Goal: Complete application form: Complete application form

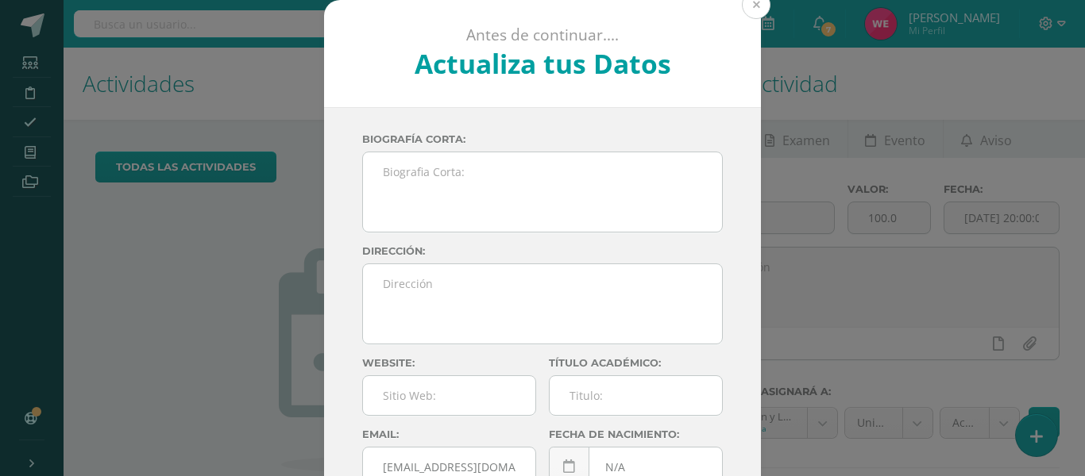
click at [754, 10] on button at bounding box center [756, 4] width 29 height 29
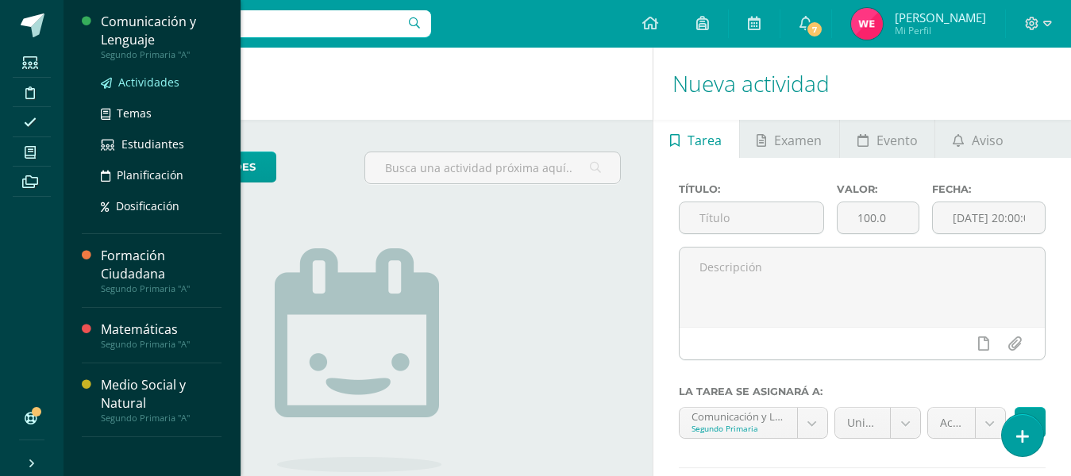
click at [129, 85] on span "Actividades" at bounding box center [148, 82] width 61 height 15
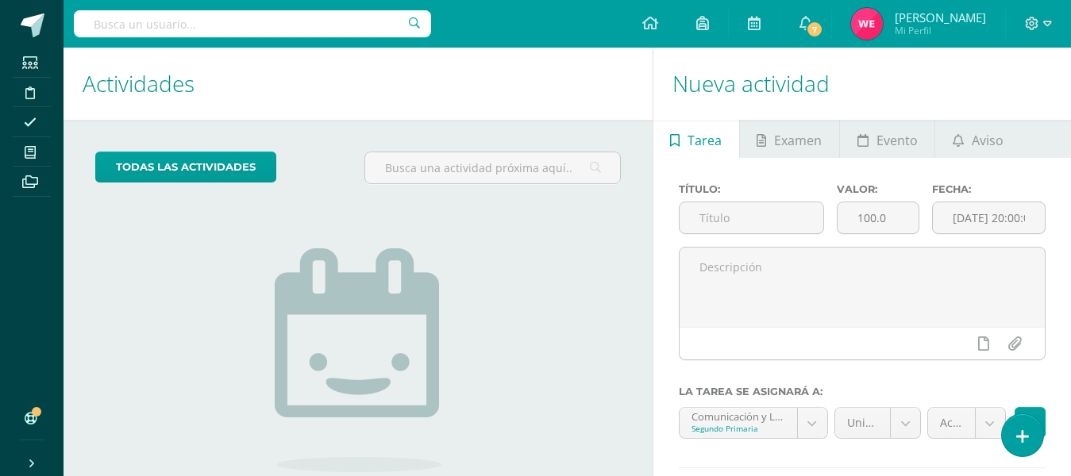
click at [278, 466] on img at bounding box center [358, 361] width 167 height 224
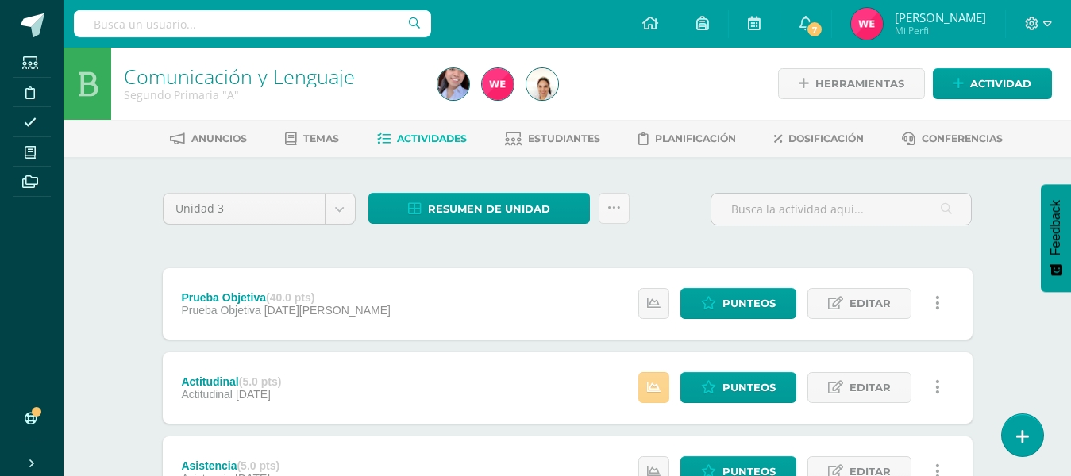
click at [651, 392] on icon at bounding box center [653, 387] width 13 height 13
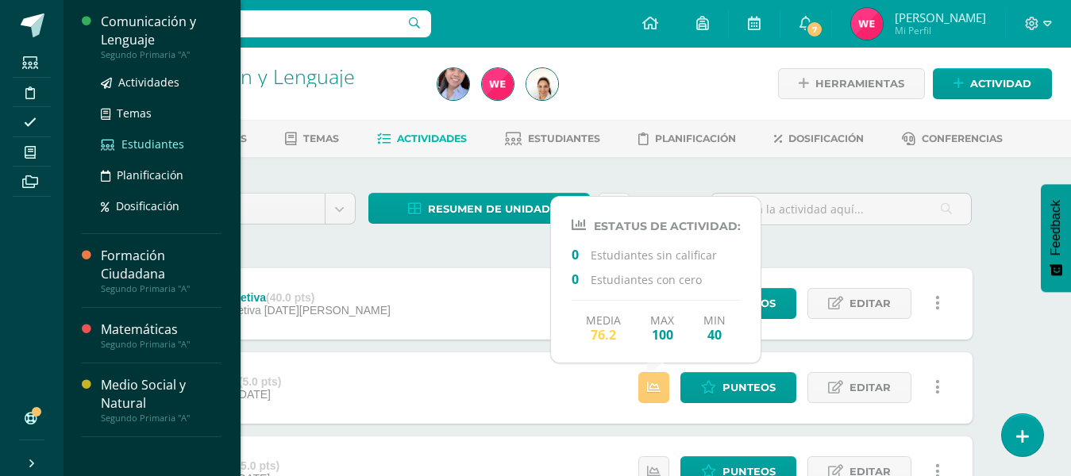
click at [133, 136] on link "Estudiantes" at bounding box center [161, 144] width 121 height 18
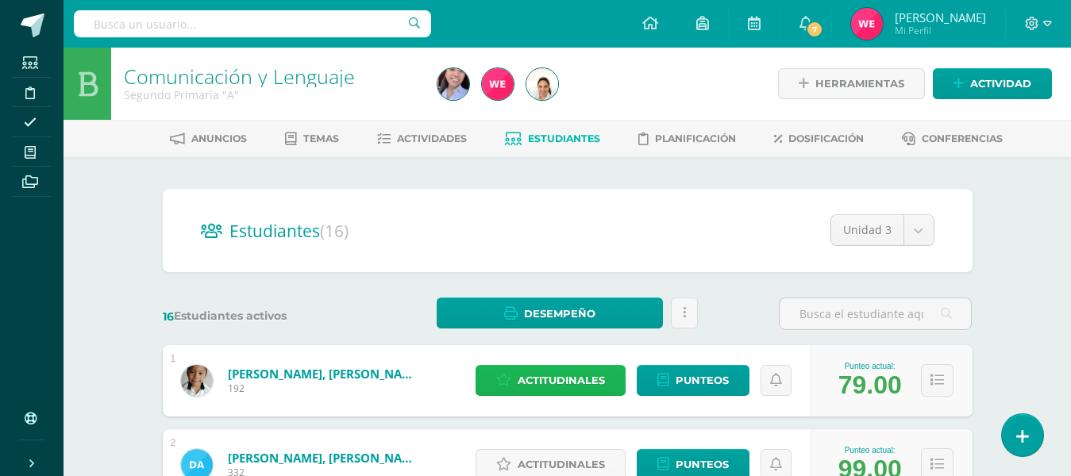
click at [543, 378] on span "Actitudinales" at bounding box center [561, 380] width 87 height 29
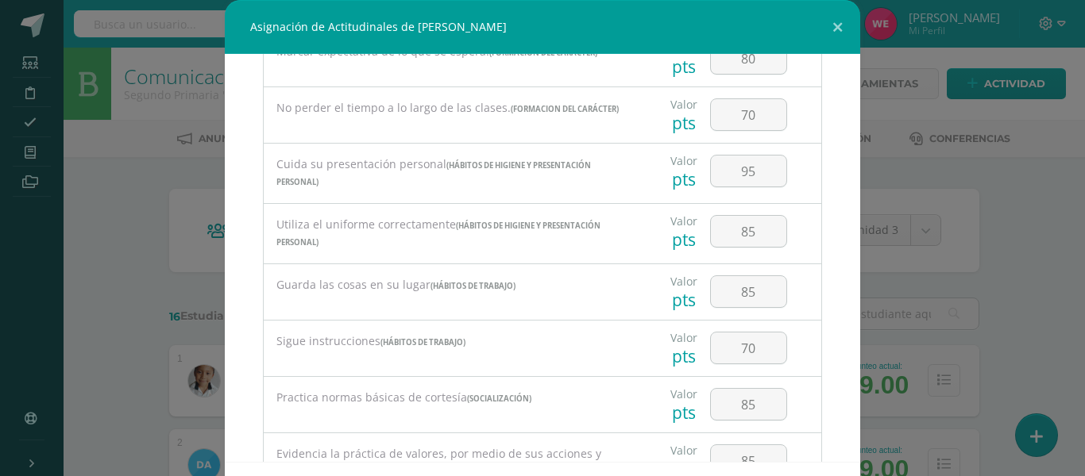
scroll to position [627, 0]
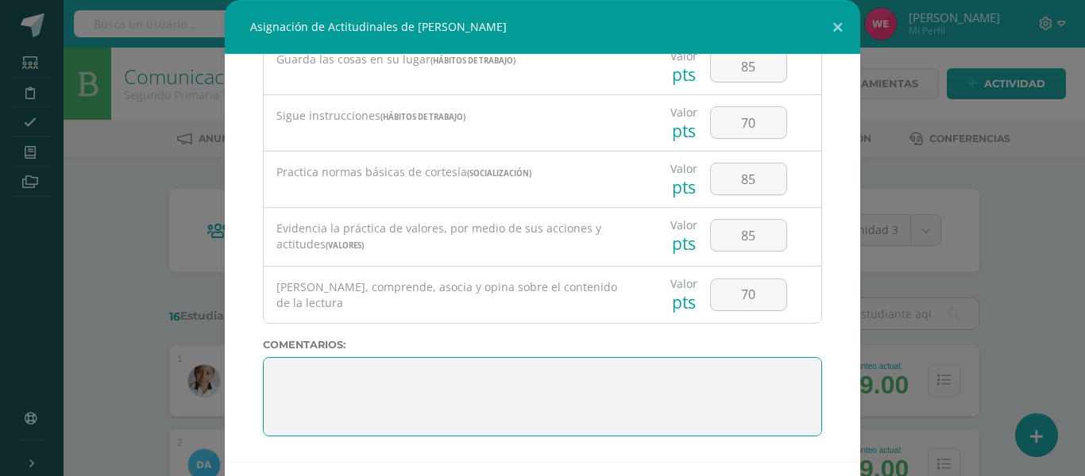
click at [518, 382] on textarea at bounding box center [542, 396] width 559 height 79
paste textarea "3. Su disciplina y compromiso es el reflejo del trabajo y constancia en las act…"
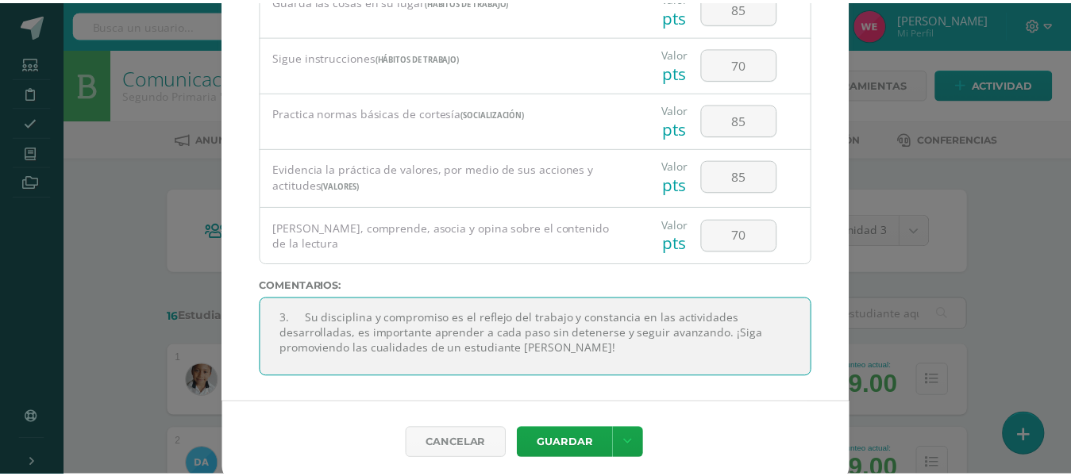
scroll to position [68, 0]
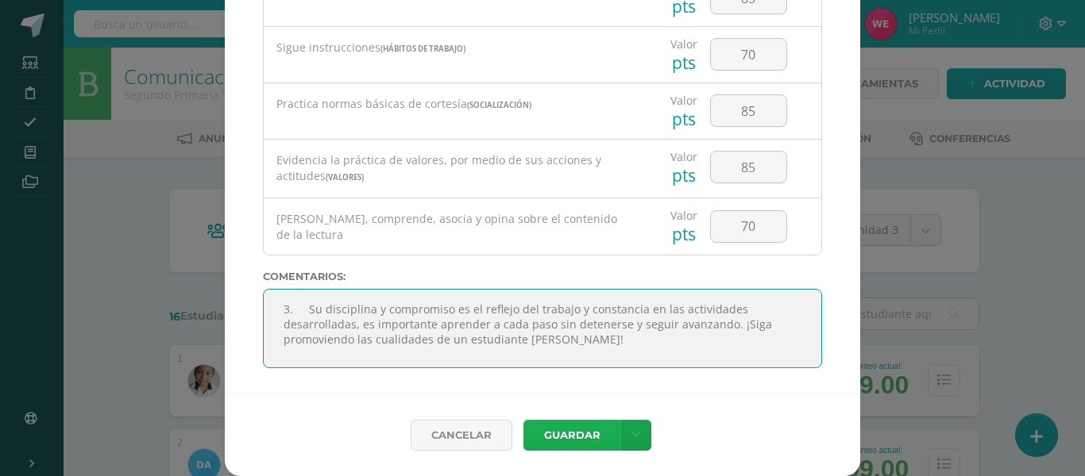
type textarea "3. Su disciplina y compromiso es el reflejo del trabajo y constancia en las act…"
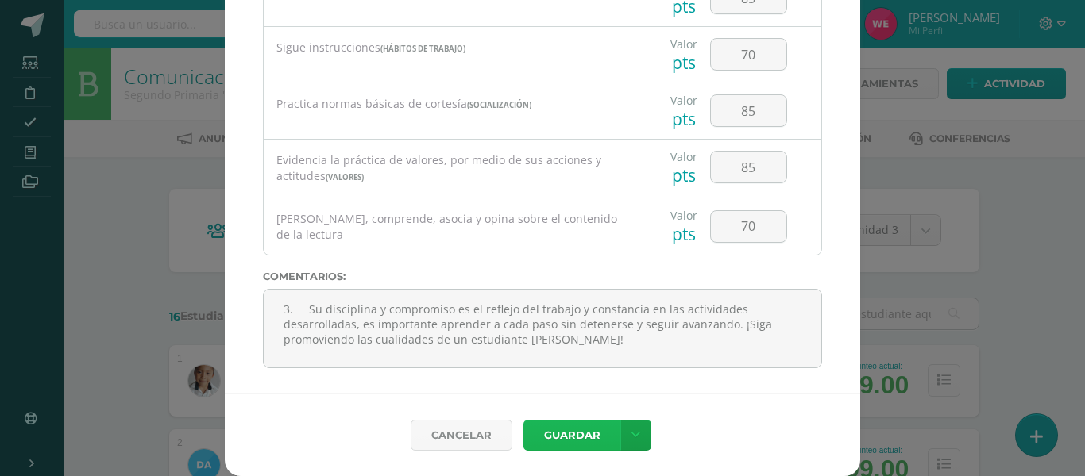
click at [559, 430] on button "Guardar" at bounding box center [571, 435] width 97 height 31
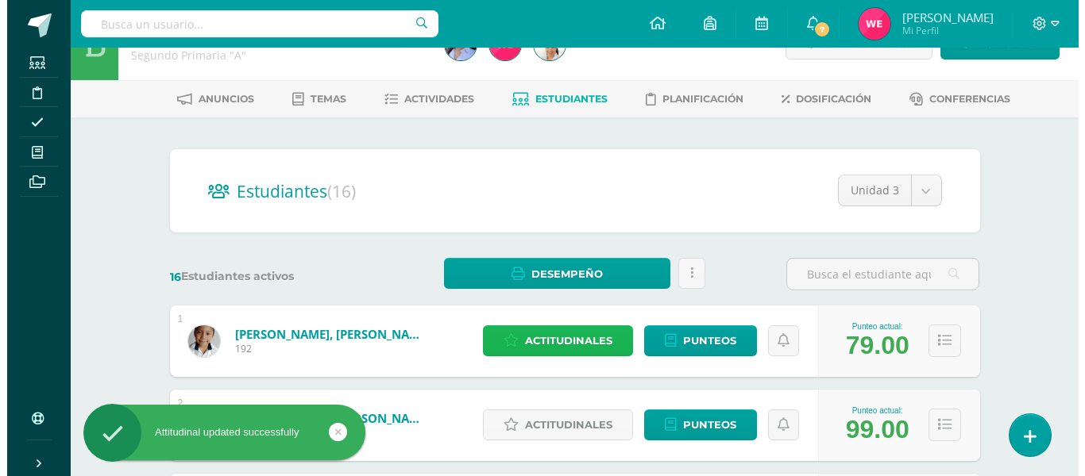
scroll to position [159, 0]
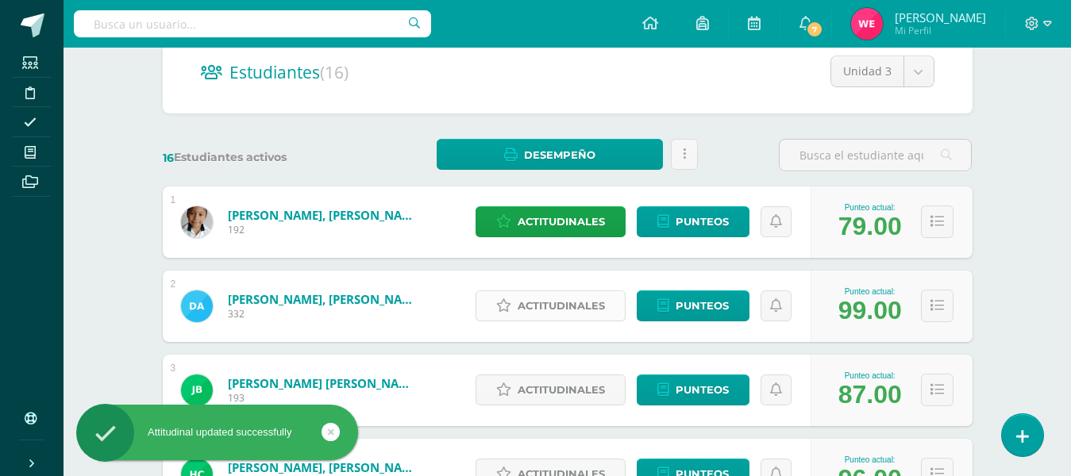
click at [558, 297] on span "Actitudinales" at bounding box center [561, 305] width 87 height 29
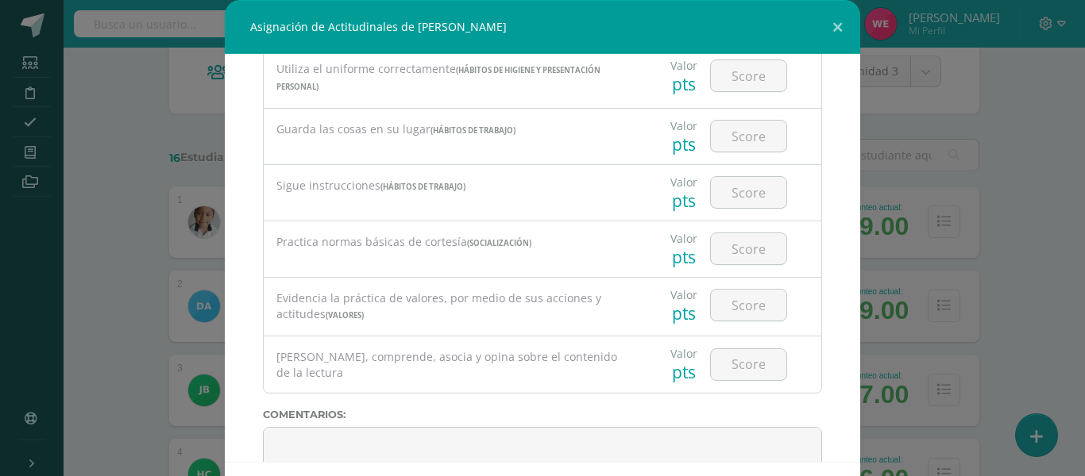
scroll to position [627, 0]
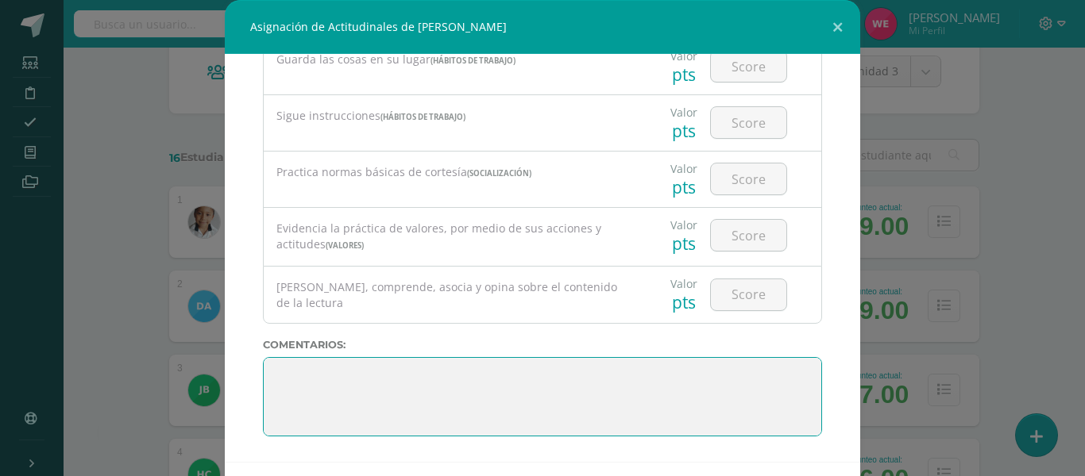
click at [541, 368] on textarea at bounding box center [542, 396] width 559 height 79
paste textarea "3. Su disciplina y compromiso es el reflejo del trabajo y constancia en las act…"
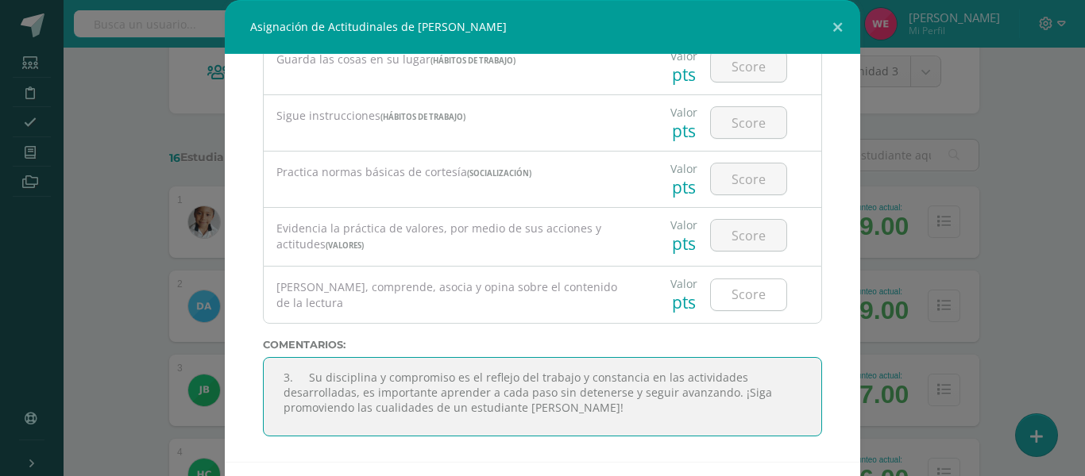
type textarea "3. Su disciplina y compromiso es el reflejo del trabajo y constancia en las act…"
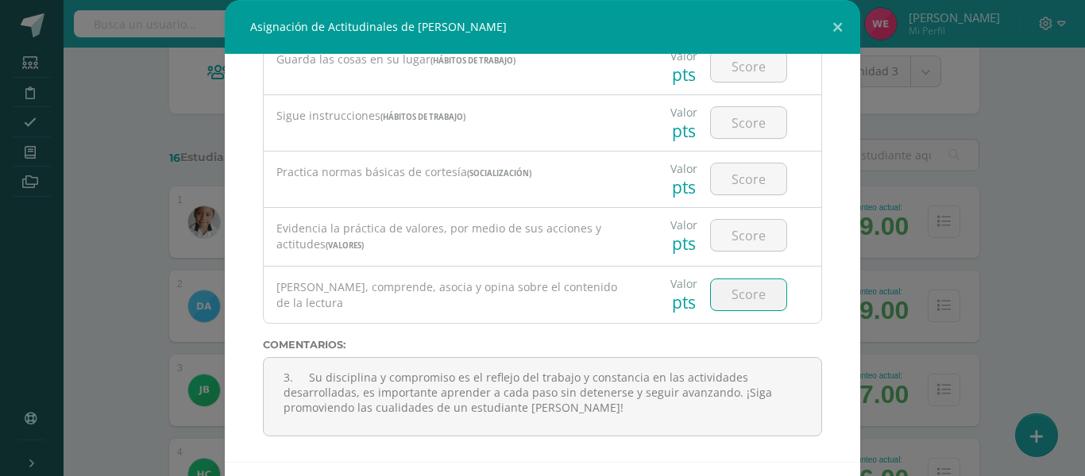
click at [711, 287] on input "number" at bounding box center [748, 294] width 75 height 31
type input "1"
type input "95"
click at [723, 230] on input "number" at bounding box center [748, 235] width 75 height 31
type input "100"
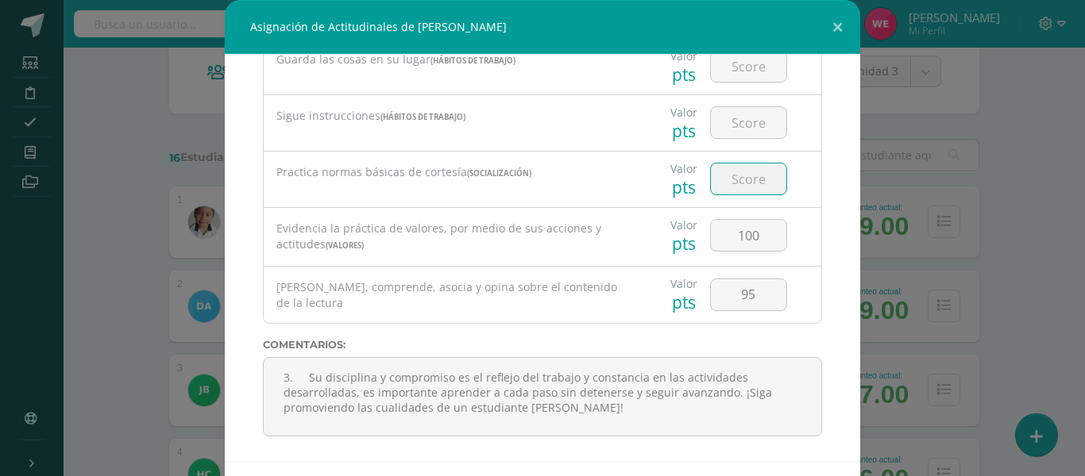
click at [722, 193] on input "number" at bounding box center [748, 179] width 75 height 31
type input "100"
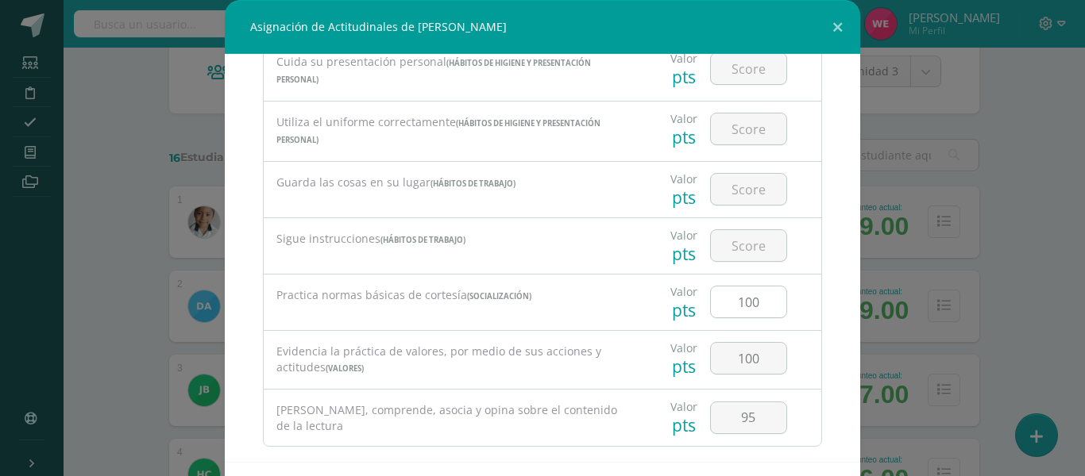
scroll to position [468, 0]
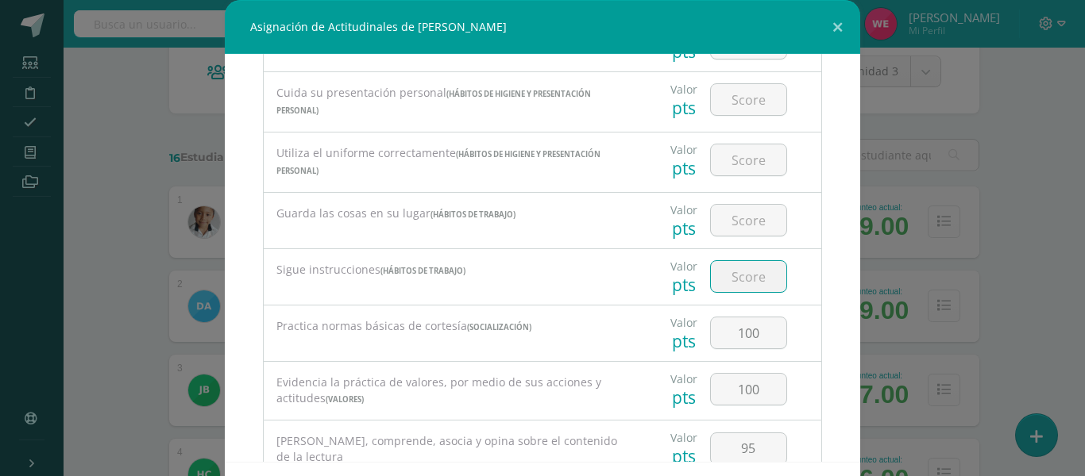
click at [711, 282] on input "number" at bounding box center [748, 276] width 75 height 31
type input "100"
click at [730, 227] on input "number" at bounding box center [748, 220] width 75 height 31
type input "90"
click at [734, 170] on input "number" at bounding box center [748, 160] width 75 height 31
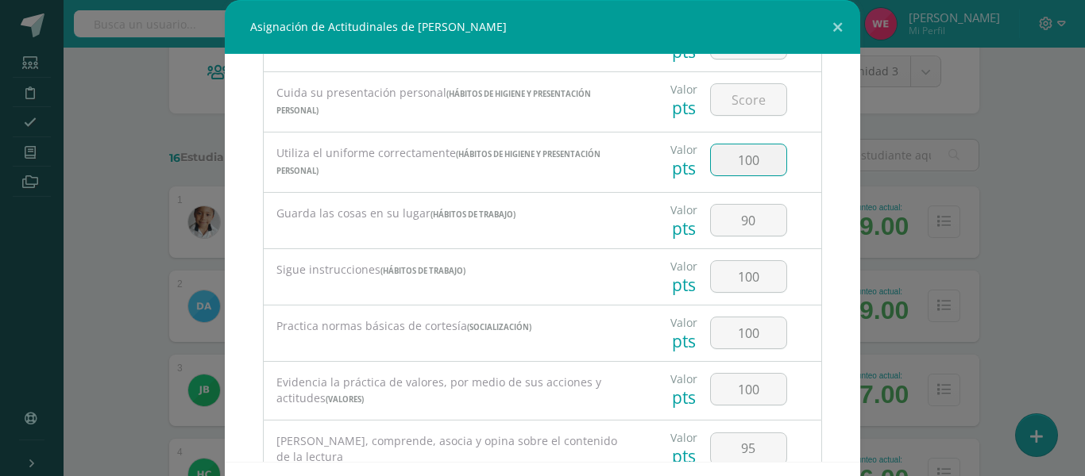
type input "100"
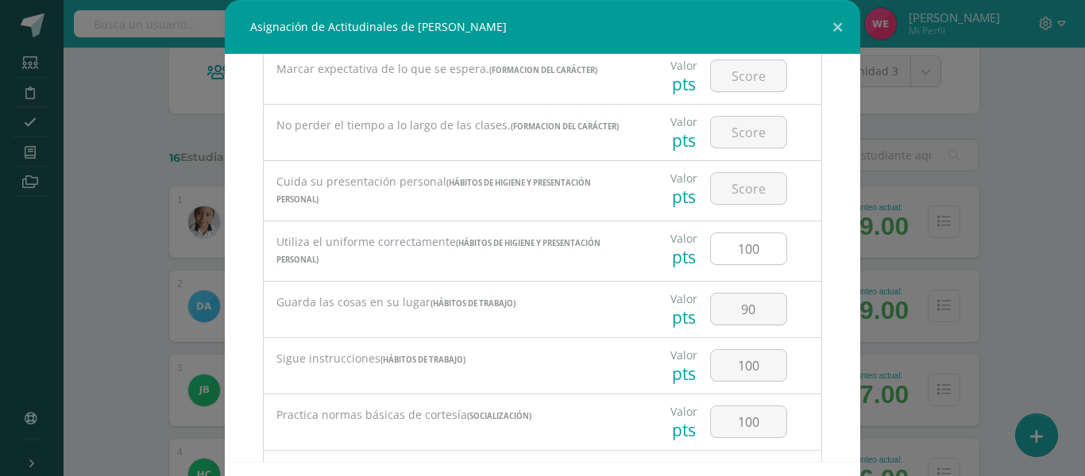
scroll to position [310, 0]
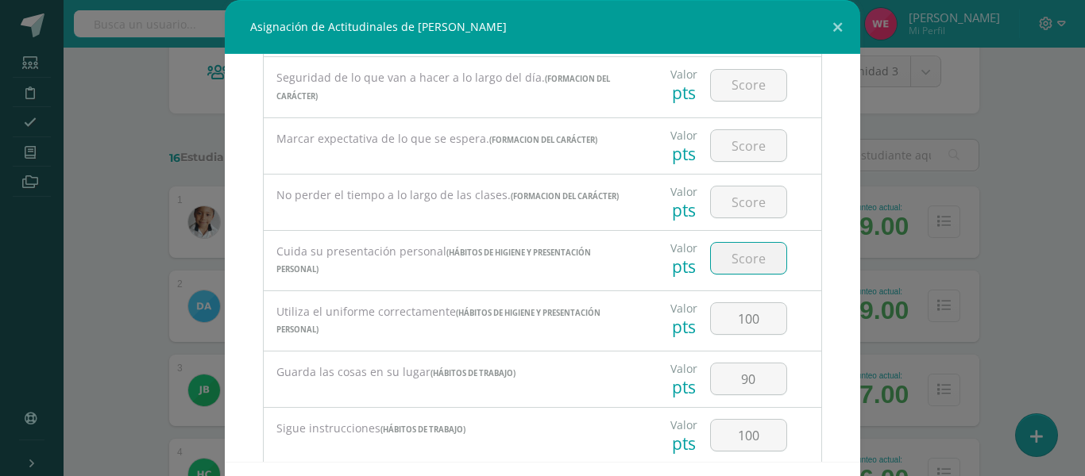
click at [744, 263] on input "number" at bounding box center [748, 258] width 75 height 31
type input "100"
click at [733, 208] on input "number" at bounding box center [748, 202] width 75 height 31
type input "100"
click at [727, 141] on input "number" at bounding box center [748, 145] width 75 height 31
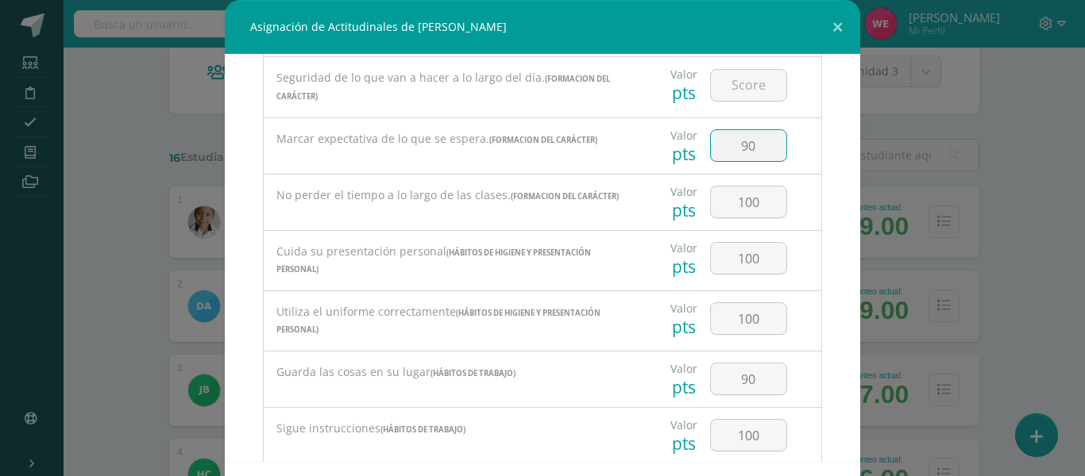
type input "90"
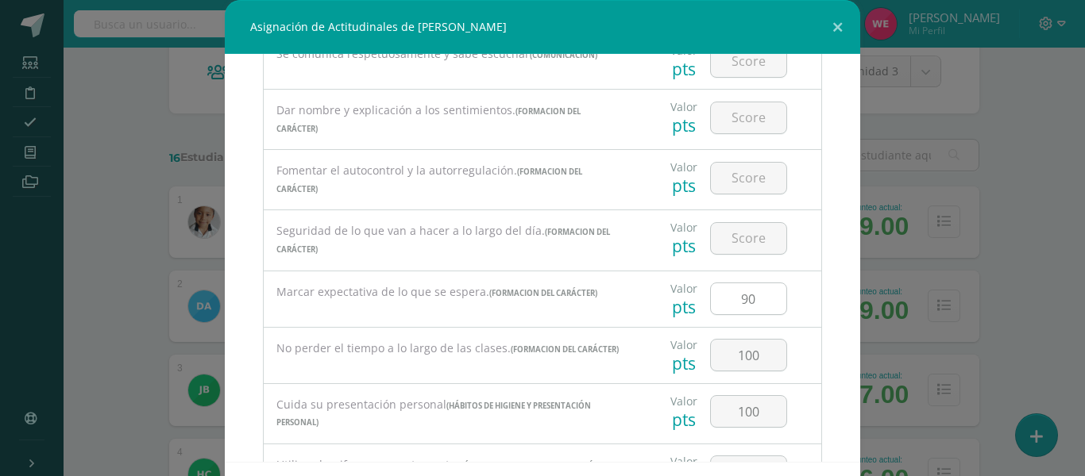
scroll to position [151, 0]
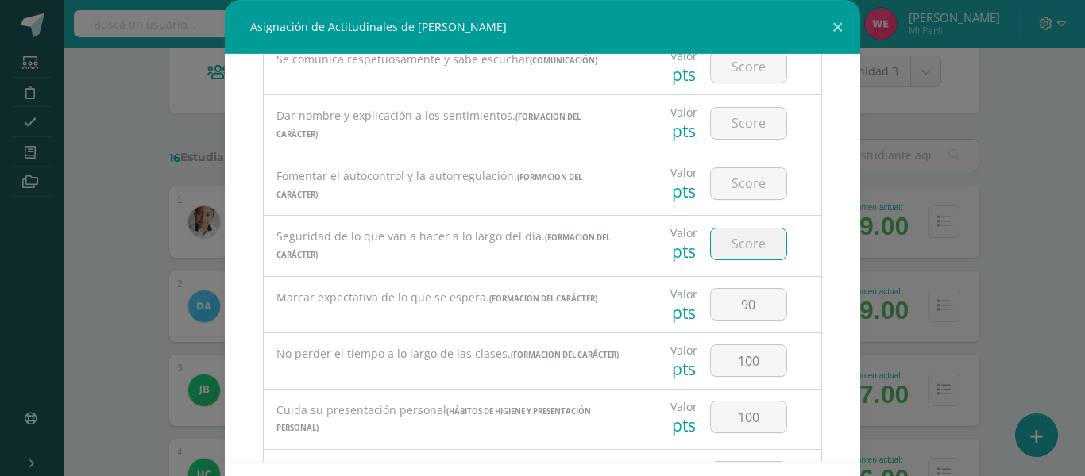
click at [712, 240] on input "number" at bounding box center [748, 244] width 75 height 31
type input "80"
click at [711, 191] on input "number" at bounding box center [748, 183] width 75 height 31
type input "100"
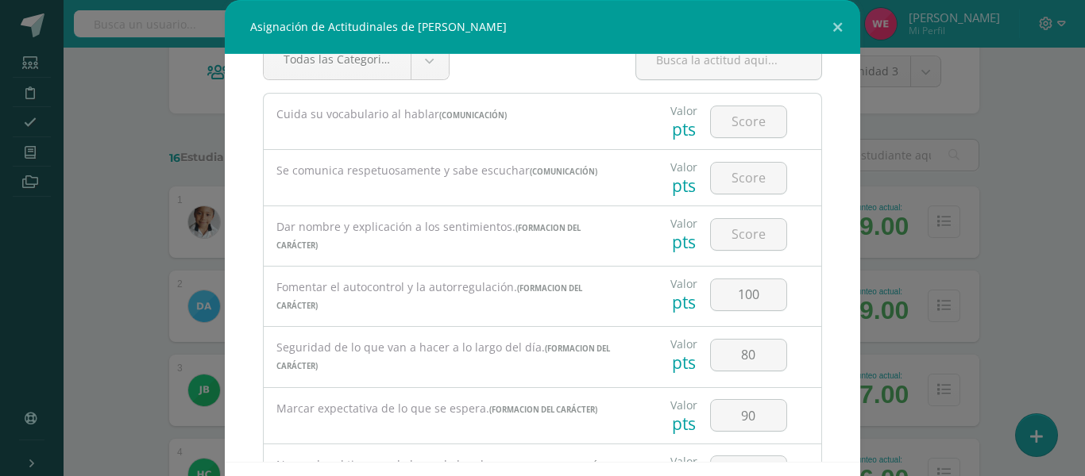
scroll to position [0, 0]
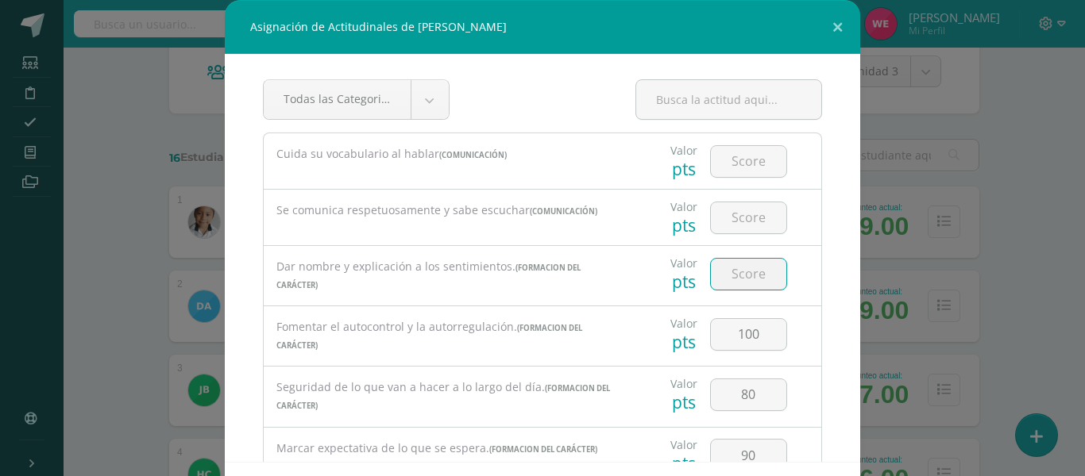
click at [723, 289] on input "number" at bounding box center [748, 274] width 75 height 31
type input "95"
click at [727, 214] on input "number" at bounding box center [748, 217] width 75 height 31
type input "100"
click at [739, 156] on input "number" at bounding box center [748, 161] width 75 height 31
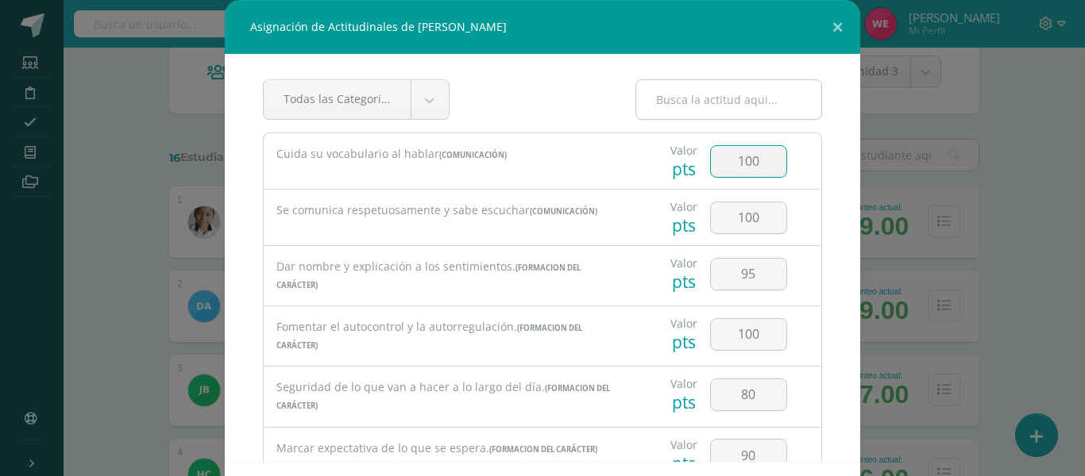
type input "100"
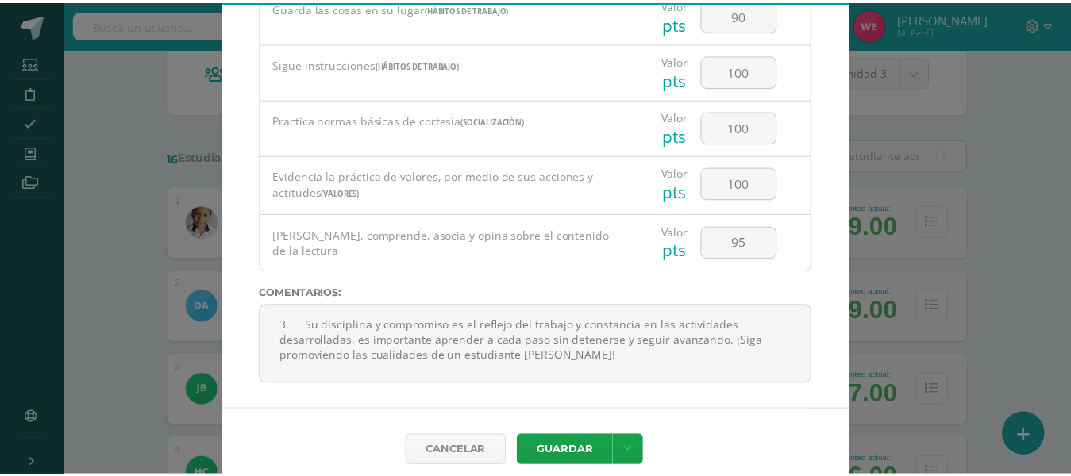
scroll to position [68, 0]
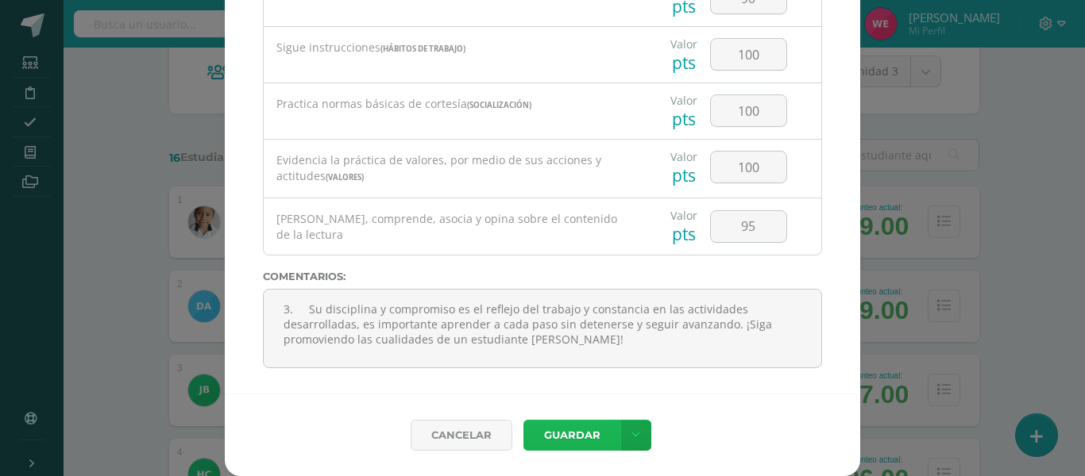
click at [557, 428] on button "Guardar" at bounding box center [571, 435] width 97 height 31
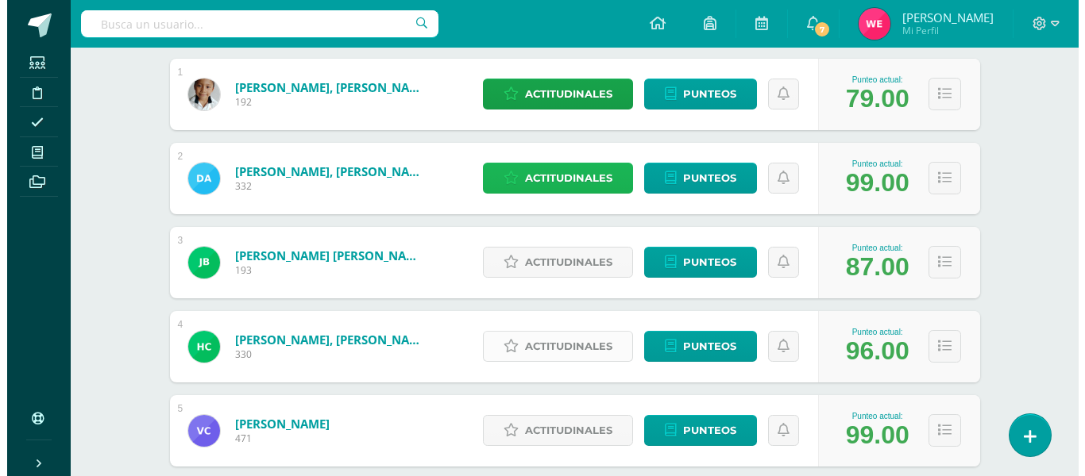
scroll to position [318, 0]
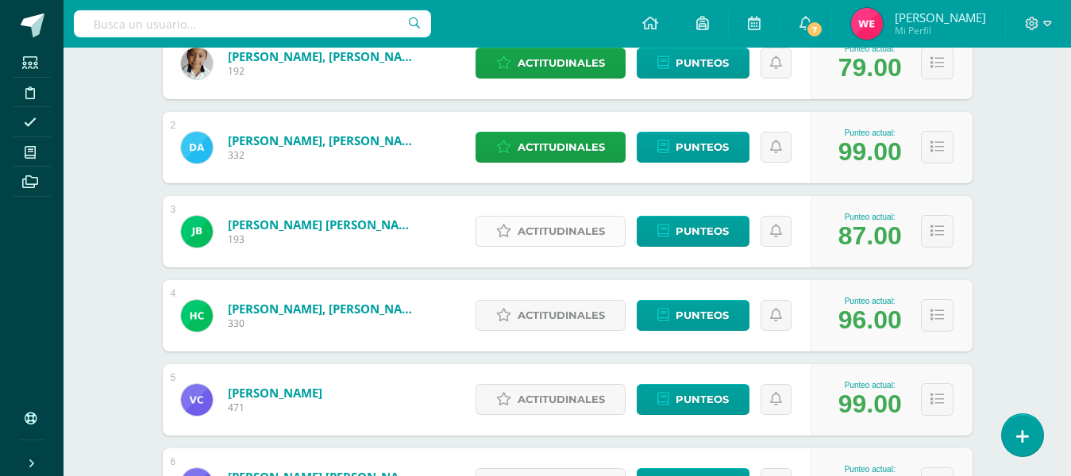
click at [545, 225] on span "Actitudinales" at bounding box center [561, 231] width 87 height 29
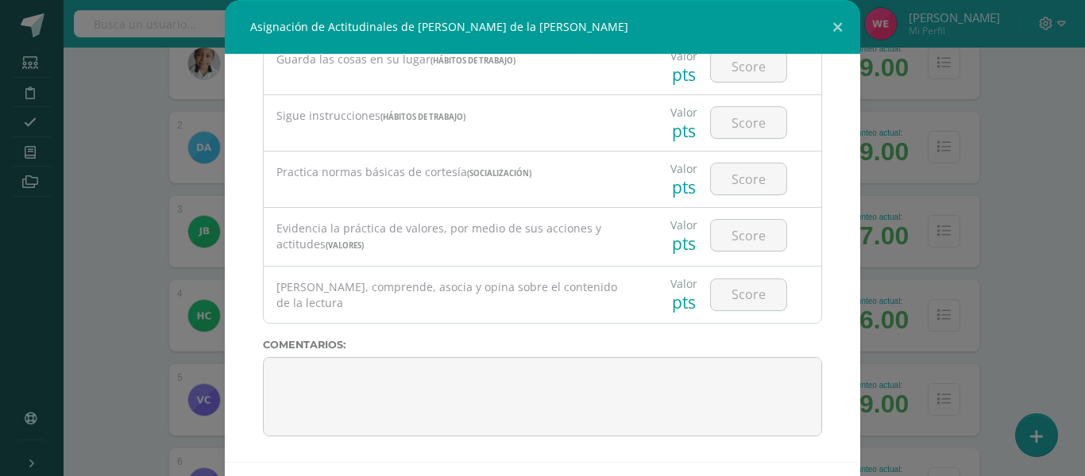
scroll to position [68, 0]
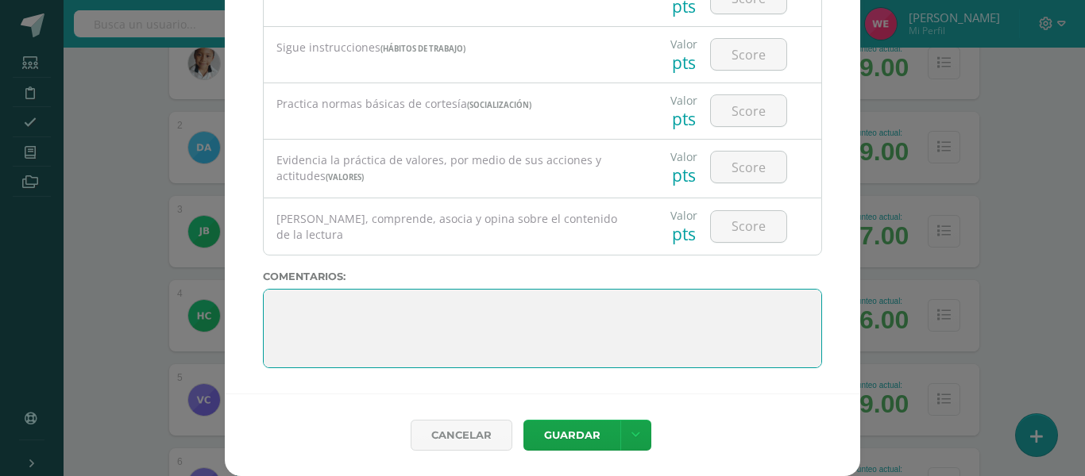
click at [526, 306] on textarea at bounding box center [542, 328] width 559 height 79
paste textarea "1. Es momento de reflexionar, analizar cada uno de los resultados obtenidos; ti…"
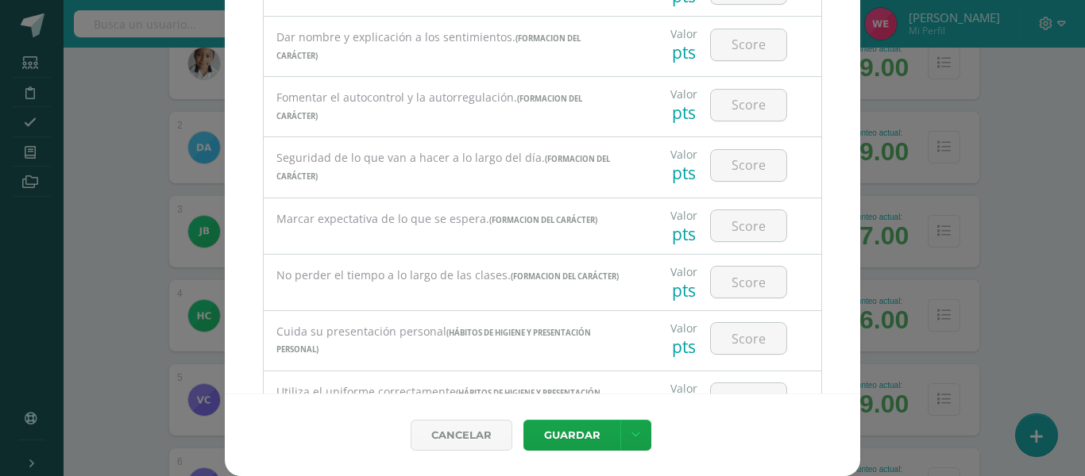
scroll to position [0, 0]
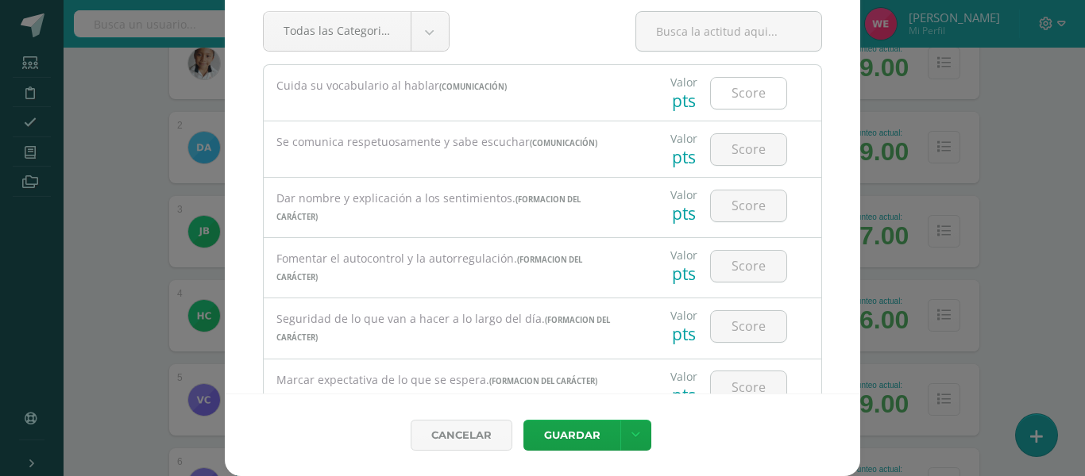
type textarea "1. Es momento de reflexionar, analizar cada uno de los resultados obtenidos; ti…"
click at [719, 79] on input "number" at bounding box center [748, 93] width 75 height 31
type input "30"
click at [730, 124] on div at bounding box center [748, 149] width 90 height 56
click at [724, 148] on input "number" at bounding box center [748, 149] width 75 height 31
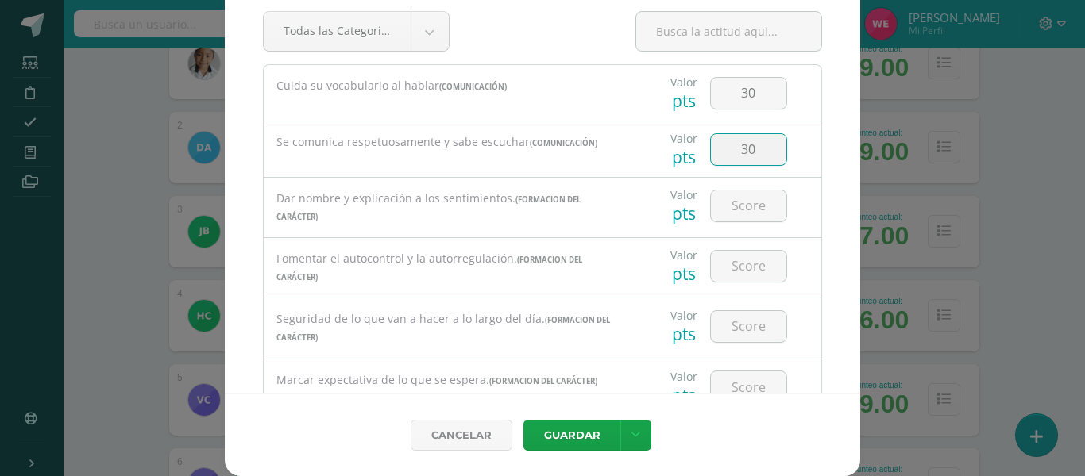
type input "30"
click at [725, 186] on div at bounding box center [748, 206] width 90 height 56
click at [725, 218] on input "number" at bounding box center [748, 206] width 75 height 31
type input "55"
click at [719, 261] on input "number" at bounding box center [748, 266] width 75 height 31
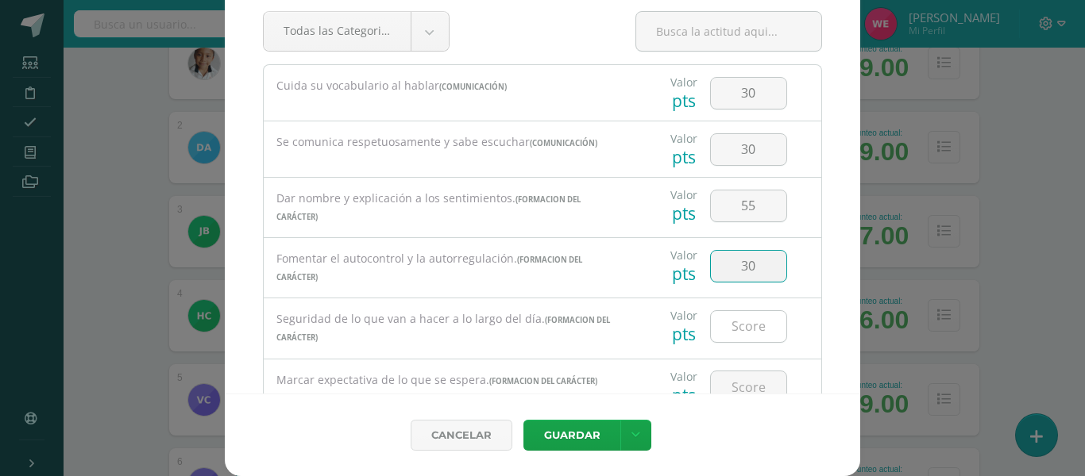
type input "30"
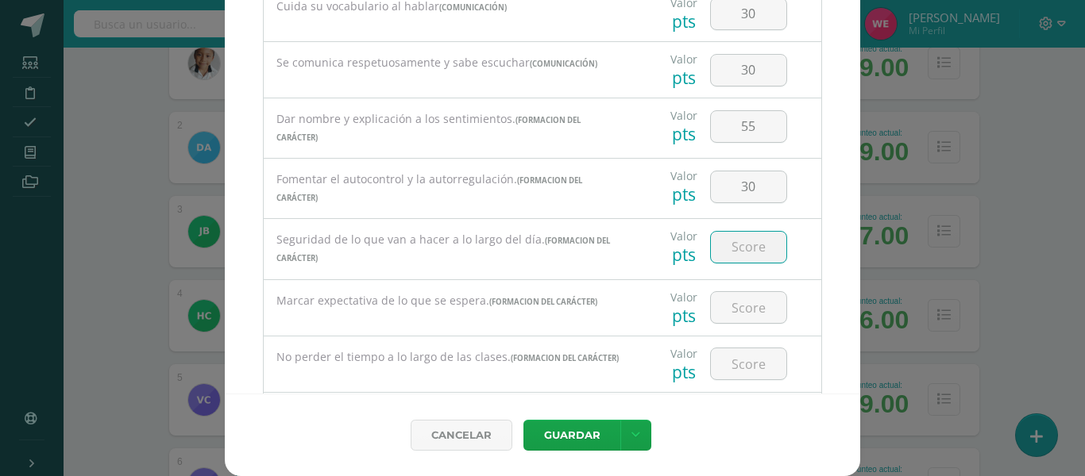
click at [714, 247] on input "number" at bounding box center [748, 247] width 75 height 31
type input "35"
click at [745, 314] on input "number" at bounding box center [748, 307] width 75 height 31
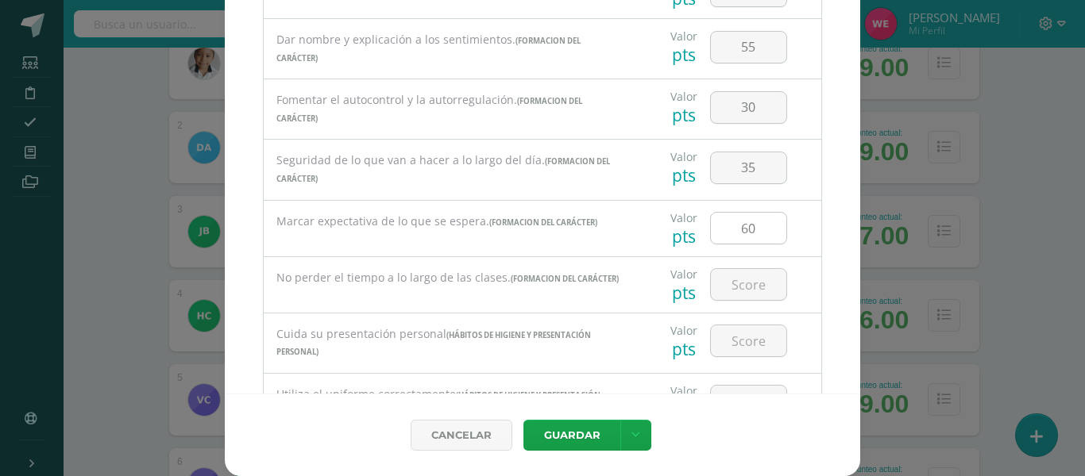
click at [734, 243] on input "60" at bounding box center [748, 228] width 75 height 31
type input "6"
type input "35"
click at [724, 287] on input "number" at bounding box center [748, 284] width 75 height 31
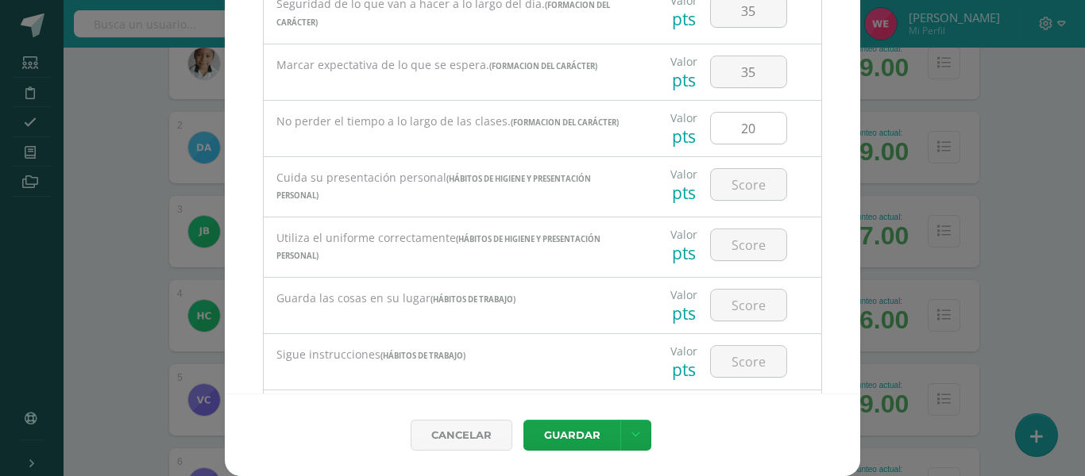
scroll to position [318, 0]
click at [762, 128] on input "20" at bounding box center [748, 125] width 75 height 31
type input "2"
type input "30"
click at [718, 186] on input "number" at bounding box center [748, 182] width 75 height 31
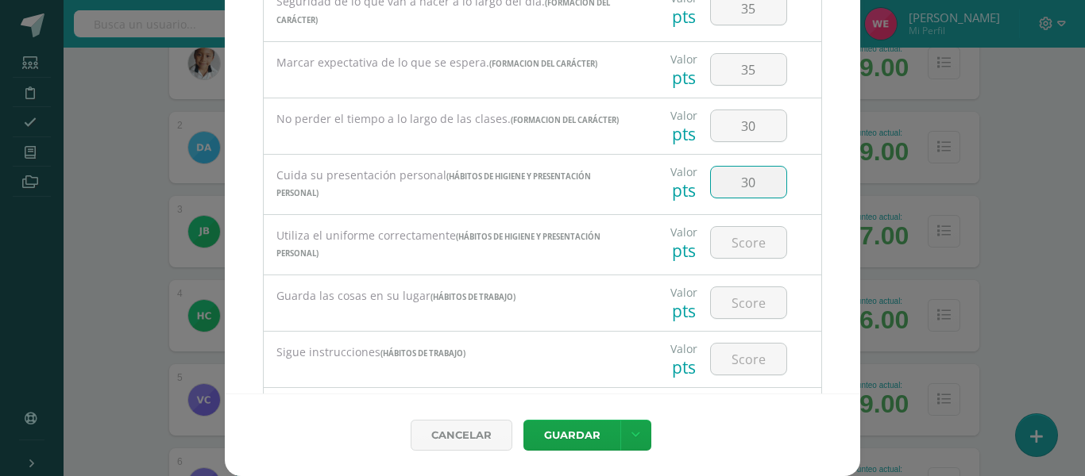
type input "3"
type input "20"
click at [714, 245] on input "number" at bounding box center [748, 242] width 75 height 31
type input "2"
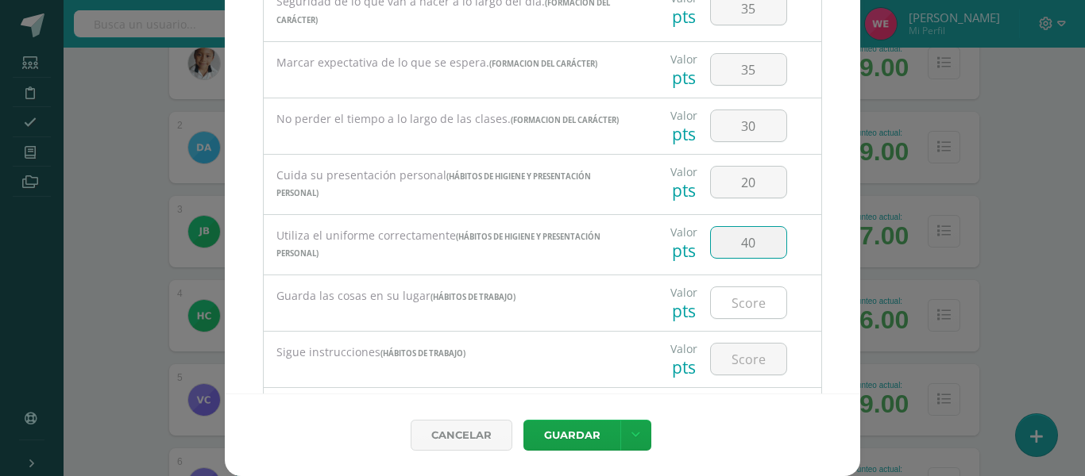
type input "40"
click at [727, 291] on div at bounding box center [748, 303] width 77 height 33
click at [727, 299] on input "number" at bounding box center [748, 302] width 75 height 31
type input "20"
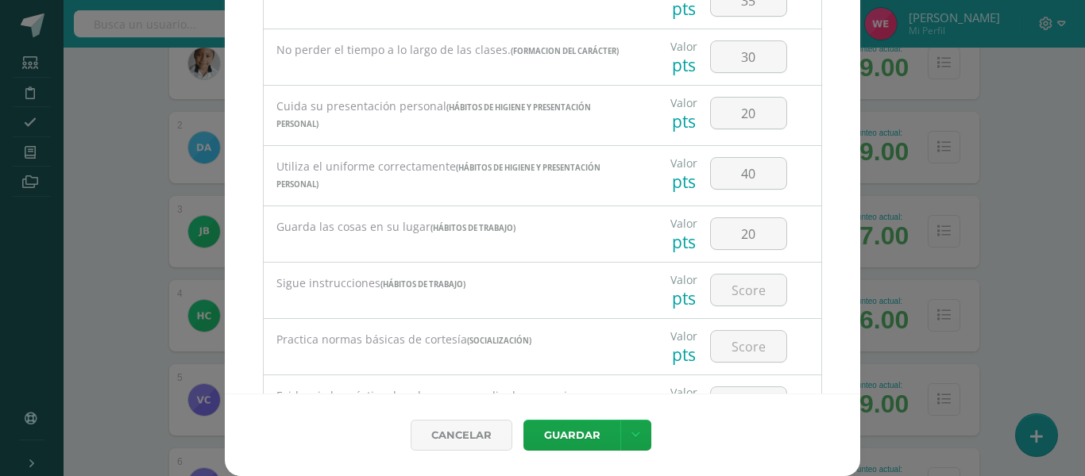
scroll to position [397, 0]
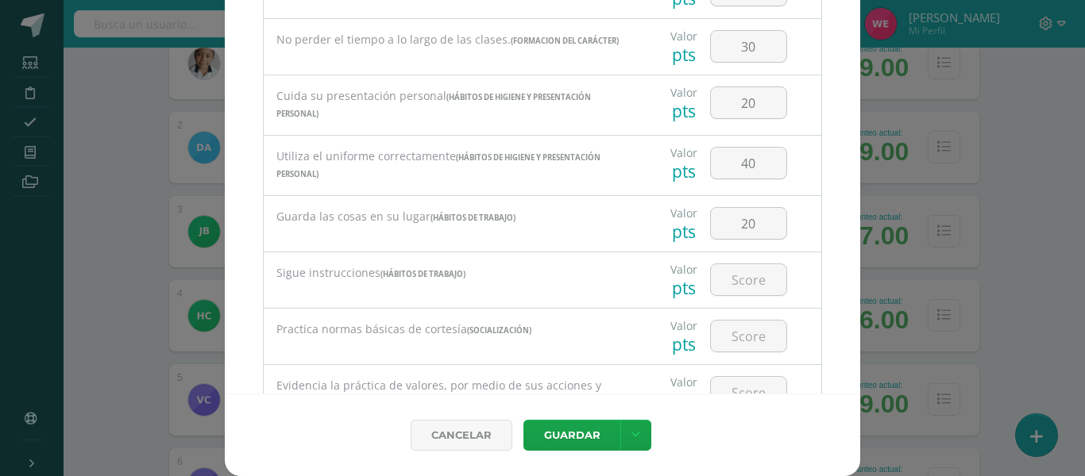
click at [718, 287] on input "number" at bounding box center [748, 279] width 75 height 31
type input "20"
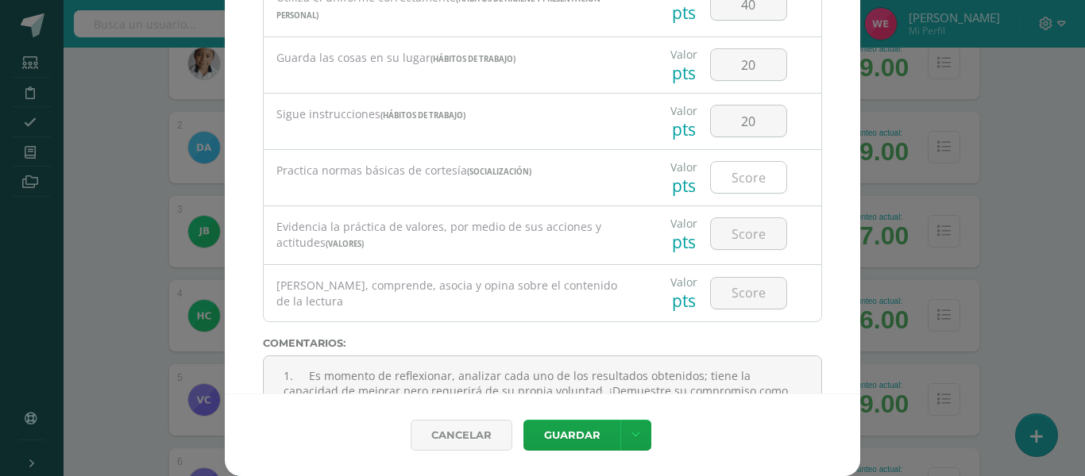
click at [720, 192] on input "number" at bounding box center [748, 177] width 75 height 31
type input "5"
type input "40"
click at [711, 244] on input "number" at bounding box center [748, 233] width 75 height 31
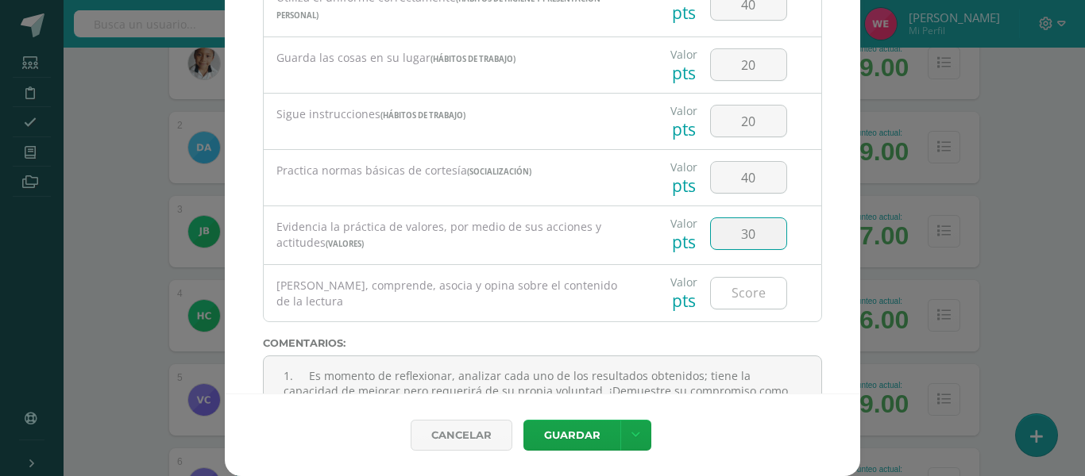
type input "30"
click at [711, 291] on input "number" at bounding box center [748, 293] width 75 height 31
type input "30"
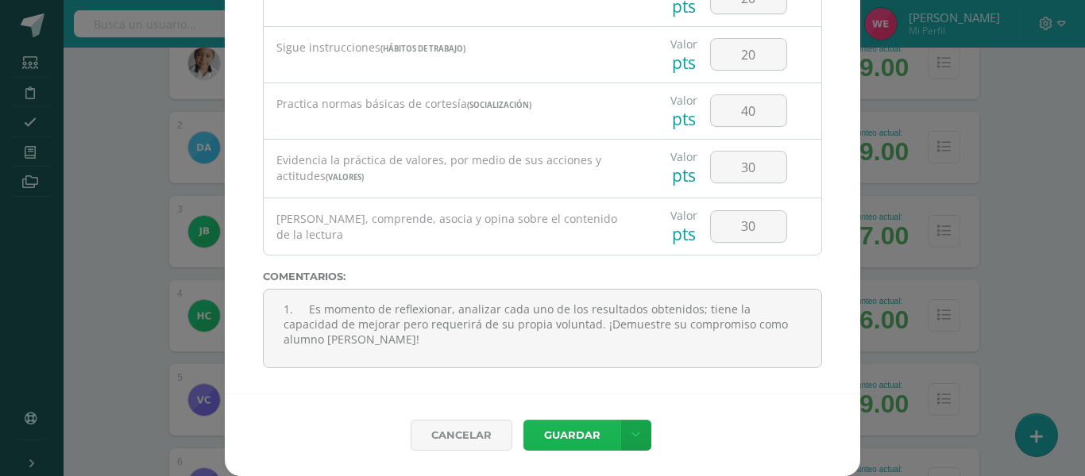
click at [560, 441] on button "Guardar" at bounding box center [571, 435] width 97 height 31
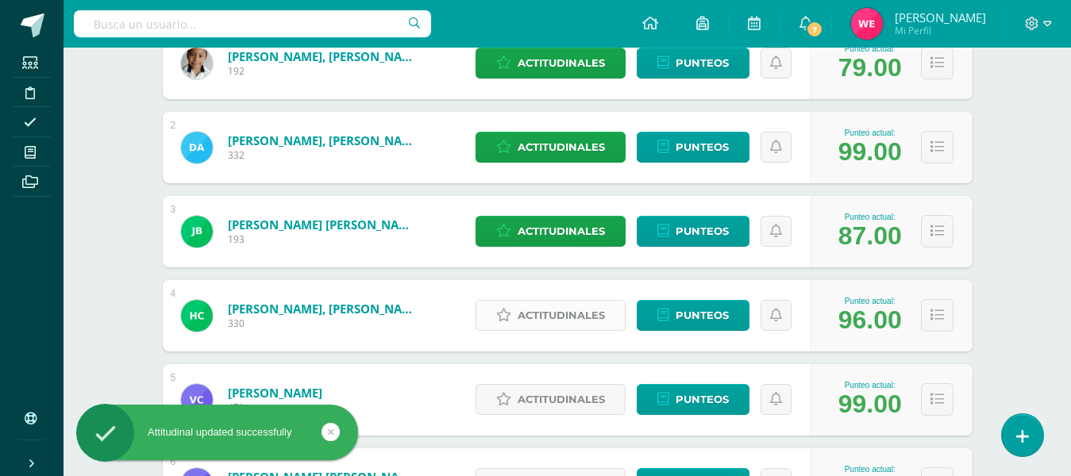
click at [553, 318] on span "Actitudinales" at bounding box center [561, 315] width 87 height 29
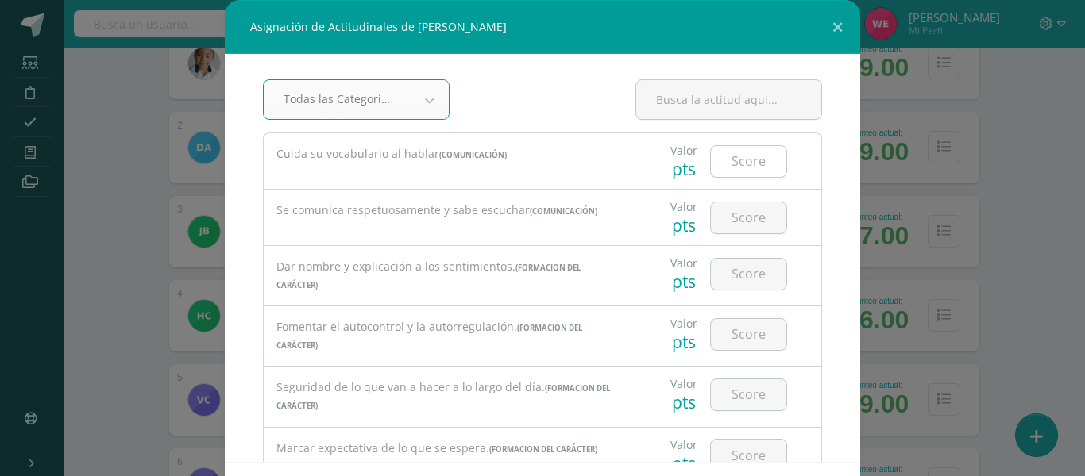
click at [738, 152] on input "number" at bounding box center [748, 161] width 75 height 31
type input "95"
click at [711, 219] on input "number" at bounding box center [748, 217] width 75 height 31
type input "95"
click at [720, 260] on input "number" at bounding box center [748, 274] width 75 height 31
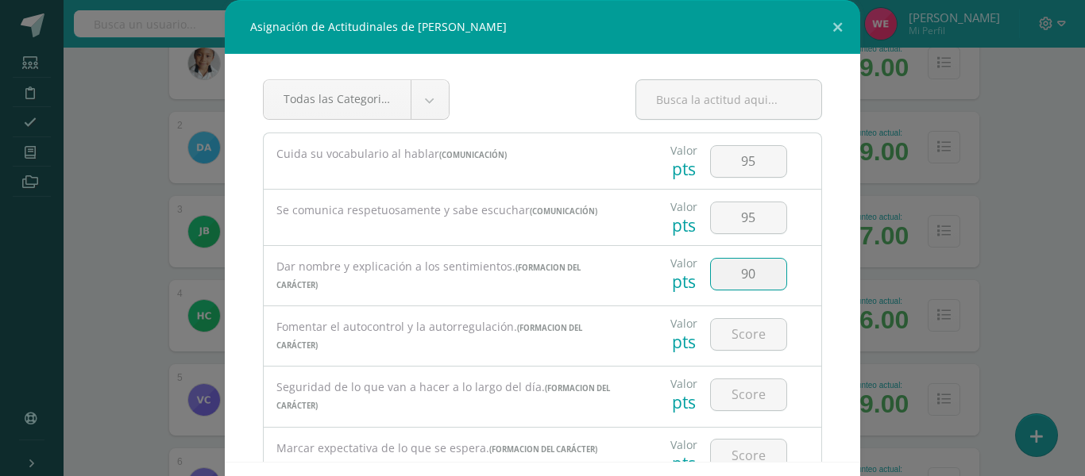
type input "90"
click at [781, 330] on div "Valor pts" at bounding box center [728, 334] width 173 height 56
click at [740, 326] on input "number" at bounding box center [748, 334] width 75 height 31
type input "95"
click at [734, 388] on input "number" at bounding box center [748, 395] width 75 height 31
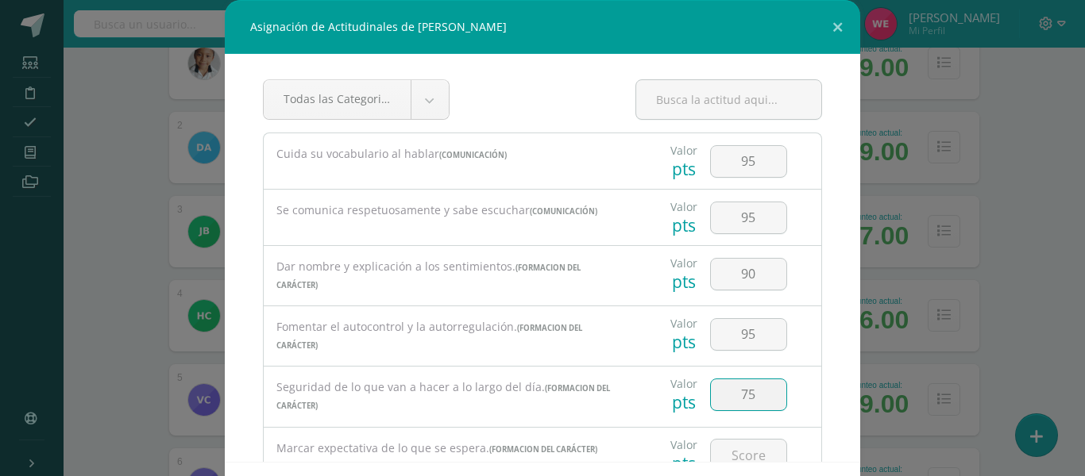
type input "75"
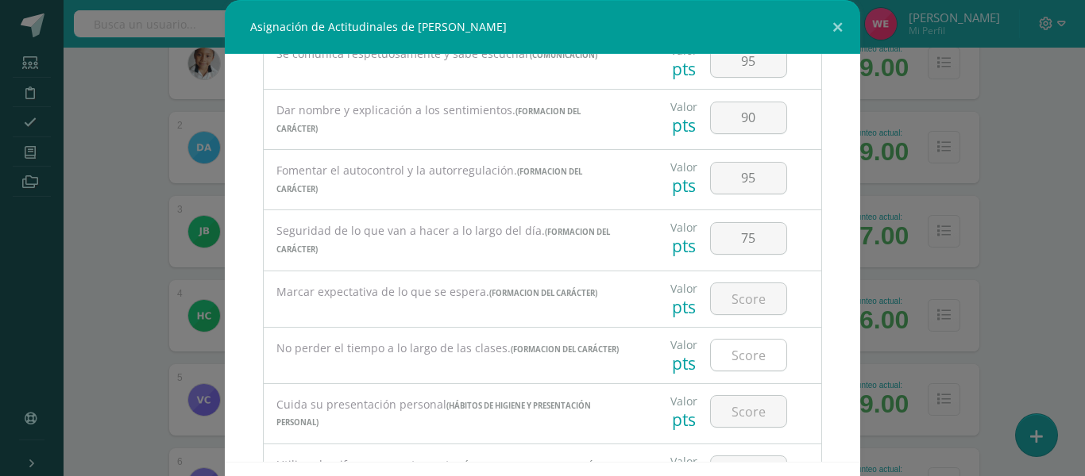
scroll to position [159, 0]
click at [718, 312] on input "number" at bounding box center [748, 296] width 75 height 31
type input "85"
click at [731, 355] on input "number" at bounding box center [748, 352] width 75 height 31
type input "95"
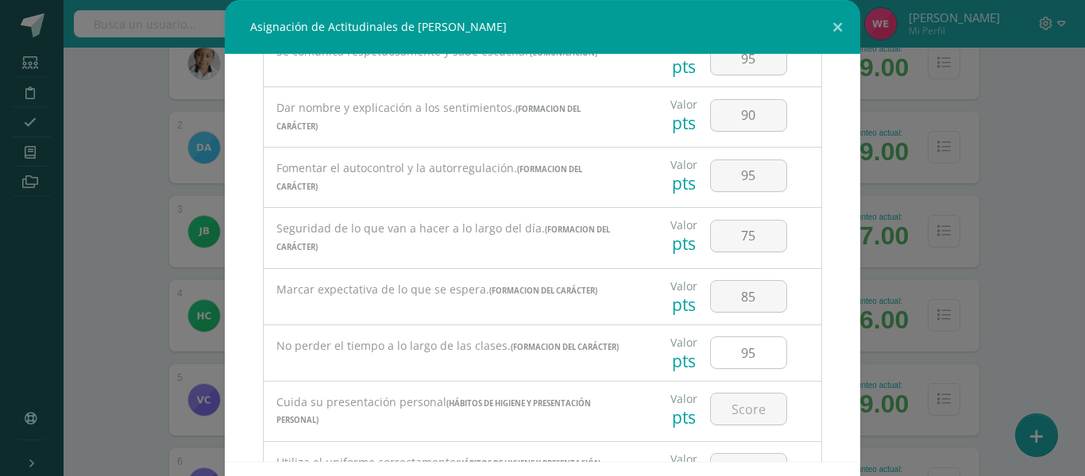
scroll to position [318, 0]
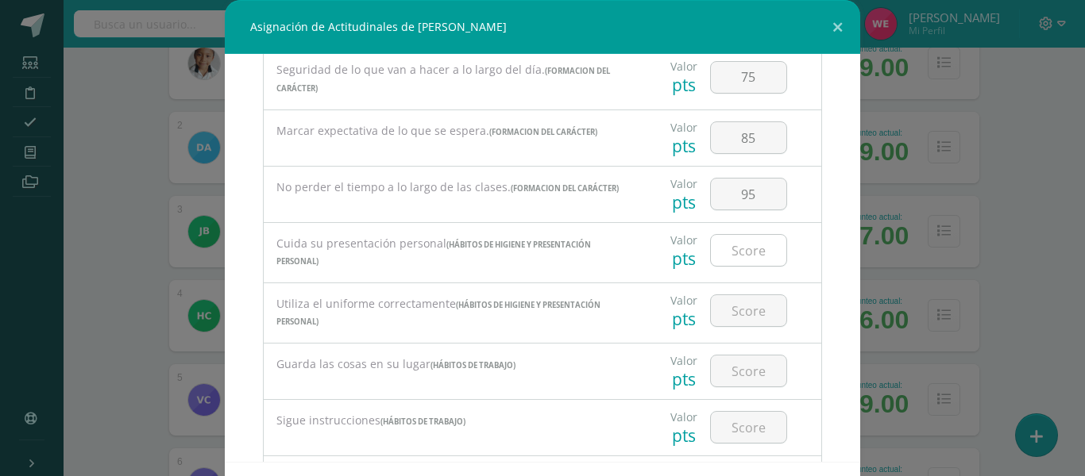
click at [726, 257] on input "number" at bounding box center [748, 250] width 75 height 31
type input "95"
click at [711, 320] on input "number" at bounding box center [748, 310] width 75 height 31
type input "90"
click at [724, 376] on input "number" at bounding box center [748, 371] width 75 height 31
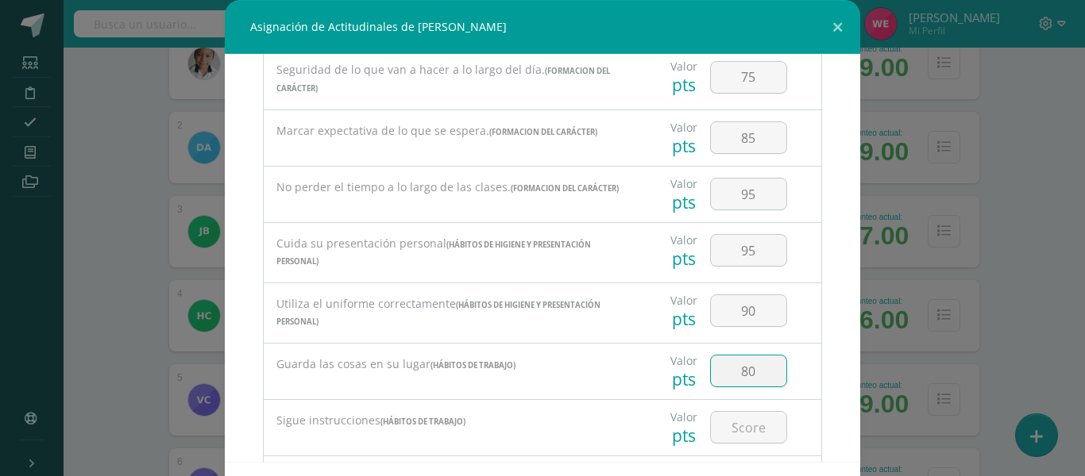
type input "80"
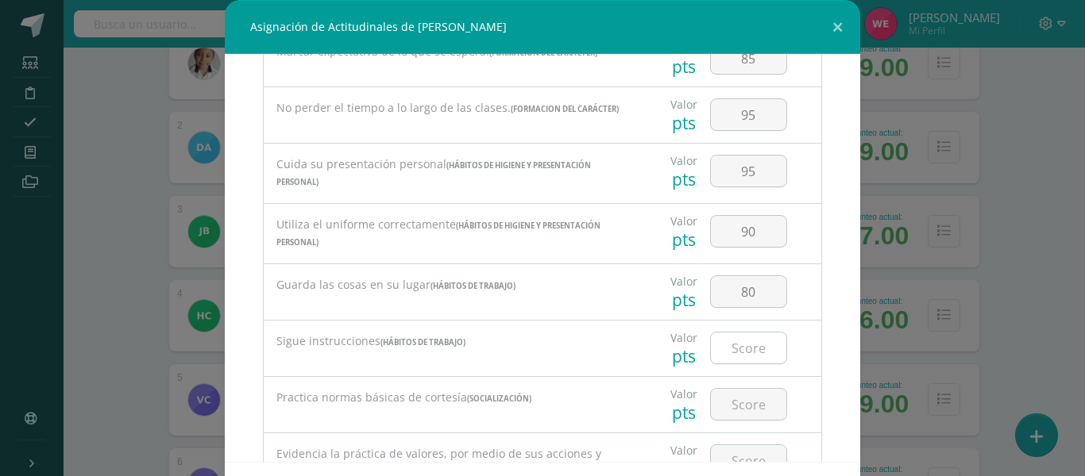
click at [724, 355] on input "number" at bounding box center [748, 348] width 75 height 31
type input "85"
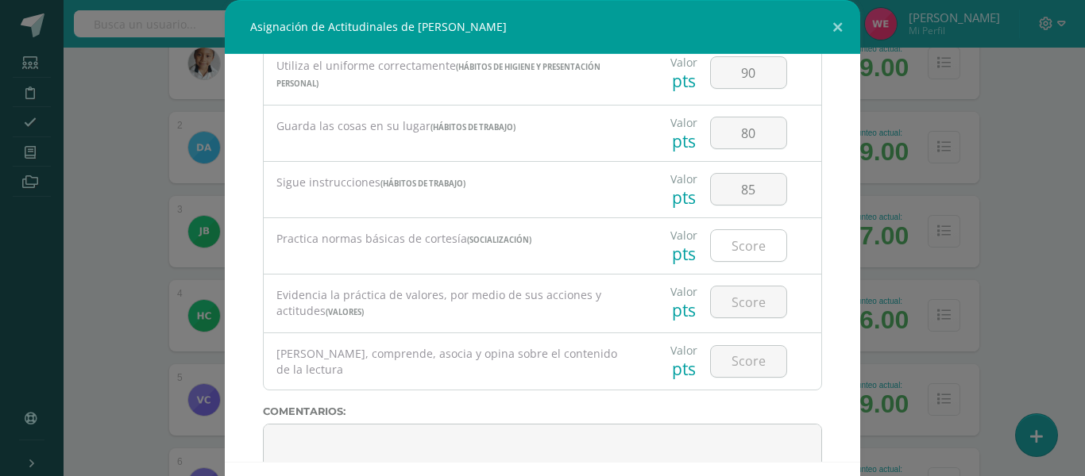
click at [752, 257] on input "number" at bounding box center [748, 245] width 75 height 31
type input "95"
click at [745, 312] on input "number" at bounding box center [748, 302] width 75 height 31
type input "95"
click at [731, 372] on input "number" at bounding box center [748, 361] width 75 height 31
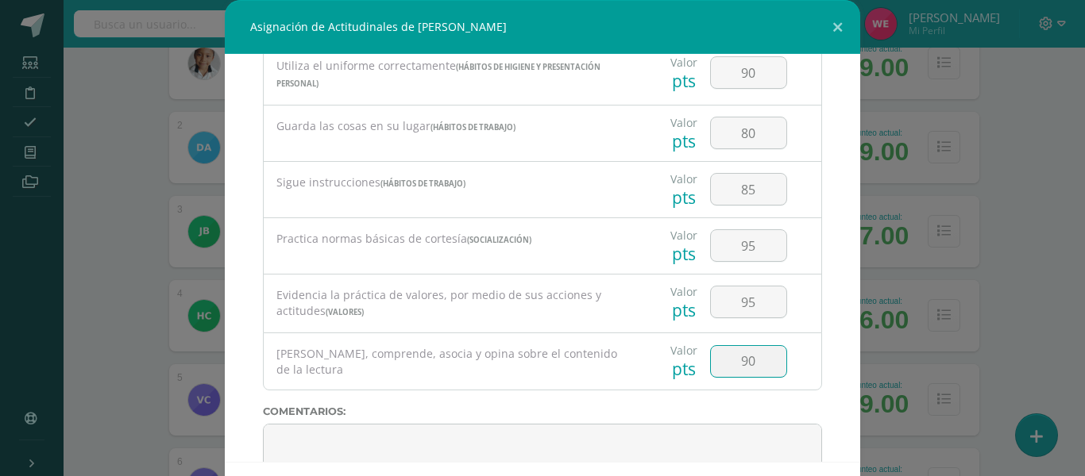
type input "90"
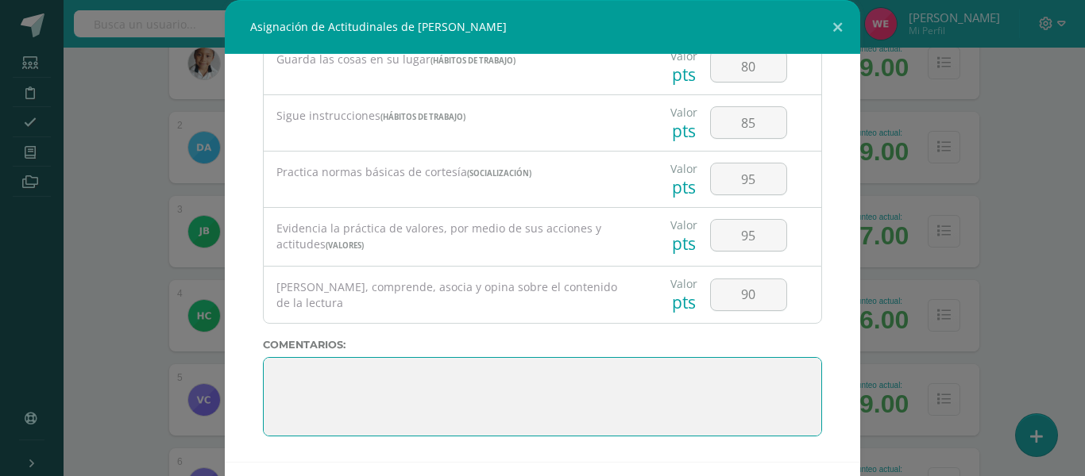
click at [530, 387] on textarea at bounding box center [542, 396] width 559 height 79
paste textarea "3. Su disciplina y compromiso es el reflejo del trabajo y constancia en las act…"
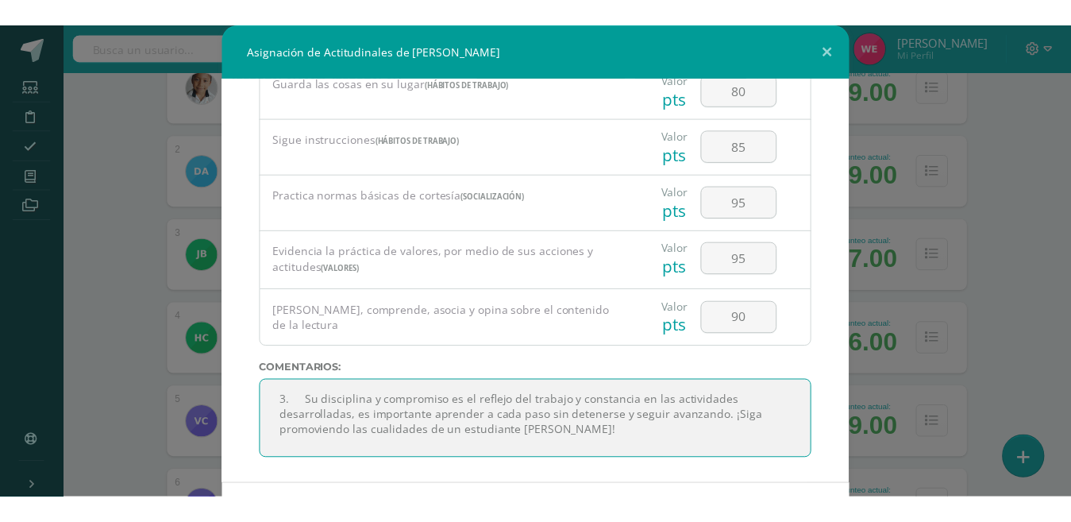
scroll to position [68, 0]
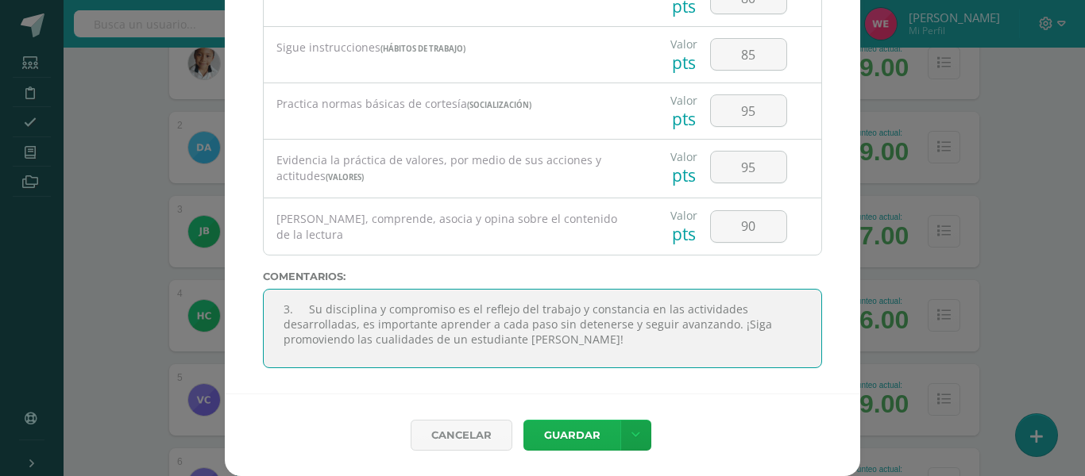
type textarea "3. Su disciplina y compromiso es el reflejo del trabajo y constancia en las act…"
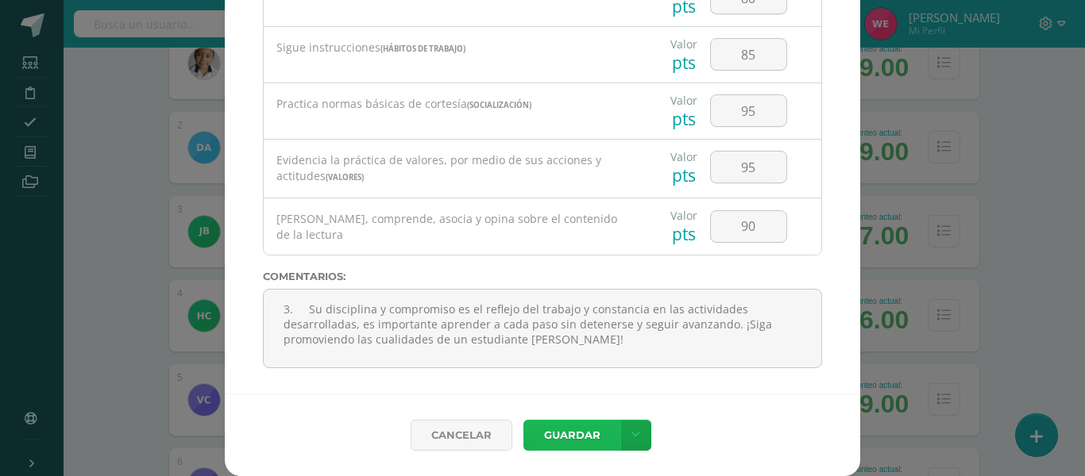
click at [523, 422] on button "Guardar" at bounding box center [571, 435] width 97 height 31
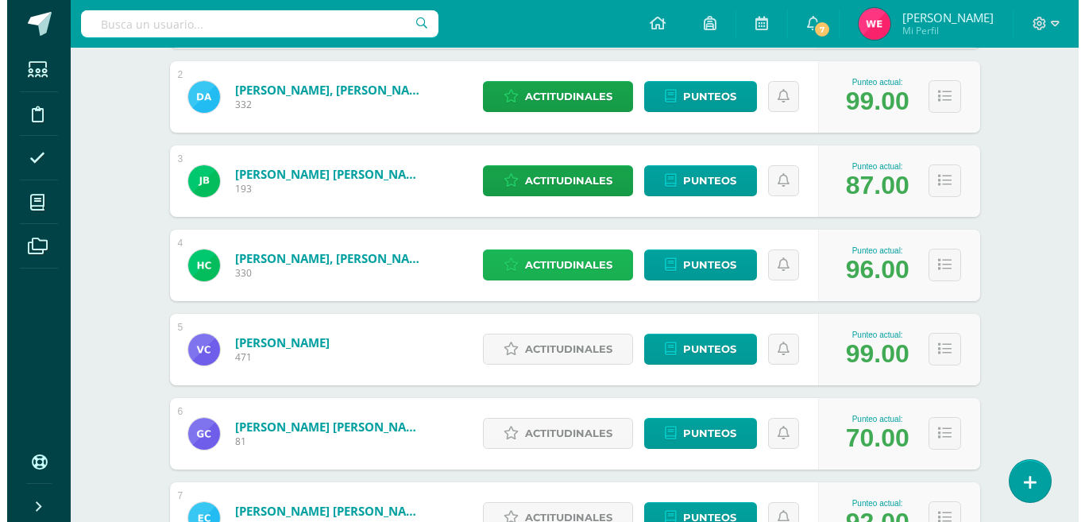
scroll to position [397, 0]
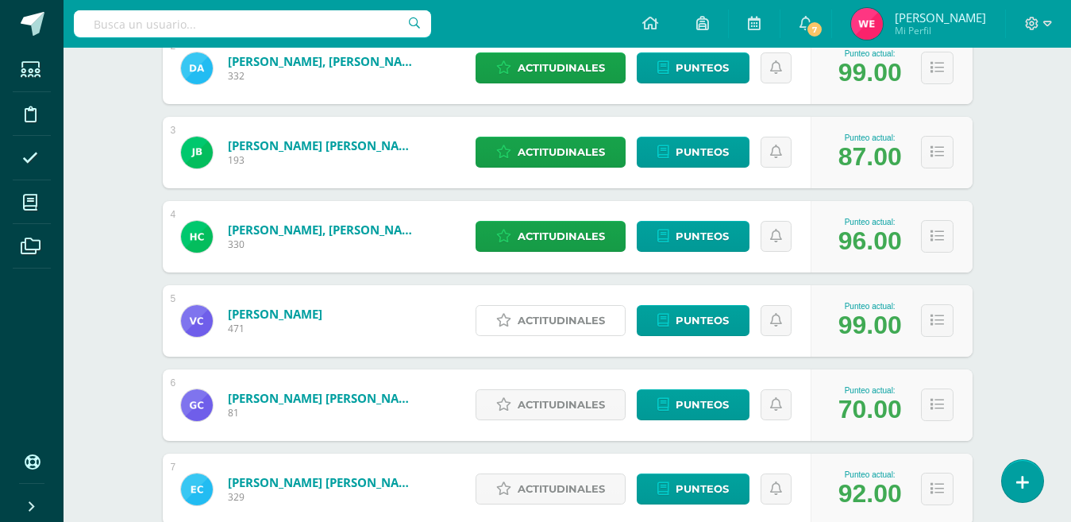
click at [571, 321] on span "Actitudinales" at bounding box center [561, 320] width 87 height 29
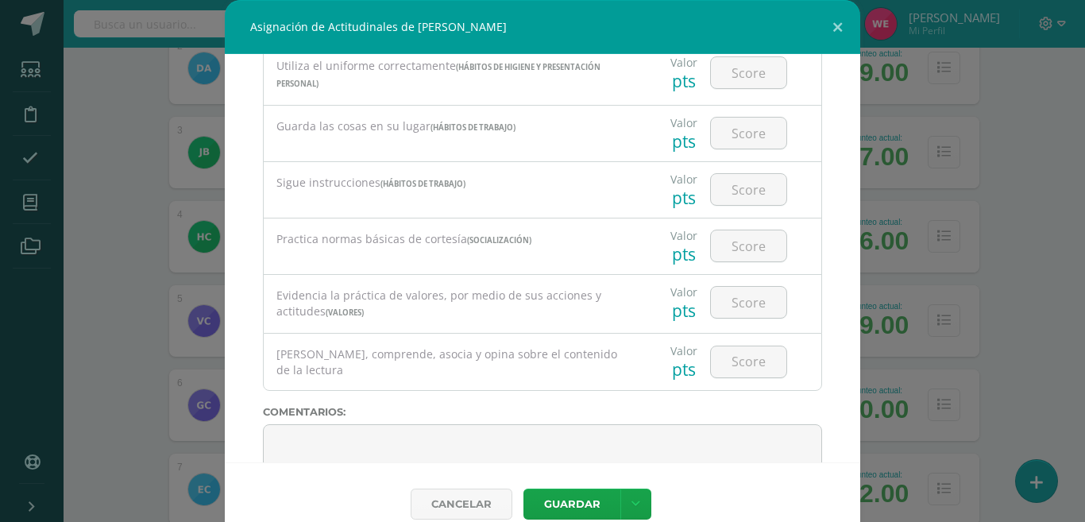
scroll to position [627, 0]
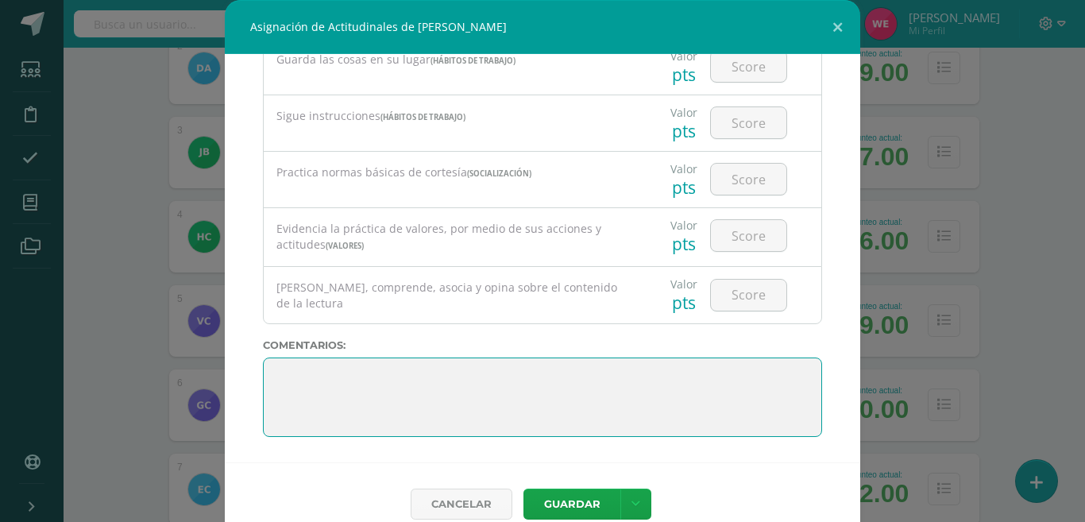
click at [384, 364] on textarea at bounding box center [542, 396] width 559 height 79
paste textarea "3. Su disciplina y compromiso es el reflejo del trabajo y constancia en las act…"
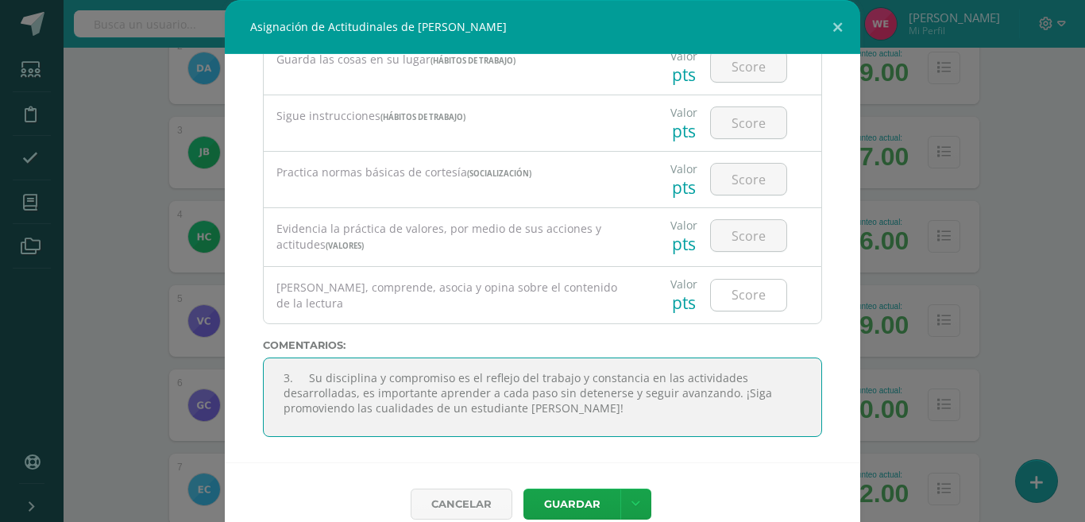
type textarea "3. Su disciplina y compromiso es el reflejo del trabajo y constancia en las act…"
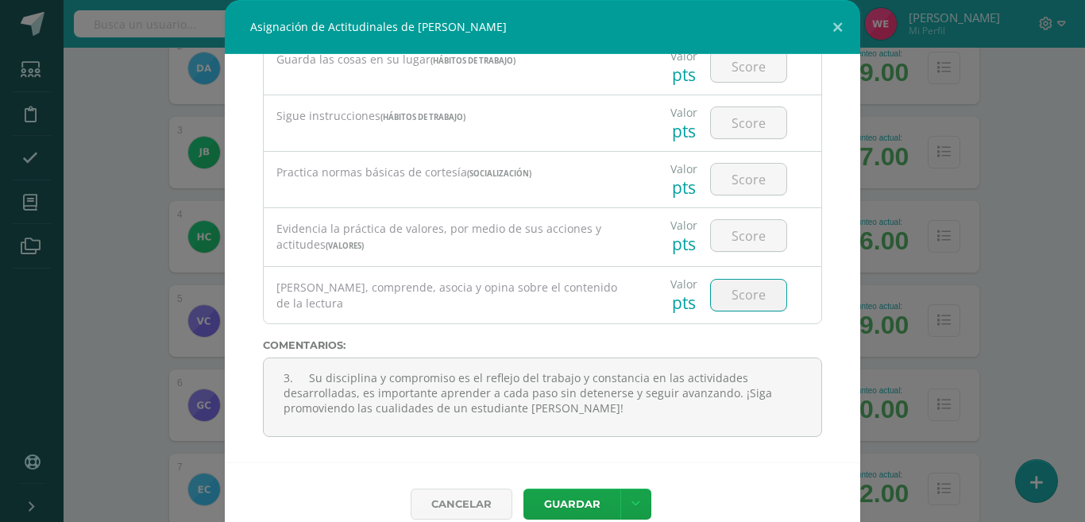
click at [714, 291] on input "number" at bounding box center [748, 294] width 75 height 31
type input "100"
click at [713, 231] on input "number" at bounding box center [748, 235] width 75 height 31
type input "100"
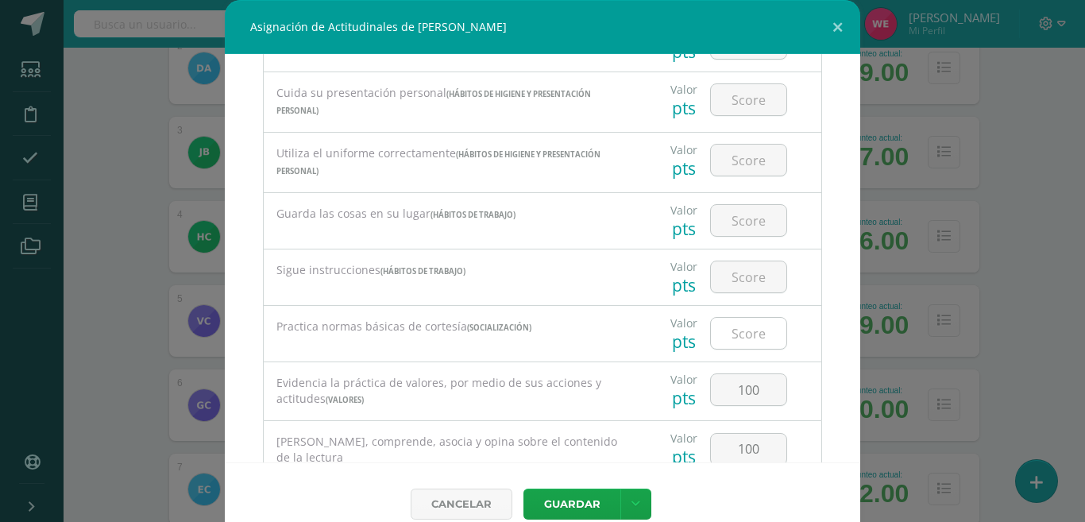
click at [732, 323] on input "number" at bounding box center [748, 333] width 75 height 31
type input "100"
click at [741, 274] on input "number" at bounding box center [748, 276] width 75 height 31
type input "100"
click at [736, 224] on input "number" at bounding box center [748, 220] width 75 height 31
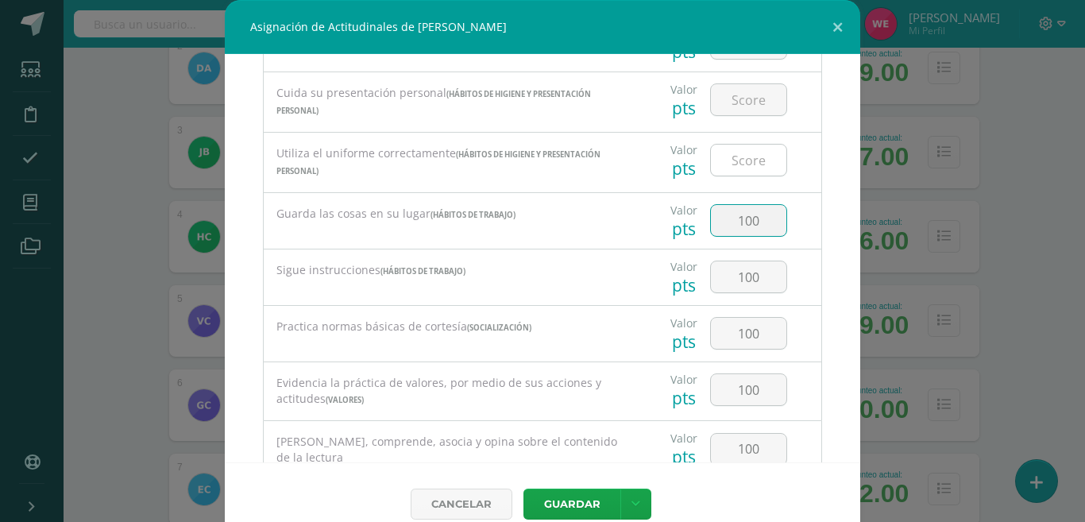
type input "100"
click at [736, 170] on input "number" at bounding box center [748, 160] width 75 height 31
type input "100"
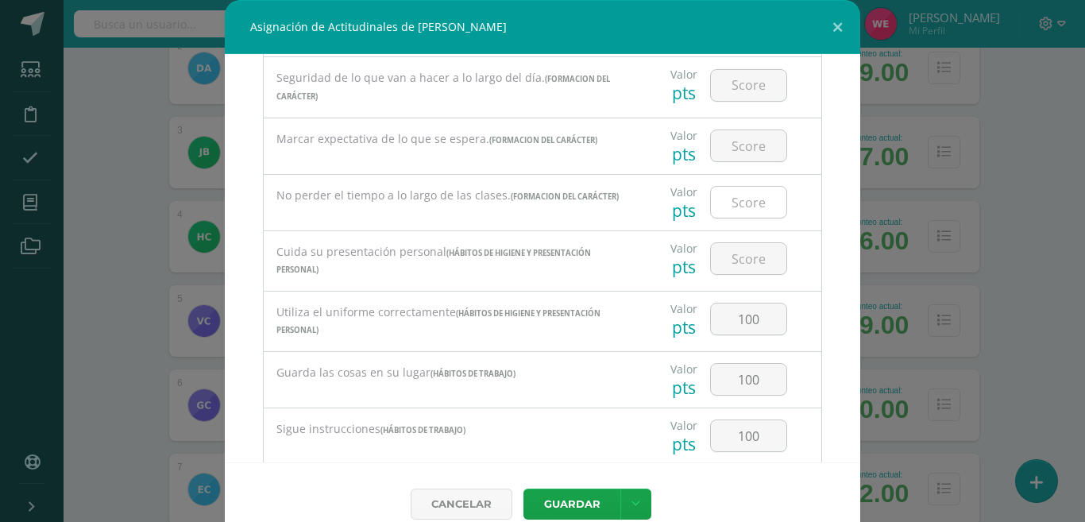
scroll to position [230, 0]
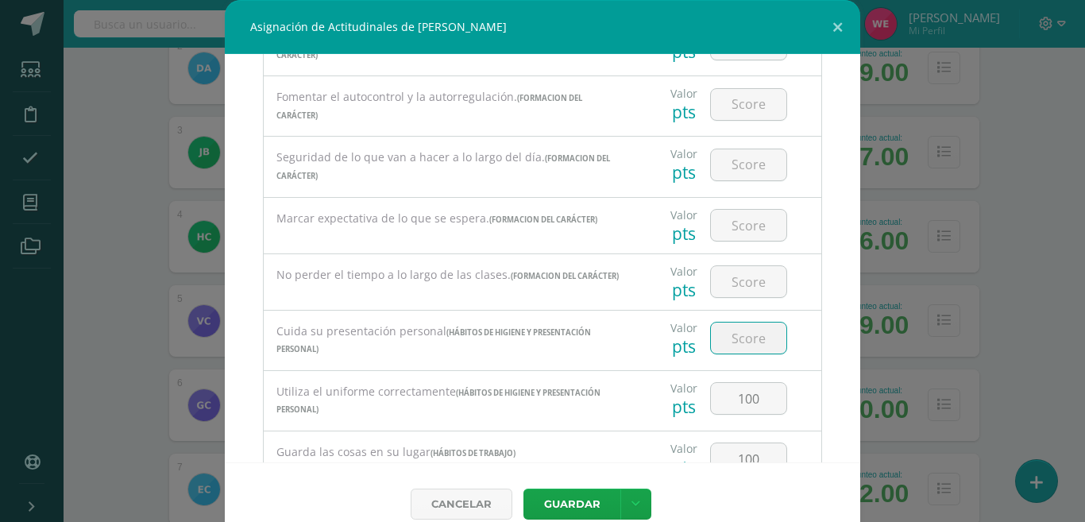
click at [728, 338] on input "number" at bounding box center [748, 337] width 75 height 31
type input "100"
click at [722, 285] on input "number" at bounding box center [748, 281] width 75 height 31
type input "100"
click at [715, 233] on input "number" at bounding box center [748, 225] width 75 height 31
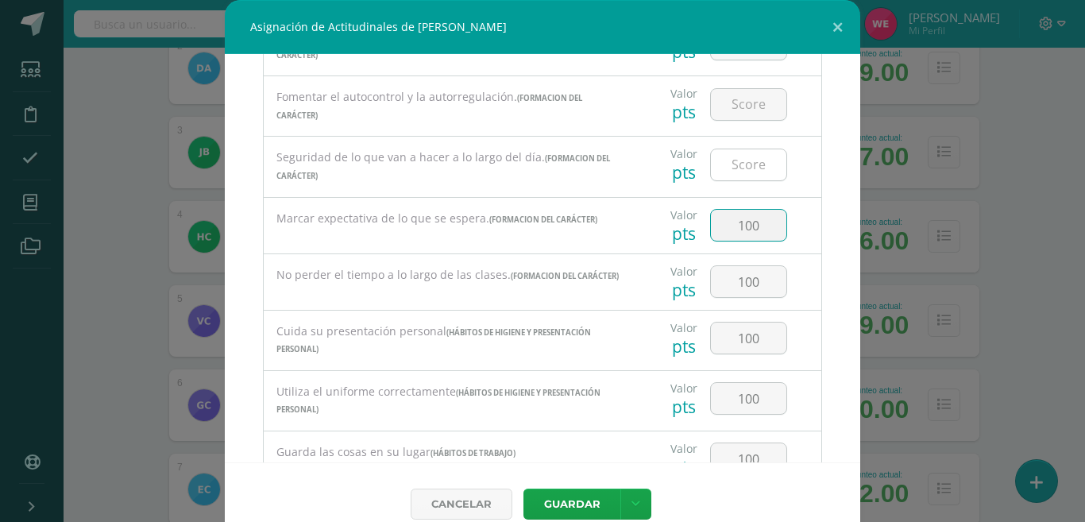
type input "100"
click at [711, 167] on input "number" at bounding box center [748, 164] width 75 height 31
type input "100"
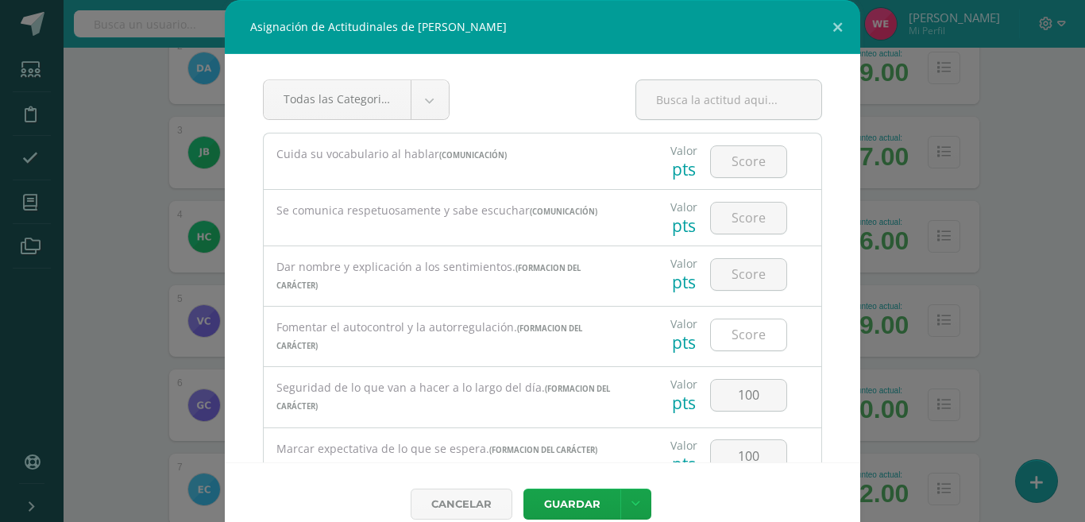
click at [745, 327] on input "number" at bounding box center [748, 334] width 75 height 31
type input "100"
click at [723, 264] on input "number" at bounding box center [748, 274] width 75 height 31
type input "100"
click at [719, 196] on div at bounding box center [748, 218] width 90 height 56
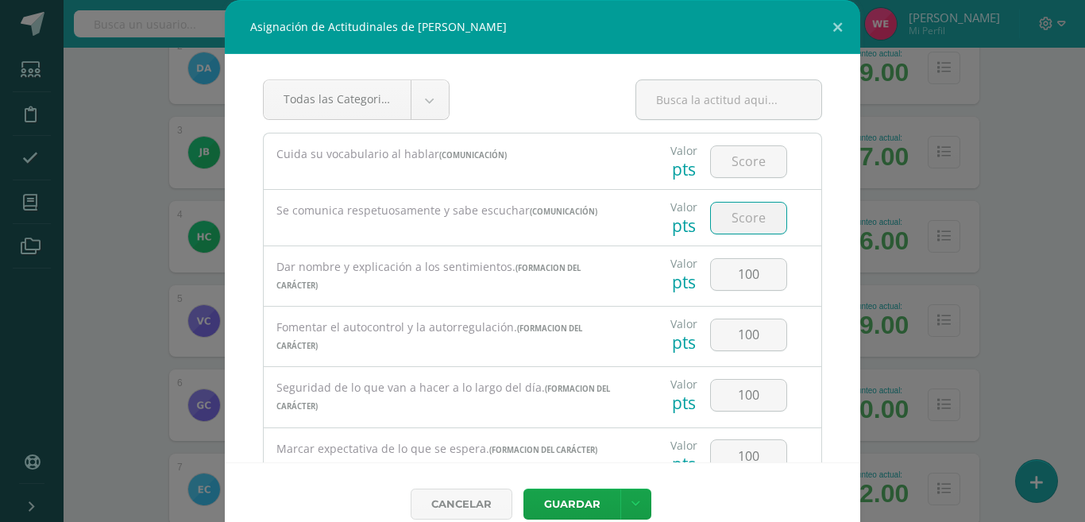
click at [715, 202] on input "number" at bounding box center [748, 217] width 75 height 31
type input "100"
click at [724, 152] on input "number" at bounding box center [748, 161] width 75 height 31
type input "100"
click at [559, 499] on button "Guardar" at bounding box center [571, 503] width 97 height 31
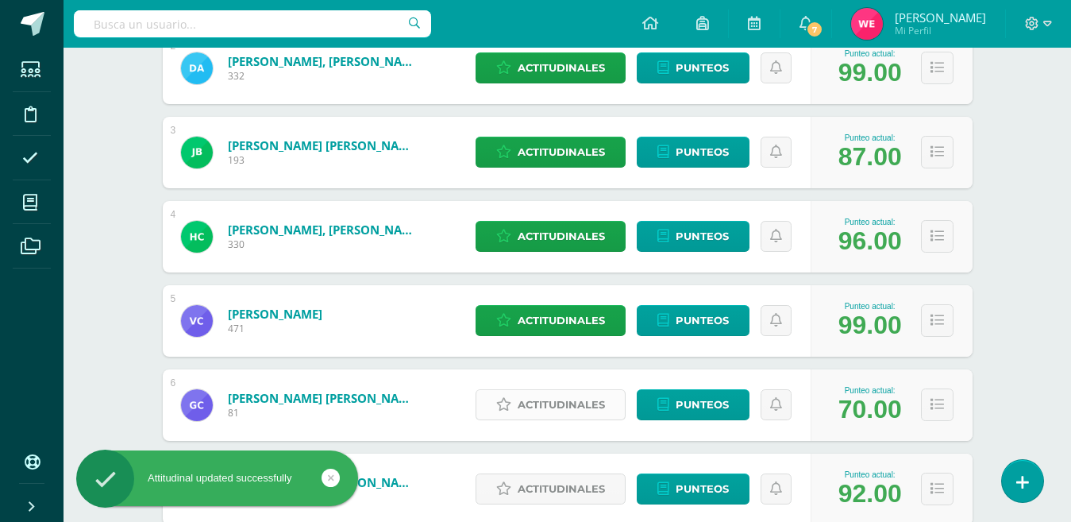
click at [573, 410] on span "Actitudinales" at bounding box center [561, 404] width 87 height 29
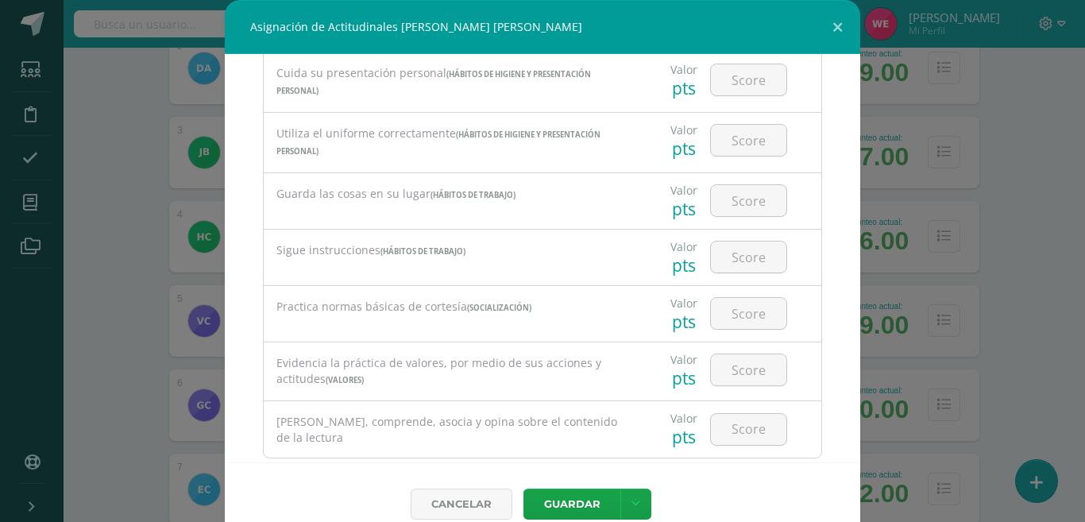
scroll to position [627, 0]
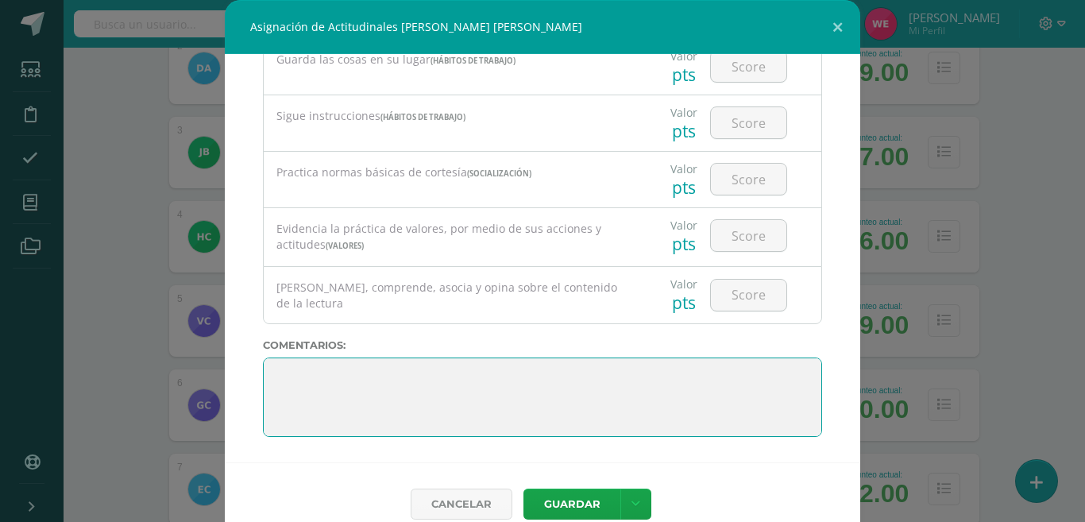
click at [557, 404] on textarea at bounding box center [542, 396] width 559 height 79
click at [384, 360] on textarea at bounding box center [542, 396] width 559 height 79
paste textarea "1. Es momento de reflexionar, analizar cada uno de los resultados obtenidos; ti…"
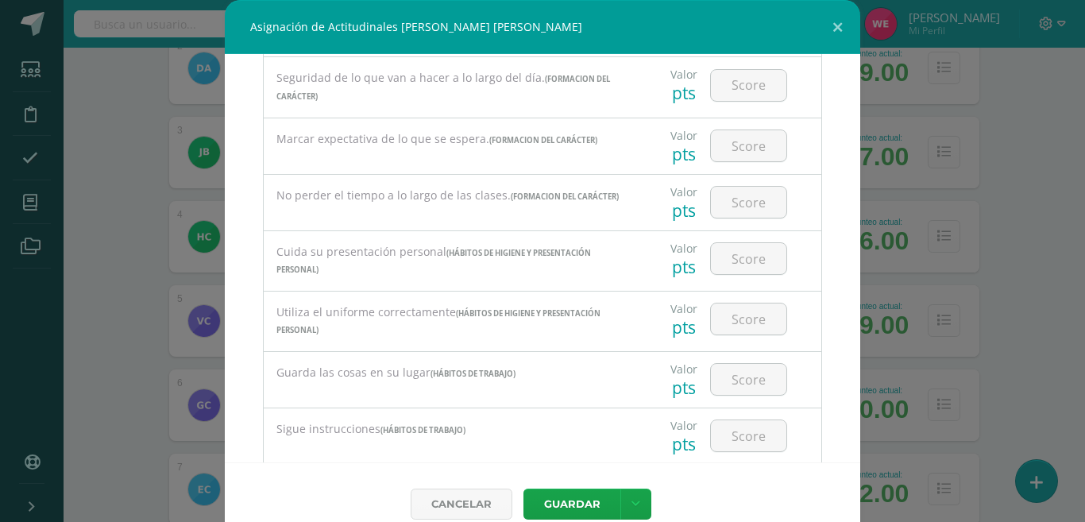
scroll to position [0, 0]
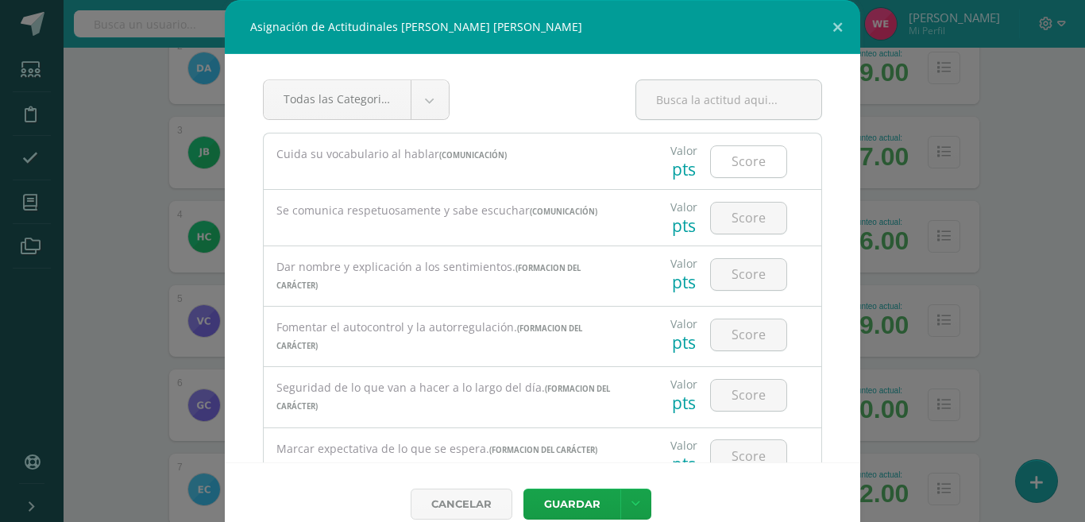
type textarea "1. Es momento de reflexionar, analizar cada uno de los resultados obtenidos; ti…"
click at [746, 151] on input "number" at bounding box center [748, 161] width 75 height 31
type input "40"
click at [734, 221] on input "number" at bounding box center [748, 217] width 75 height 31
type input "45"
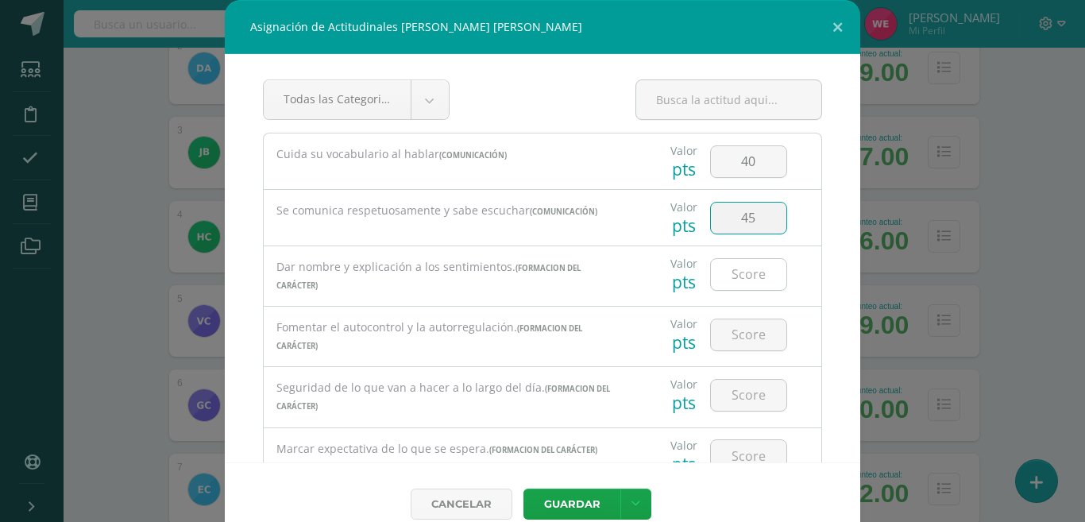
click at [714, 272] on input "number" at bounding box center [748, 274] width 75 height 31
type input "30"
click at [727, 338] on input "number" at bounding box center [748, 334] width 75 height 31
type input "20"
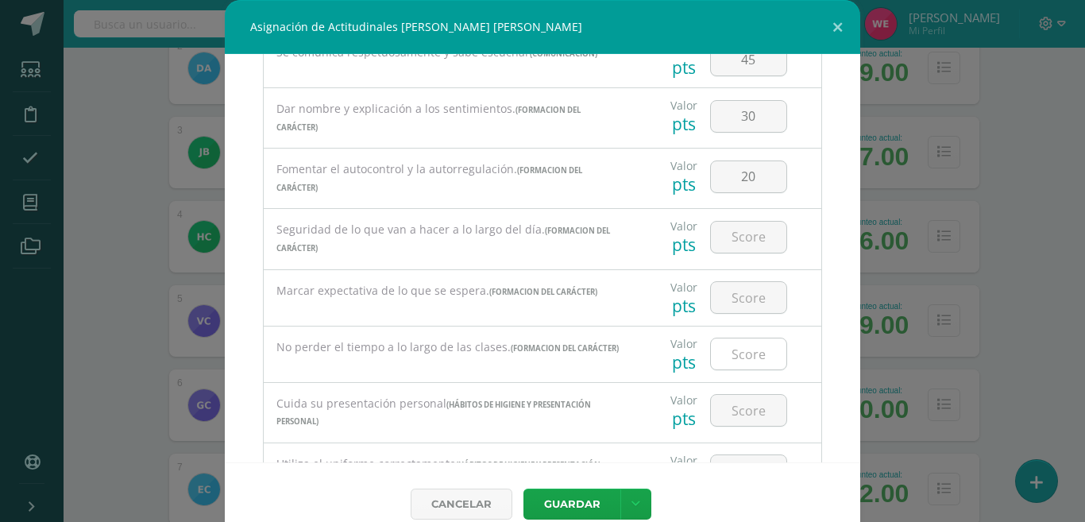
scroll to position [159, 0]
click at [719, 284] on input "number" at bounding box center [748, 296] width 75 height 31
type input "35"
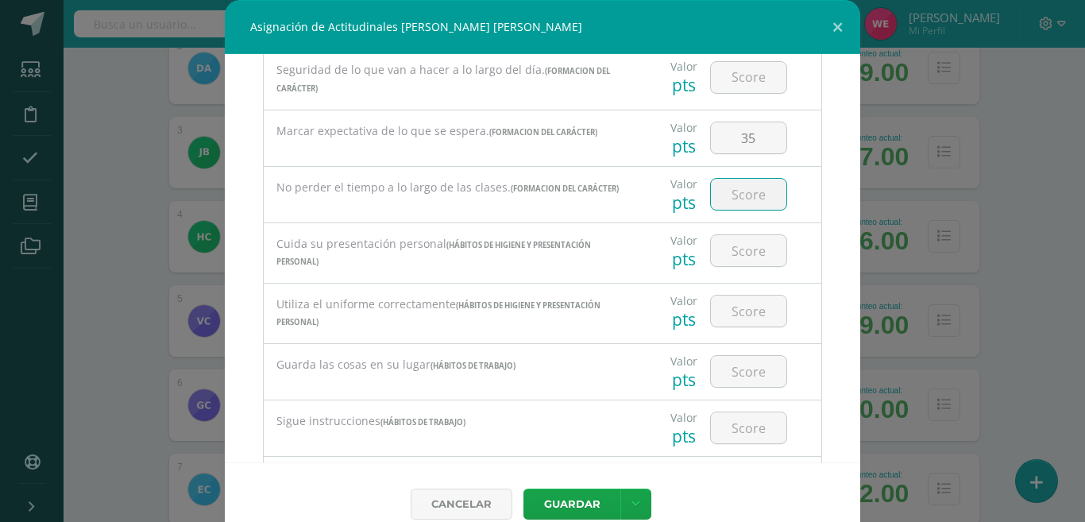
click at [749, 203] on input "number" at bounding box center [748, 194] width 75 height 31
type input "20"
click at [725, 256] on input "number" at bounding box center [748, 250] width 75 height 31
type input "20"
click at [737, 310] on input "number" at bounding box center [748, 310] width 75 height 31
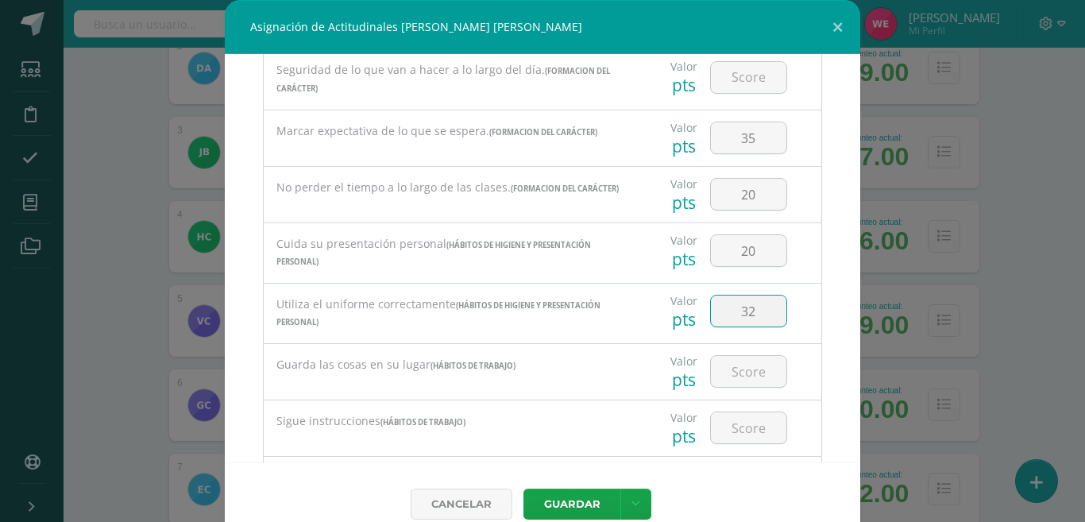
type input "3"
type input "25"
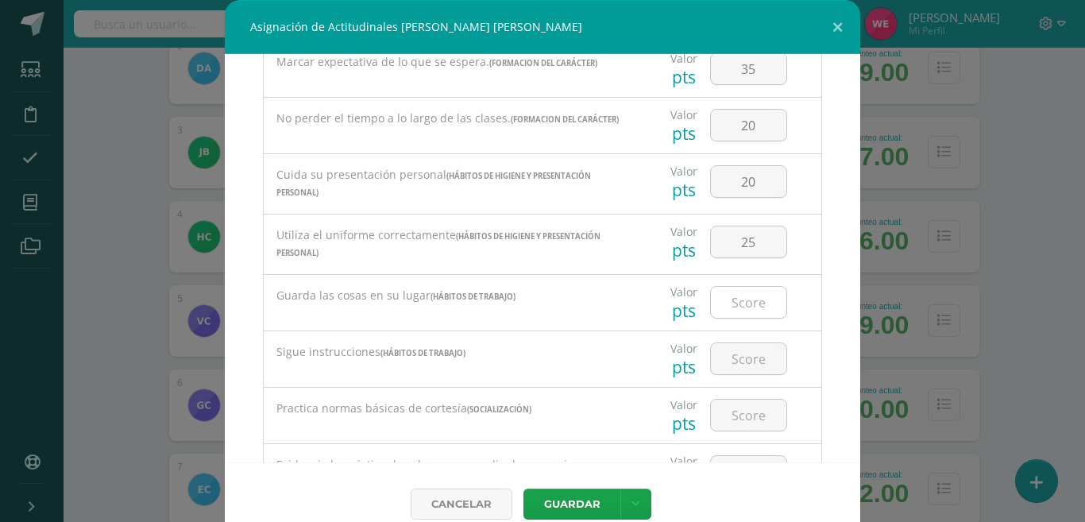
scroll to position [397, 0]
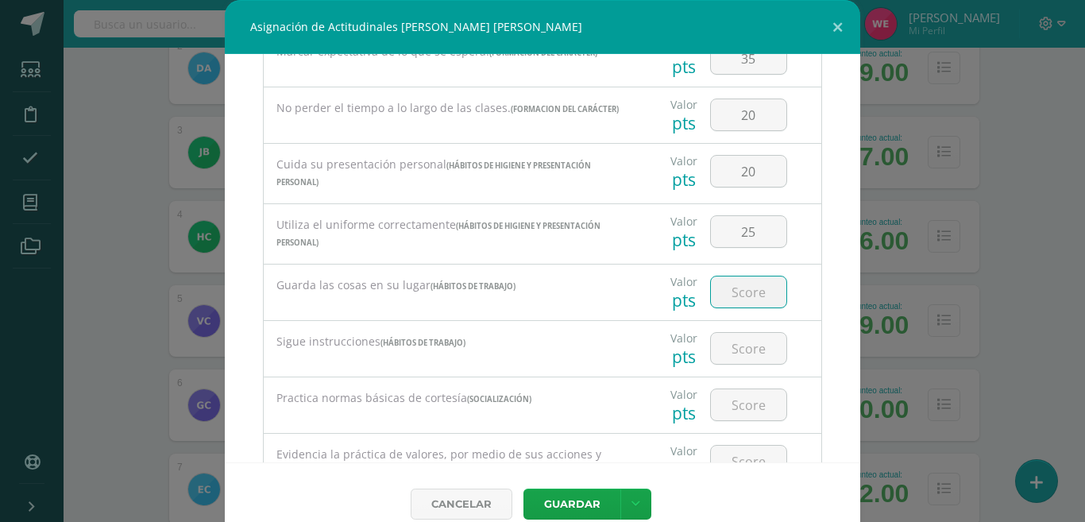
click at [725, 289] on input "number" at bounding box center [748, 291] width 75 height 31
type input "20"
click at [719, 343] on input "number" at bounding box center [748, 348] width 75 height 31
type input "20"
click at [725, 403] on input "number" at bounding box center [748, 404] width 75 height 31
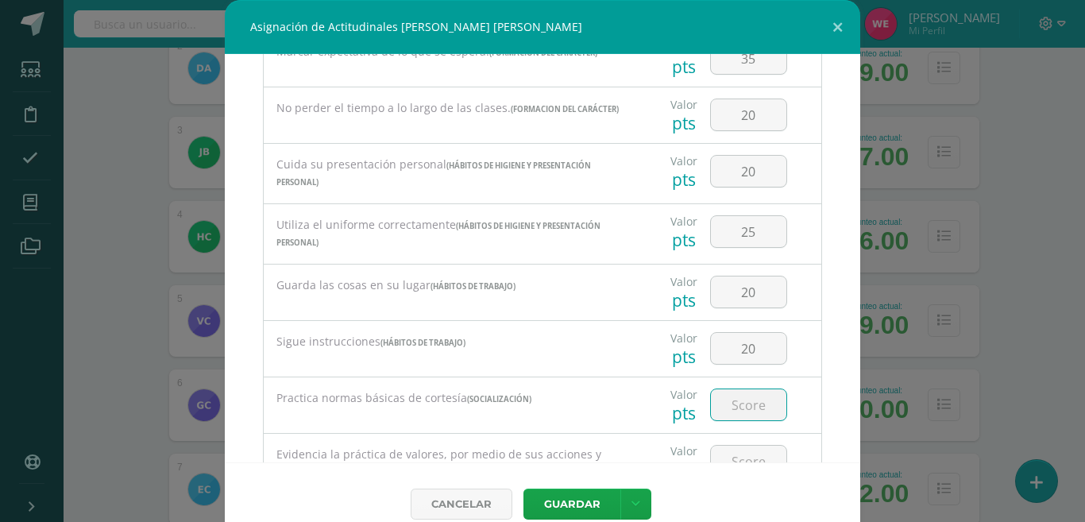
scroll to position [556, 0]
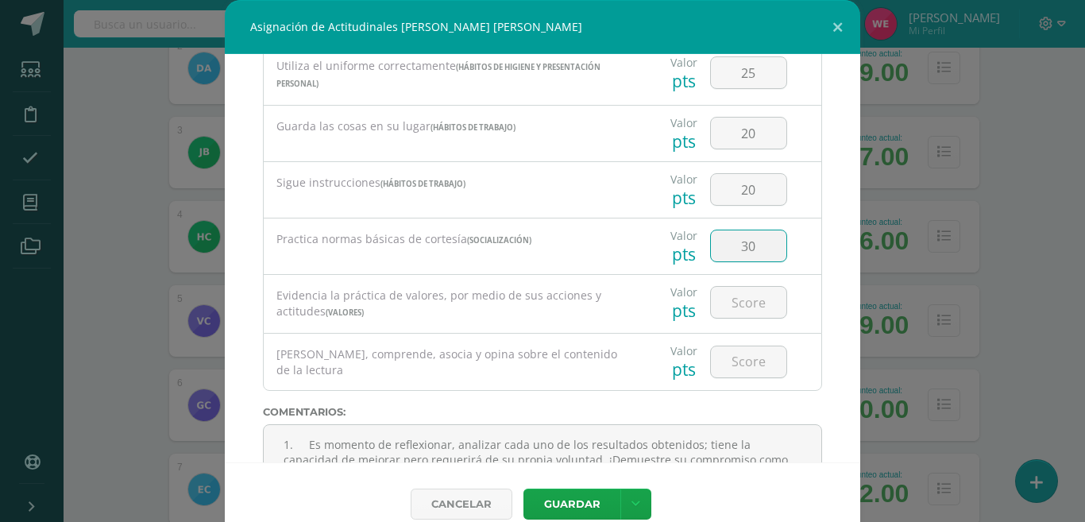
type input "30"
click at [725, 330] on div at bounding box center [748, 303] width 90 height 56
click at [725, 308] on input "number" at bounding box center [748, 302] width 75 height 31
type input "25"
click at [719, 375] on input "number" at bounding box center [748, 361] width 75 height 31
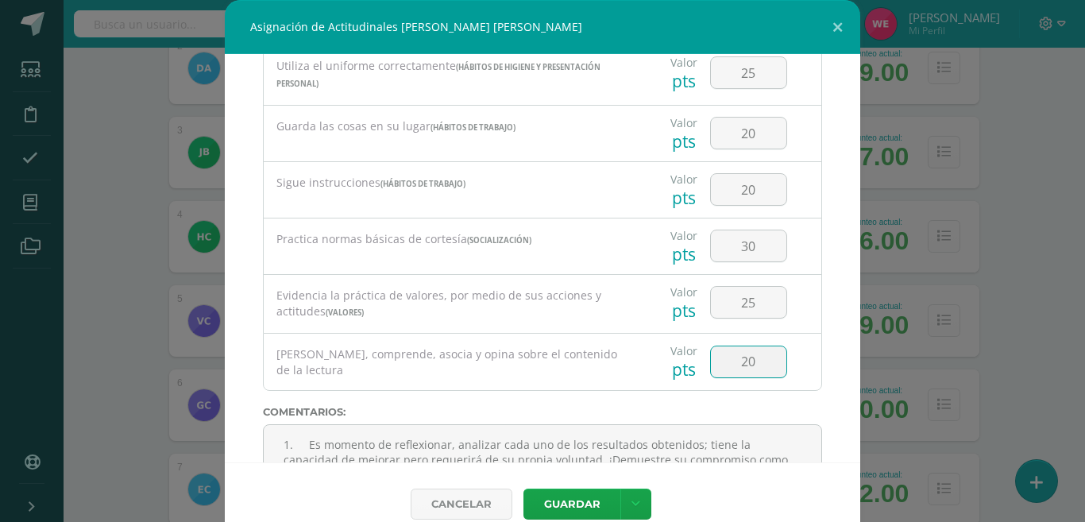
type input "20"
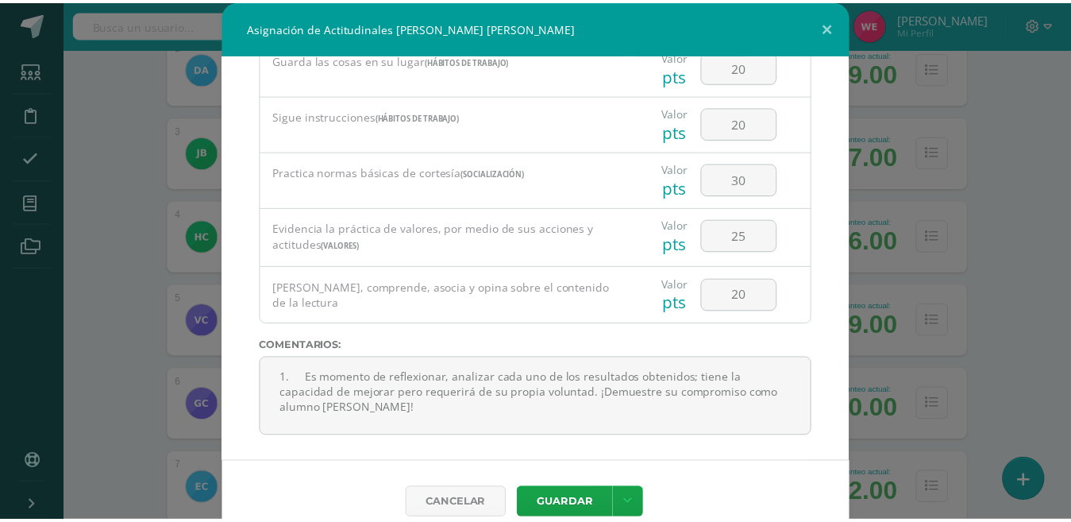
scroll to position [627, 0]
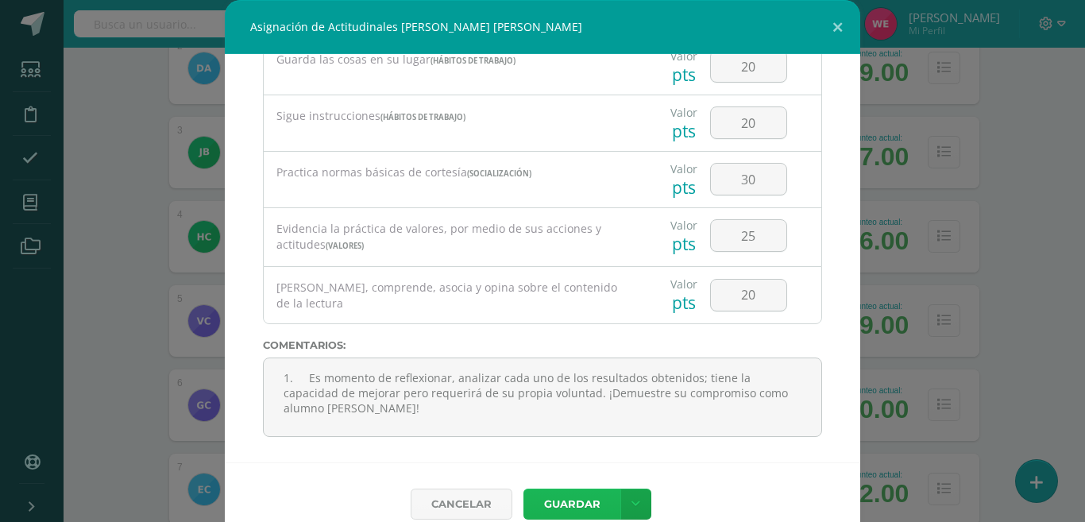
click at [551, 495] on button "Guardar" at bounding box center [571, 503] width 97 height 31
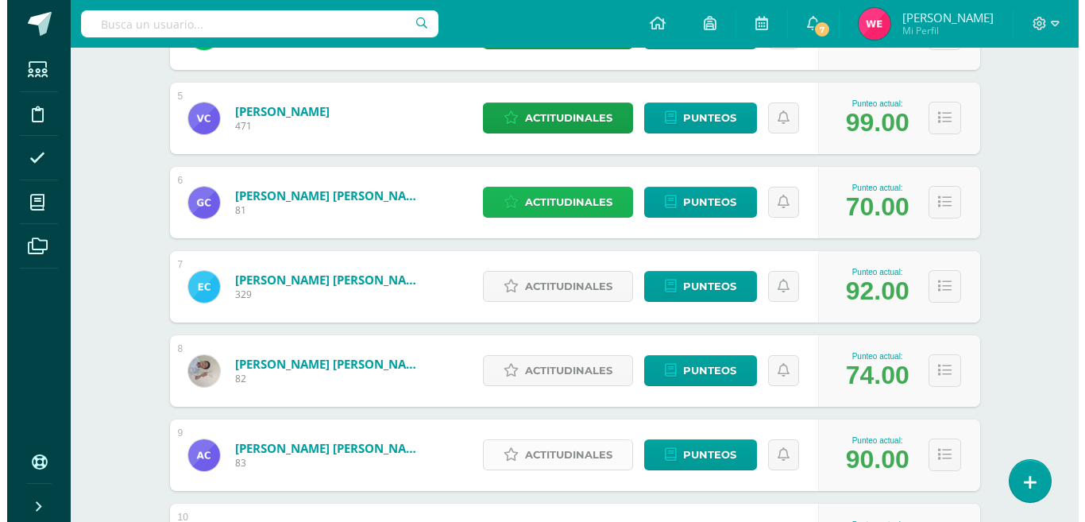
scroll to position [628, 0]
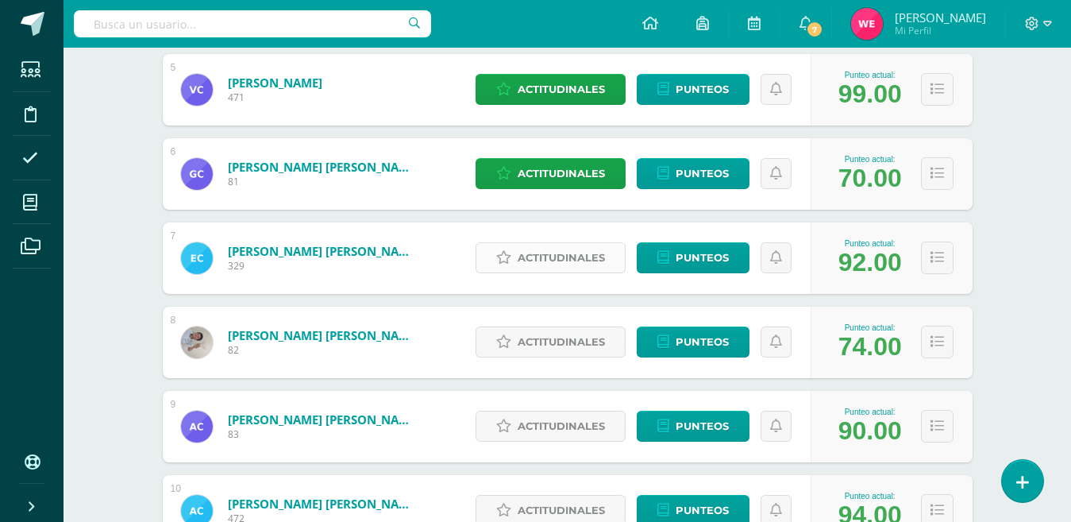
click at [553, 261] on span "Actitudinales" at bounding box center [561, 257] width 87 height 29
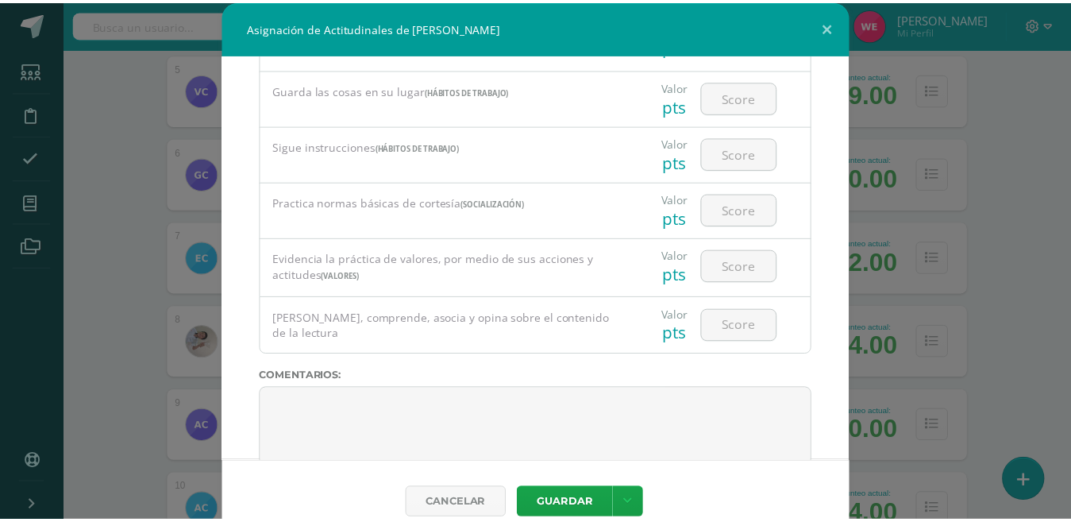
scroll to position [627, 0]
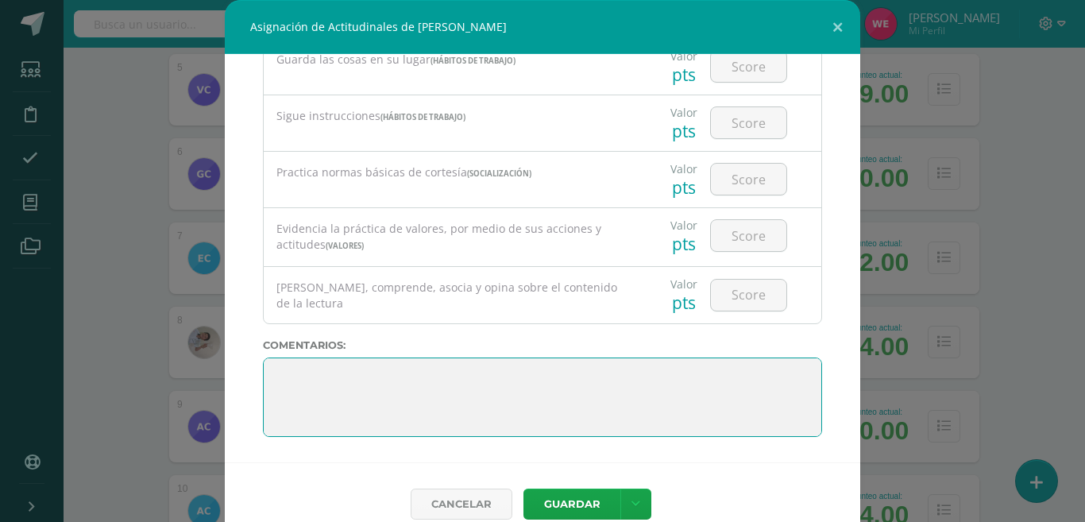
click at [513, 370] on textarea at bounding box center [542, 396] width 559 height 79
paste textarea "3. Su disciplina y compromiso es el reflejo del trabajo y constancia en las act…"
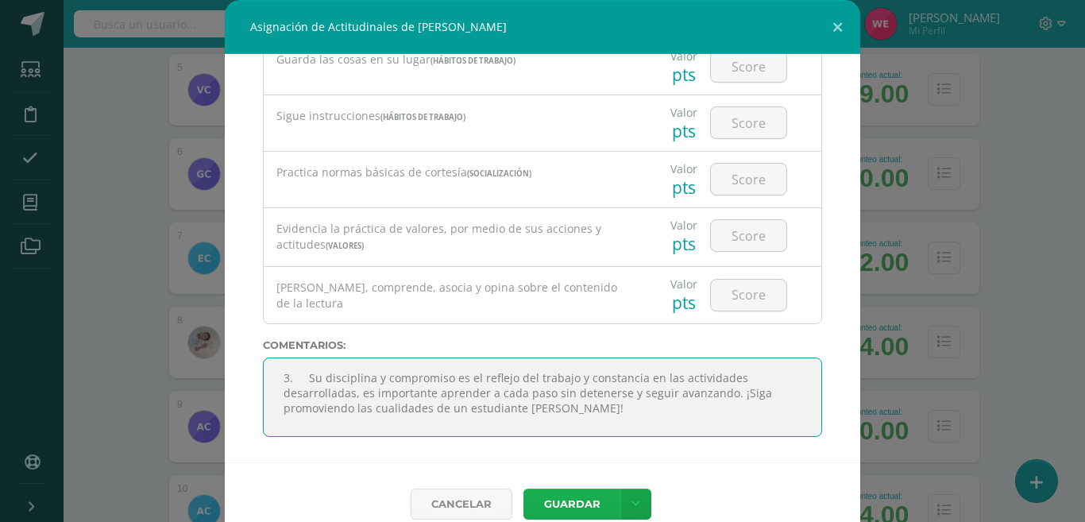
type textarea "3. Su disciplina y compromiso es el reflejo del trabajo y constancia en las act…"
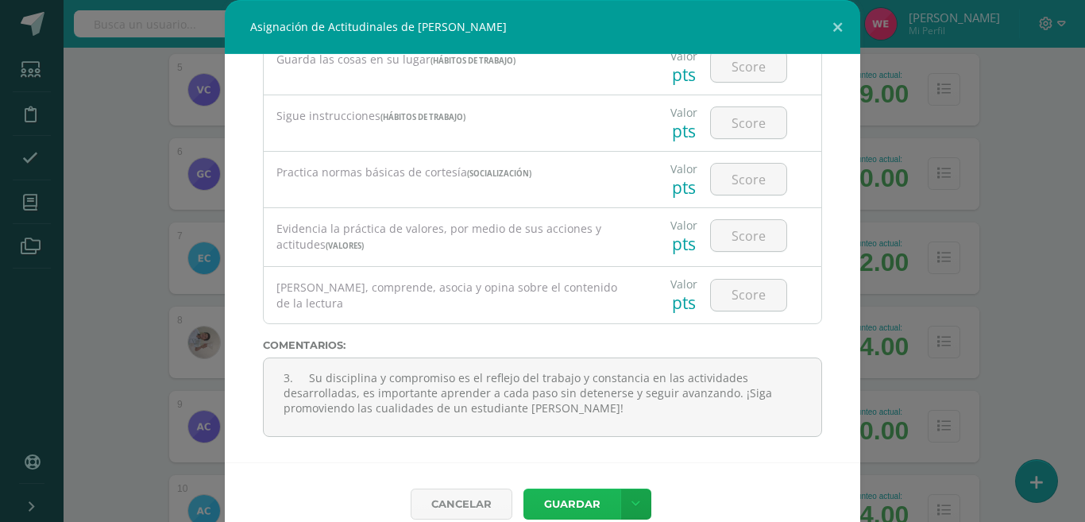
click at [584, 505] on button "Guardar" at bounding box center [571, 503] width 97 height 31
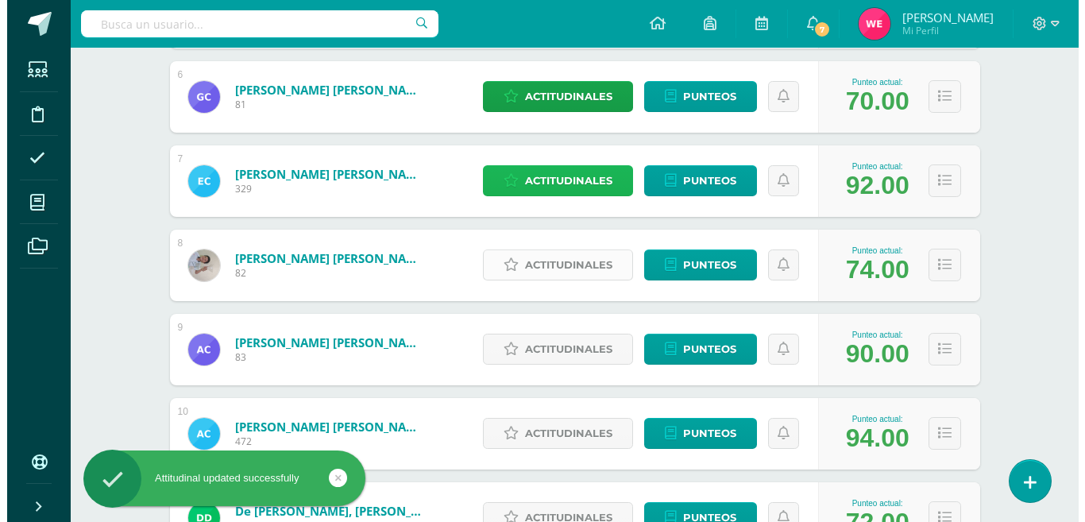
scroll to position [787, 0]
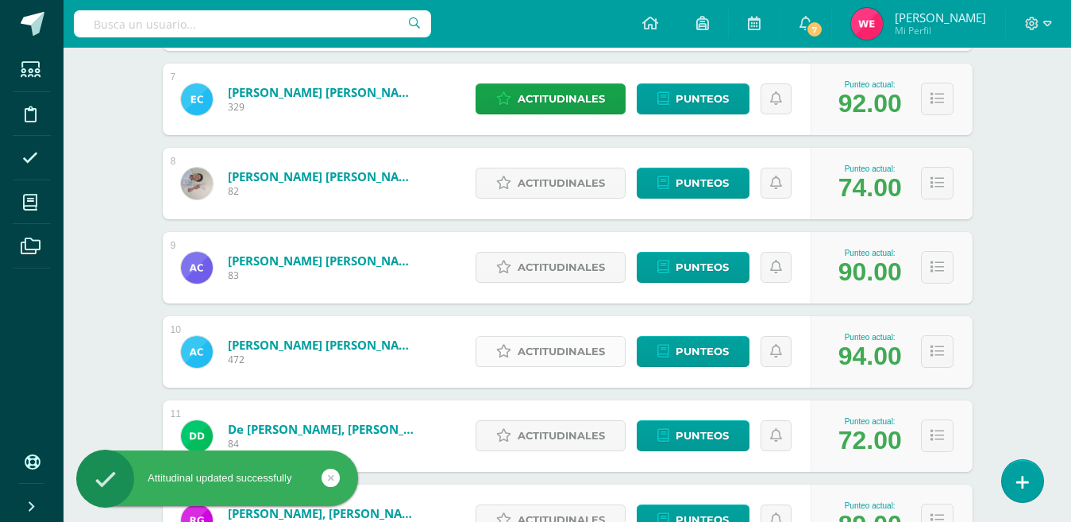
click at [569, 345] on span "Actitudinales" at bounding box center [561, 351] width 87 height 29
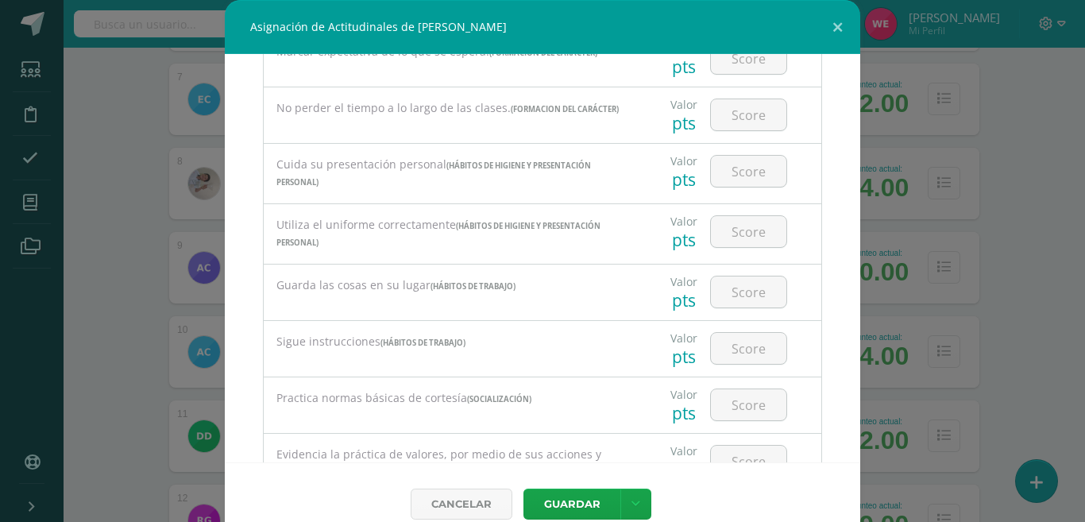
scroll to position [556, 0]
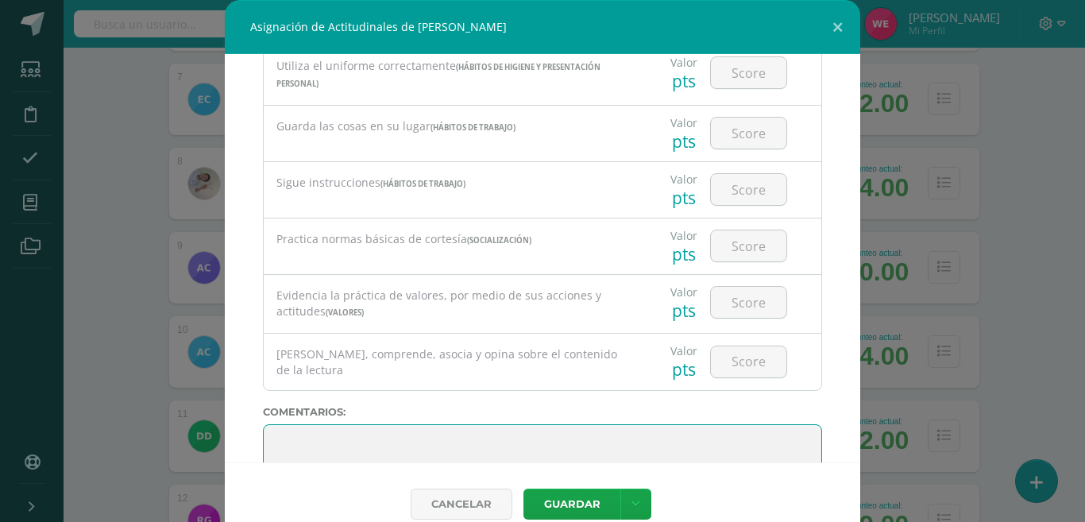
click at [436, 443] on textarea at bounding box center [542, 463] width 559 height 79
paste textarea "3. Su disciplina y compromiso es el reflejo del trabajo y constancia en las act…"
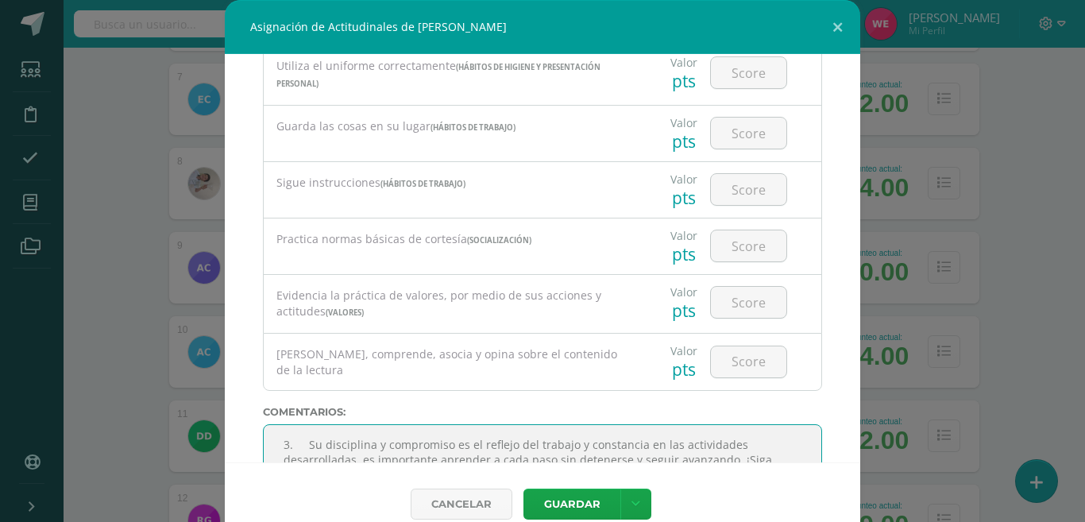
scroll to position [580, 0]
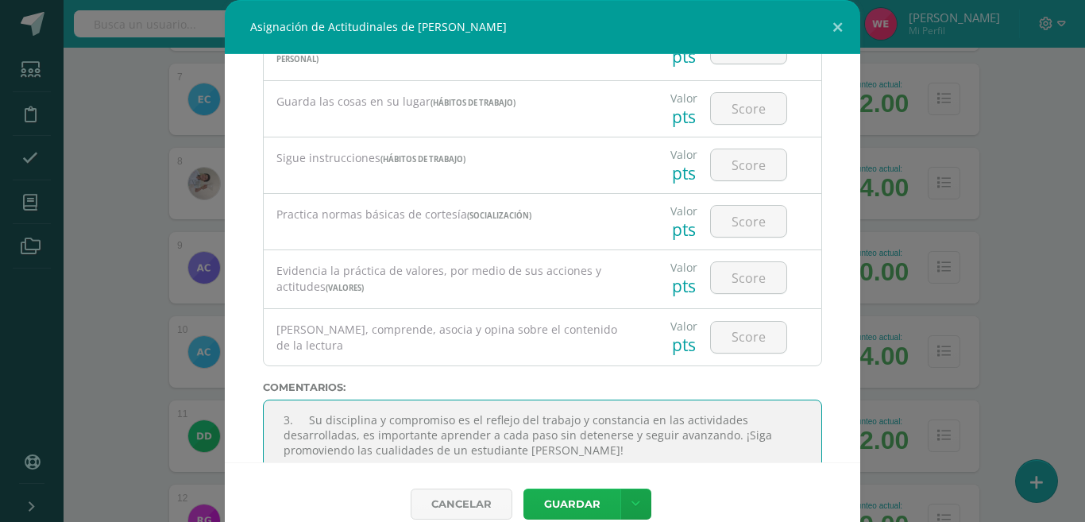
type textarea "3. Su disciplina y compromiso es el reflejo del trabajo y constancia en las act…"
click at [562, 505] on button "Guardar" at bounding box center [571, 503] width 97 height 31
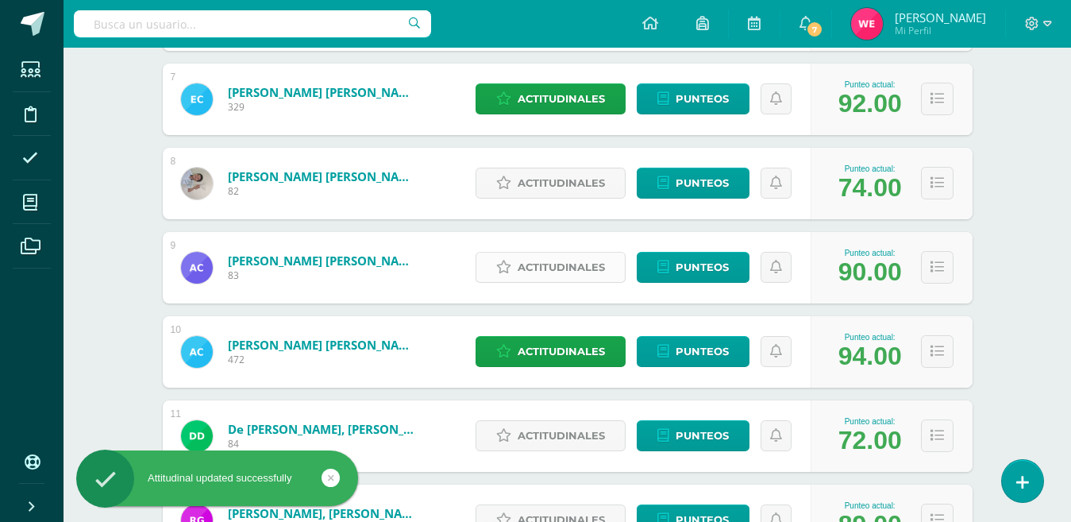
click at [570, 253] on span "Actitudinales" at bounding box center [561, 266] width 87 height 29
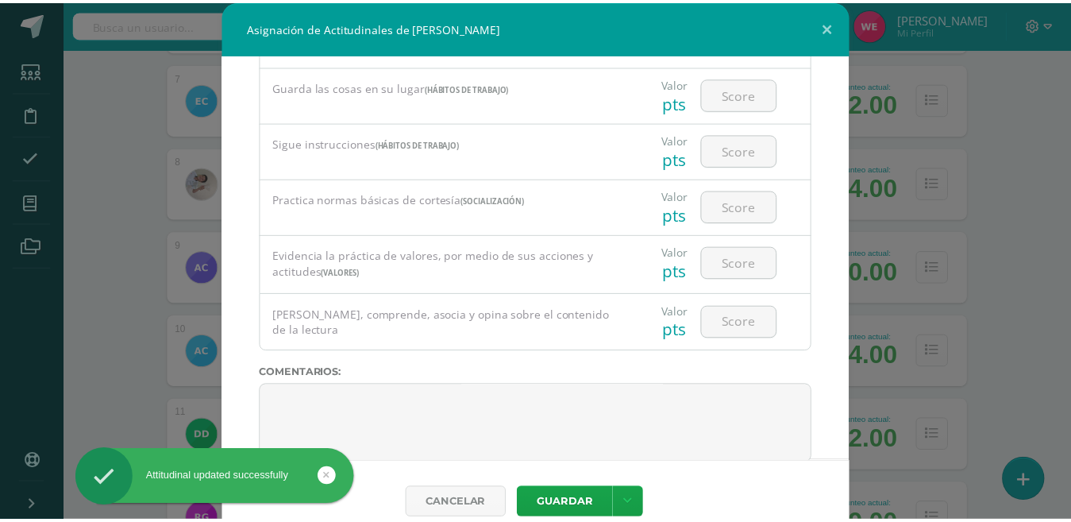
scroll to position [627, 0]
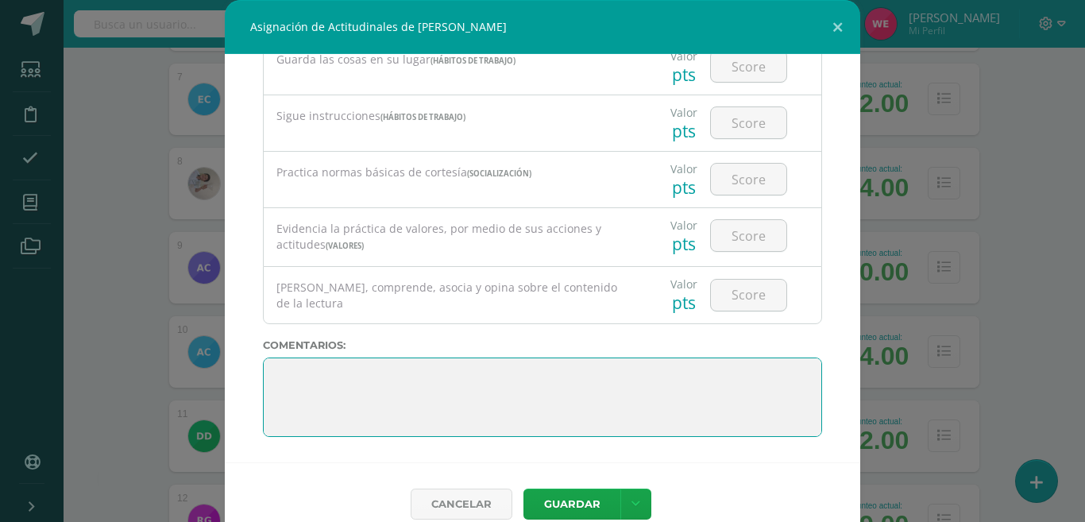
click at [460, 364] on textarea at bounding box center [542, 396] width 559 height 79
paste textarea "3. Su disciplina y compromiso es el reflejo del trabajo y constancia en las act…"
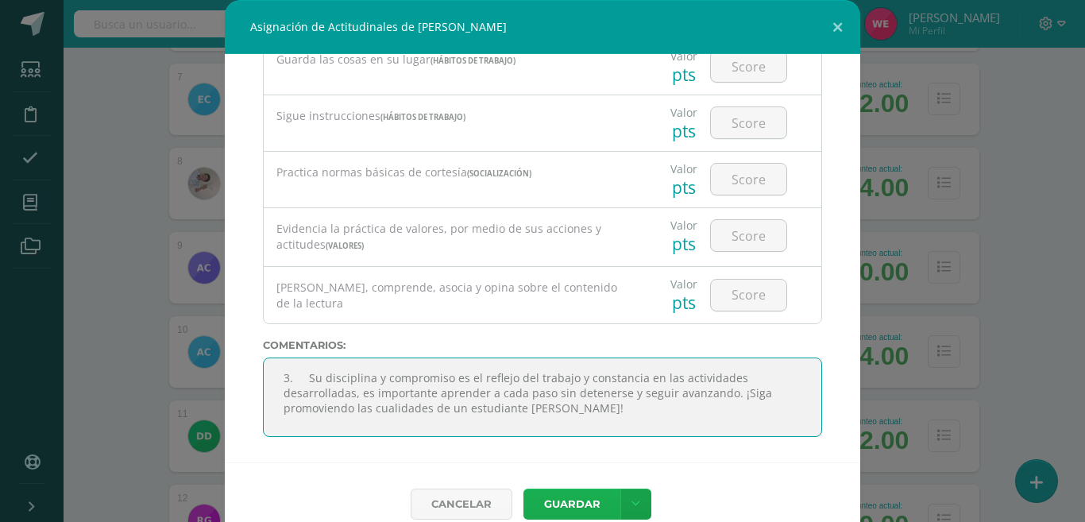
type textarea "3. Su disciplina y compromiso es el reflejo del trabajo y constancia en las act…"
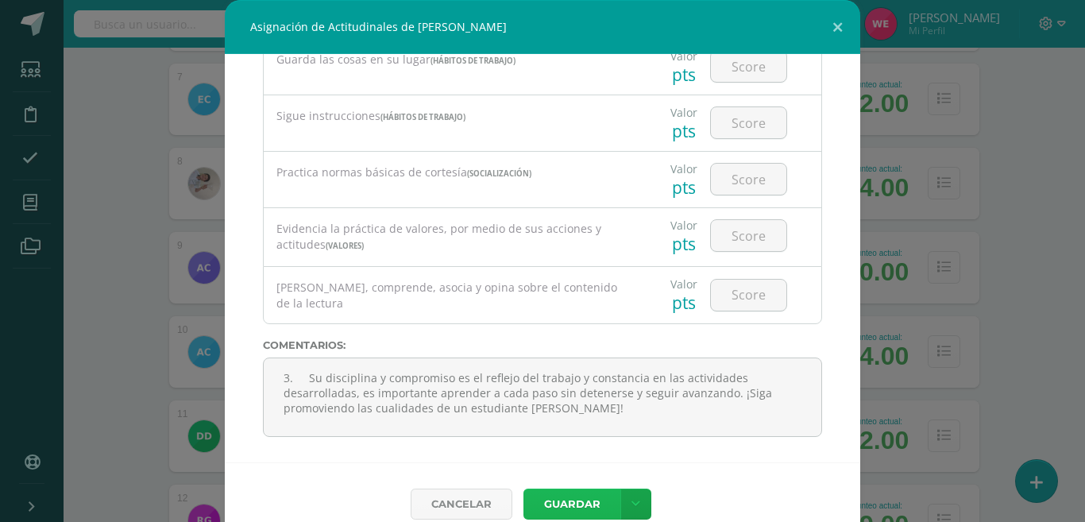
click at [556, 499] on button "Guardar" at bounding box center [571, 503] width 97 height 31
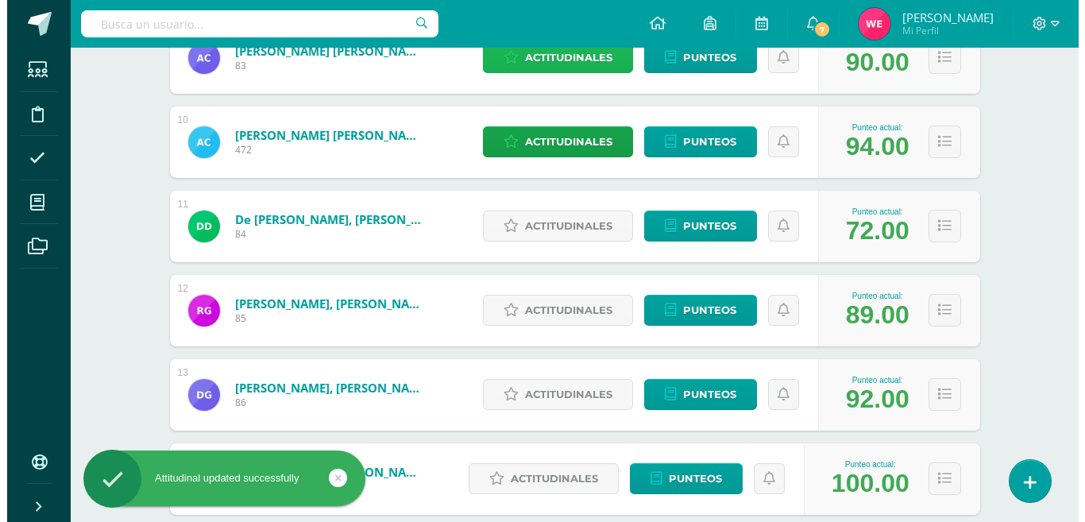
scroll to position [1025, 0]
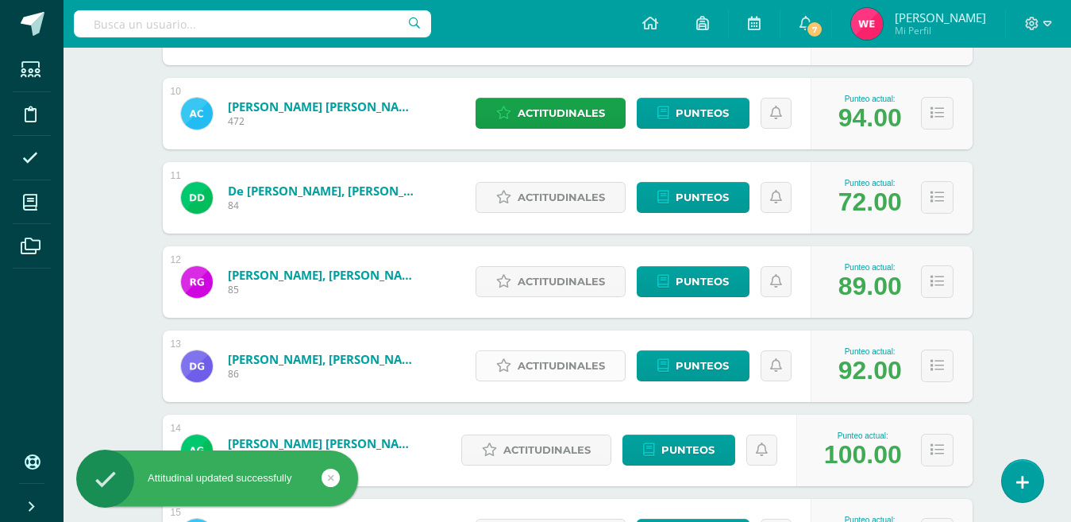
click at [534, 374] on span "Actitudinales" at bounding box center [561, 365] width 87 height 29
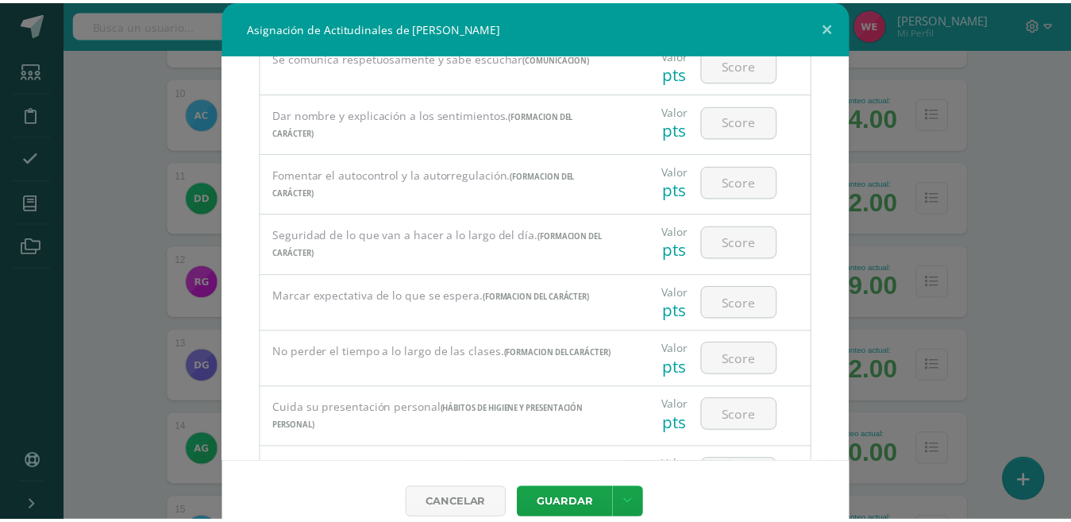
scroll to position [159, 0]
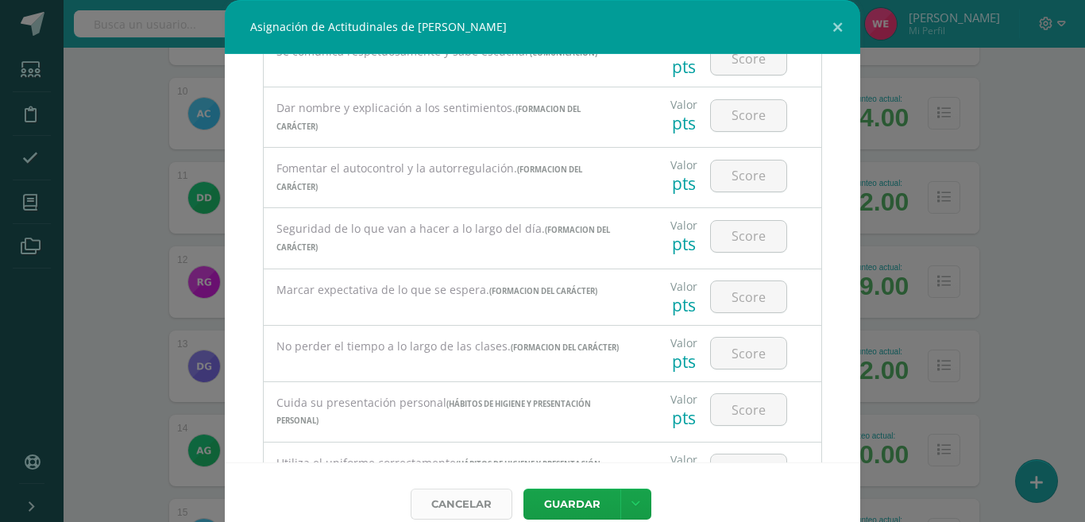
click at [471, 493] on link "Cancelar" at bounding box center [461, 503] width 102 height 31
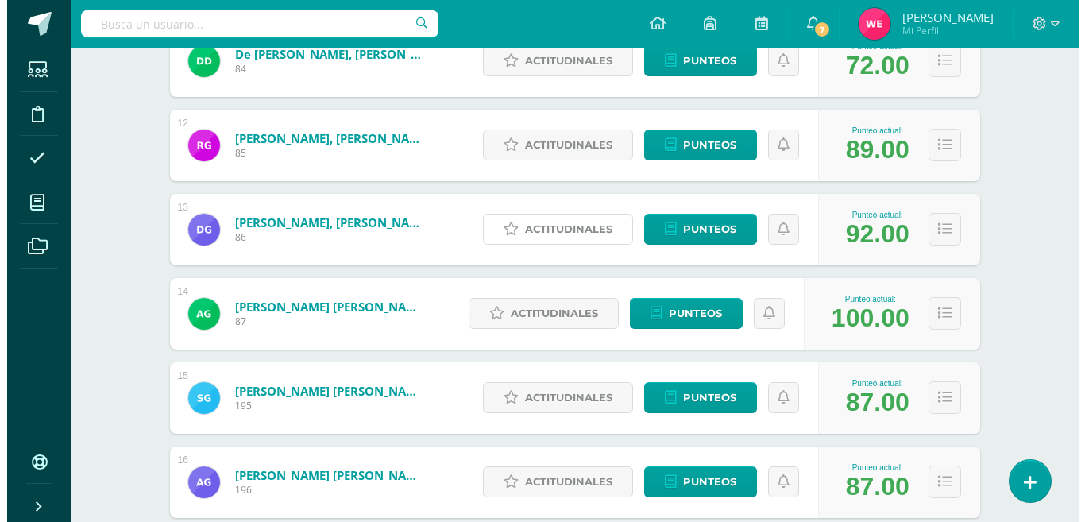
scroll to position [1184, 0]
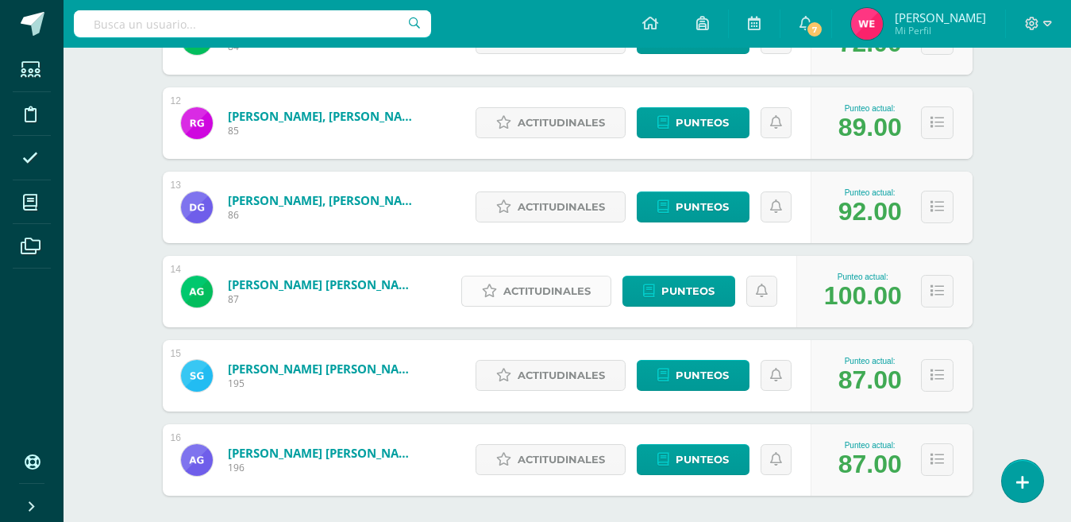
click at [555, 284] on span "Actitudinales" at bounding box center [546, 290] width 87 height 29
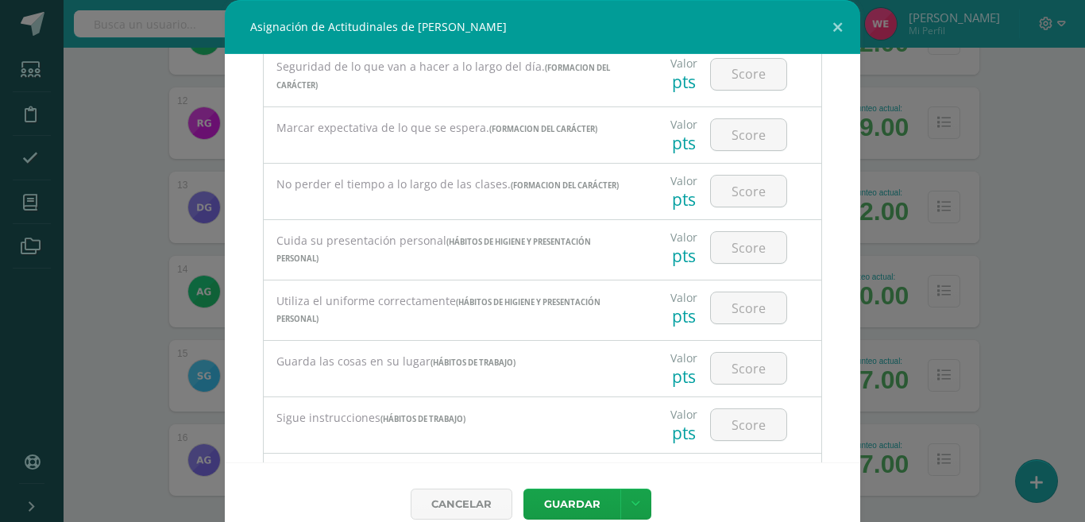
scroll to position [556, 0]
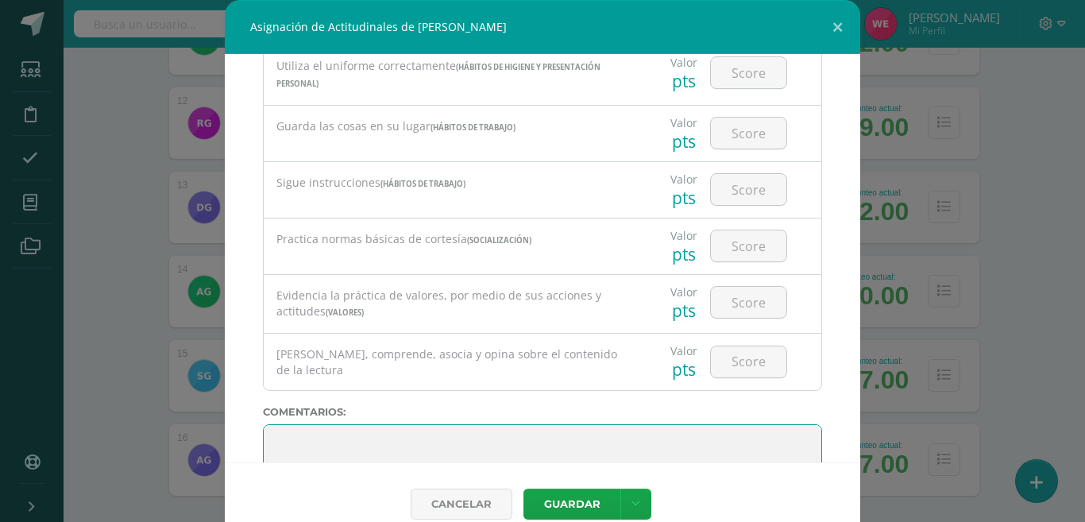
click at [434, 447] on textarea at bounding box center [542, 463] width 559 height 79
paste textarea "3. Su disciplina y compromiso es el reflejo del trabajo y constancia en las act…"
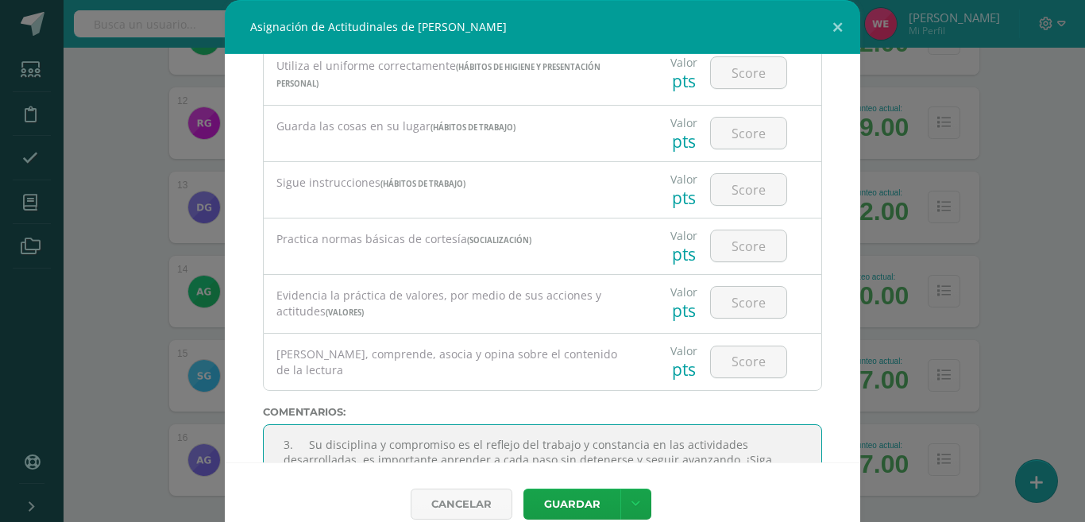
scroll to position [580, 0]
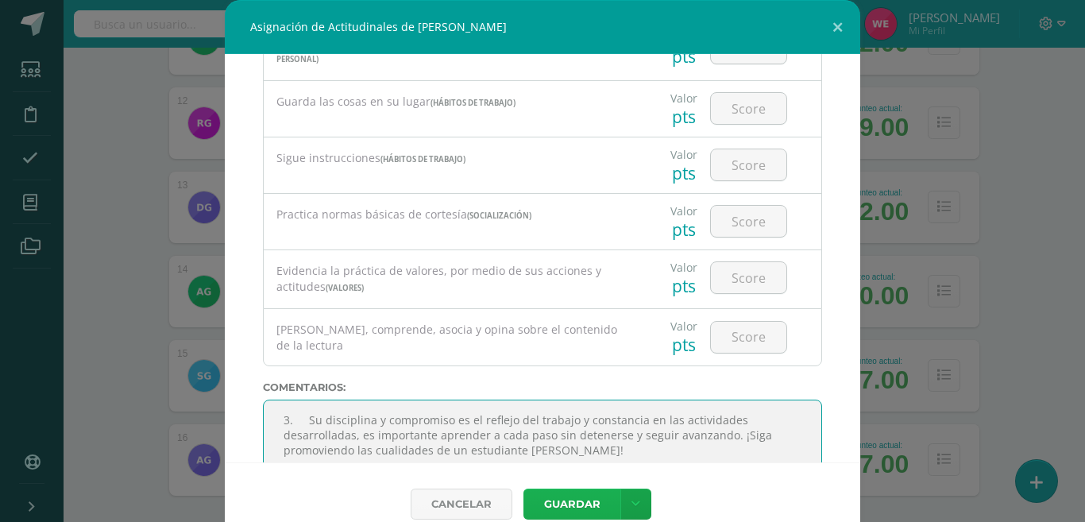
type textarea "3. Su disciplina y compromiso es el reflejo del trabajo y constancia en las act…"
click at [580, 509] on button "Guardar" at bounding box center [571, 503] width 97 height 31
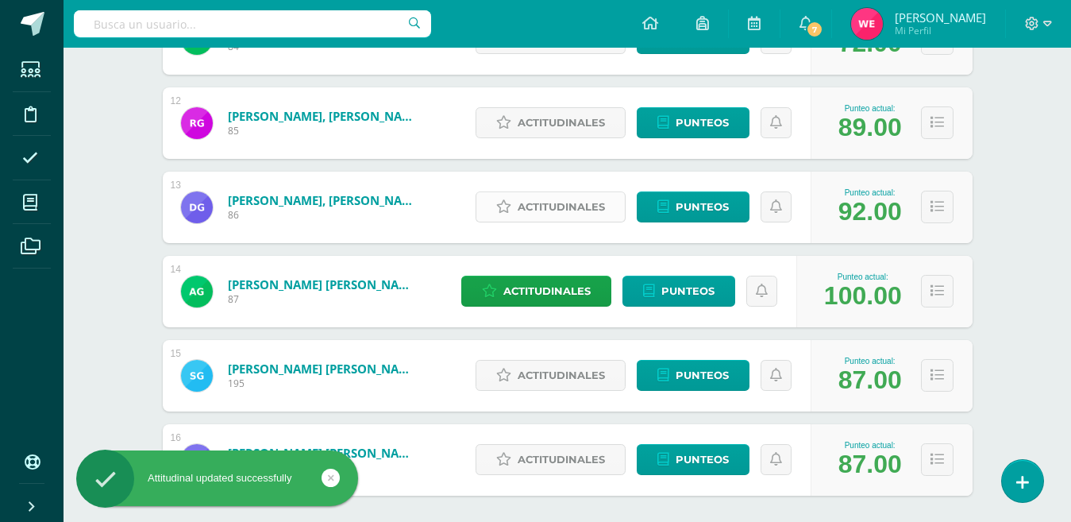
click at [569, 222] on span "Actitudinales" at bounding box center [561, 206] width 87 height 29
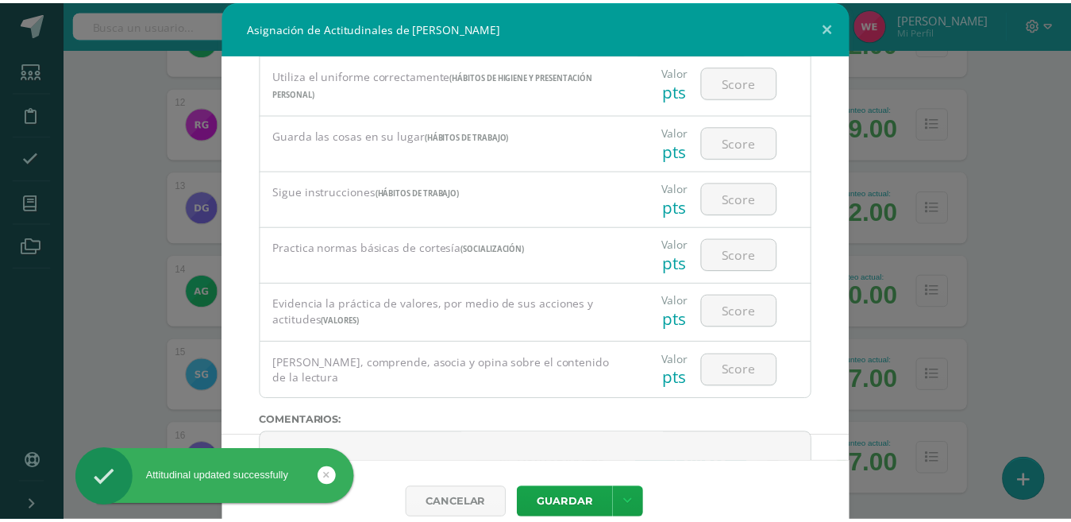
scroll to position [627, 0]
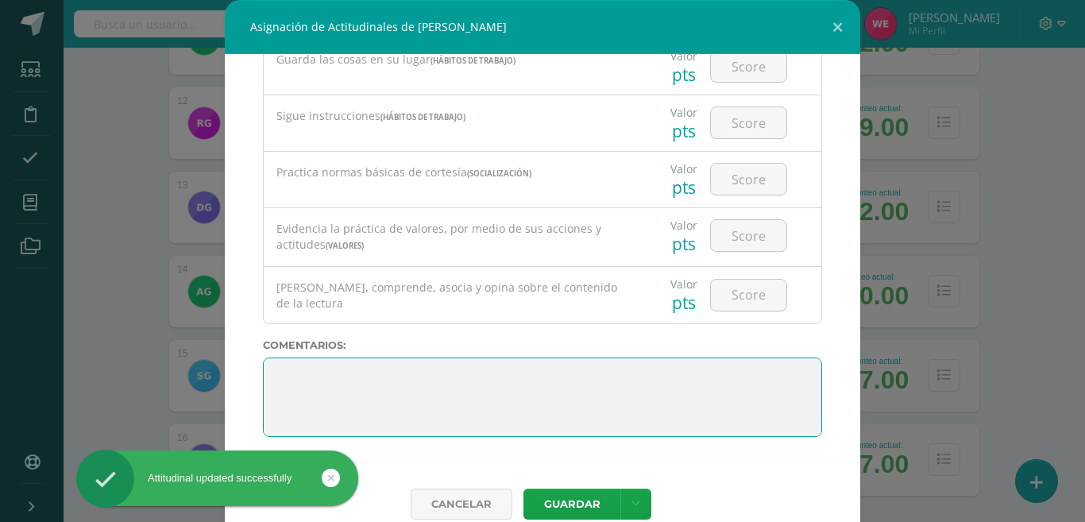
click at [472, 380] on textarea at bounding box center [542, 396] width 559 height 79
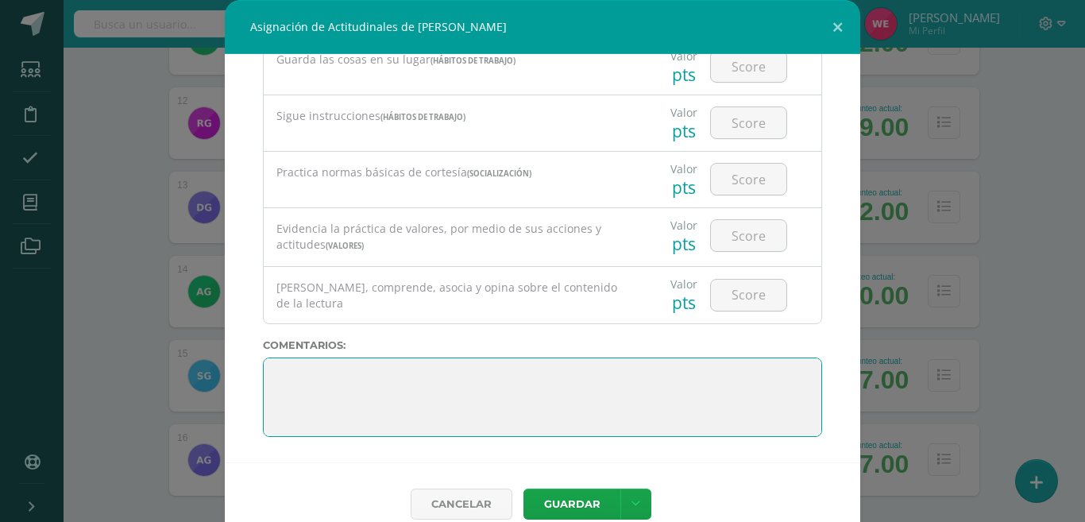
paste textarea "3. Su disciplina y compromiso es el reflejo del trabajo y constancia en las act…"
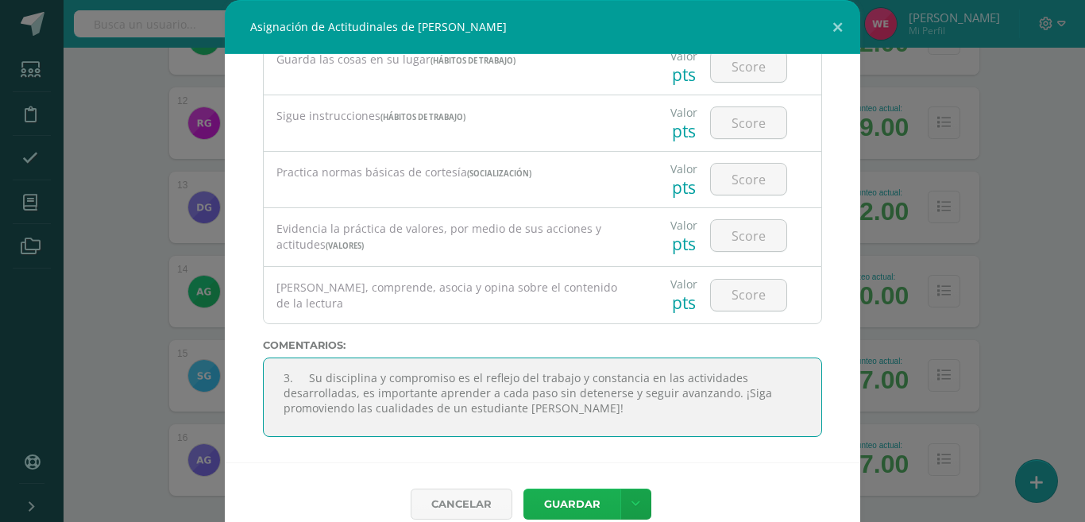
type textarea "3. Su disciplina y compromiso es el reflejo del trabajo y constancia en las act…"
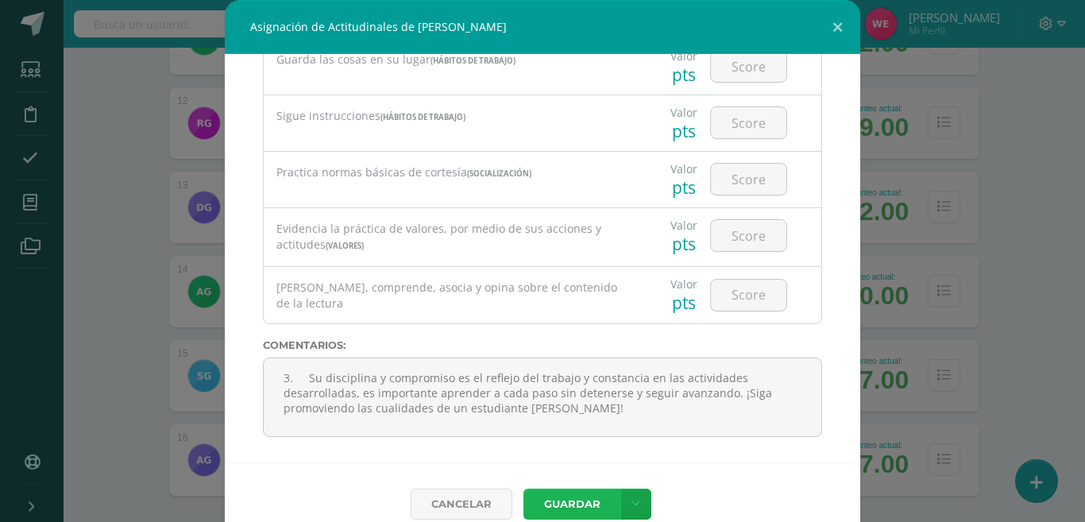
click at [558, 496] on button "Guardar" at bounding box center [571, 503] width 97 height 31
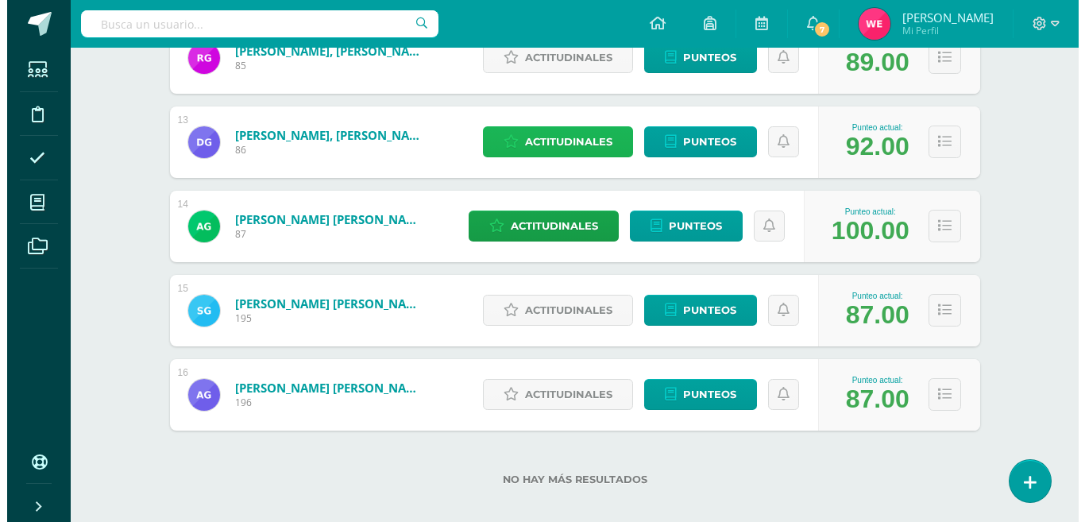
scroll to position [1263, 0]
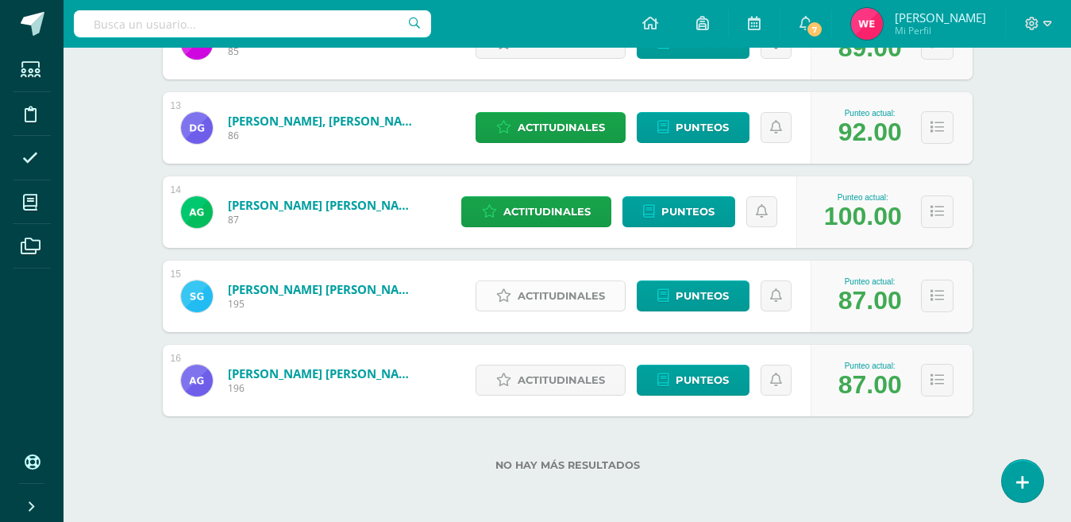
click at [584, 287] on span "Actitudinales" at bounding box center [561, 295] width 87 height 29
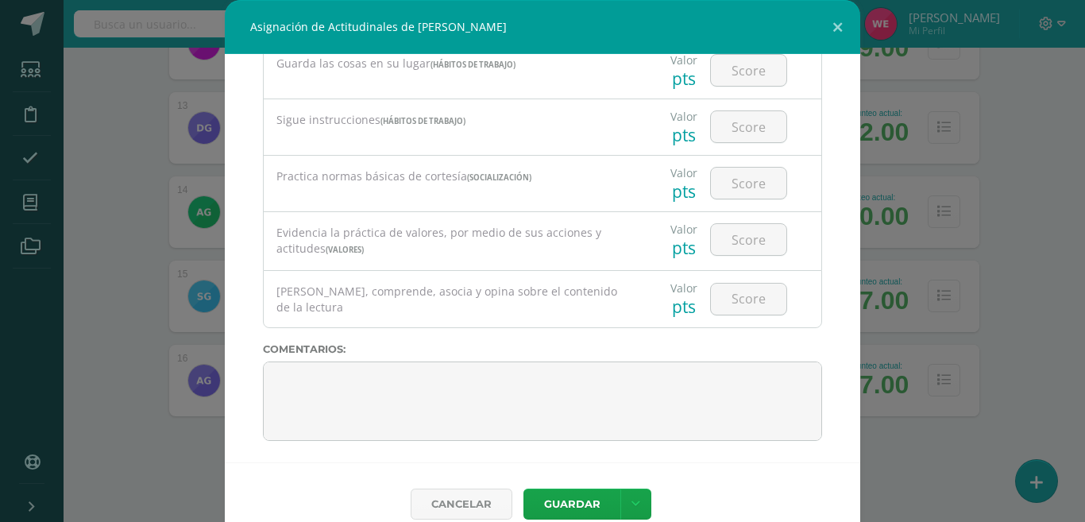
scroll to position [627, 0]
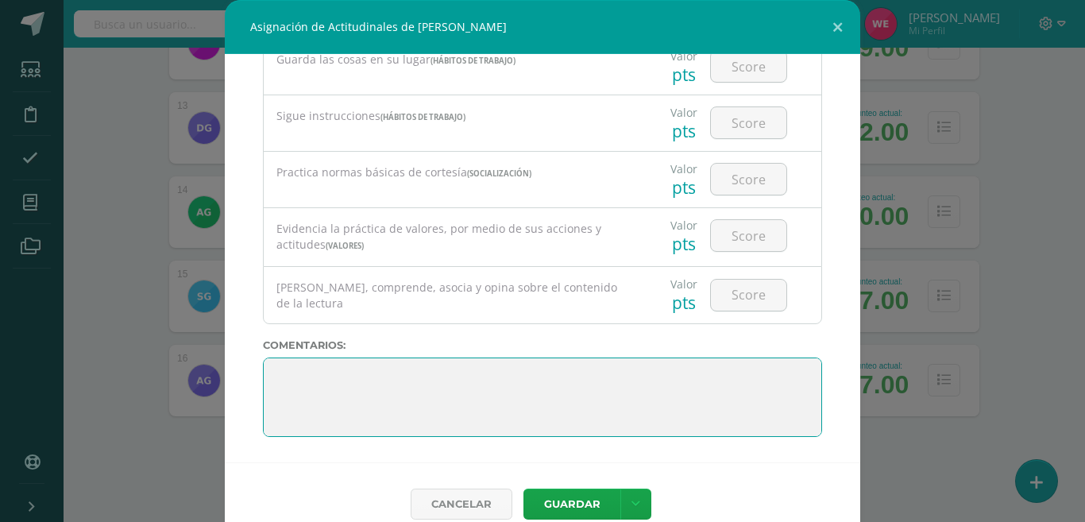
click at [551, 378] on textarea at bounding box center [542, 396] width 559 height 79
paste textarea "3. Su disciplina y compromiso es el reflejo del trabajo y constancia en las act…"
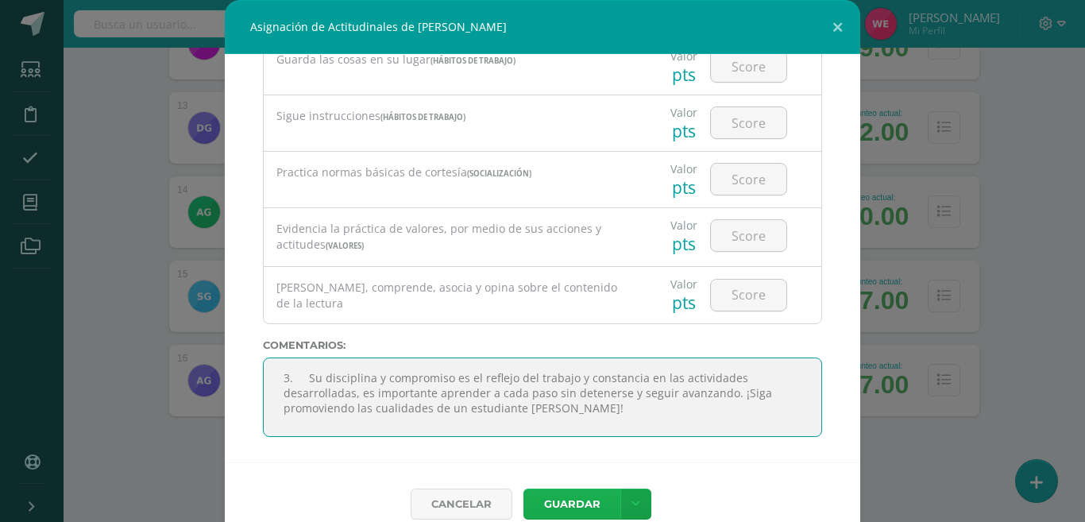
type textarea "3. Su disciplina y compromiso es el reflejo del trabajo y constancia en las act…"
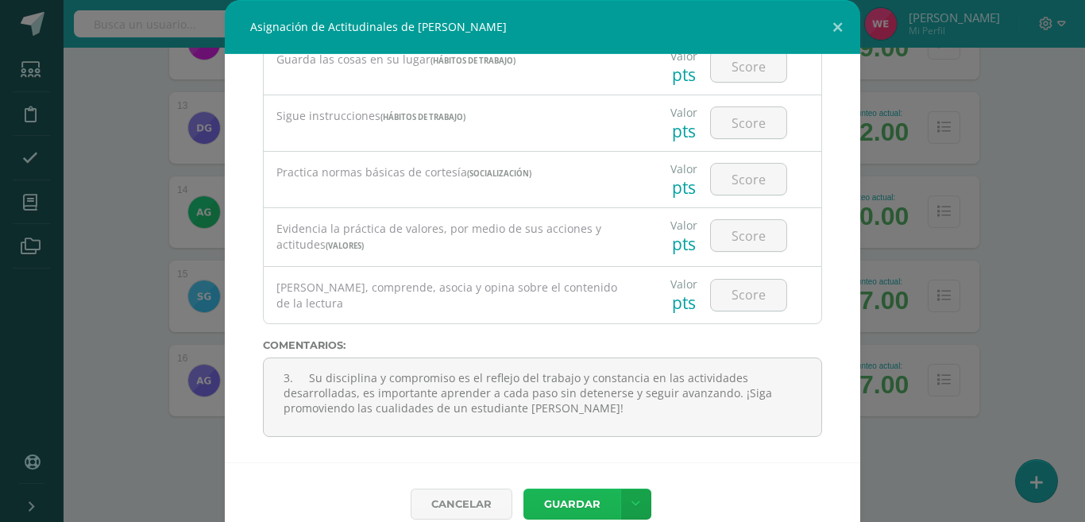
click at [580, 514] on button "Guardar" at bounding box center [571, 503] width 97 height 31
click at [553, 495] on button "Guardar" at bounding box center [571, 503] width 97 height 31
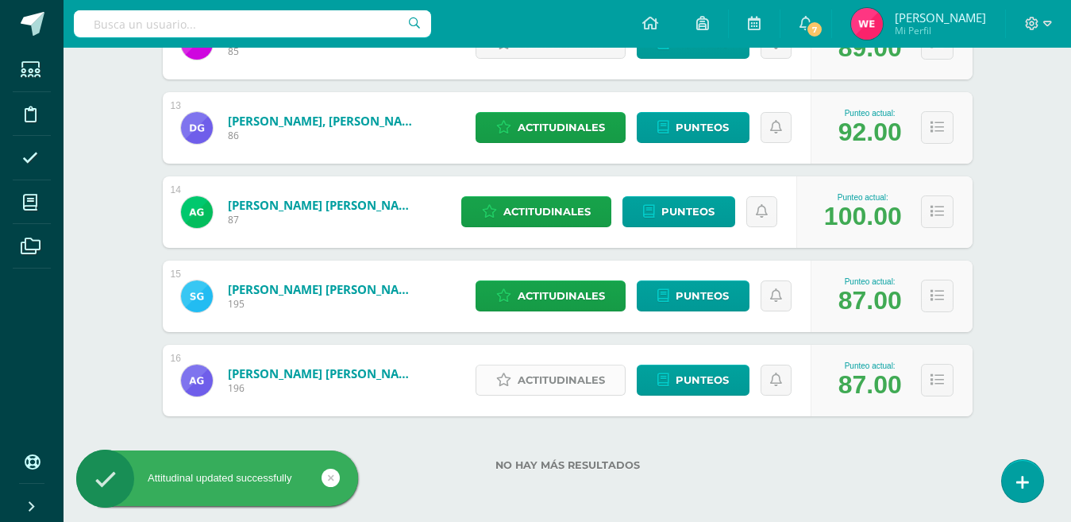
click at [551, 388] on span "Actitudinales" at bounding box center [561, 379] width 87 height 29
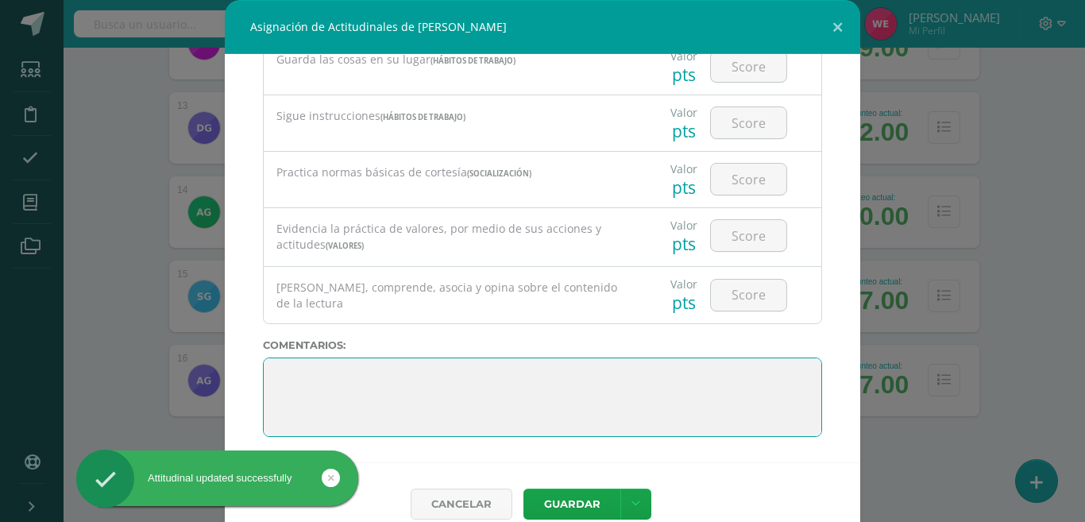
click at [551, 388] on textarea at bounding box center [542, 396] width 559 height 79
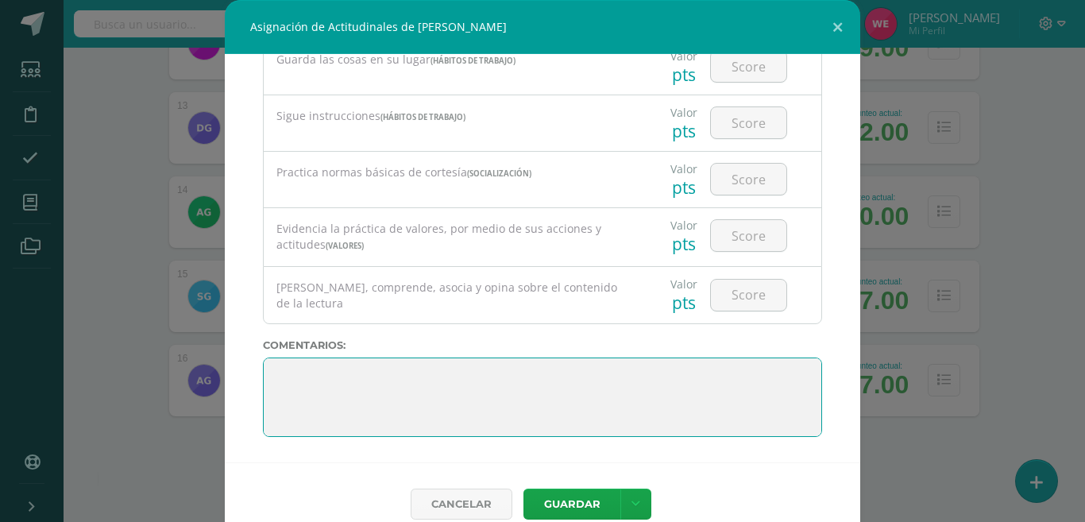
paste textarea "3. Su disciplina y compromiso es el reflejo del trabajo y constancia en las act…"
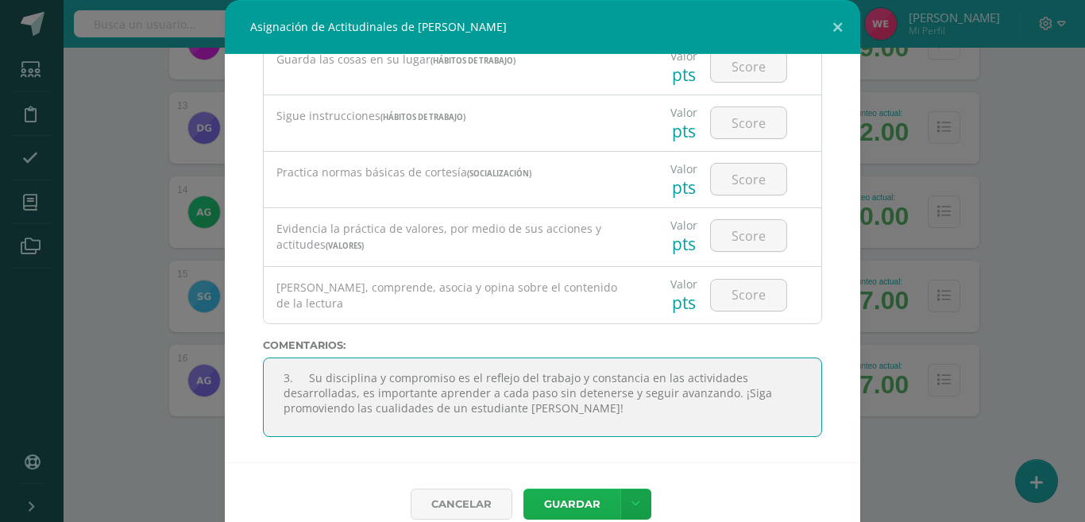
type textarea "3. Su disciplina y compromiso es el reflejo del trabajo y constancia en las act…"
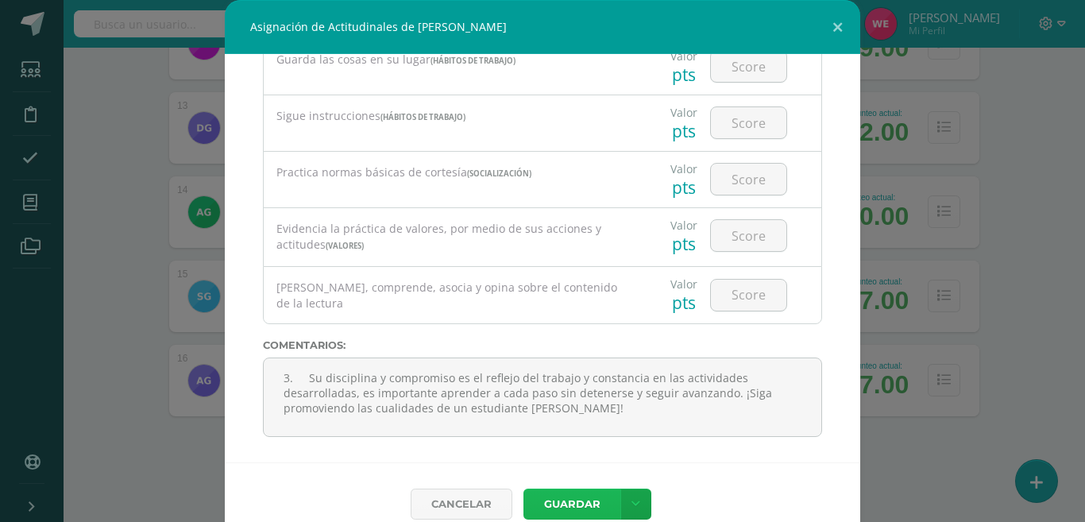
click at [555, 506] on button "Guardar" at bounding box center [571, 503] width 97 height 31
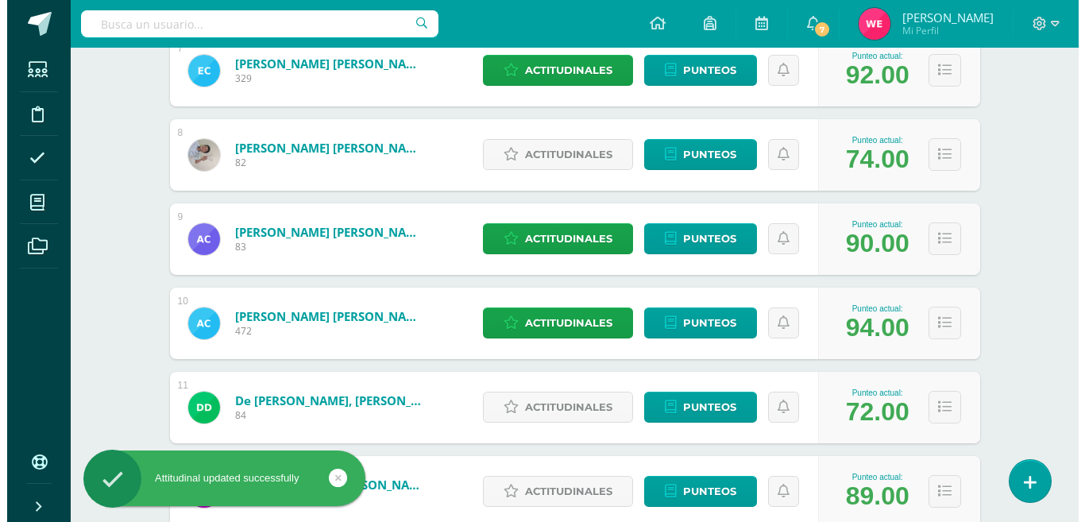
scroll to position [787, 0]
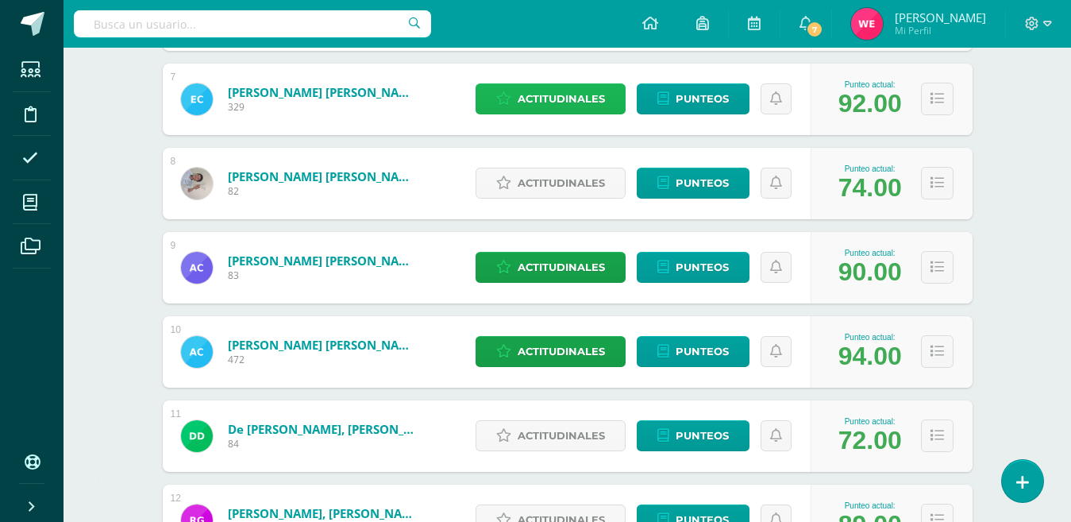
click at [554, 96] on span "Actitudinales" at bounding box center [561, 98] width 87 height 29
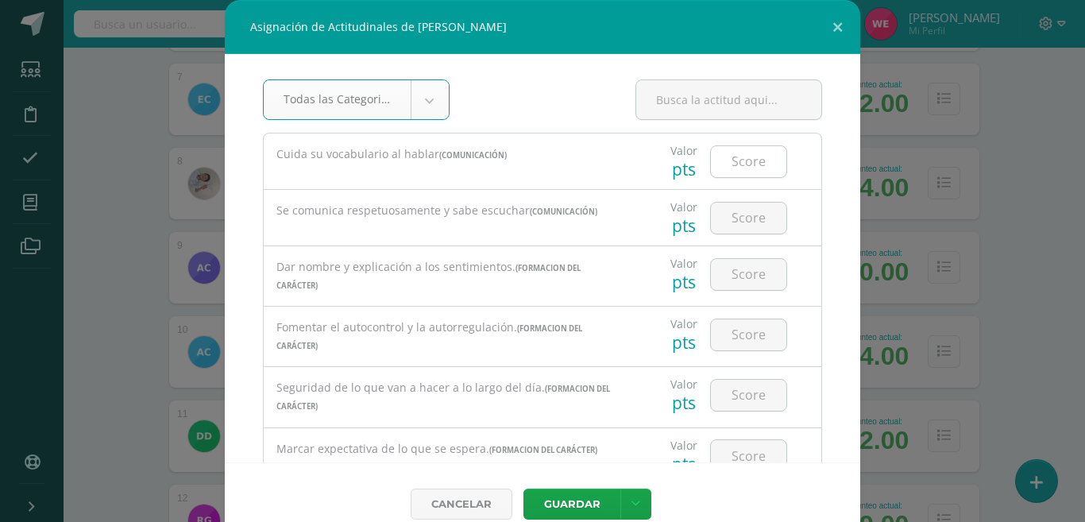
click at [722, 162] on input "number" at bounding box center [748, 161] width 75 height 31
type input "90"
click at [711, 222] on input "number" at bounding box center [748, 217] width 75 height 31
type input "95"
click at [738, 269] on input "number" at bounding box center [748, 274] width 75 height 31
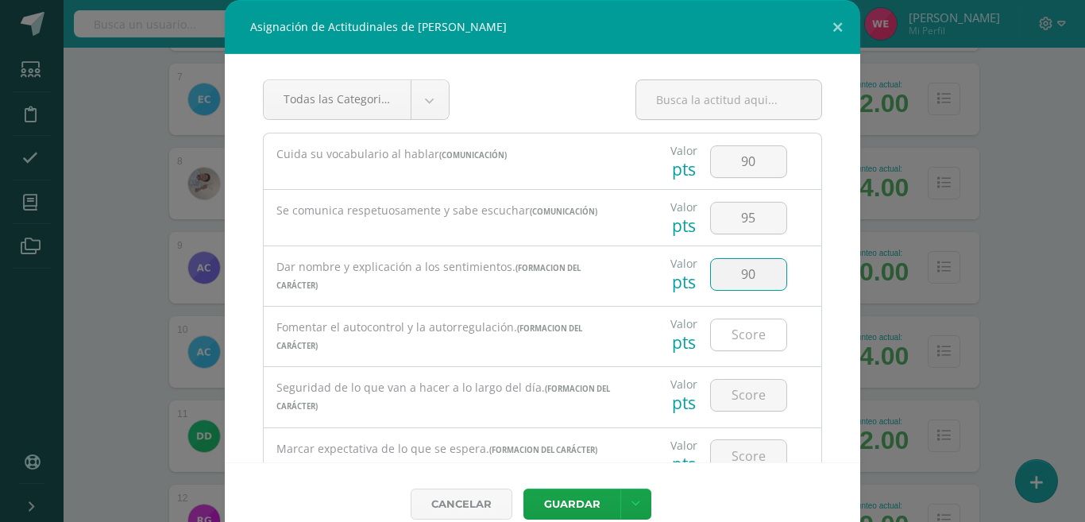
type input "90"
click at [737, 322] on input "number" at bounding box center [748, 334] width 75 height 31
type input "1"
type input "95"
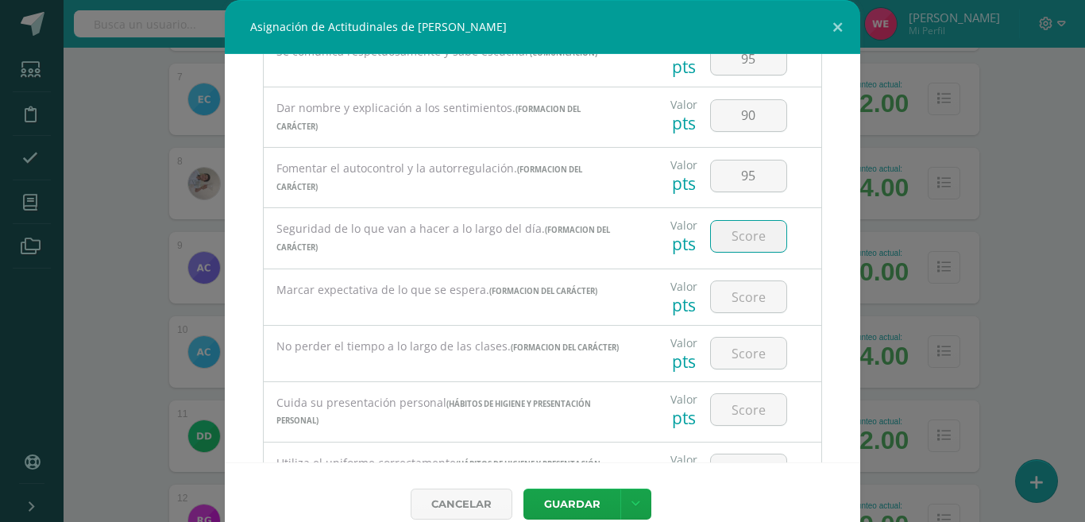
click at [725, 231] on input "number" at bounding box center [748, 236] width 75 height 31
type input "95"
click at [724, 308] on input "number" at bounding box center [748, 296] width 75 height 31
type input "100"
click at [747, 368] on input "number" at bounding box center [748, 352] width 75 height 31
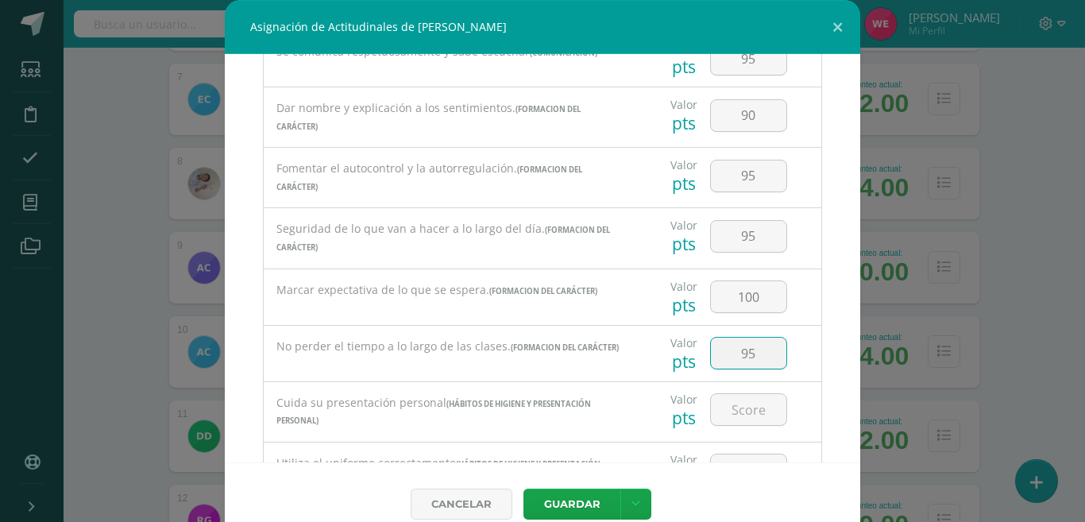
type input "95"
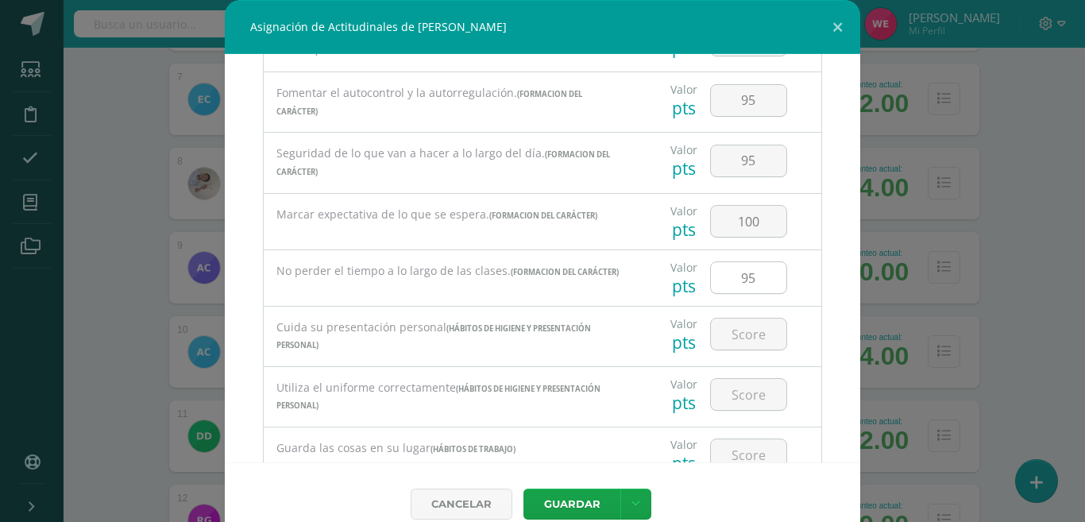
scroll to position [238, 0]
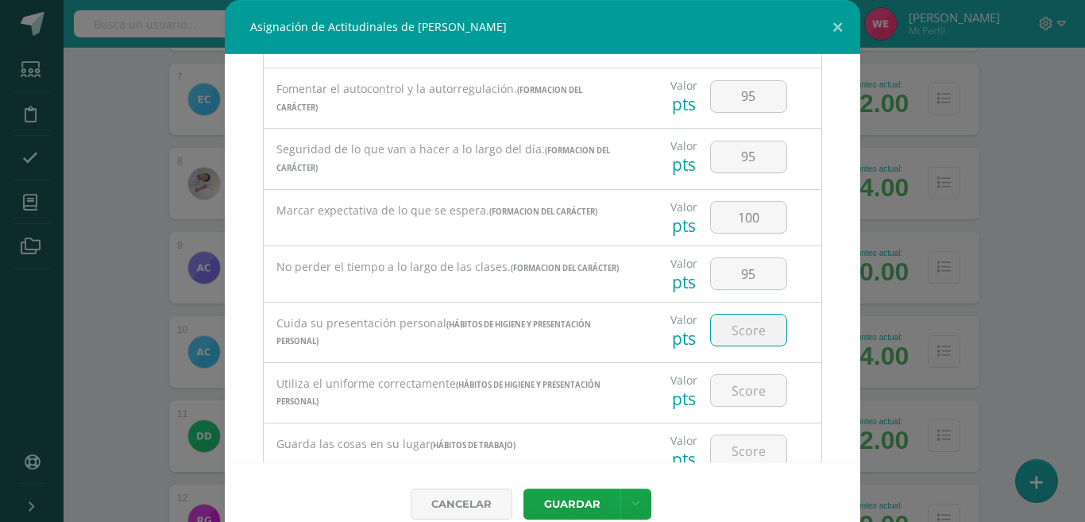
click at [723, 337] on input "number" at bounding box center [748, 329] width 75 height 31
type input "90"
click at [728, 387] on input "number" at bounding box center [748, 390] width 75 height 31
type input "85"
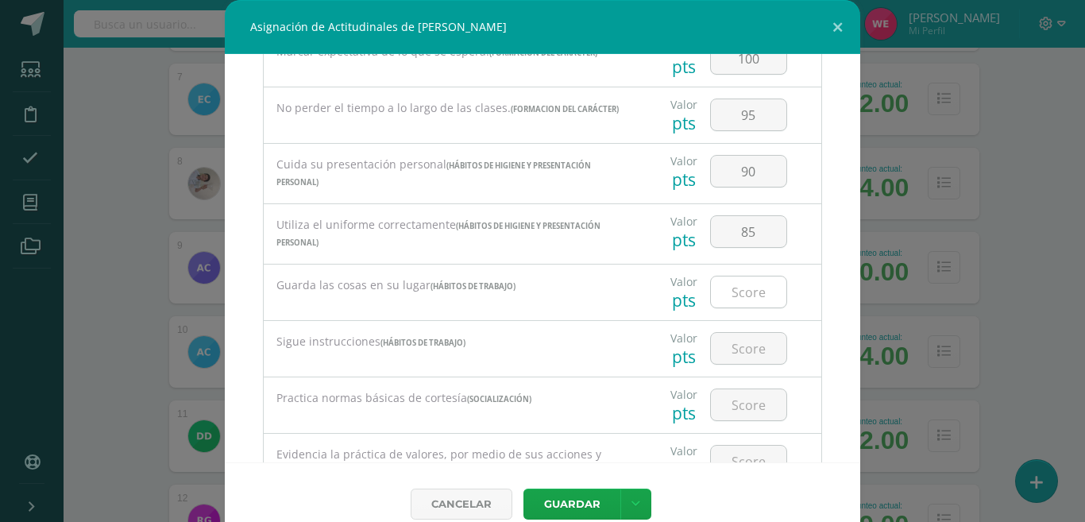
click at [713, 294] on input "number" at bounding box center [748, 291] width 75 height 31
type input "90"
click at [727, 346] on input "number" at bounding box center [748, 348] width 75 height 31
type input "1"
type input "95"
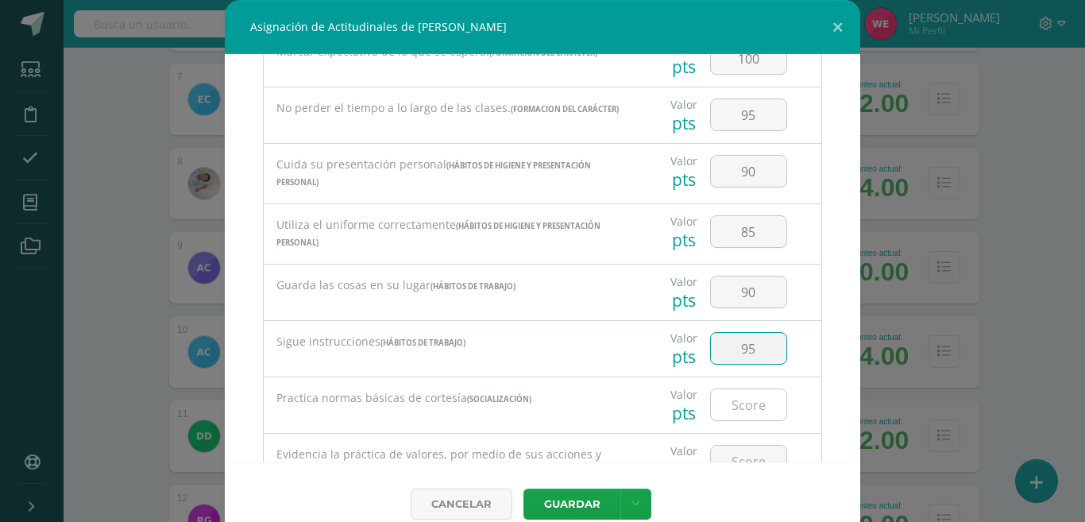
click at [732, 415] on input "number" at bounding box center [748, 404] width 75 height 31
type input "100"
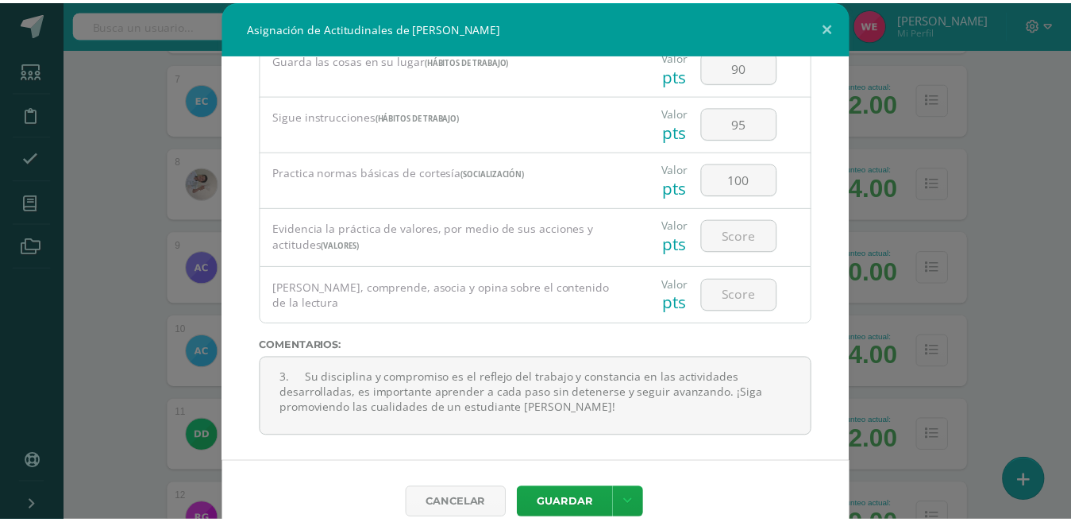
scroll to position [627, 0]
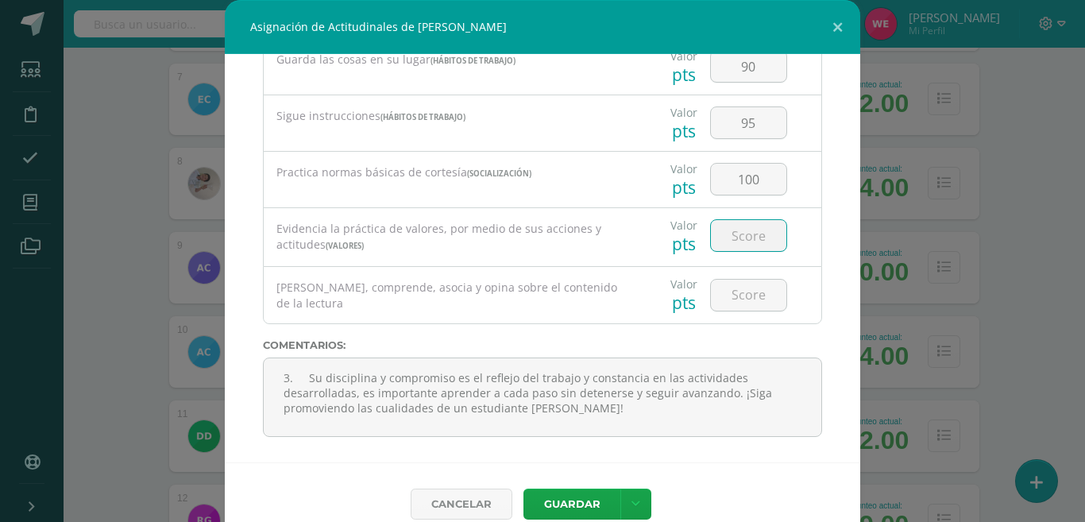
click at [735, 246] on input "number" at bounding box center [748, 235] width 75 height 31
type input "95"
click at [733, 294] on input "number" at bounding box center [748, 294] width 75 height 31
type input "100"
click at [557, 489] on button "Guardar" at bounding box center [571, 503] width 97 height 31
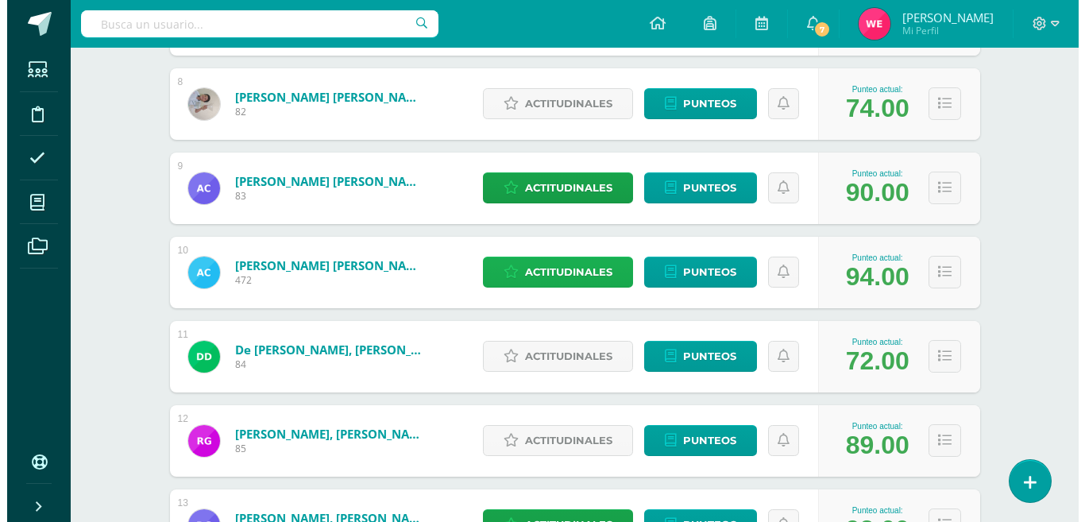
scroll to position [787, 0]
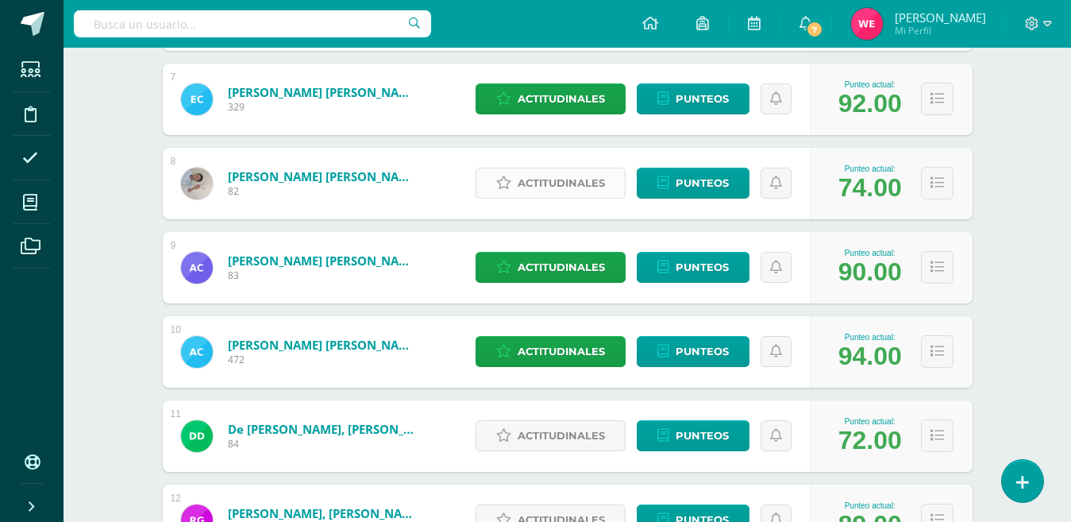
click at [548, 190] on span "Actitudinales" at bounding box center [561, 182] width 87 height 29
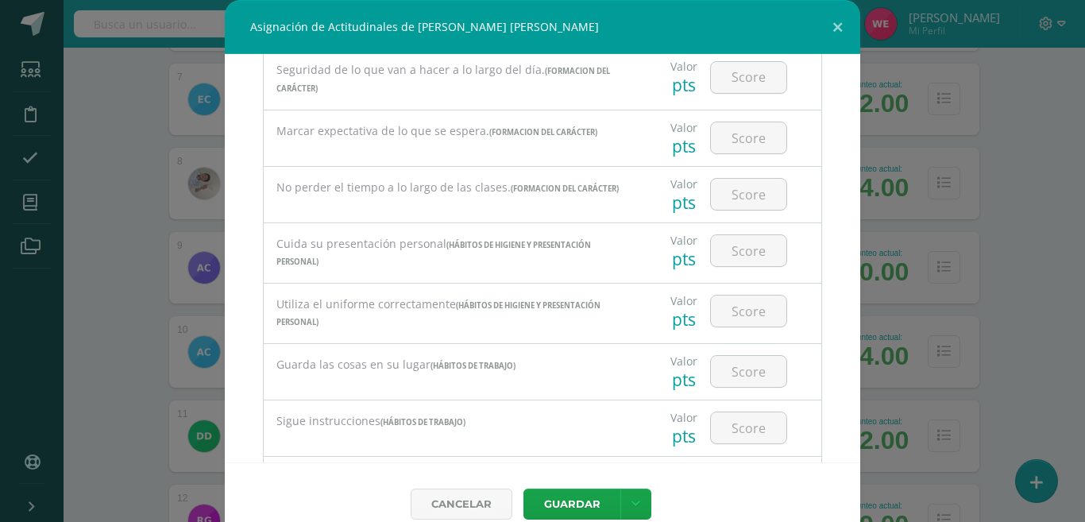
scroll to position [627, 0]
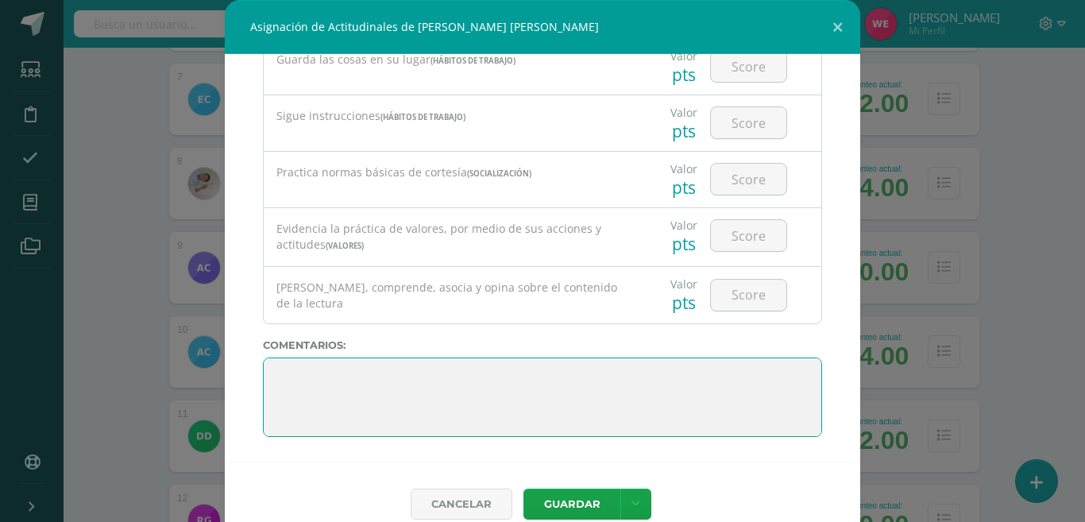
click at [468, 361] on textarea at bounding box center [542, 396] width 559 height 79
paste textarea "2. Lo maravilloso de aprender es algo que nadie puede arrebatarnos, se queda co…"
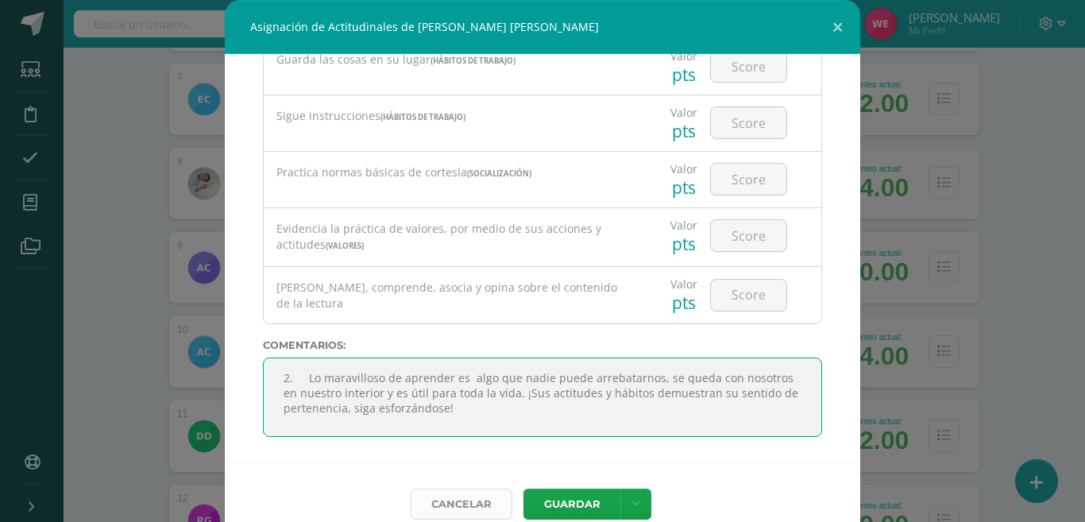
type textarea "2. Lo maravilloso de aprender es algo que nadie puede arrebatarnos, se queda co…"
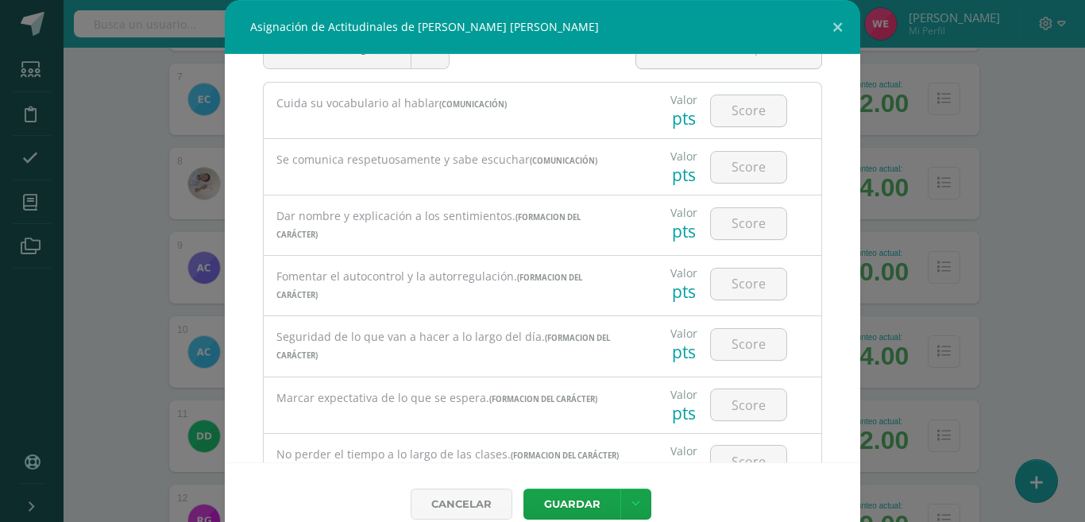
scroll to position [0, 0]
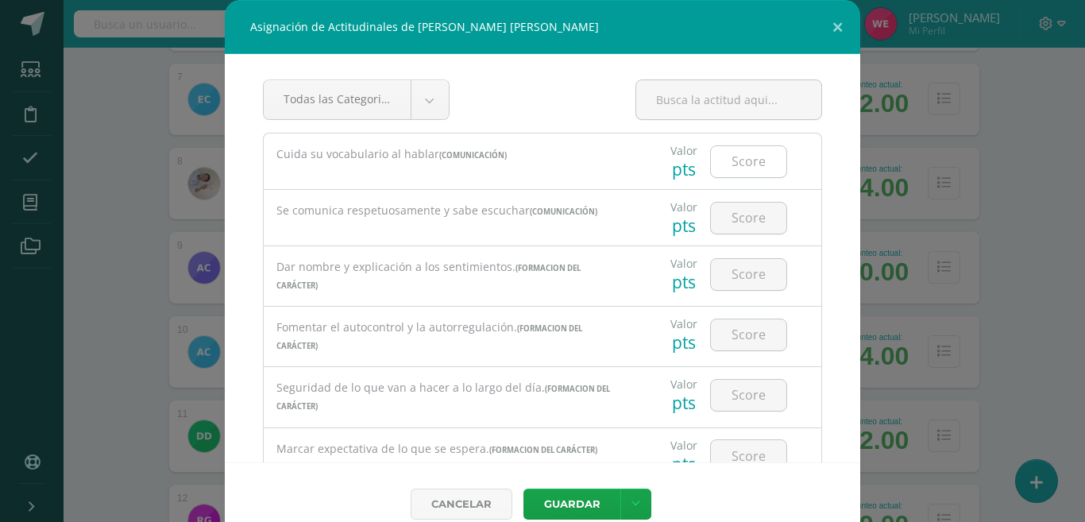
click at [751, 159] on input "number" at bounding box center [748, 161] width 75 height 31
type input "85"
click at [730, 202] on div at bounding box center [748, 218] width 77 height 33
click at [730, 225] on input "number" at bounding box center [748, 217] width 75 height 31
type input "85"
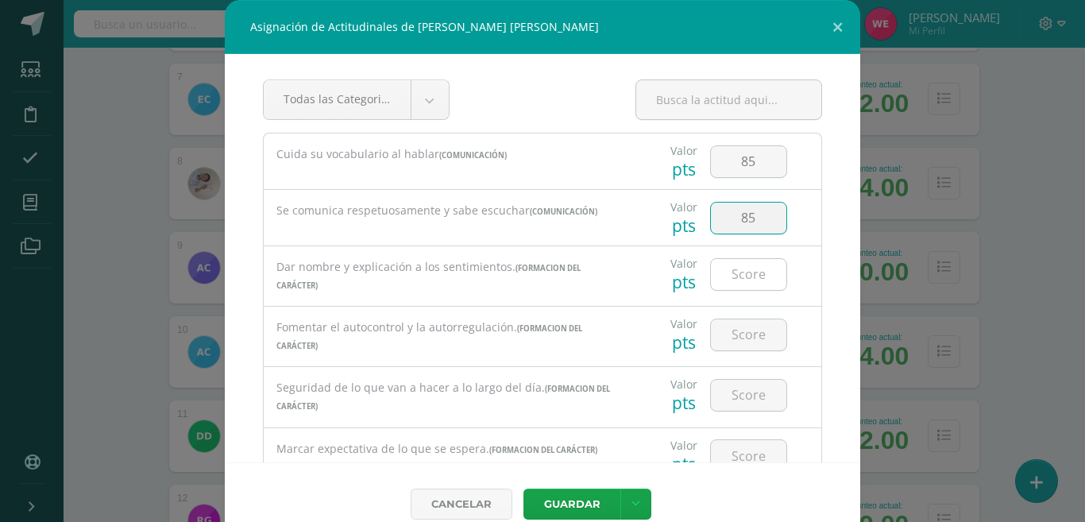
click at [725, 272] on input "number" at bounding box center [748, 274] width 75 height 31
type input "79"
click at [717, 317] on div at bounding box center [748, 334] width 90 height 56
click at [720, 332] on input "number" at bounding box center [748, 334] width 75 height 31
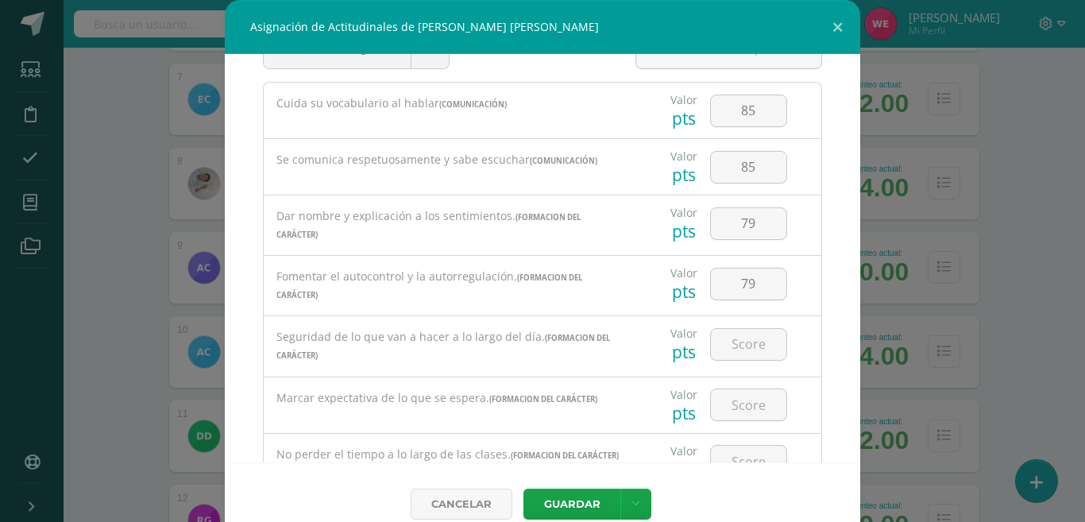
scroll to position [159, 0]
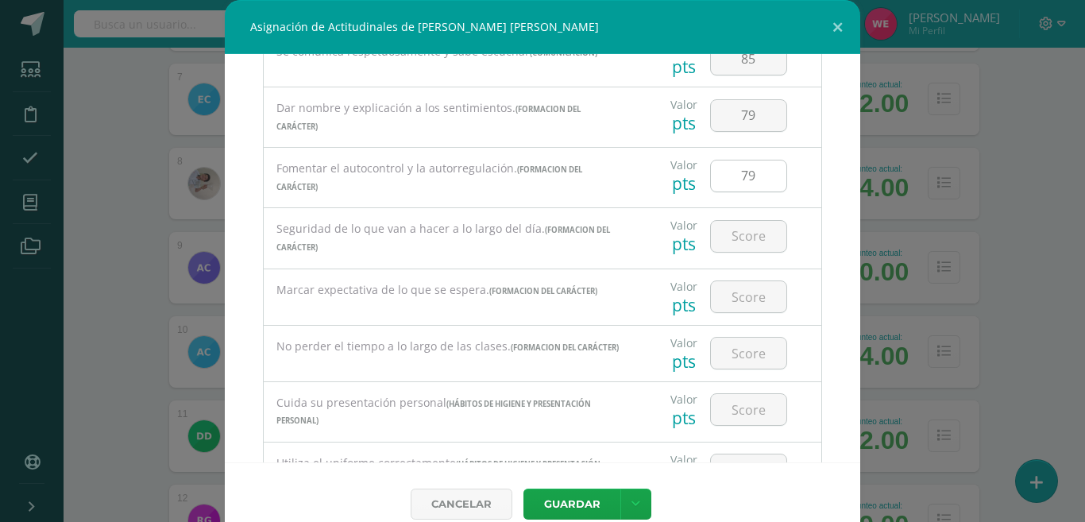
click at [730, 183] on input "79" at bounding box center [748, 175] width 75 height 31
type input "75"
click at [726, 221] on input "number" at bounding box center [748, 236] width 75 height 31
type input "75"
click at [727, 300] on input "number" at bounding box center [748, 296] width 75 height 31
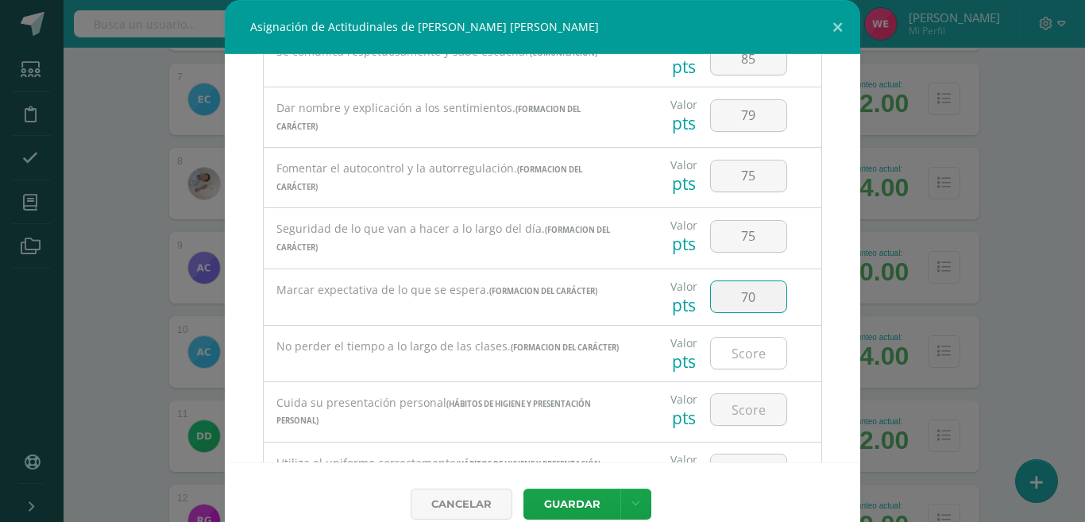
type input "70"
click at [738, 358] on input "number" at bounding box center [748, 352] width 75 height 31
type input "60"
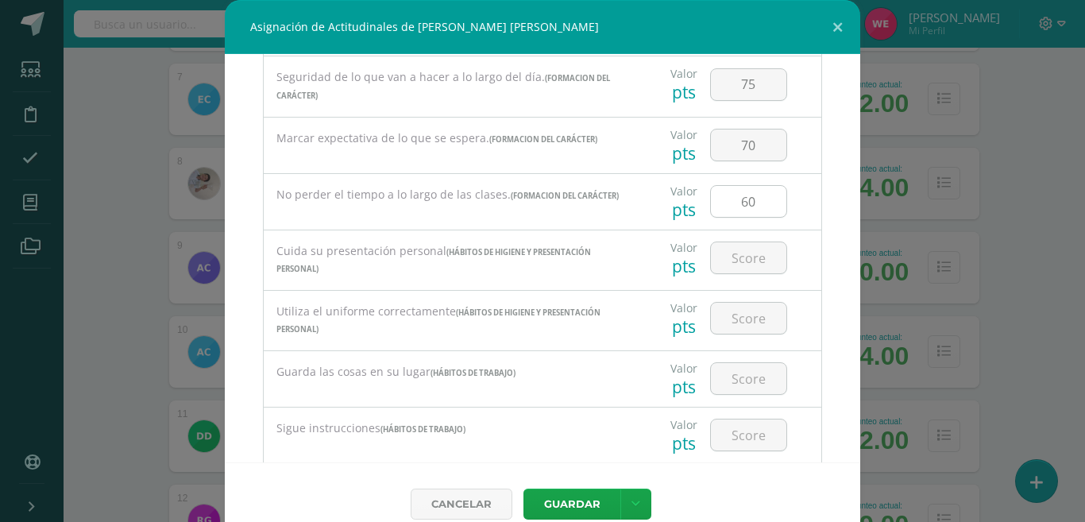
scroll to position [318, 0]
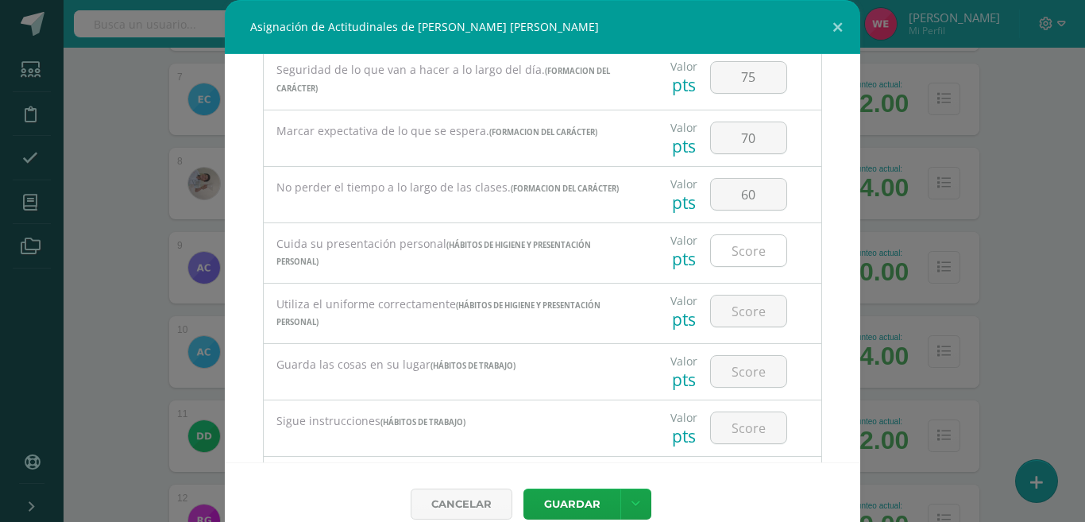
click at [718, 252] on input "number" at bounding box center [748, 250] width 75 height 31
type input "85"
click at [715, 312] on input "number" at bounding box center [748, 310] width 75 height 31
type input "80"
click at [726, 378] on input "number" at bounding box center [748, 371] width 75 height 31
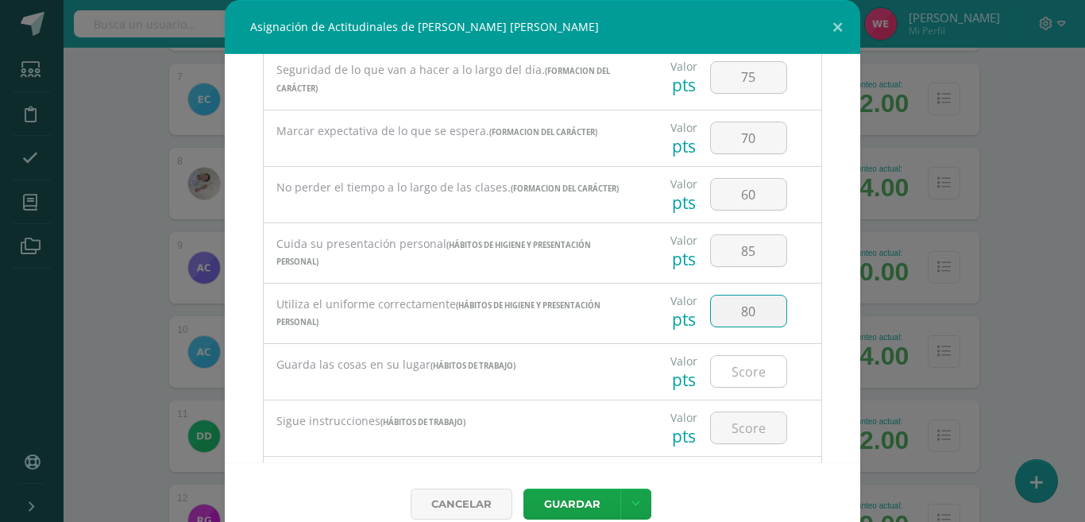
click at [726, 378] on input "number" at bounding box center [748, 371] width 75 height 31
click at [730, 372] on input "number" at bounding box center [748, 371] width 75 height 31
type input "79"
click at [719, 430] on input "number" at bounding box center [748, 427] width 75 height 31
type input "65"
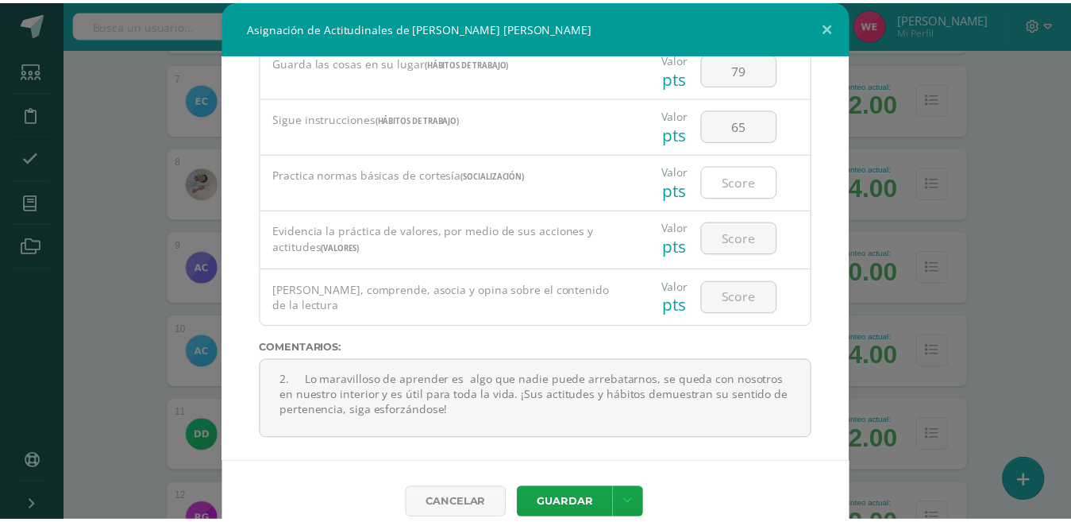
scroll to position [627, 0]
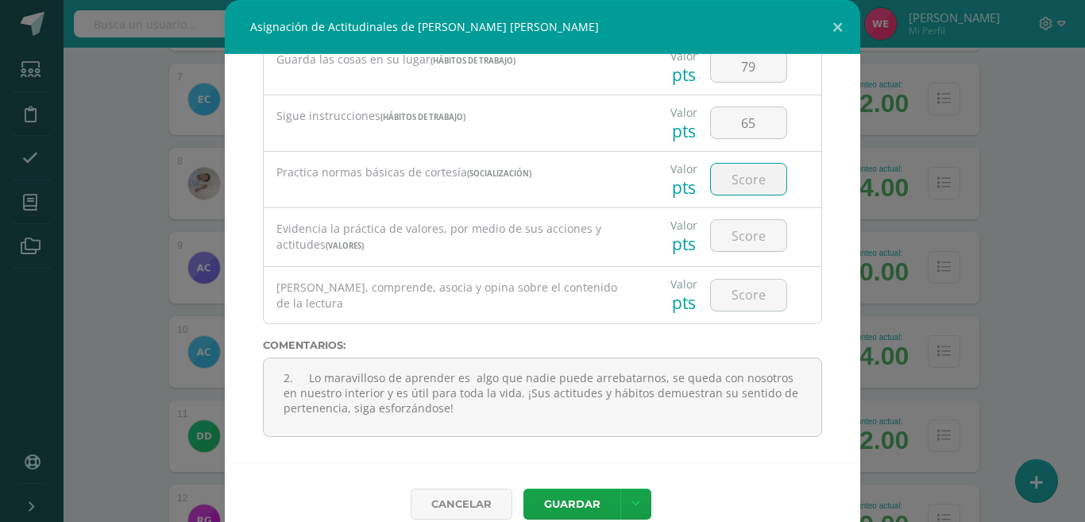
click at [735, 184] on input "number" at bounding box center [748, 179] width 75 height 31
type input "80"
click at [736, 247] on input "number" at bounding box center [748, 235] width 75 height 31
type input "80"
click at [720, 291] on input "number" at bounding box center [748, 294] width 75 height 31
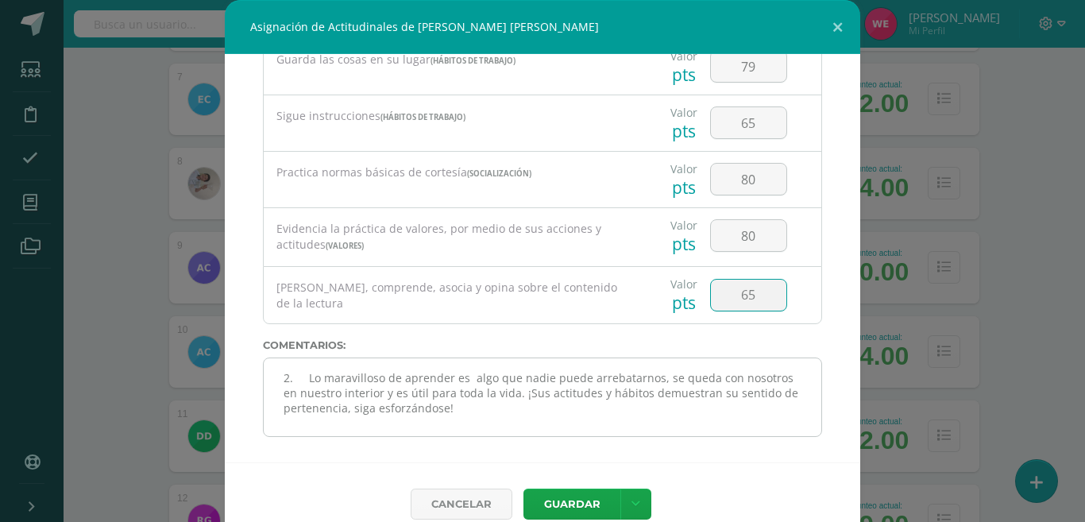
type input "6"
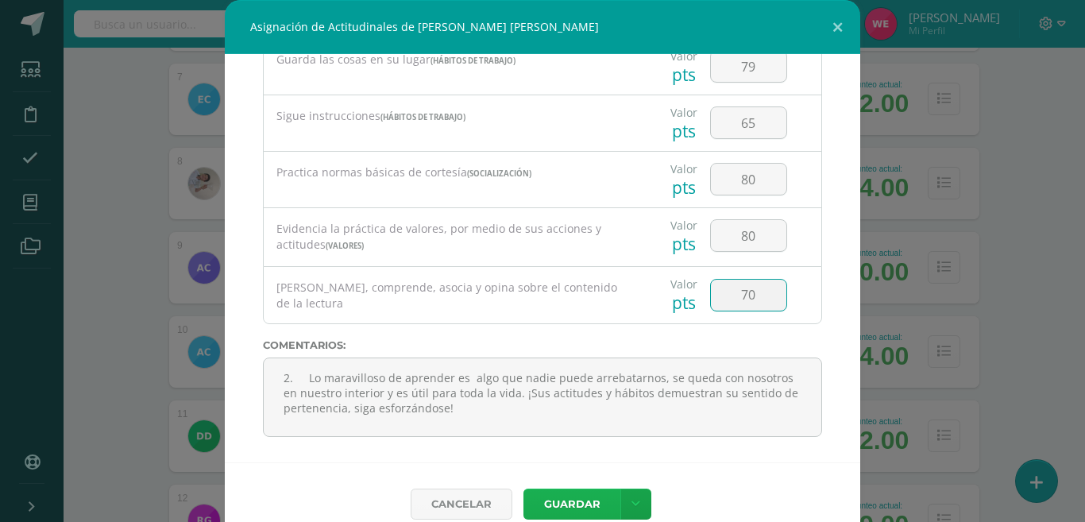
type input "70"
click at [576, 510] on button "Guardar" at bounding box center [571, 503] width 97 height 31
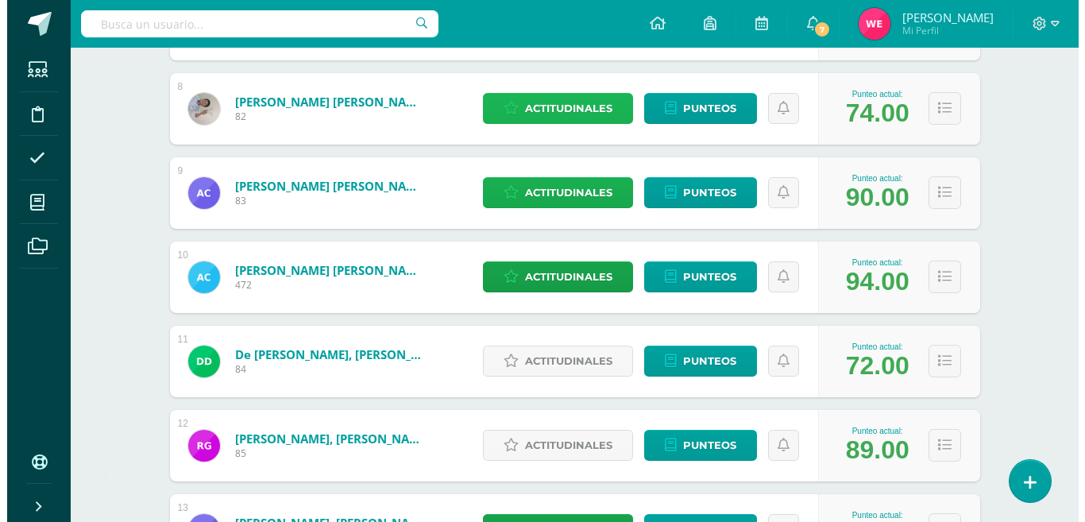
scroll to position [787, 0]
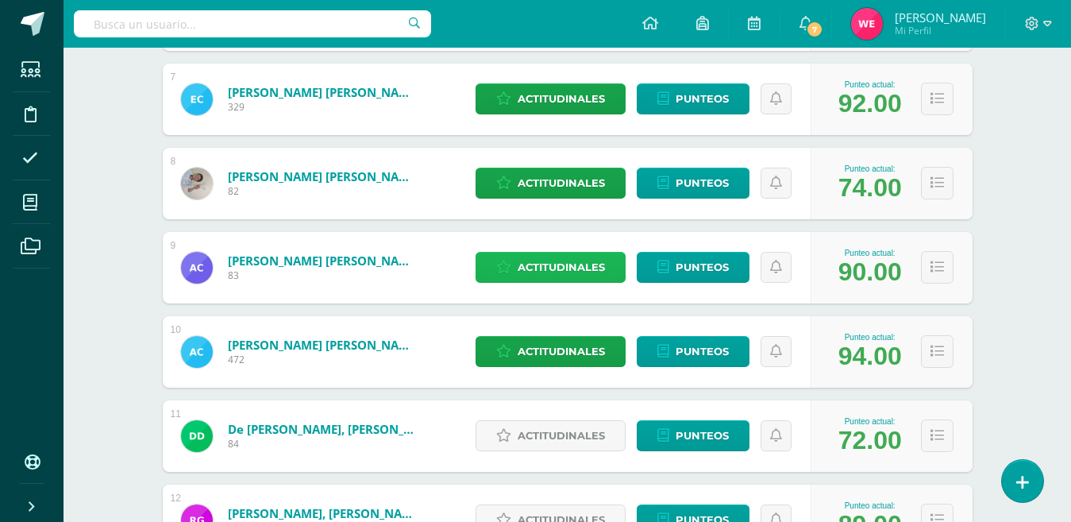
click at [545, 270] on span "Actitudinales" at bounding box center [561, 266] width 87 height 29
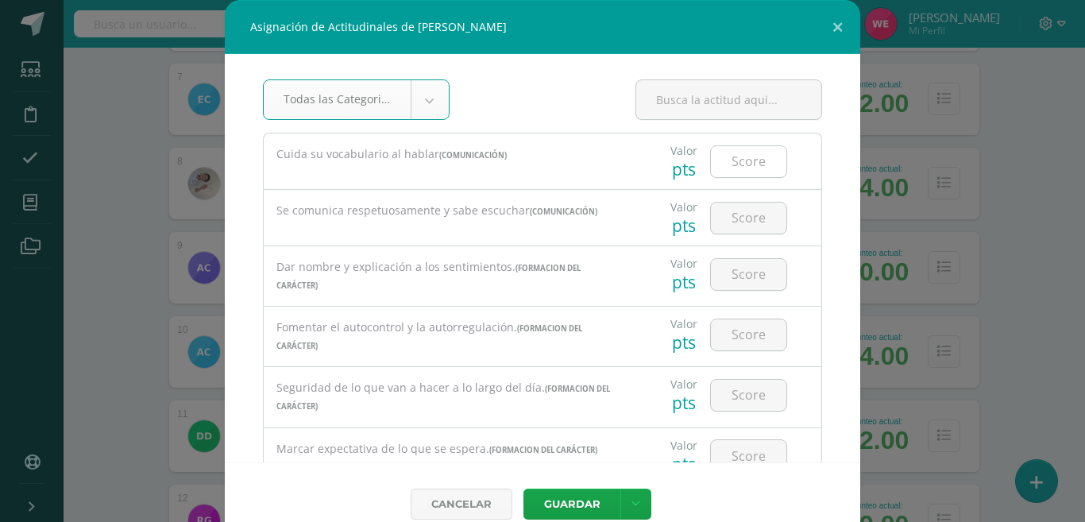
click at [753, 160] on input "number" at bounding box center [748, 161] width 75 height 31
type input "95"
click at [723, 208] on input "number" at bounding box center [748, 217] width 75 height 31
type input "100"
click at [730, 276] on input "number" at bounding box center [748, 274] width 75 height 31
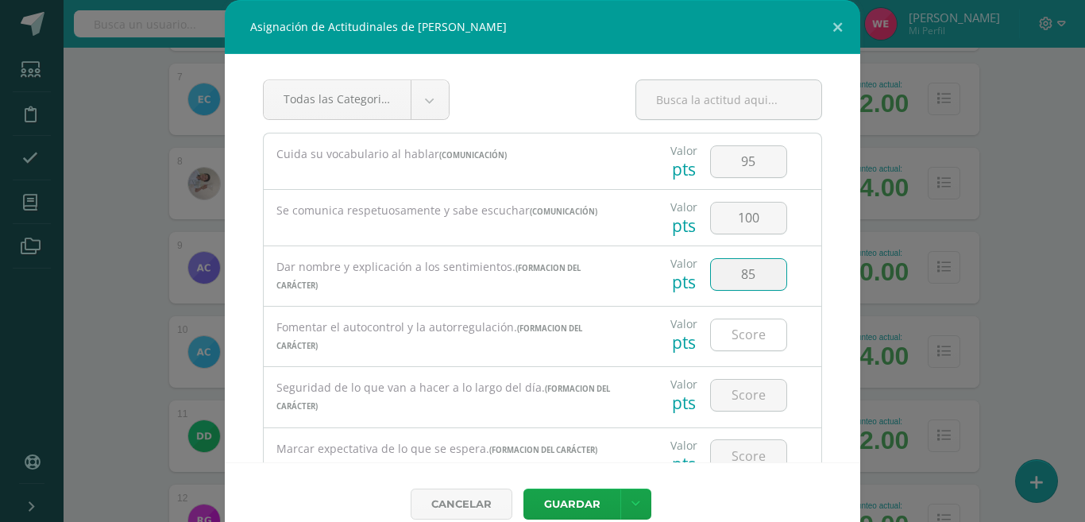
type input "85"
click at [740, 337] on input "number" at bounding box center [748, 334] width 75 height 31
type input "95"
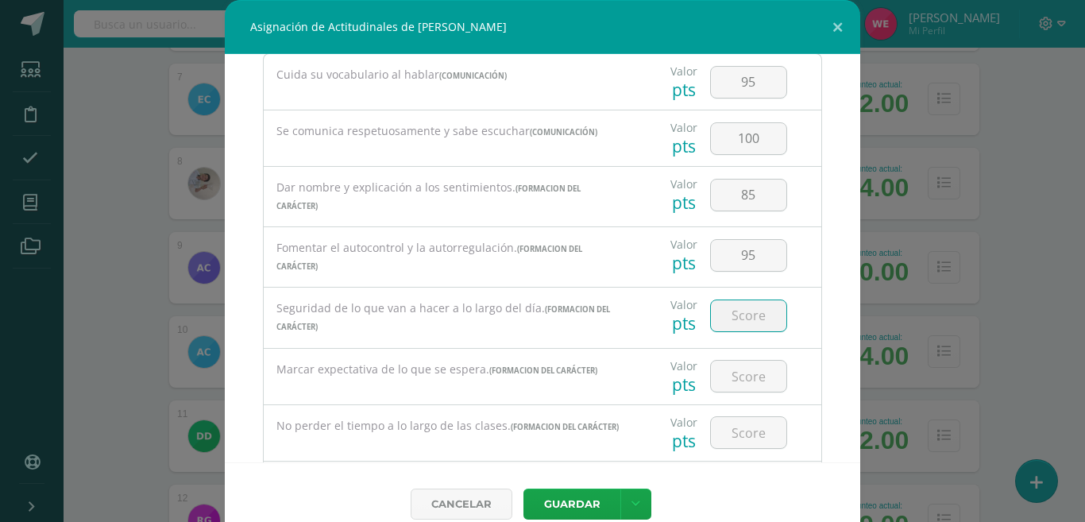
click at [723, 326] on input "number" at bounding box center [748, 315] width 75 height 31
type input "95"
click at [723, 382] on input "number" at bounding box center [748, 375] width 75 height 31
type input "100"
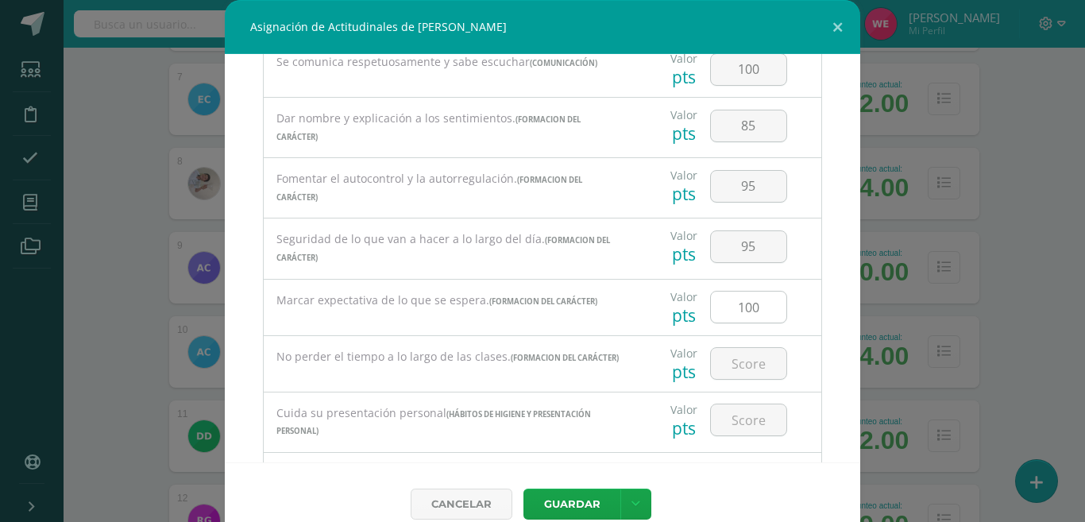
scroll to position [159, 0]
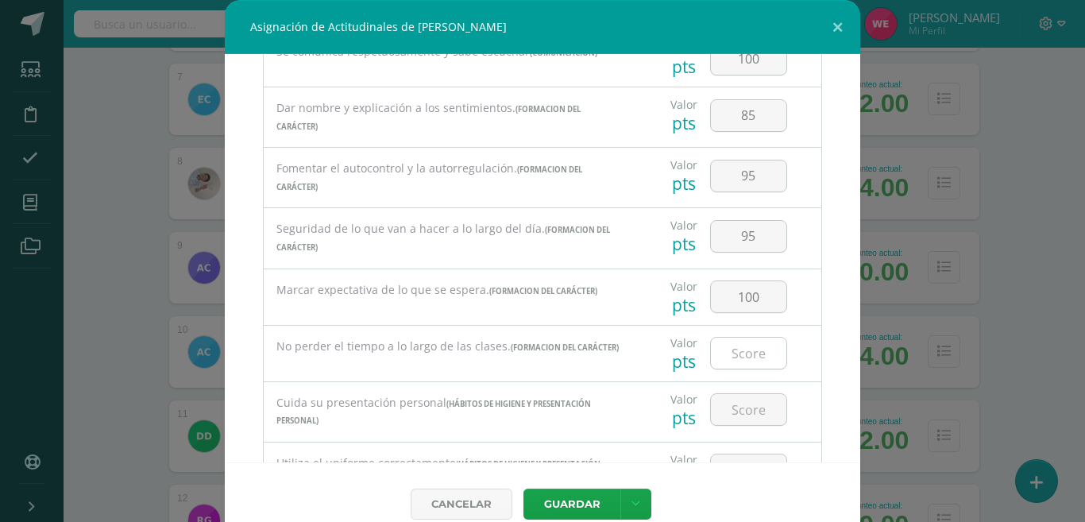
click at [723, 365] on input "number" at bounding box center [748, 352] width 75 height 31
type input "90"
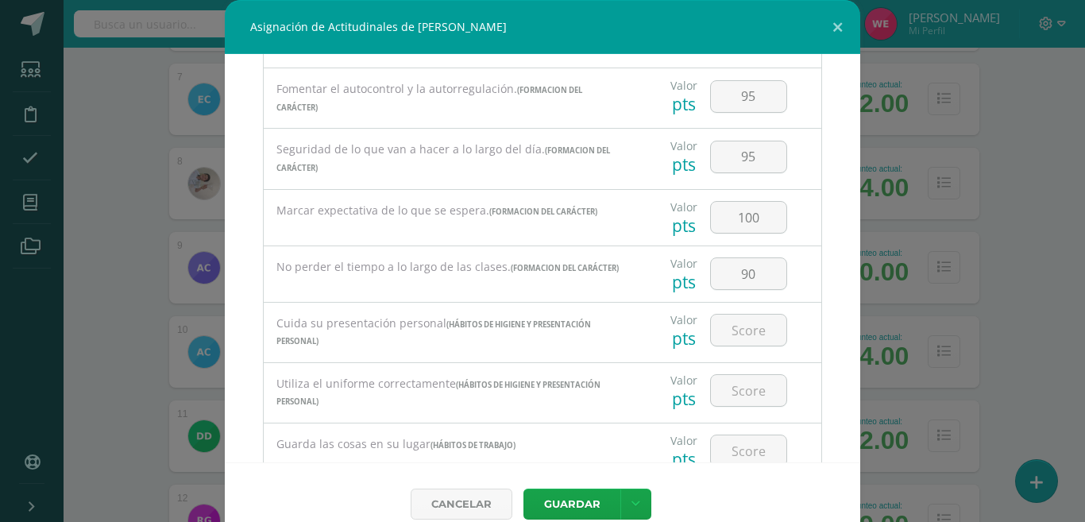
scroll to position [318, 0]
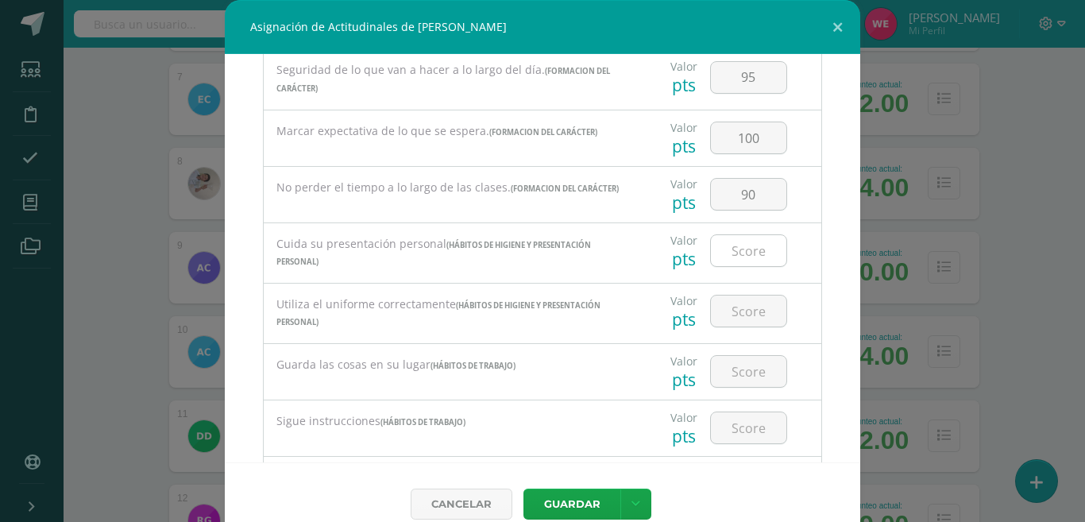
click at [716, 266] on input "number" at bounding box center [748, 250] width 75 height 31
type input "100"
click at [745, 316] on input "number" at bounding box center [748, 310] width 75 height 31
type input "100"
click at [711, 362] on input "number" at bounding box center [748, 371] width 75 height 31
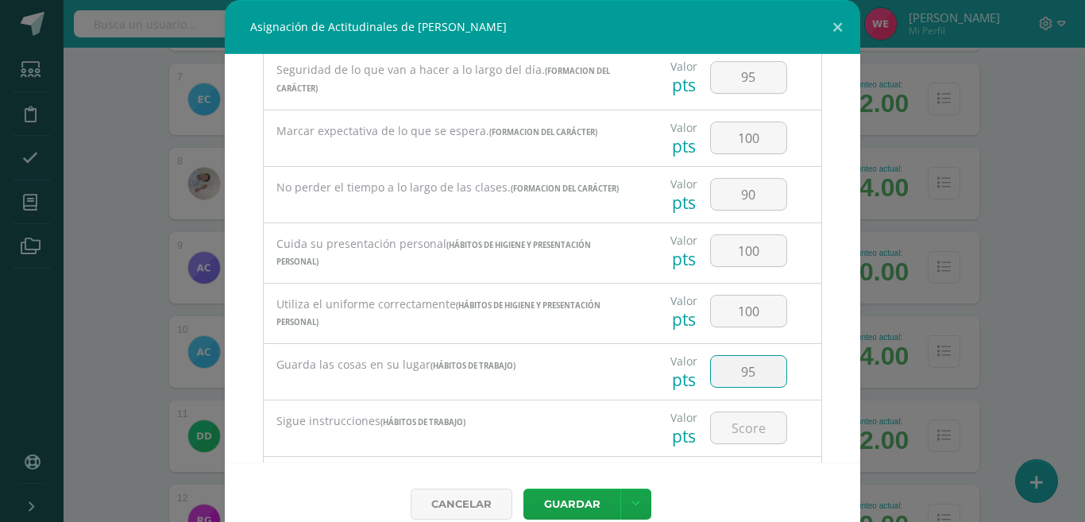
type input "9"
type input "100"
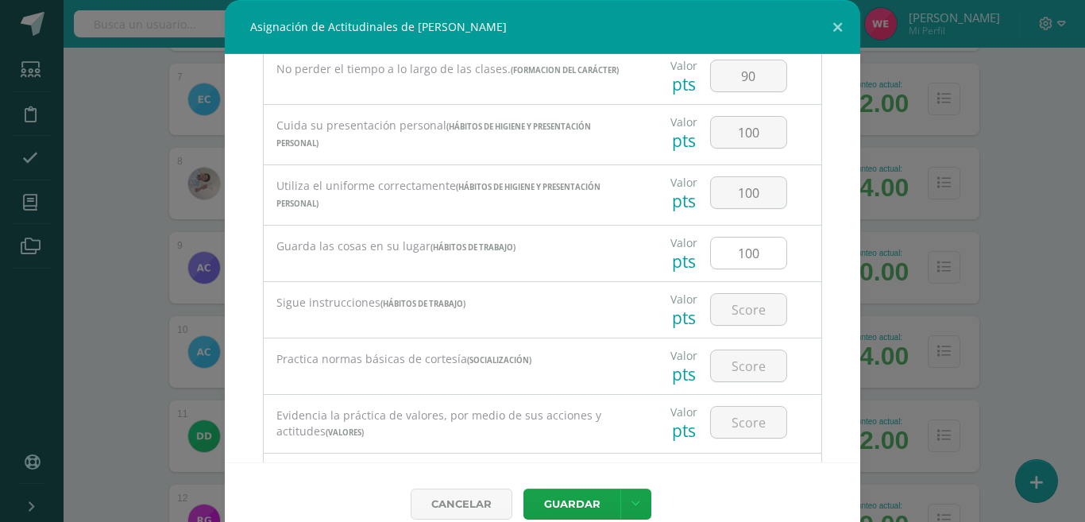
scroll to position [476, 0]
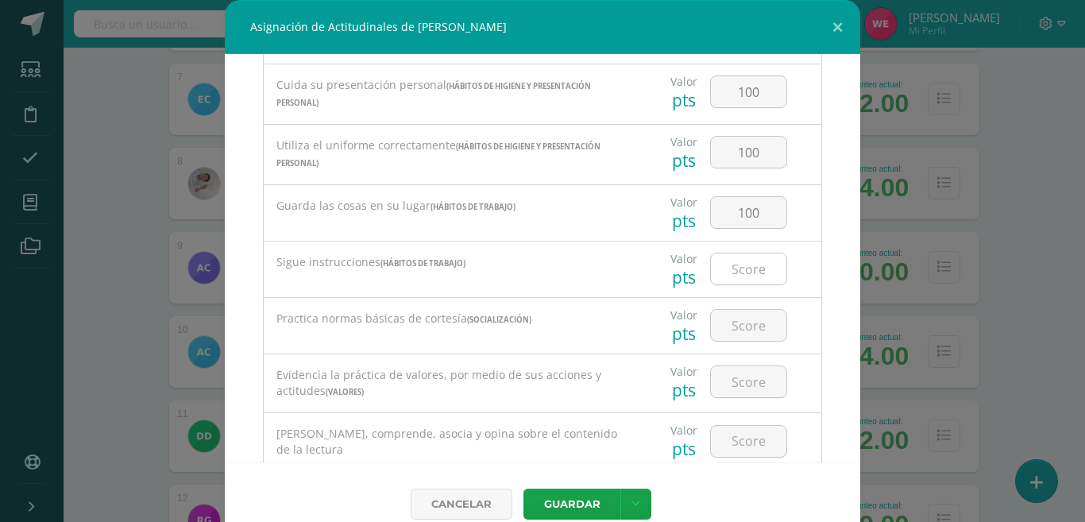
click at [715, 266] on input "number" at bounding box center [748, 268] width 75 height 31
type input "100"
click at [722, 332] on input "number" at bounding box center [748, 325] width 75 height 31
type input "95"
click at [719, 395] on input "number" at bounding box center [748, 381] width 75 height 31
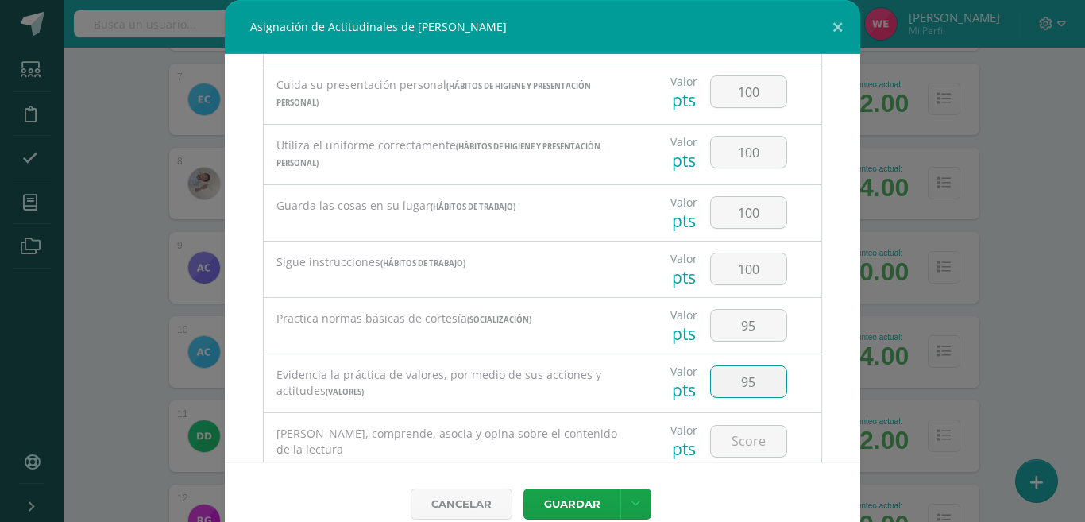
type input "95"
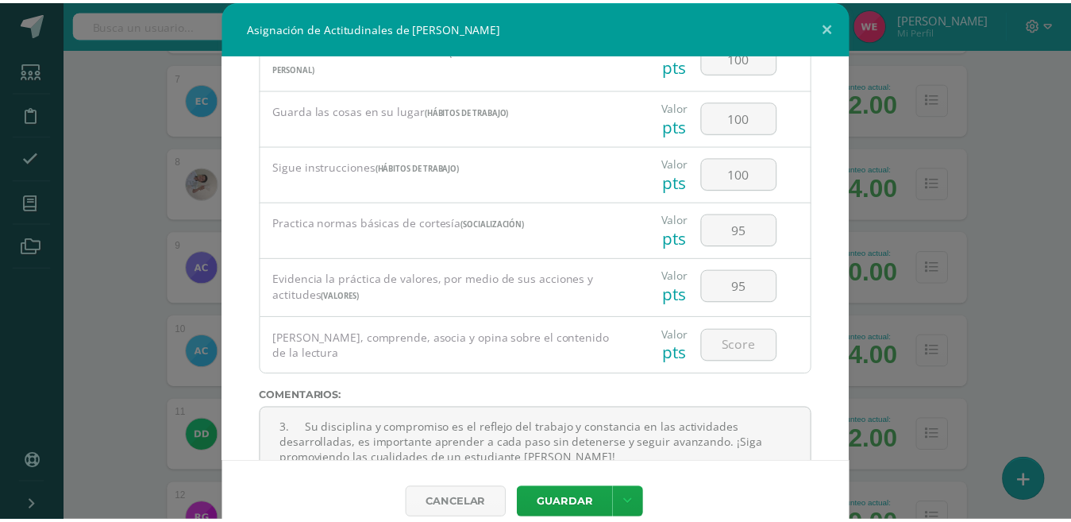
scroll to position [627, 0]
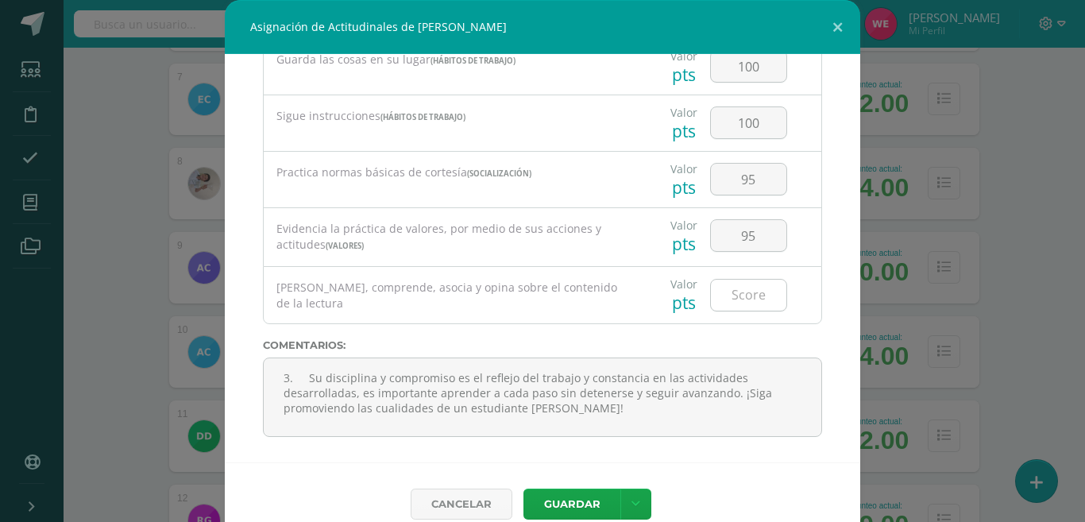
click at [712, 290] on input "number" at bounding box center [748, 294] width 75 height 31
type input "95"
click at [577, 504] on button "Guardar" at bounding box center [571, 503] width 97 height 31
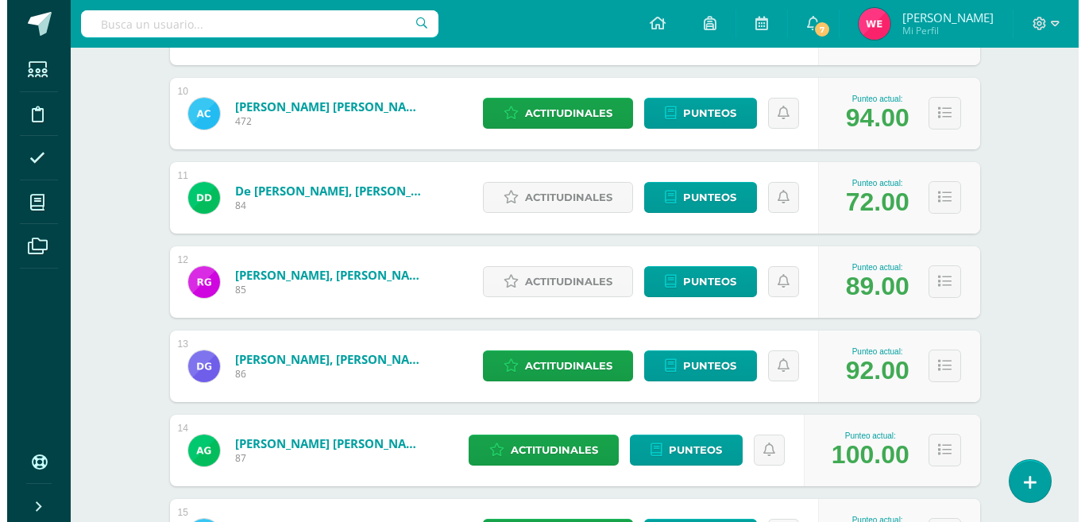
scroll to position [946, 0]
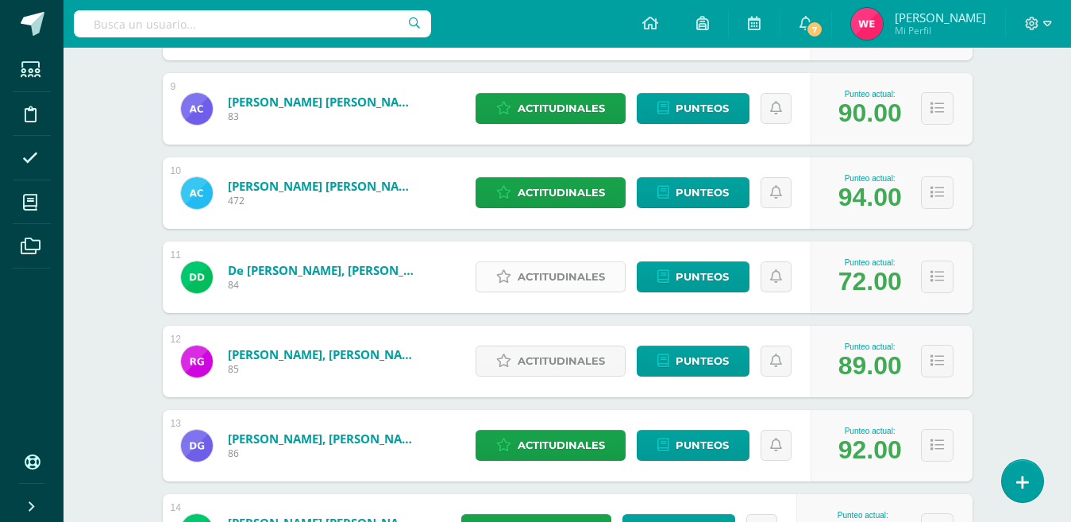
click at [537, 285] on span "Actitudinales" at bounding box center [561, 276] width 87 height 29
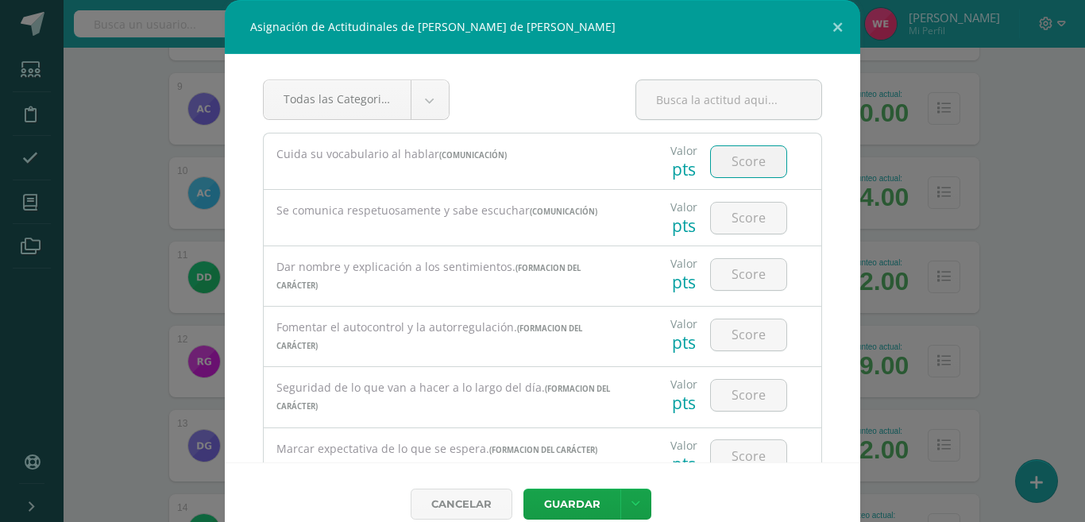
click at [732, 174] on input "number" at bounding box center [748, 161] width 75 height 31
type input "4"
type input "60"
click at [724, 213] on input "number" at bounding box center [748, 217] width 75 height 31
type input "60"
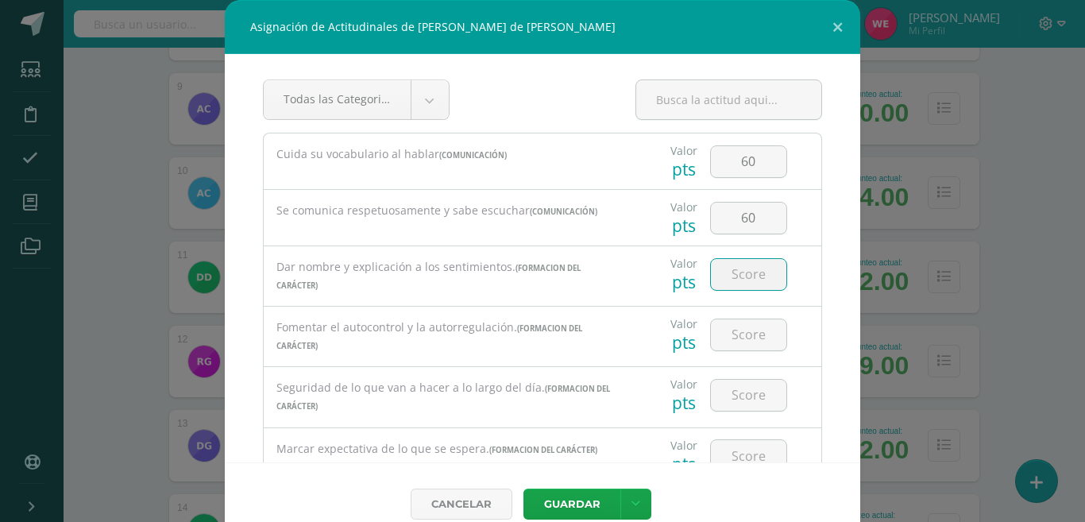
click at [723, 267] on input "number" at bounding box center [748, 274] width 75 height 31
type input "30"
click at [730, 328] on input "number" at bounding box center [748, 334] width 75 height 31
type input "30"
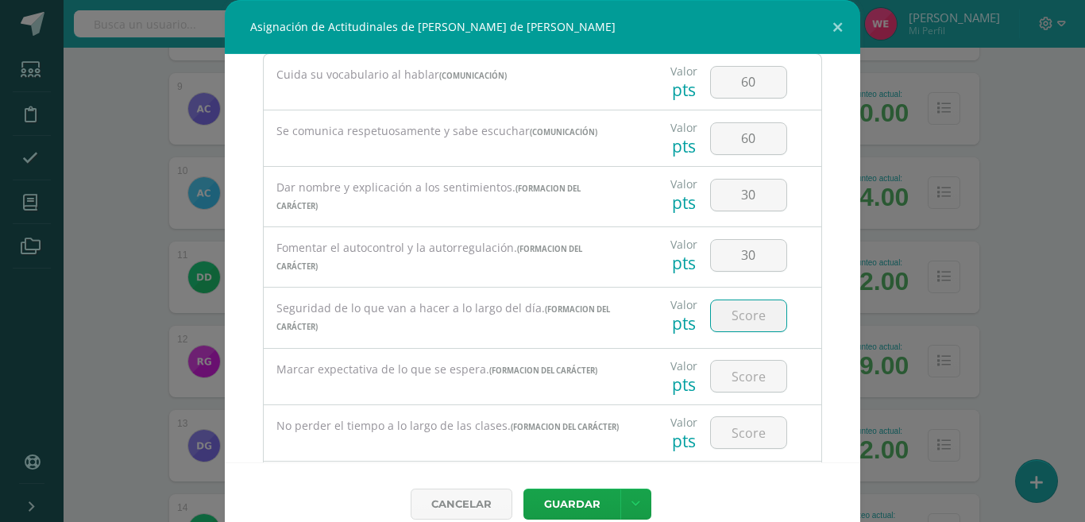
click at [737, 326] on input "number" at bounding box center [748, 315] width 75 height 31
type input "30"
click at [727, 368] on input "number" at bounding box center [748, 375] width 75 height 31
type input "25"
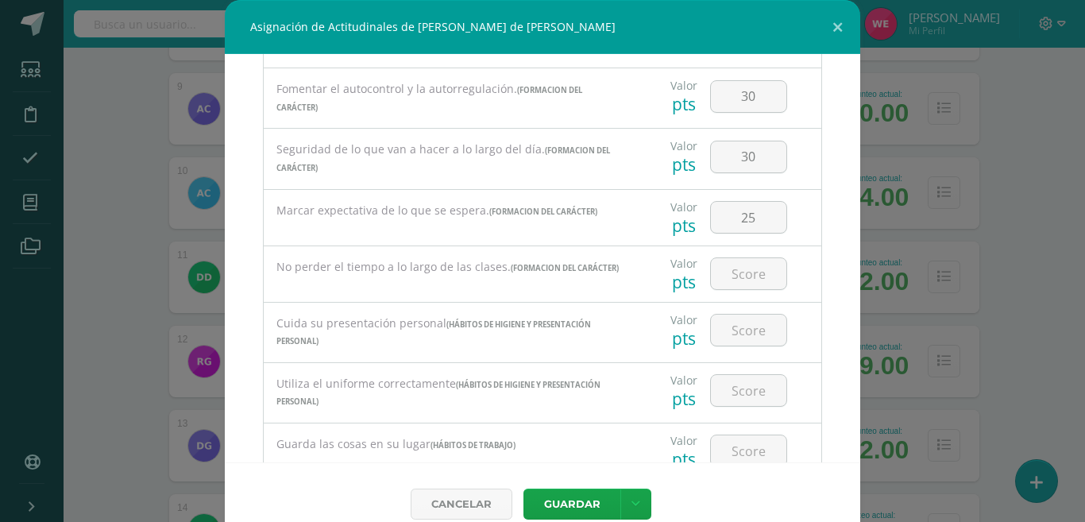
click at [727, 256] on div at bounding box center [748, 274] width 90 height 56
click at [723, 268] on input "number" at bounding box center [748, 273] width 75 height 31
type input "20"
click at [728, 334] on input "number" at bounding box center [748, 329] width 75 height 31
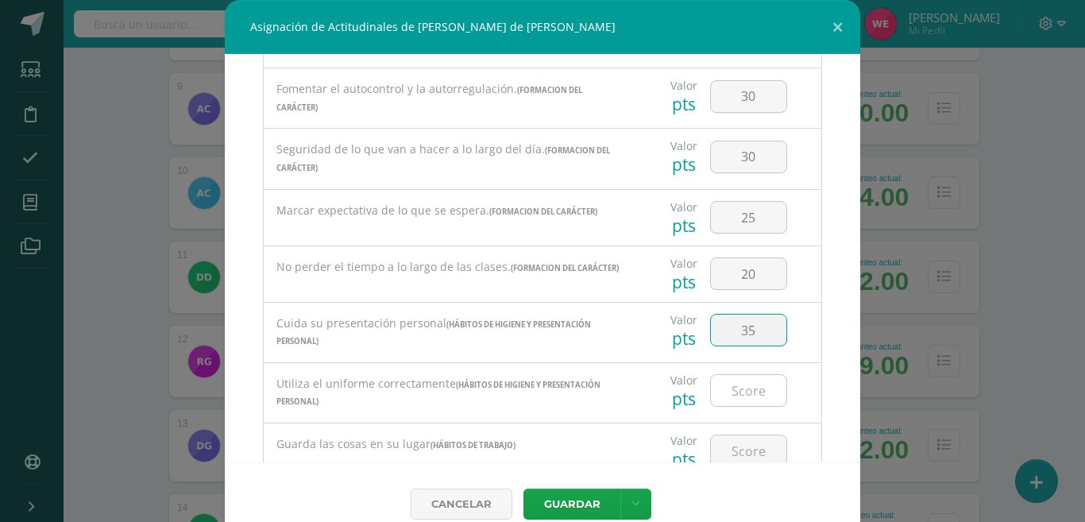
type input "35"
click at [728, 405] on input "number" at bounding box center [748, 390] width 75 height 31
type input "35"
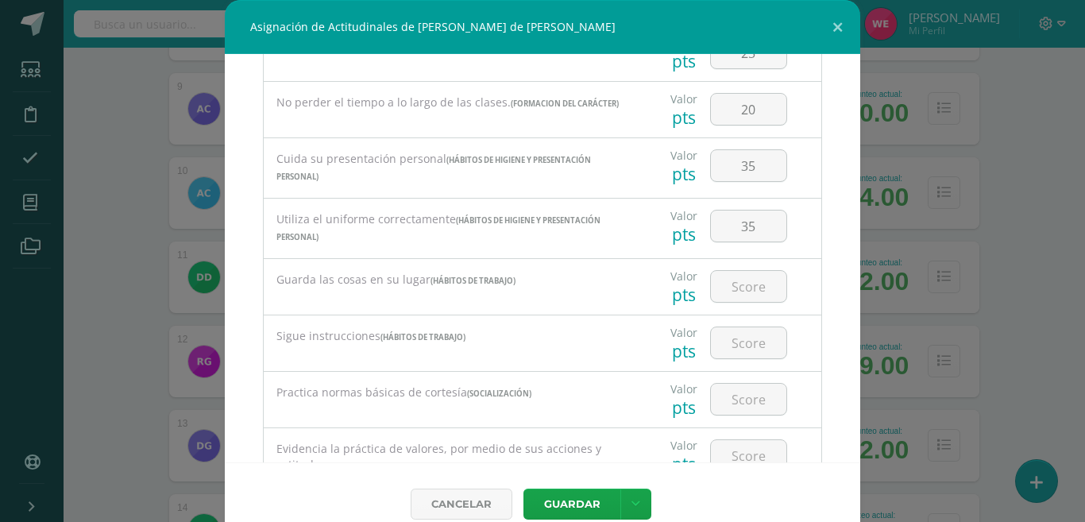
scroll to position [476, 0]
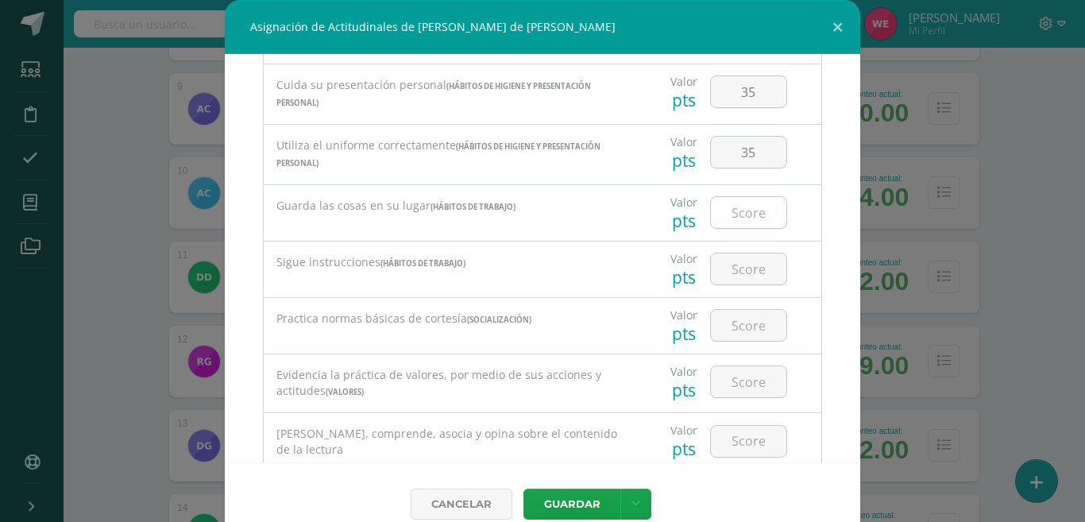
click at [725, 228] on input "number" at bounding box center [748, 212] width 75 height 31
type input "30"
click at [730, 257] on input "number" at bounding box center [748, 268] width 75 height 31
click at [730, 268] on input "number" at bounding box center [748, 268] width 75 height 31
type input "20"
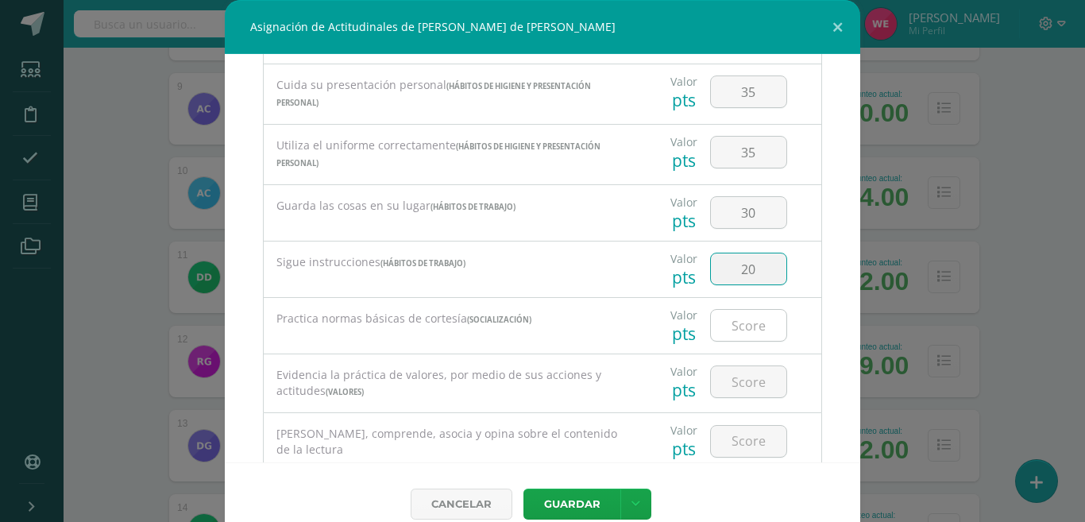
click at [737, 320] on input "number" at bounding box center [748, 325] width 75 height 31
type input "55"
click at [711, 382] on input "number" at bounding box center [748, 381] width 75 height 31
type input "35"
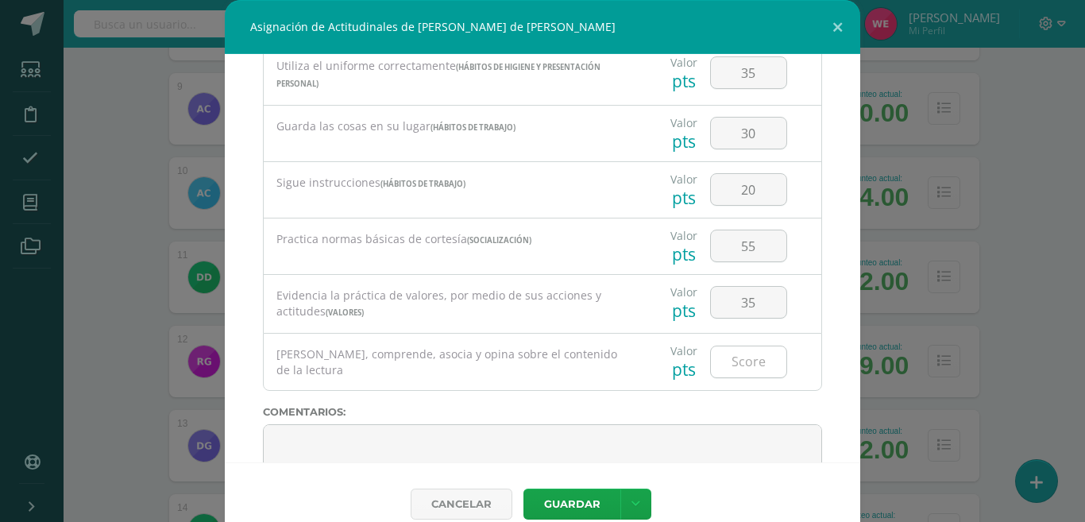
scroll to position [627, 0]
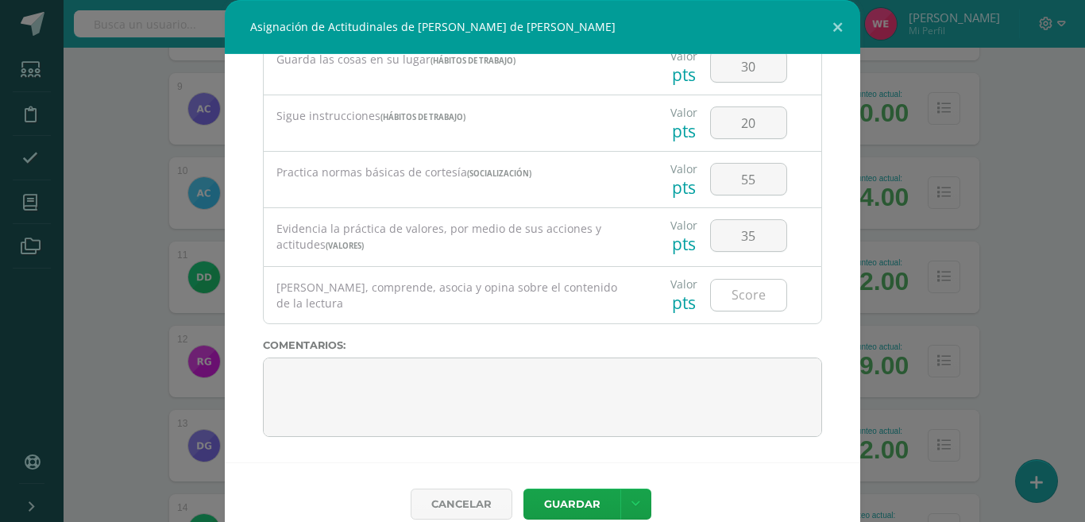
click at [716, 305] on input "number" at bounding box center [748, 294] width 75 height 31
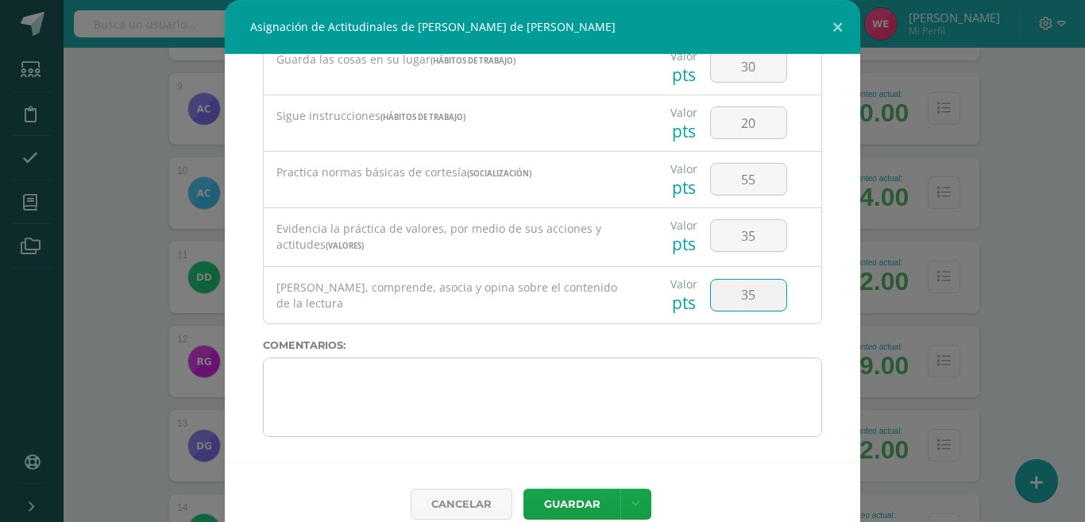
type input "35"
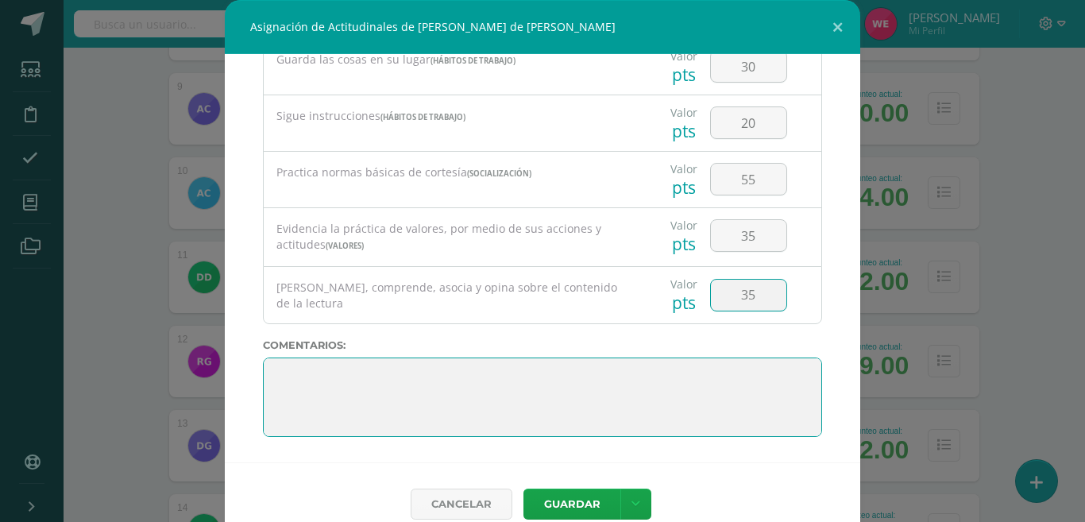
click at [588, 387] on textarea at bounding box center [542, 396] width 559 height 79
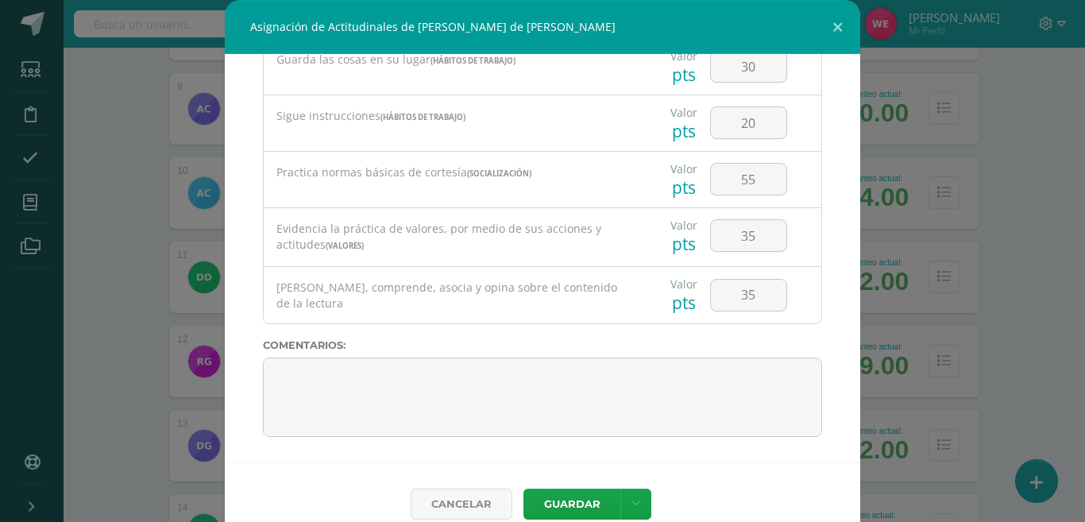
click at [426, 355] on div "Todas las Categorias Todas las Categorias Hábitos de trabajo Comunicación Hábit…" at bounding box center [542, 258] width 635 height 408
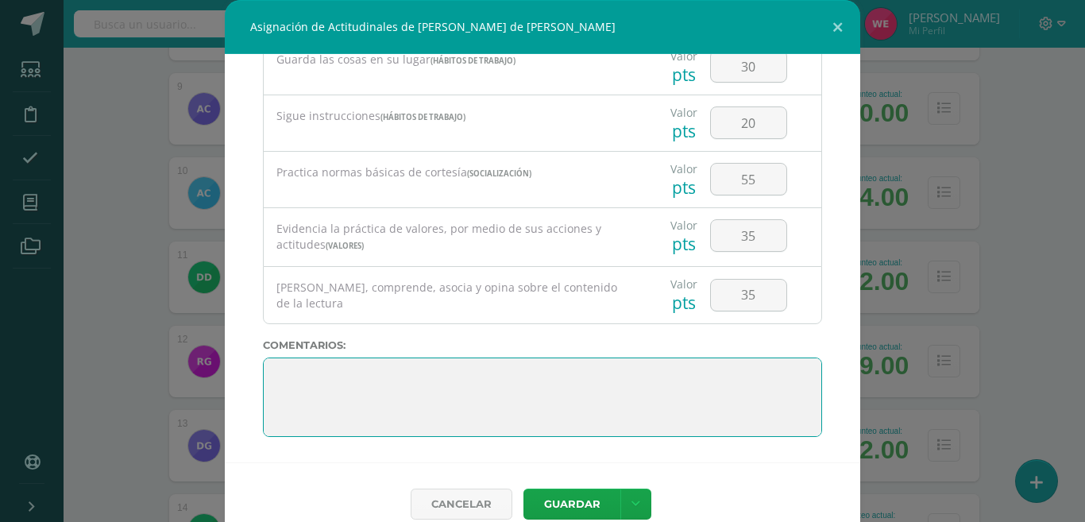
click at [407, 362] on textarea at bounding box center [542, 396] width 559 height 79
paste textarea "1. Es momento de reflexionar, analizar cada uno de los resultados obtenidos; ti…"
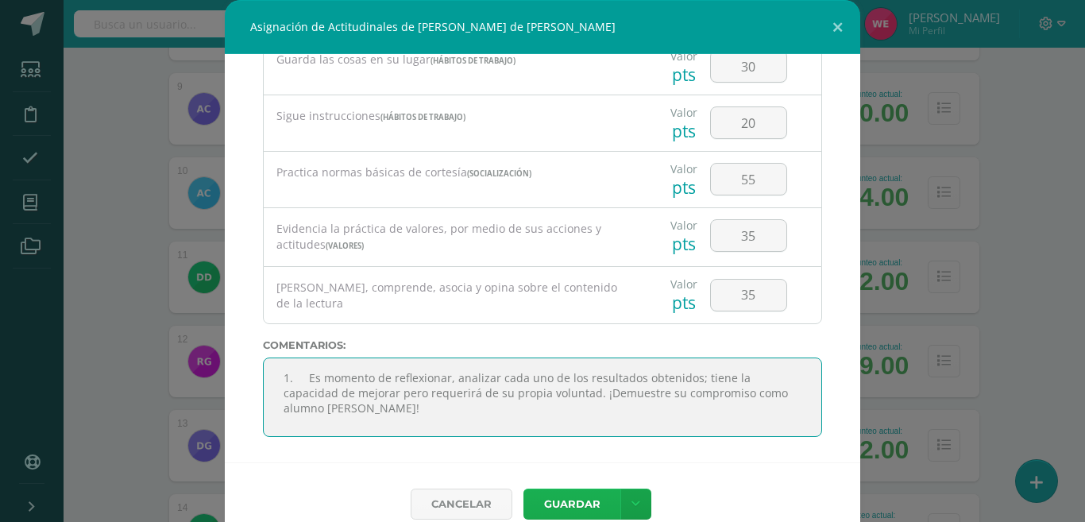
type textarea "1. Es momento de reflexionar, analizar cada uno de los resultados obtenidos; ti…"
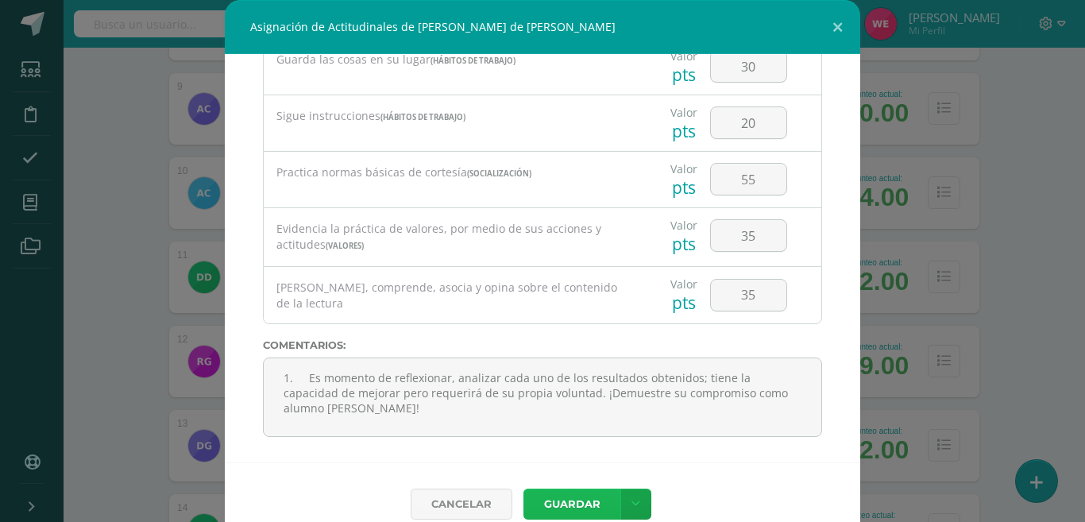
click at [575, 495] on button "Guardar" at bounding box center [571, 503] width 97 height 31
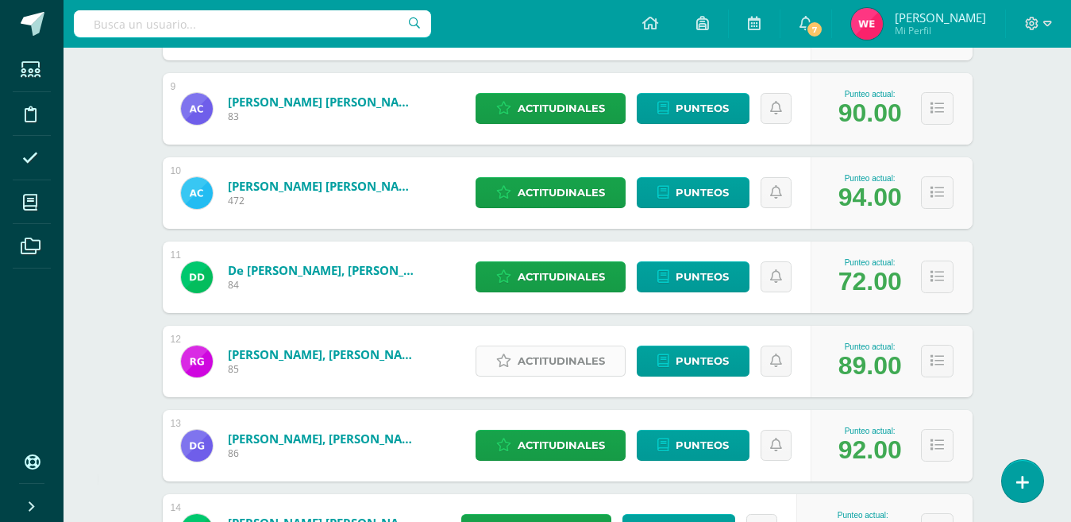
click at [572, 352] on span "Actitudinales" at bounding box center [561, 360] width 87 height 29
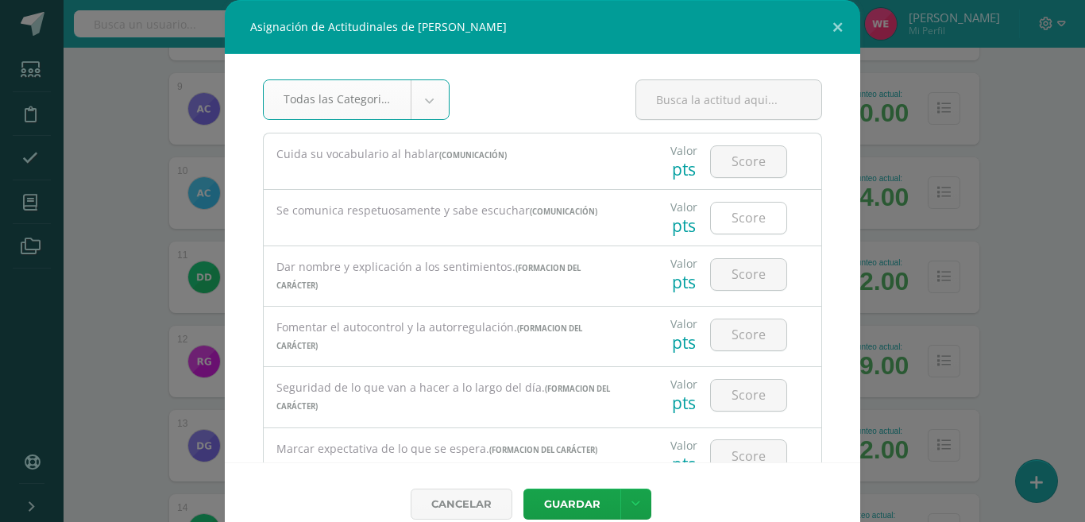
click at [715, 218] on input "number" at bounding box center [748, 217] width 75 height 31
type input "70"
click at [747, 271] on input "number" at bounding box center [748, 274] width 75 height 31
click at [716, 182] on div at bounding box center [748, 161] width 90 height 56
click at [716, 160] on input "number" at bounding box center [748, 161] width 75 height 31
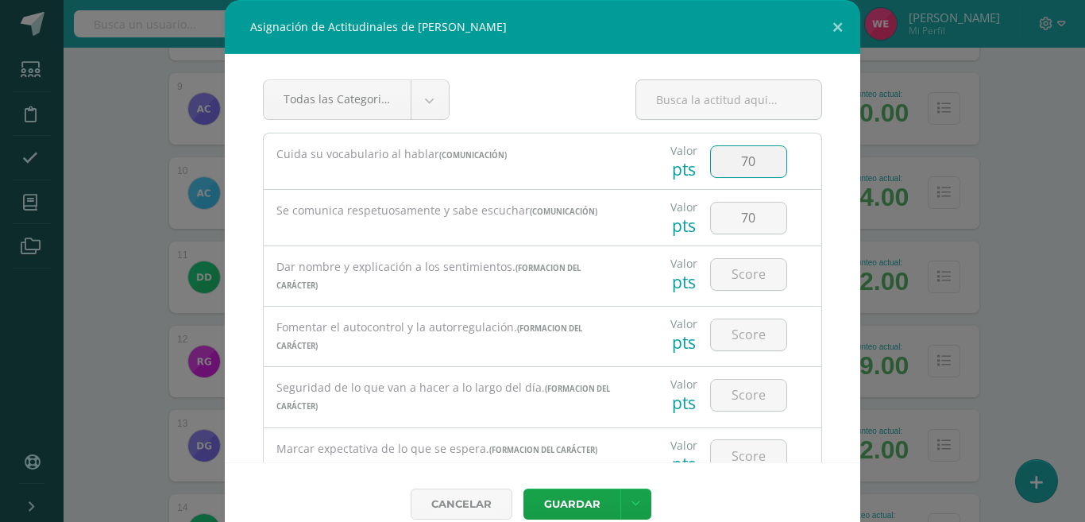
type input "70"
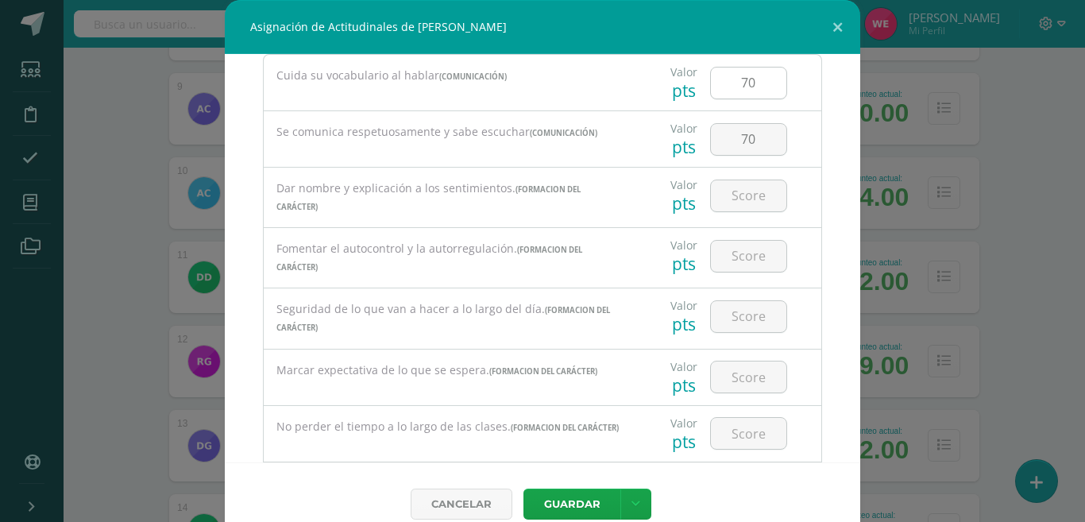
scroll to position [79, 0]
click at [718, 198] on input "number" at bounding box center [748, 194] width 75 height 31
type input "6"
type input "75"
click at [751, 253] on input "number" at bounding box center [748, 255] width 75 height 31
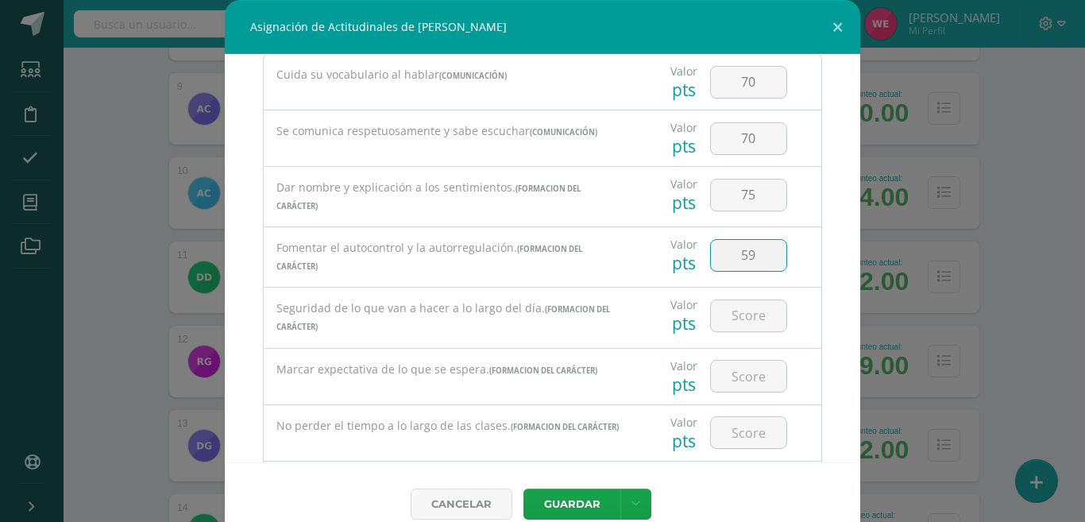
type input "5"
type input "50"
click at [711, 310] on input "number" at bounding box center [748, 315] width 75 height 31
type input "85"
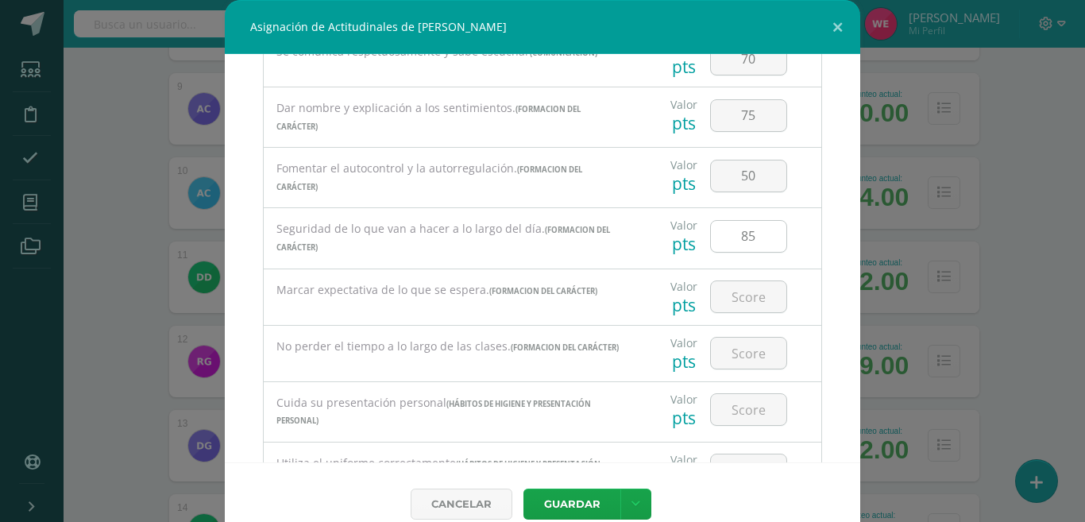
click at [711, 310] on input "number" at bounding box center [748, 296] width 75 height 31
type input "80"
click at [722, 366] on input "number" at bounding box center [748, 352] width 75 height 31
type input "60"
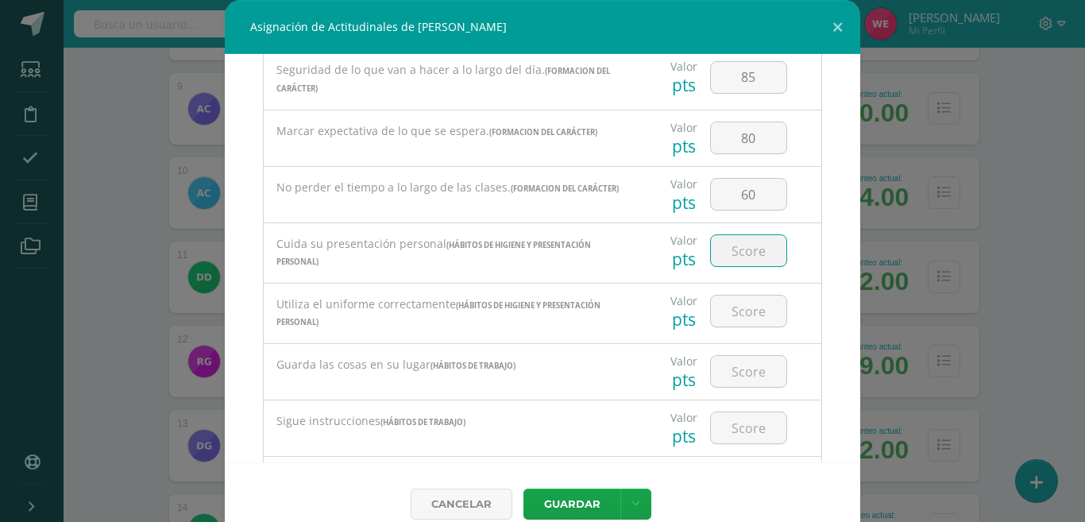
click at [711, 254] on input "number" at bounding box center [748, 250] width 75 height 31
type input "90"
click at [730, 308] on input "number" at bounding box center [748, 310] width 75 height 31
type input "75"
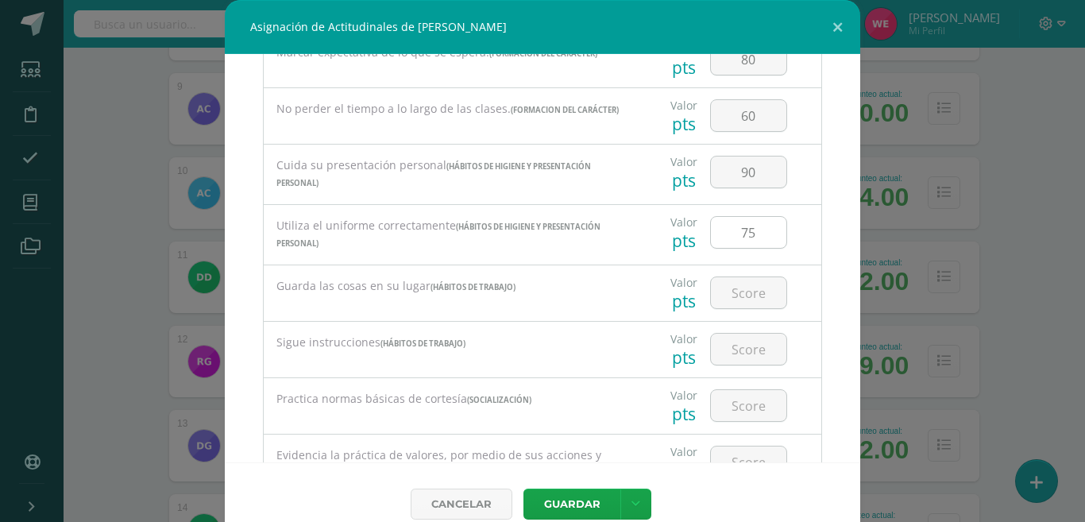
scroll to position [397, 0]
click at [730, 307] on input "number" at bounding box center [748, 291] width 75 height 31
type input "75"
click at [733, 341] on input "number" at bounding box center [748, 348] width 75 height 31
type input "65"
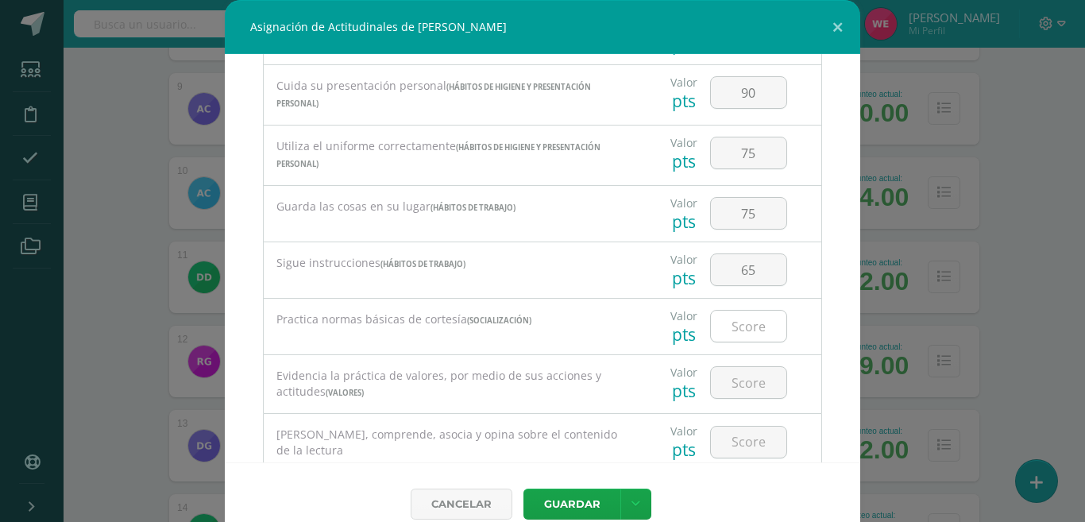
scroll to position [476, 0]
click at [734, 336] on input "number" at bounding box center [748, 325] width 75 height 31
type input "90"
click at [727, 381] on input "number" at bounding box center [748, 381] width 75 height 31
type input "90"
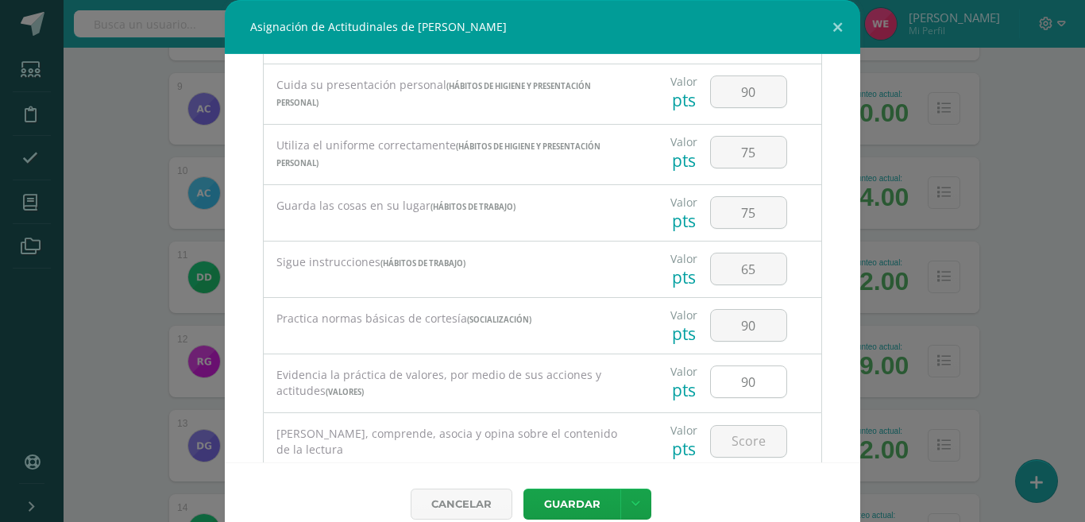
scroll to position [556, 0]
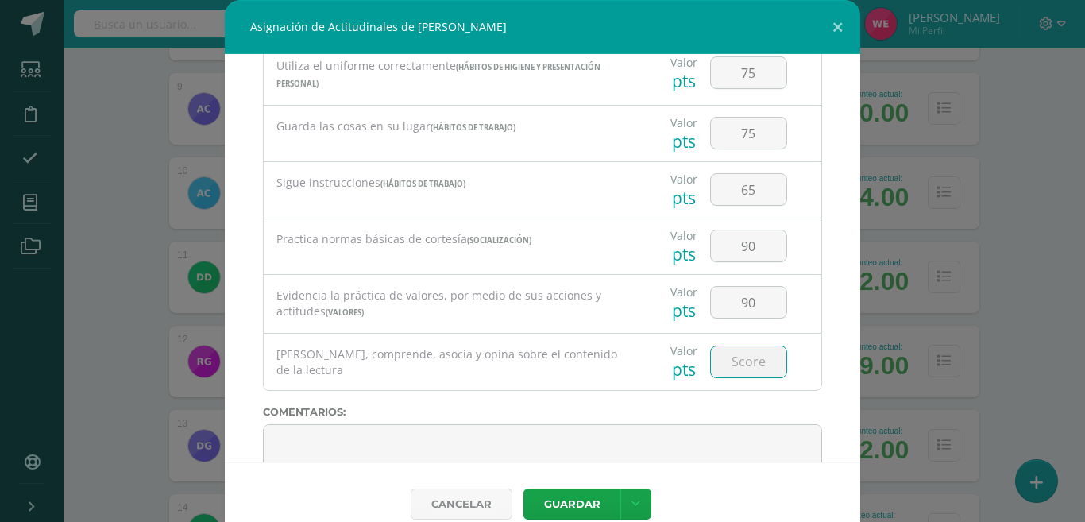
click at [727, 377] on input "number" at bounding box center [748, 361] width 75 height 31
type input "90"
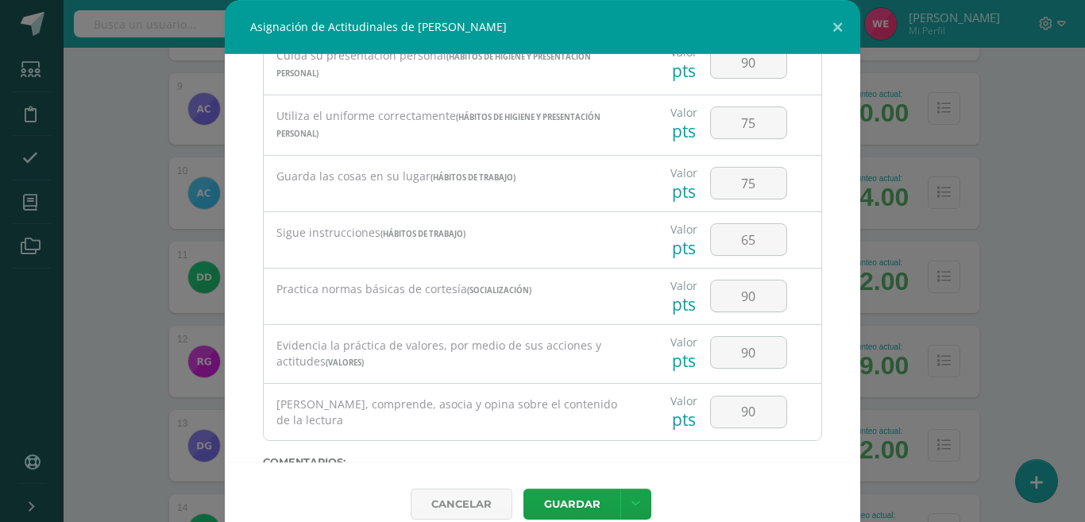
scroll to position [627, 0]
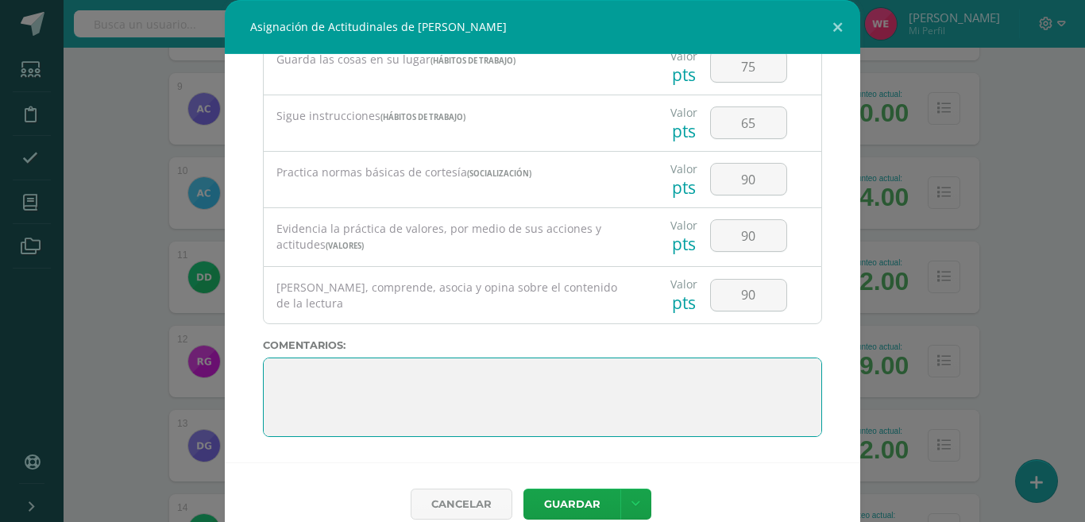
click at [409, 379] on textarea at bounding box center [542, 396] width 559 height 79
paste textarea "2. Lo maravilloso de aprender es algo que nadie puede arrebatarnos, se queda co…"
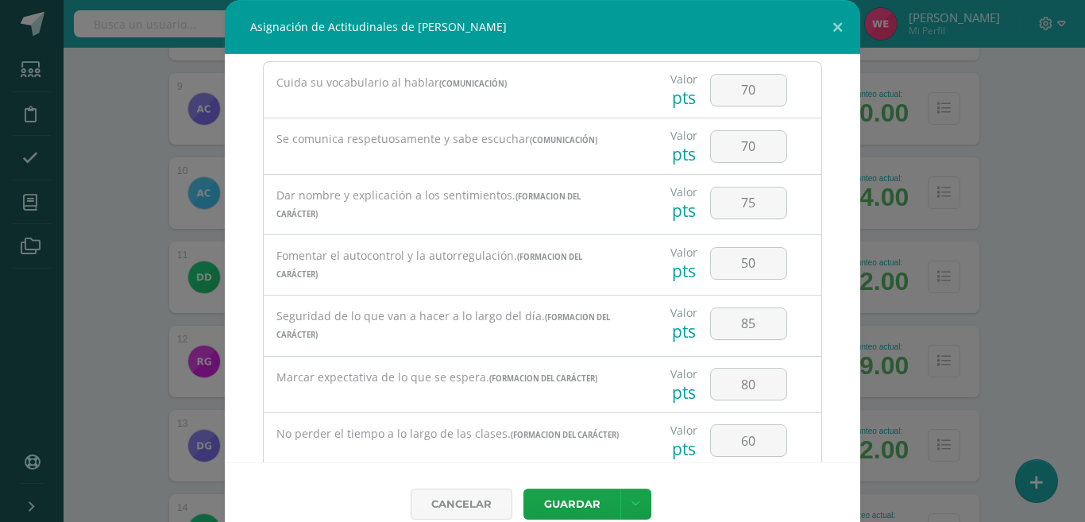
scroll to position [0, 0]
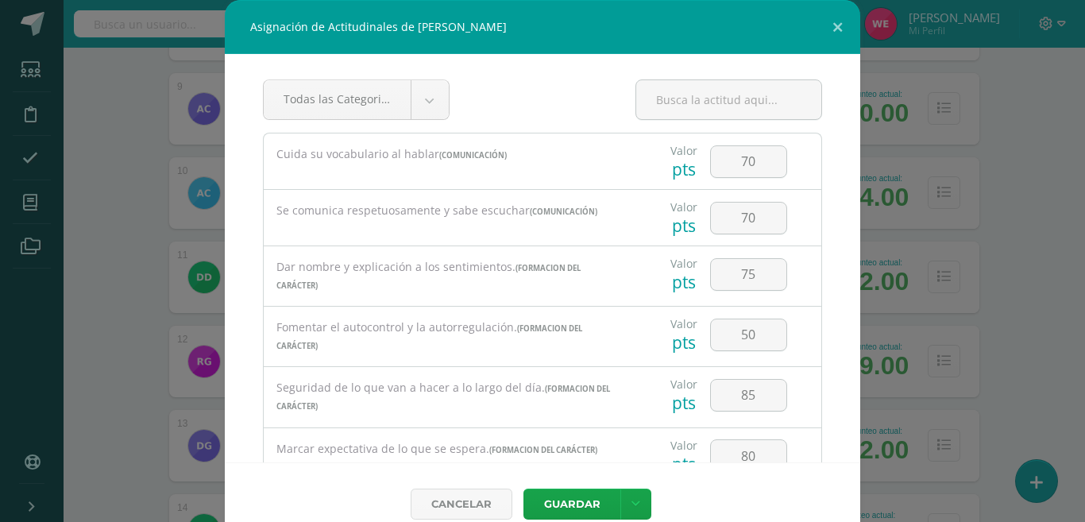
type textarea "2. Lo maravilloso de aprender es algo que nadie puede arrebatarnos, se queda co…"
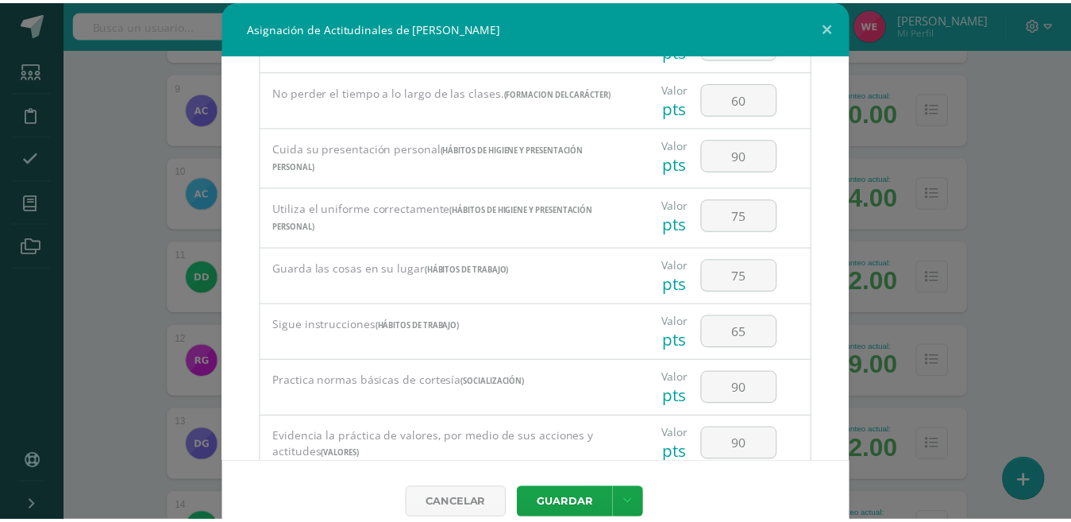
scroll to position [627, 0]
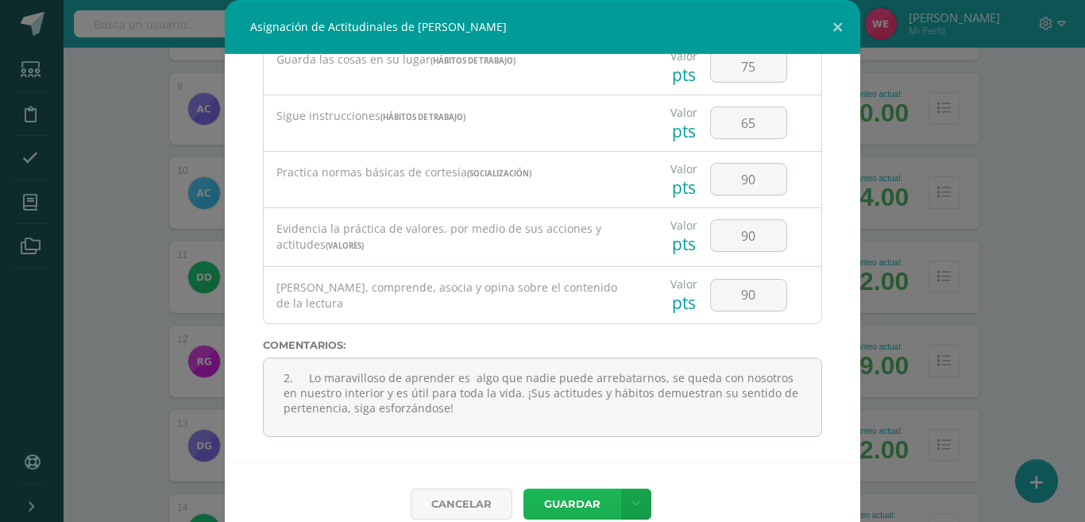
click at [542, 491] on button "Guardar" at bounding box center [571, 503] width 97 height 31
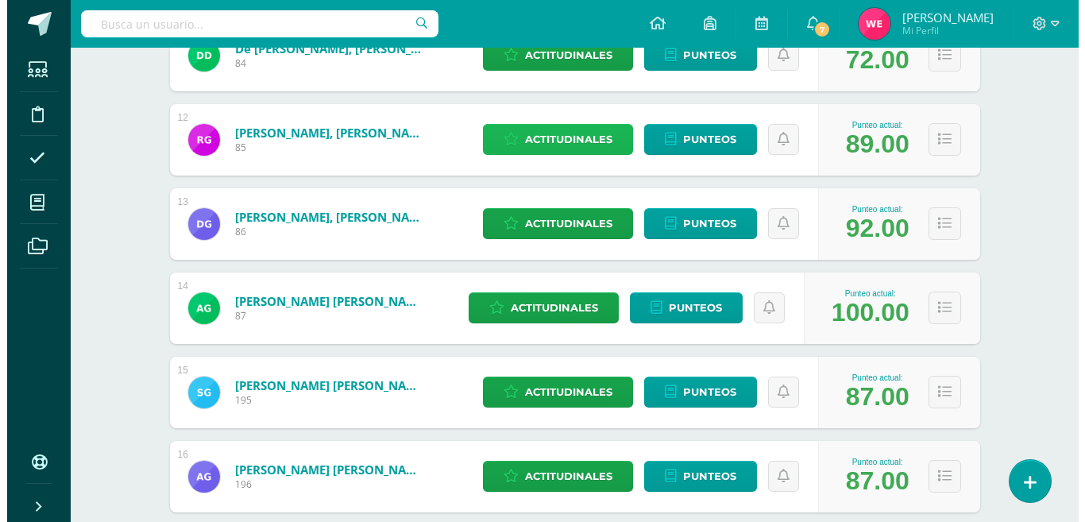
scroll to position [1184, 0]
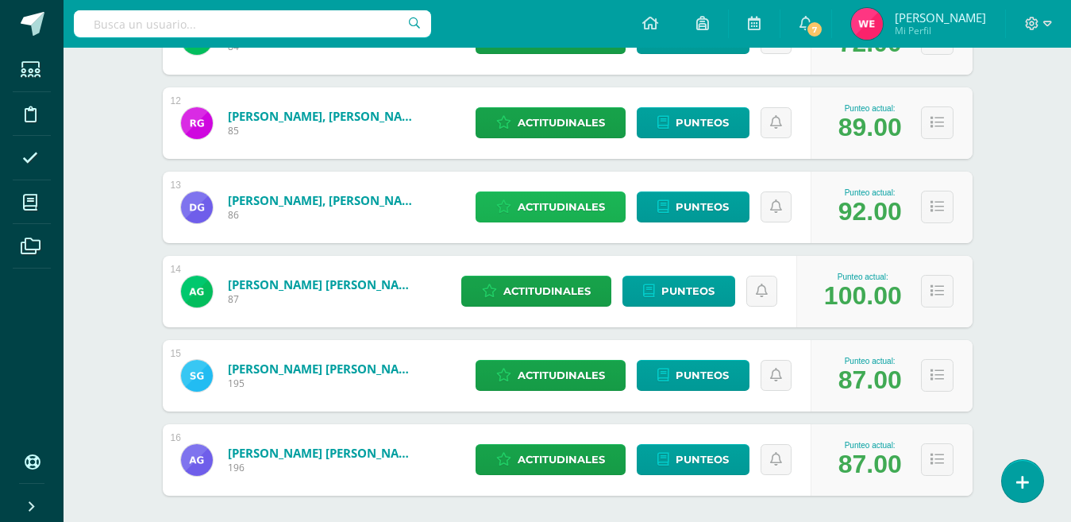
click at [553, 197] on span "Actitudinales" at bounding box center [561, 206] width 87 height 29
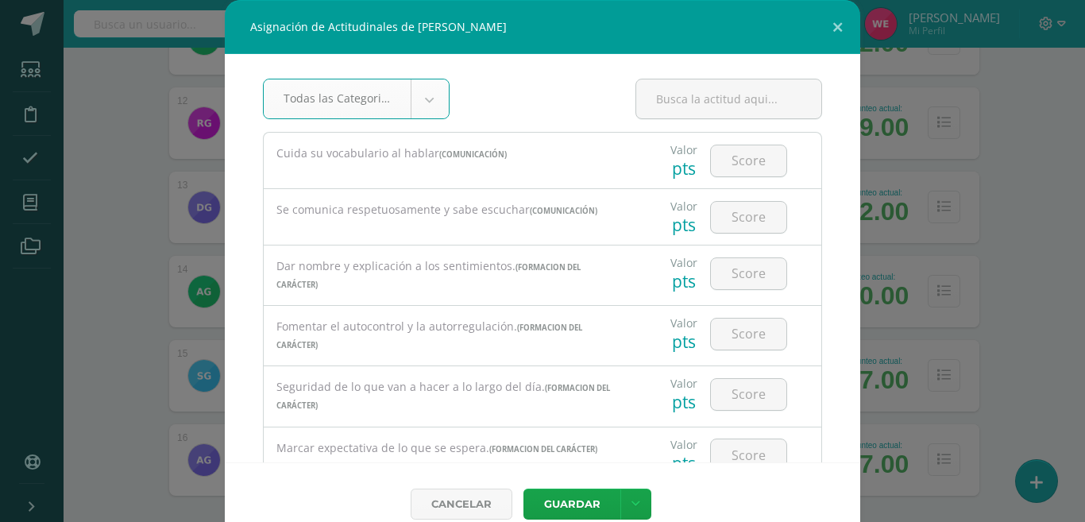
scroll to position [0, 0]
click at [711, 158] on input "number" at bounding box center [748, 161] width 75 height 31
type input "70"
click at [717, 206] on input "number" at bounding box center [748, 217] width 75 height 31
type input "70"
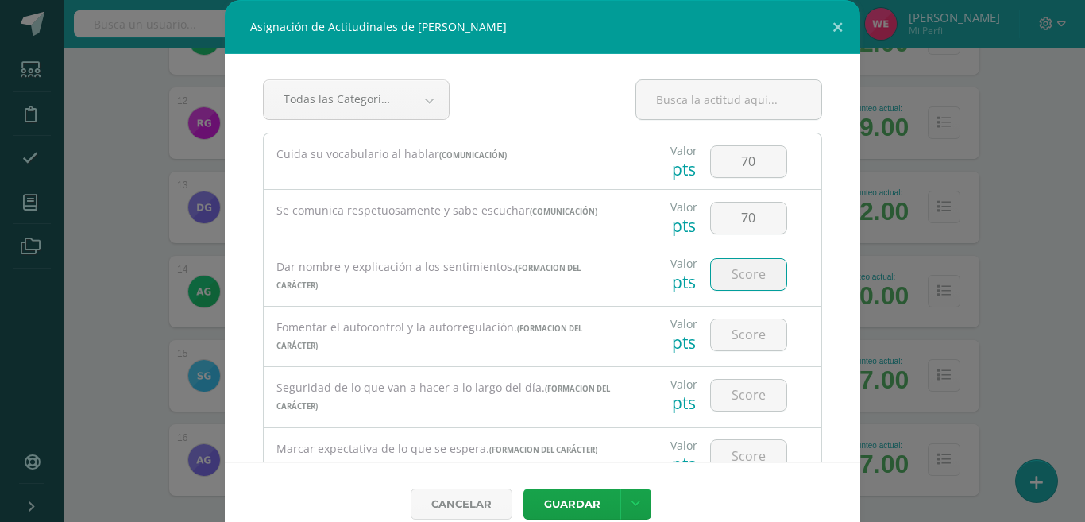
click at [744, 276] on input "number" at bounding box center [748, 274] width 75 height 31
type input "85"
click at [733, 335] on input "number" at bounding box center [748, 334] width 75 height 31
type input "75"
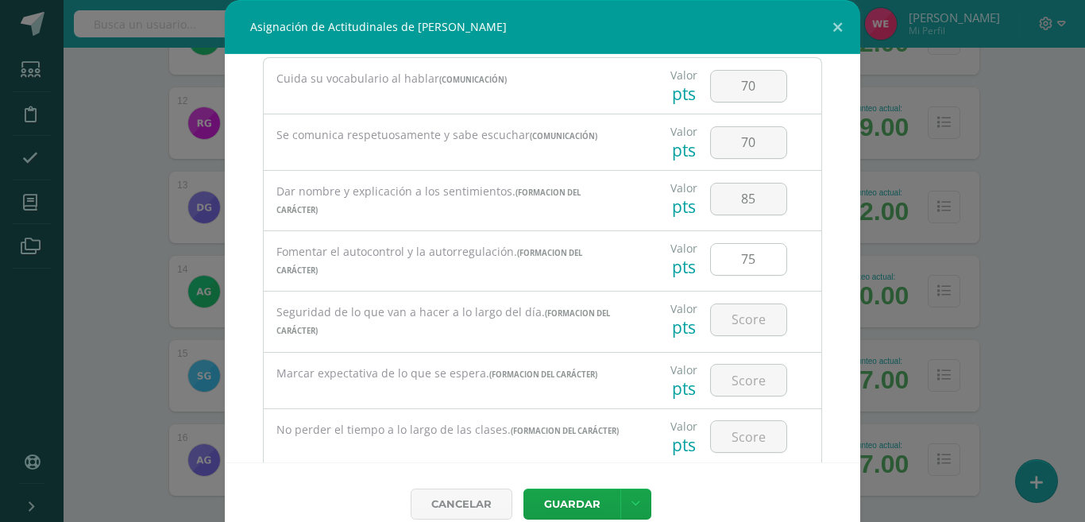
scroll to position [79, 0]
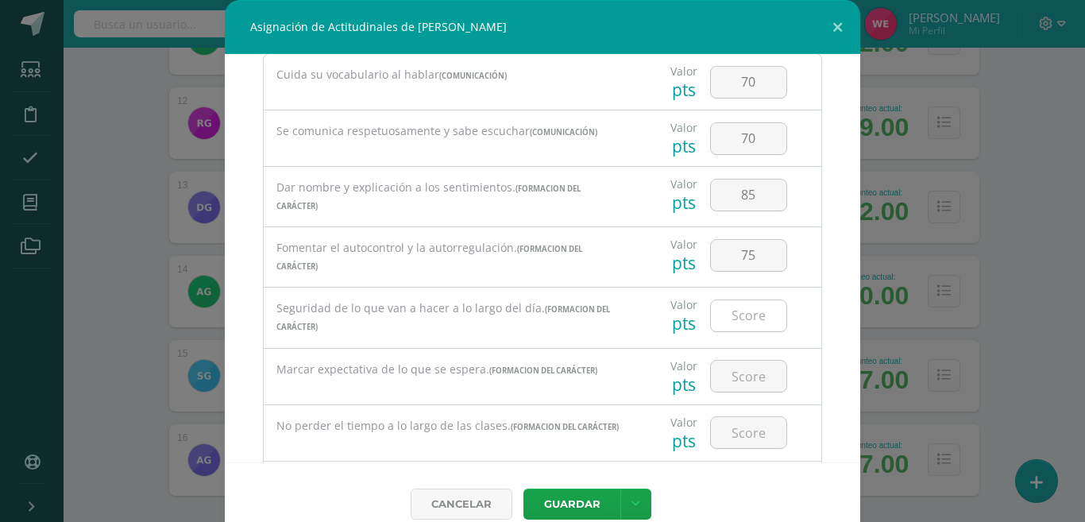
click at [727, 308] on input "number" at bounding box center [748, 315] width 75 height 31
type input "80"
click at [734, 379] on input "number" at bounding box center [748, 375] width 75 height 31
type input "90"
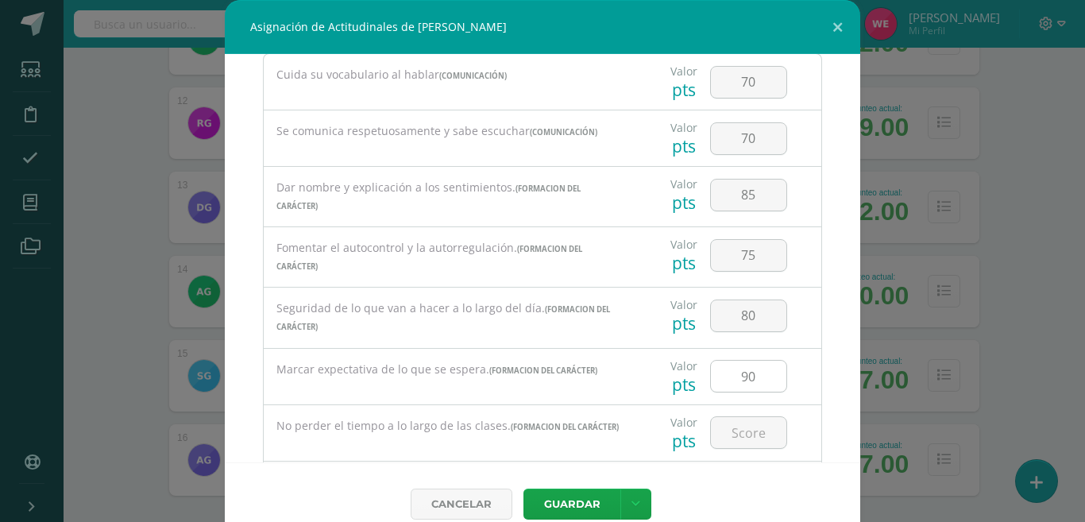
scroll to position [159, 0]
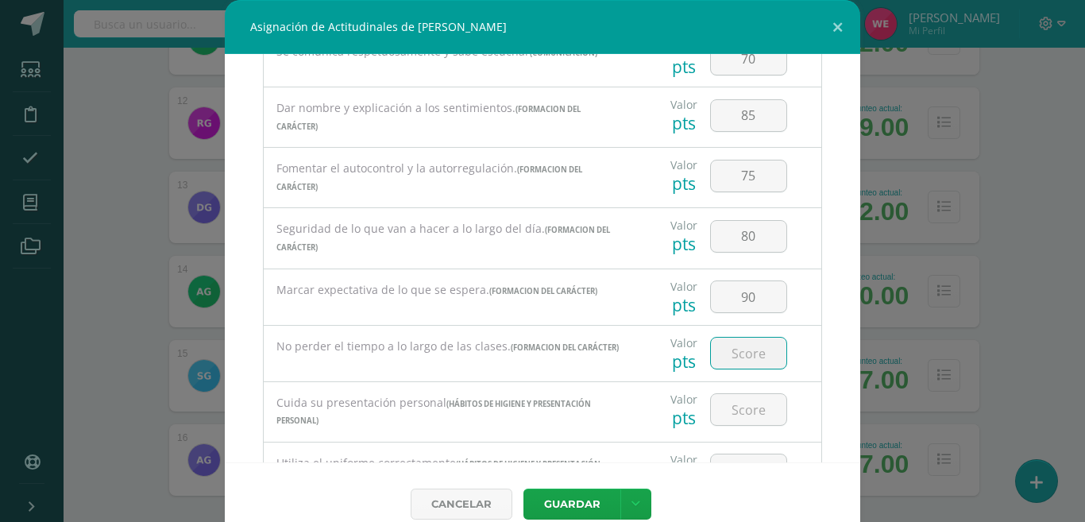
click at [725, 341] on input "number" at bounding box center [748, 352] width 75 height 31
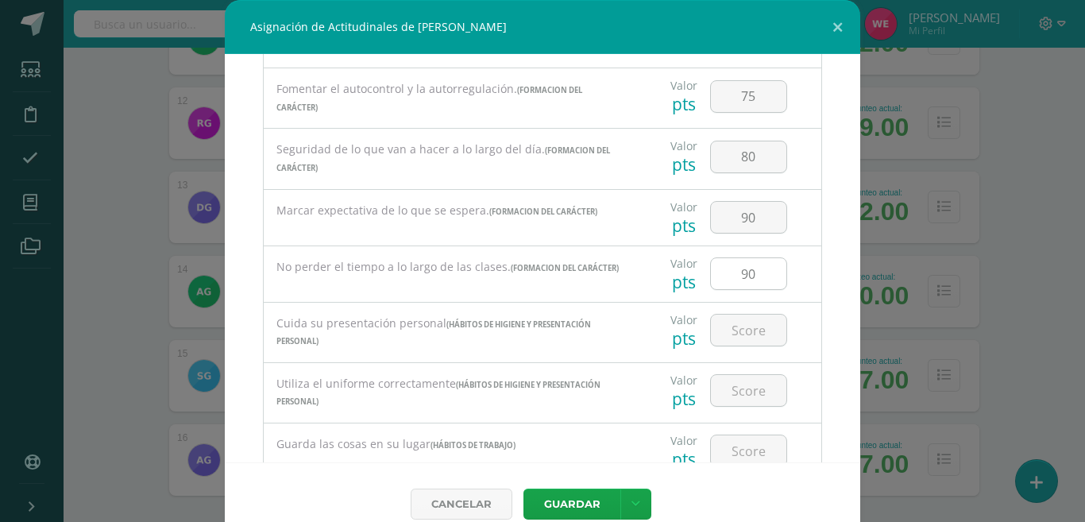
click at [739, 270] on input "90" at bounding box center [748, 273] width 75 height 31
type input "9"
type input "85"
click at [728, 326] on input "number" at bounding box center [748, 329] width 75 height 31
type input "90"
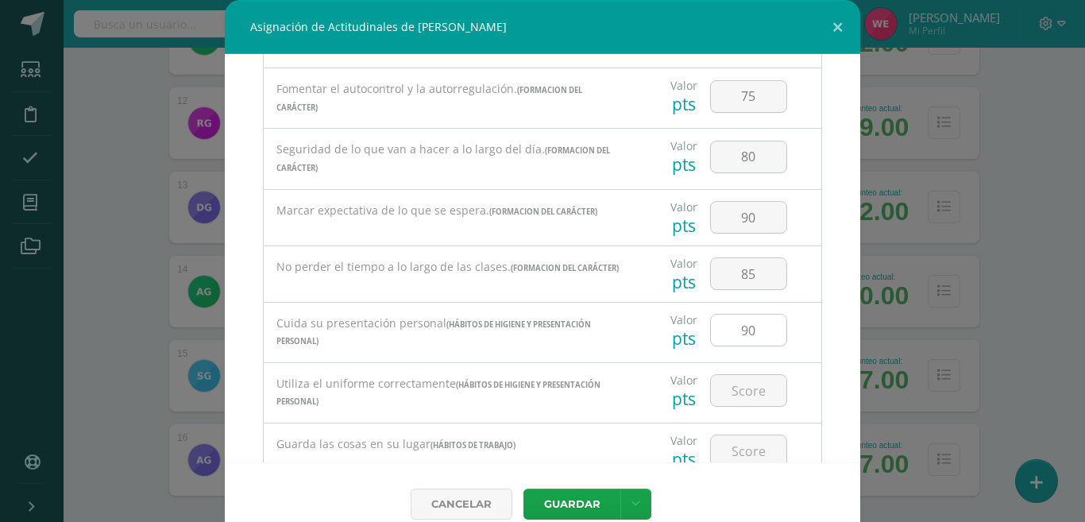
scroll to position [397, 0]
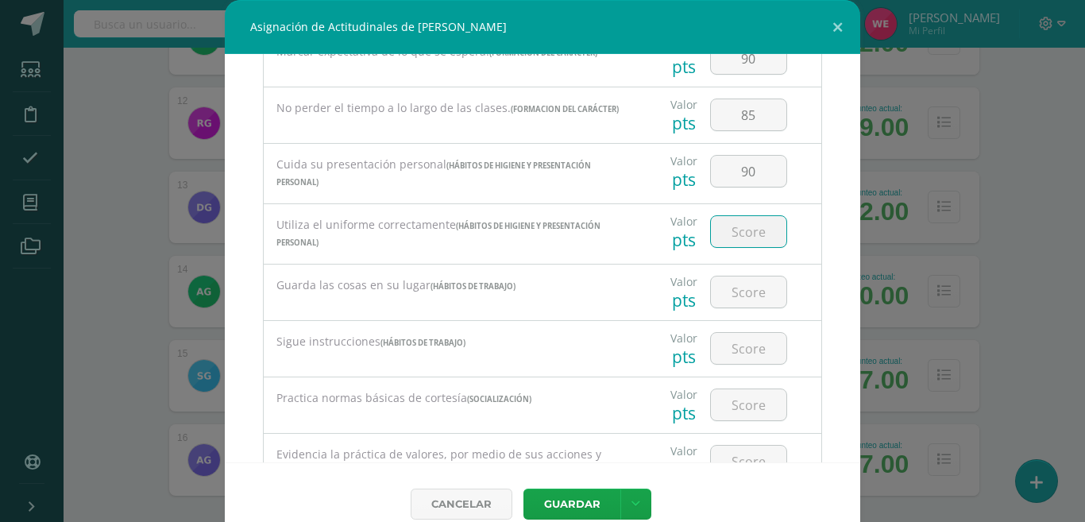
click at [738, 231] on input "number" at bounding box center [748, 231] width 75 height 31
type input "90"
click at [715, 306] on input "number" at bounding box center [748, 291] width 75 height 31
type input "95"
click at [715, 345] on input "number" at bounding box center [748, 348] width 75 height 31
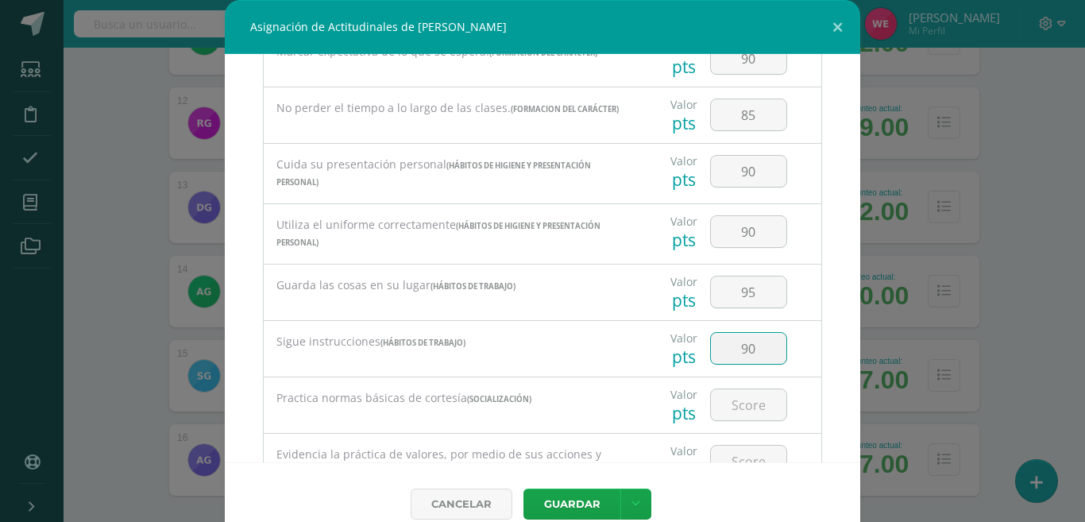
type input "90"
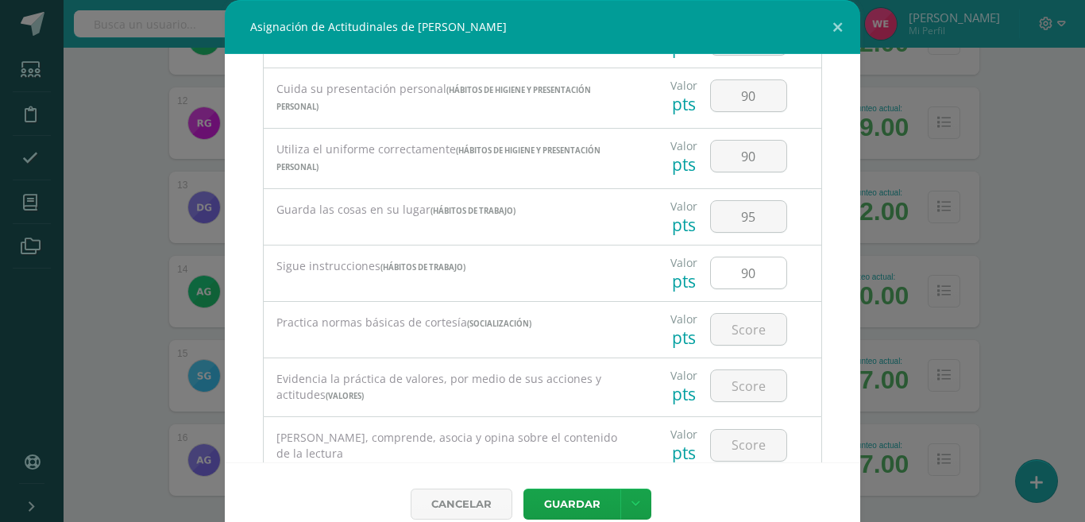
scroll to position [476, 0]
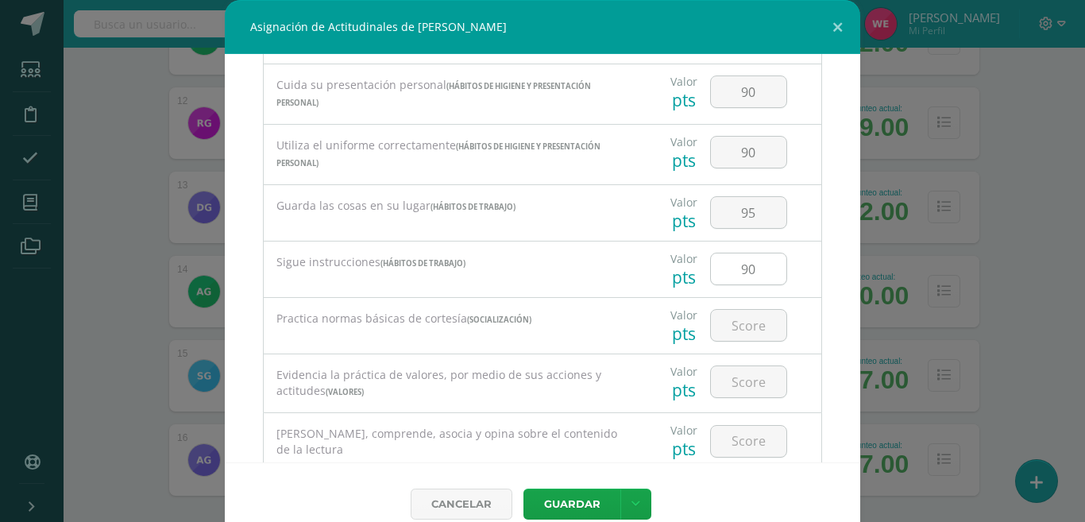
click at [715, 341] on input "number" at bounding box center [748, 325] width 75 height 31
type input "80"
click at [741, 372] on input "number" at bounding box center [748, 381] width 75 height 31
type input "85"
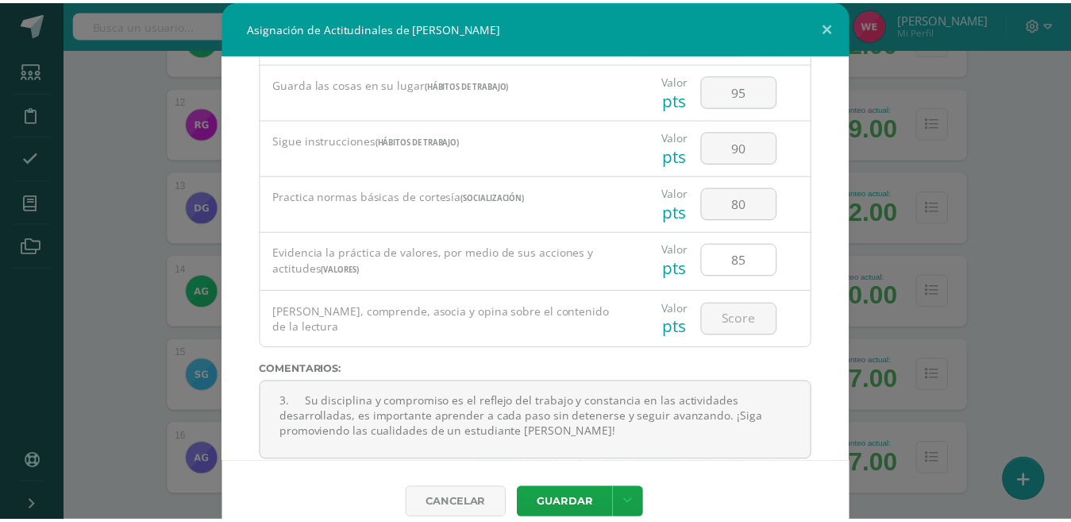
scroll to position [627, 0]
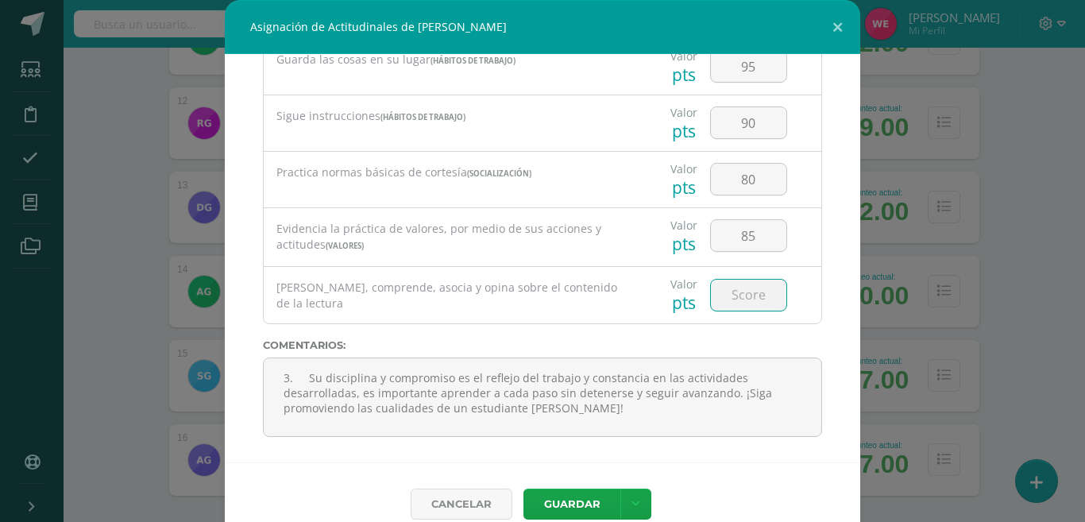
click at [727, 286] on input "number" at bounding box center [748, 294] width 75 height 31
type input "95"
click at [569, 491] on button "Guardar" at bounding box center [571, 503] width 97 height 31
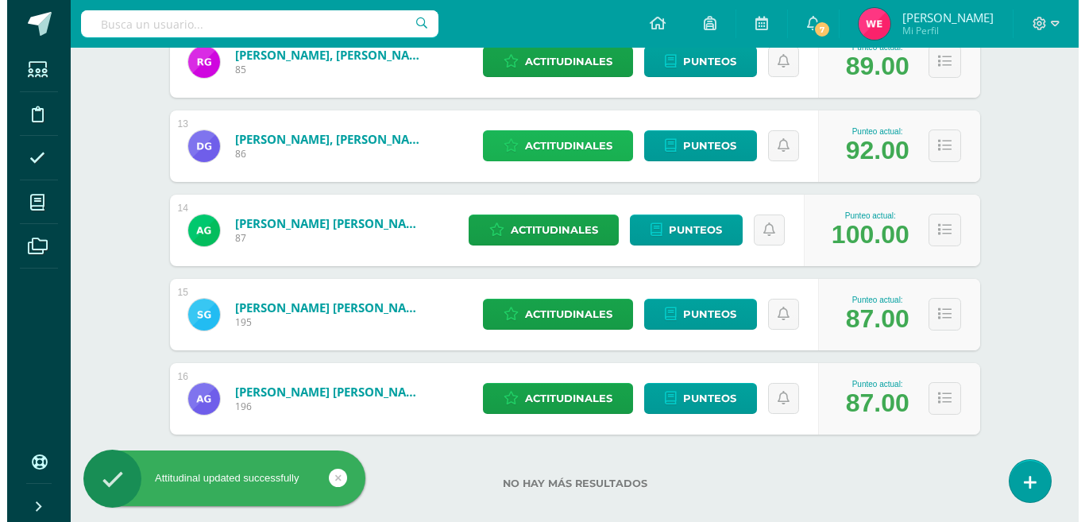
scroll to position [1263, 0]
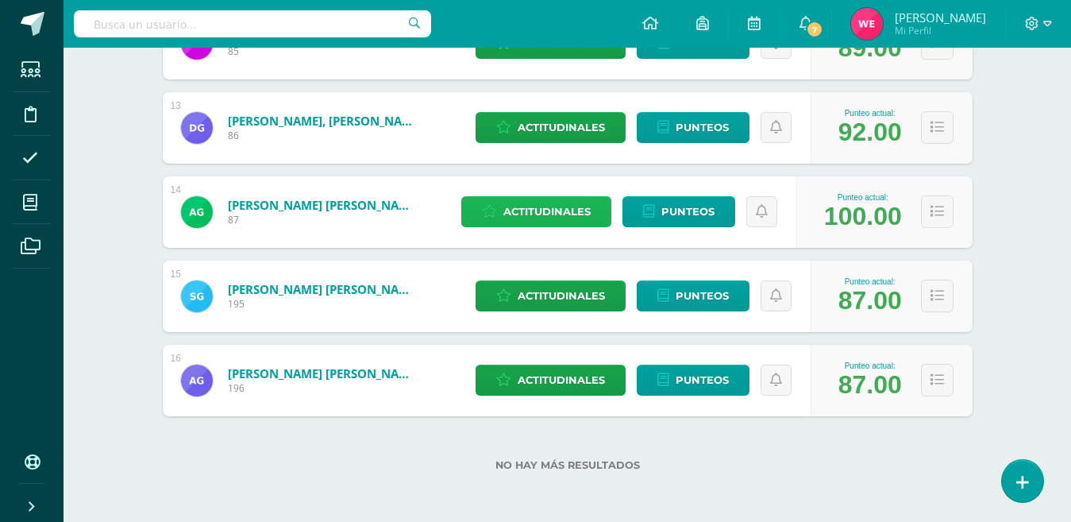
click at [539, 201] on span "Actitudinales" at bounding box center [546, 211] width 87 height 29
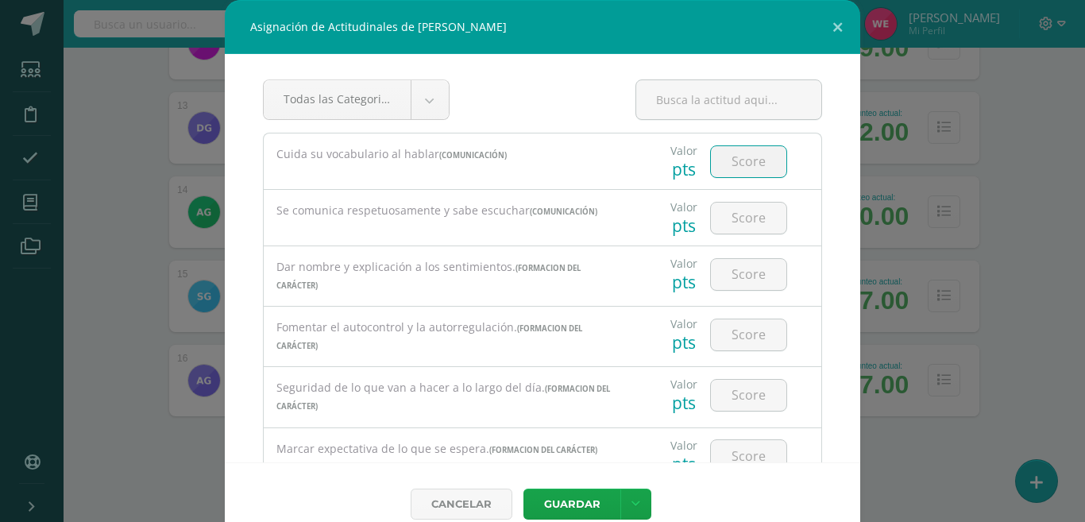
click at [739, 166] on input "number" at bounding box center [748, 161] width 75 height 31
type input "100"
click at [711, 225] on input "number" at bounding box center [748, 217] width 75 height 31
type input "100"
click at [711, 287] on input "number" at bounding box center [748, 274] width 75 height 31
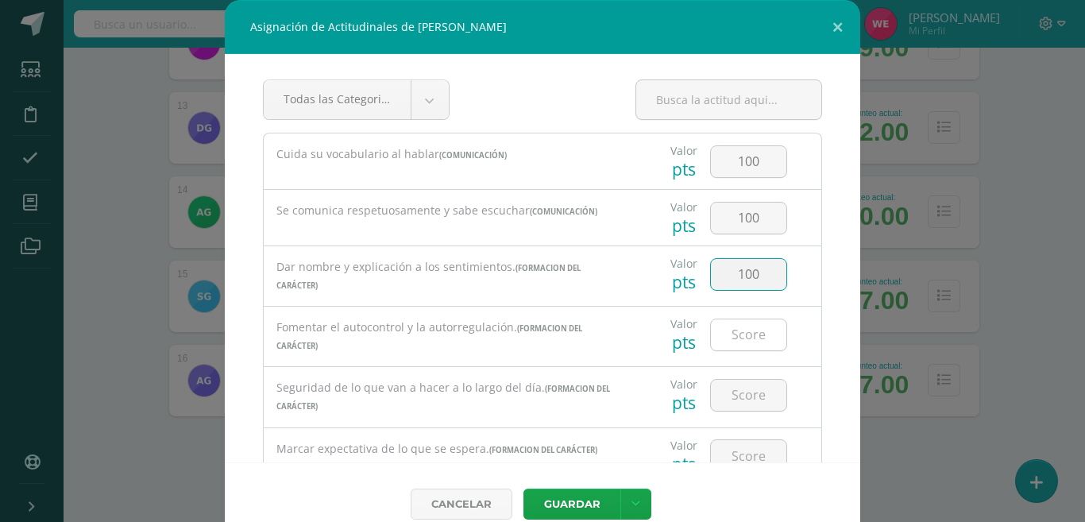
type input "100"
click at [720, 329] on input "number" at bounding box center [748, 334] width 75 height 31
type input "100"
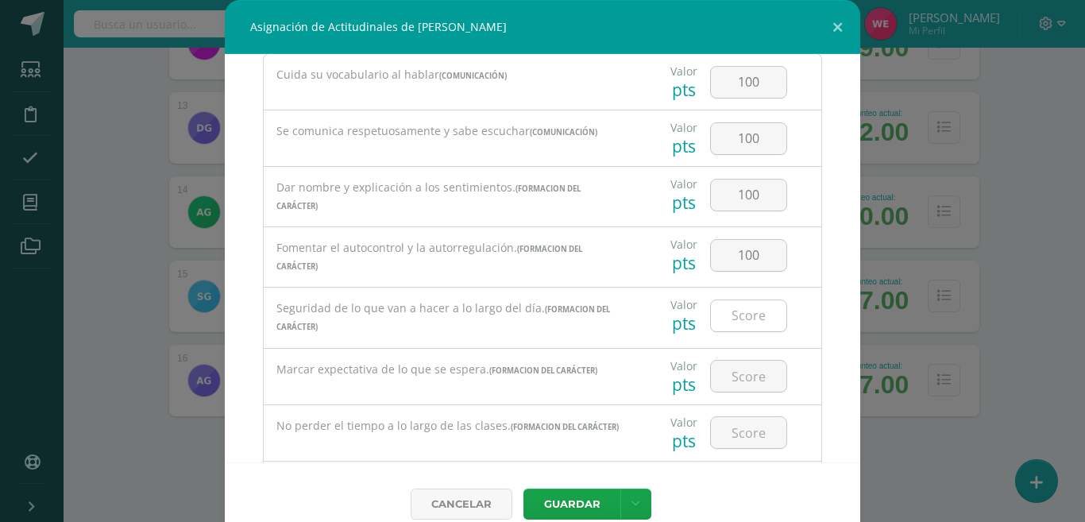
click at [720, 314] on input "number" at bounding box center [748, 315] width 75 height 31
type input "100"
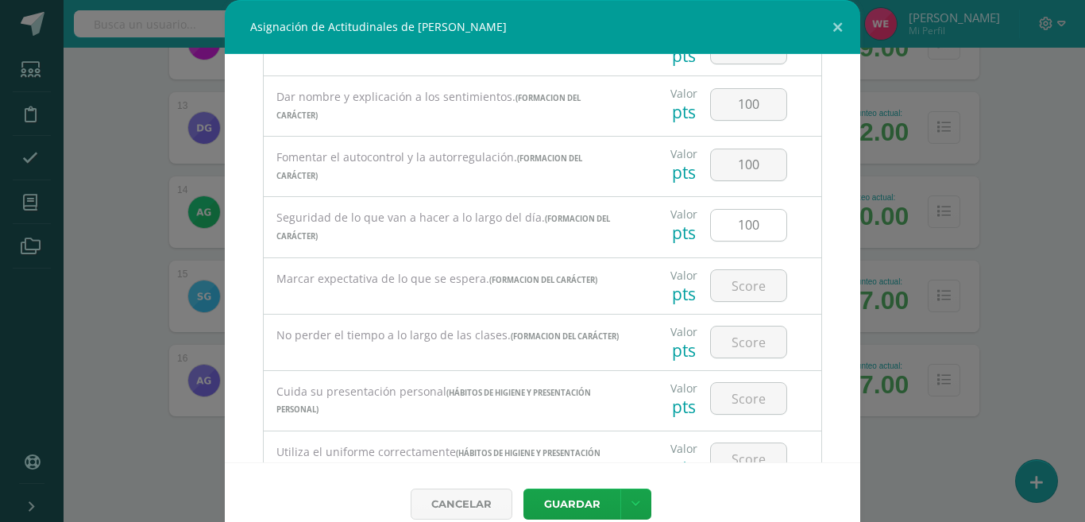
scroll to position [238, 0]
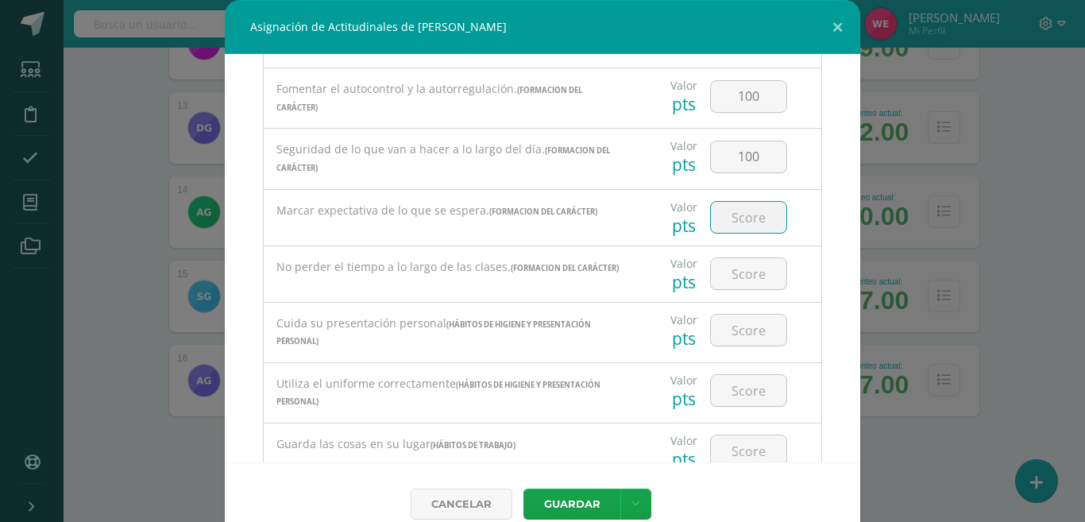
click at [720, 214] on input "number" at bounding box center [748, 217] width 75 height 31
type input "100"
click at [711, 264] on input "number" at bounding box center [748, 273] width 75 height 31
type input "100"
click at [715, 336] on input "number" at bounding box center [748, 329] width 75 height 31
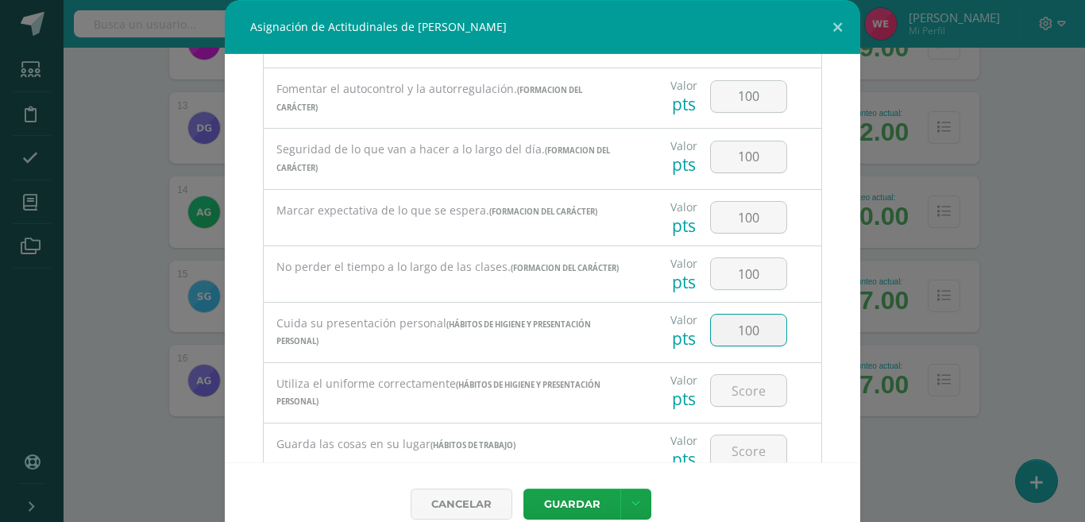
type input "100"
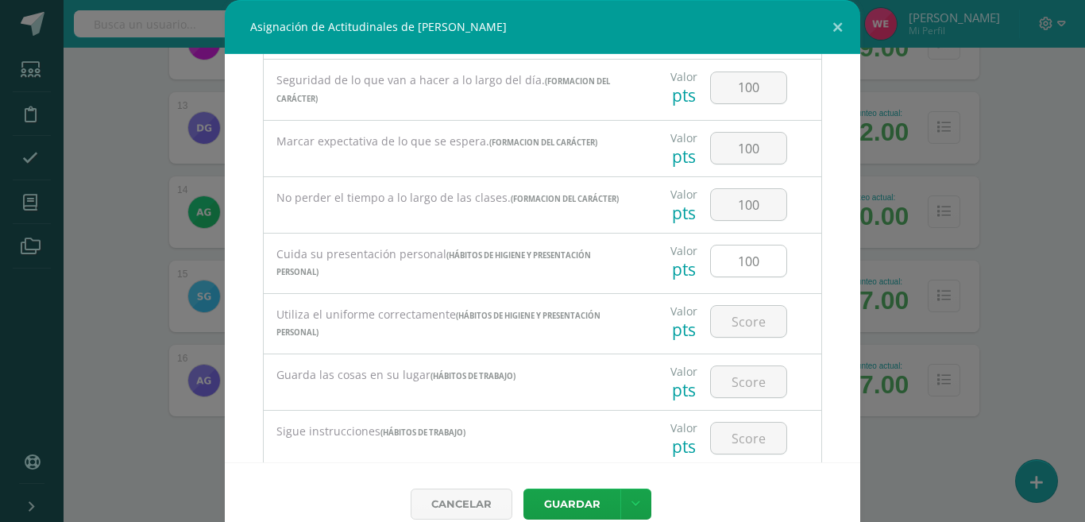
scroll to position [318, 0]
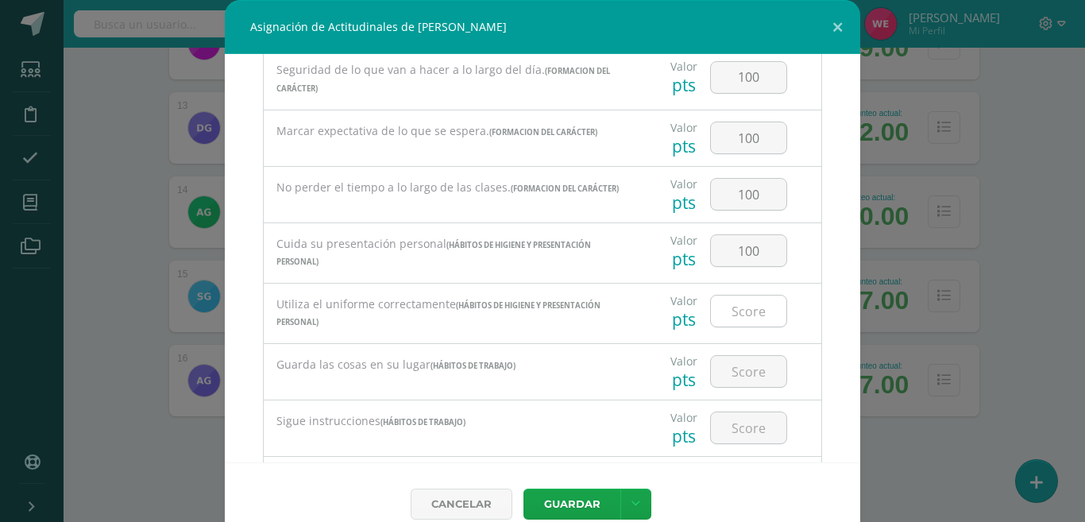
click at [727, 313] on input "number" at bounding box center [748, 310] width 75 height 31
type input "100"
click at [735, 364] on input "number" at bounding box center [748, 371] width 75 height 31
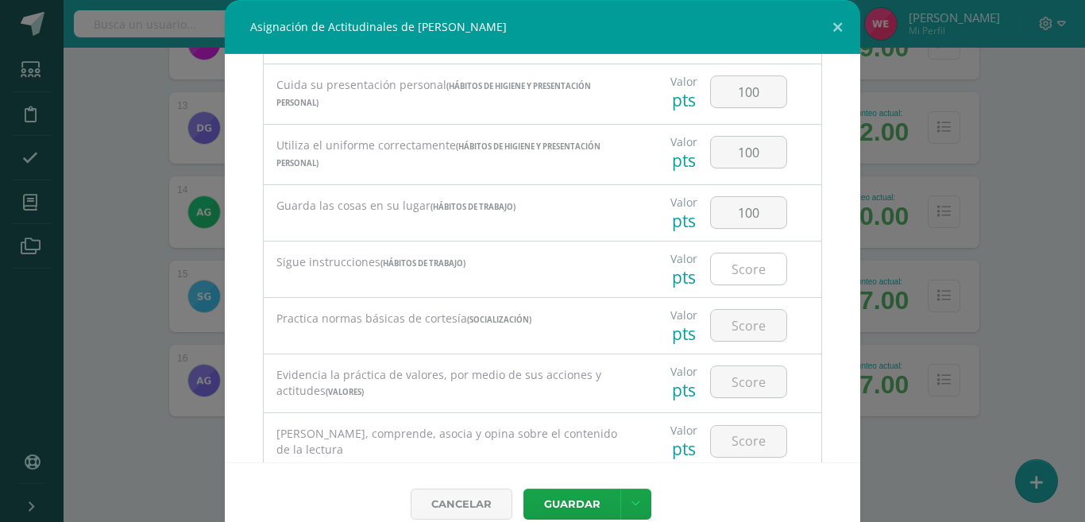
click at [727, 262] on input "number" at bounding box center [748, 268] width 75 height 31
click at [734, 333] on input "number" at bounding box center [748, 325] width 75 height 31
click at [730, 384] on input "number" at bounding box center [748, 381] width 75 height 31
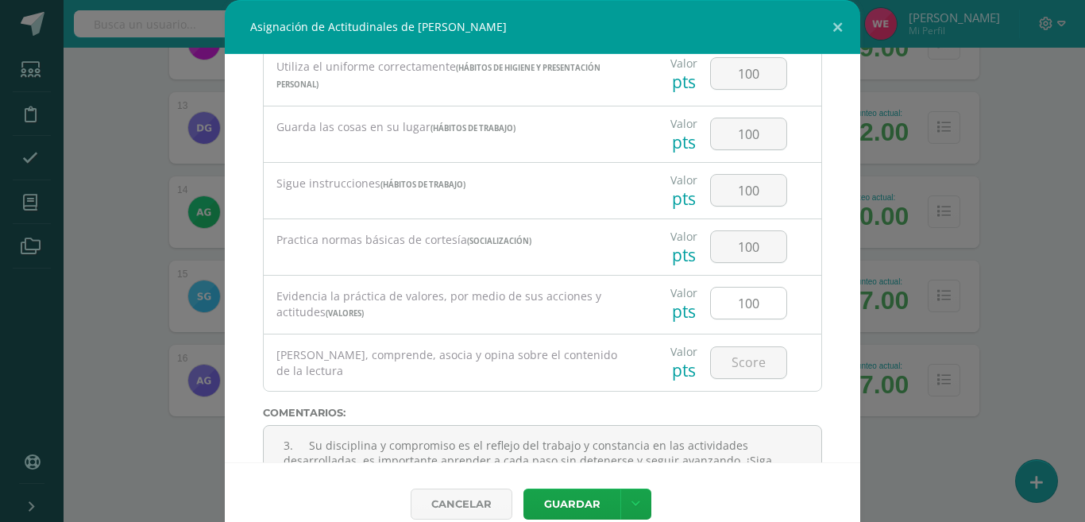
scroll to position [556, 0]
click at [730, 360] on input "number" at bounding box center [748, 361] width 75 height 31
click at [523, 499] on button "Guardar" at bounding box center [571, 503] width 97 height 31
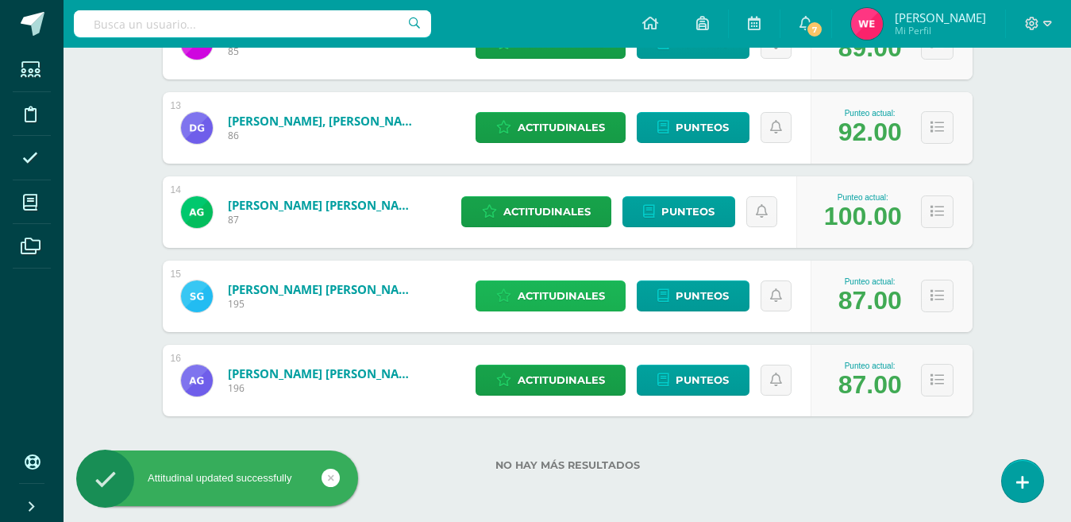
click at [577, 295] on span "Actitudinales" at bounding box center [561, 295] width 87 height 29
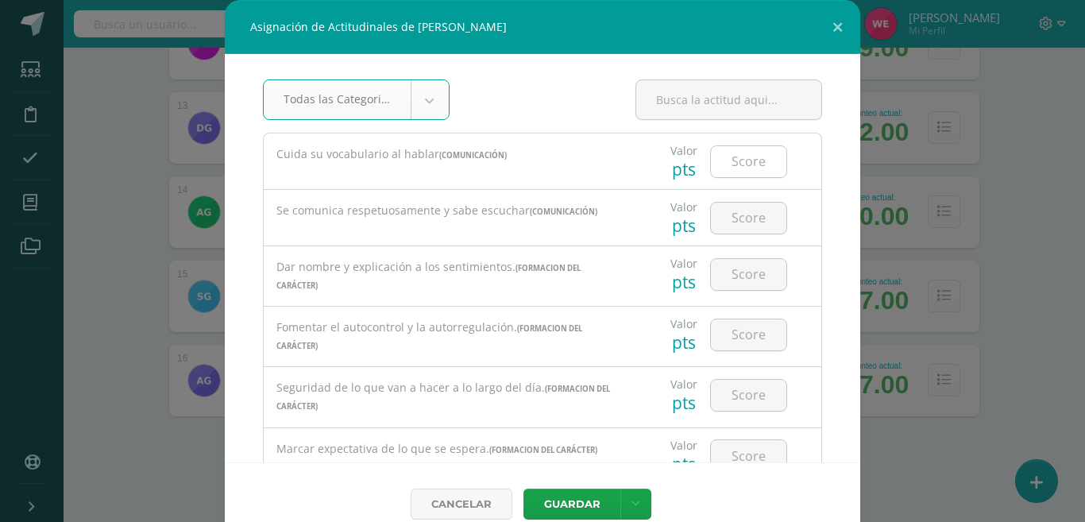
click at [714, 171] on input "number" at bounding box center [748, 161] width 75 height 31
click at [734, 211] on input "number" at bounding box center [748, 217] width 75 height 31
click at [730, 273] on input "number" at bounding box center [748, 274] width 75 height 31
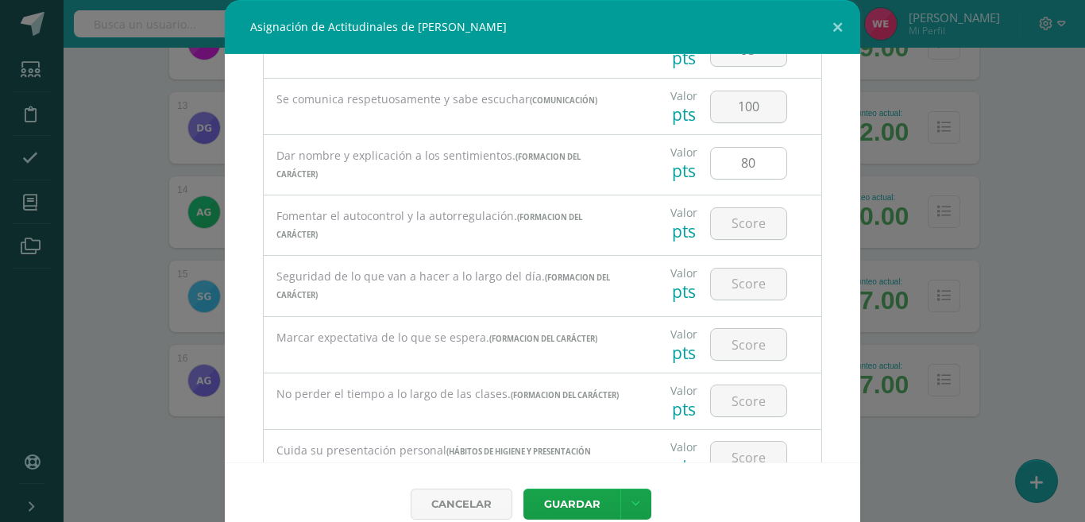
scroll to position [159, 0]
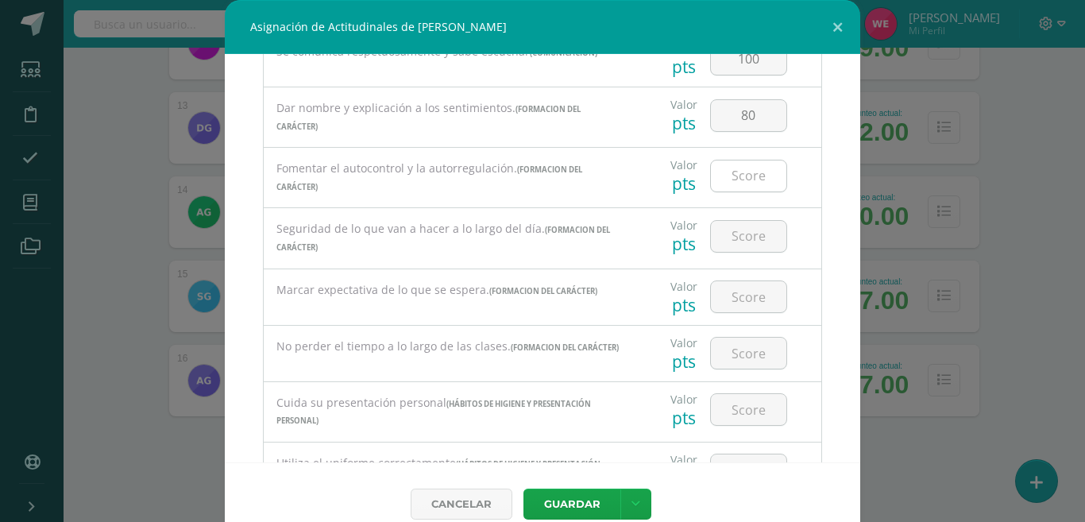
click at [724, 179] on input "number" at bounding box center [748, 175] width 75 height 31
click at [719, 231] on input "number" at bounding box center [748, 236] width 75 height 31
click at [738, 291] on input "number" at bounding box center [748, 296] width 75 height 31
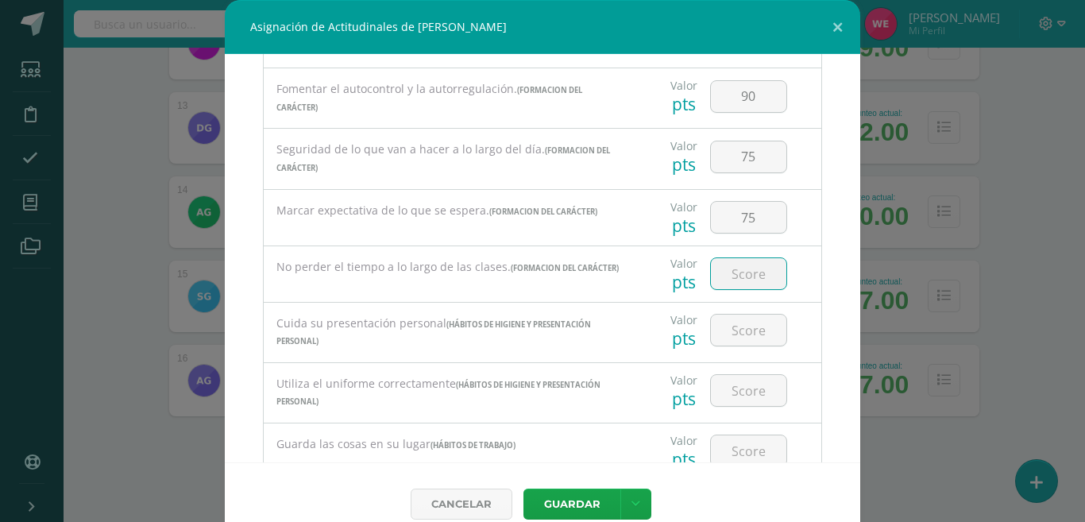
click at [740, 284] on input "number" at bounding box center [748, 273] width 75 height 31
click at [736, 342] on input "number" at bounding box center [748, 329] width 75 height 31
click at [734, 390] on input "number" at bounding box center [748, 390] width 75 height 31
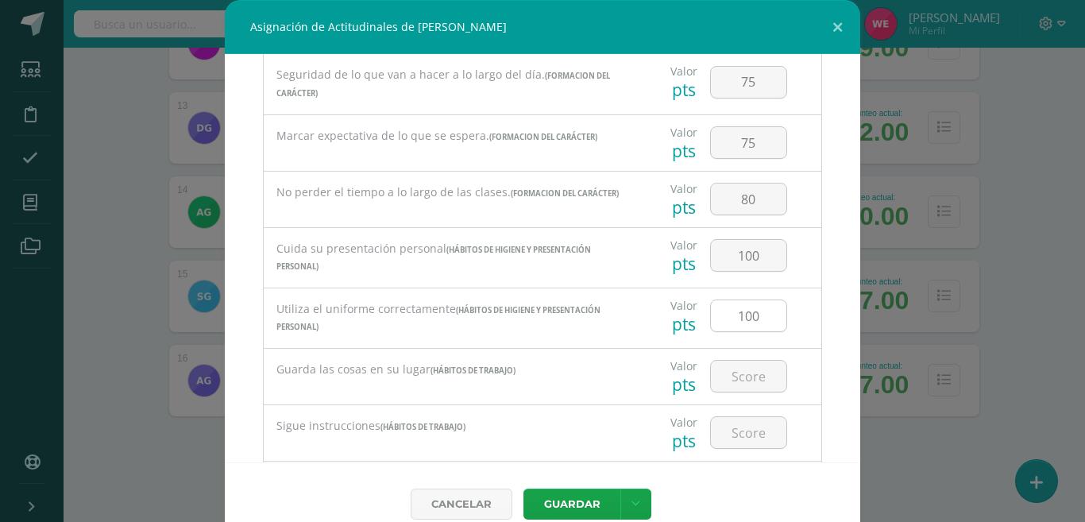
scroll to position [318, 0]
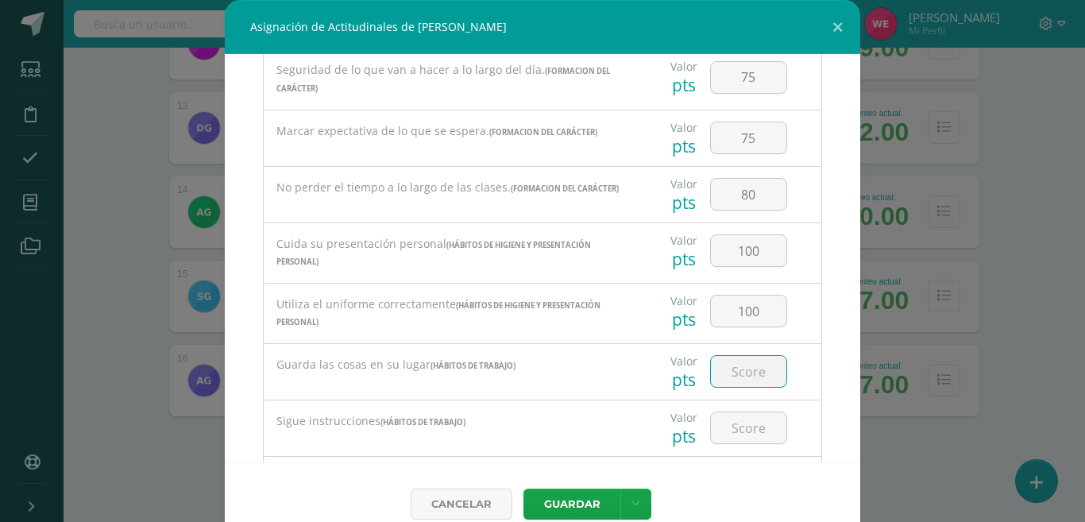
click at [730, 364] on input "number" at bounding box center [748, 371] width 75 height 31
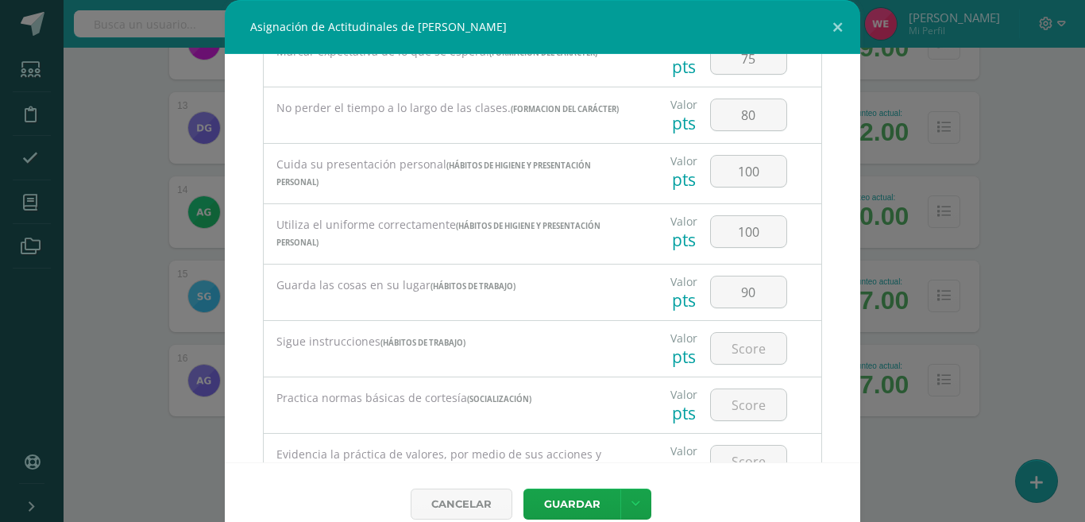
click at [723, 370] on div at bounding box center [748, 349] width 90 height 56
click at [723, 348] on input "number" at bounding box center [748, 348] width 75 height 31
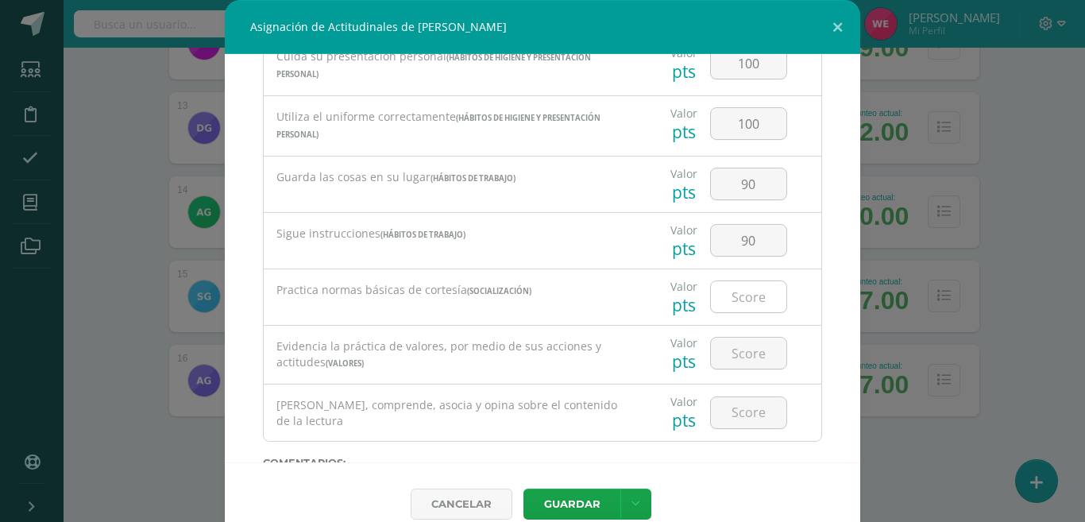
scroll to position [556, 0]
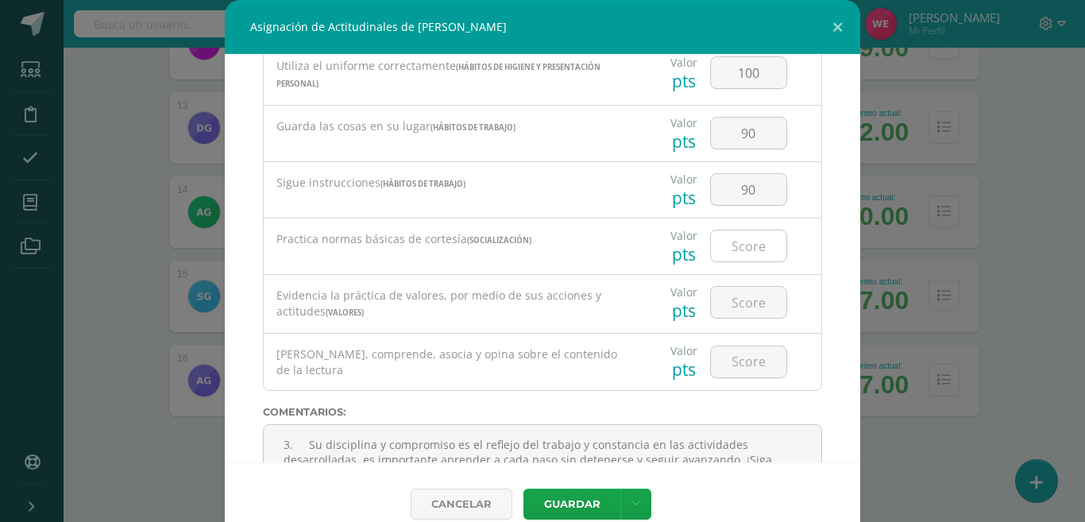
click at [730, 254] on input "number" at bounding box center [748, 245] width 75 height 31
click at [728, 299] on input "number" at bounding box center [748, 302] width 75 height 31
click at [738, 360] on input "number" at bounding box center [748, 361] width 75 height 31
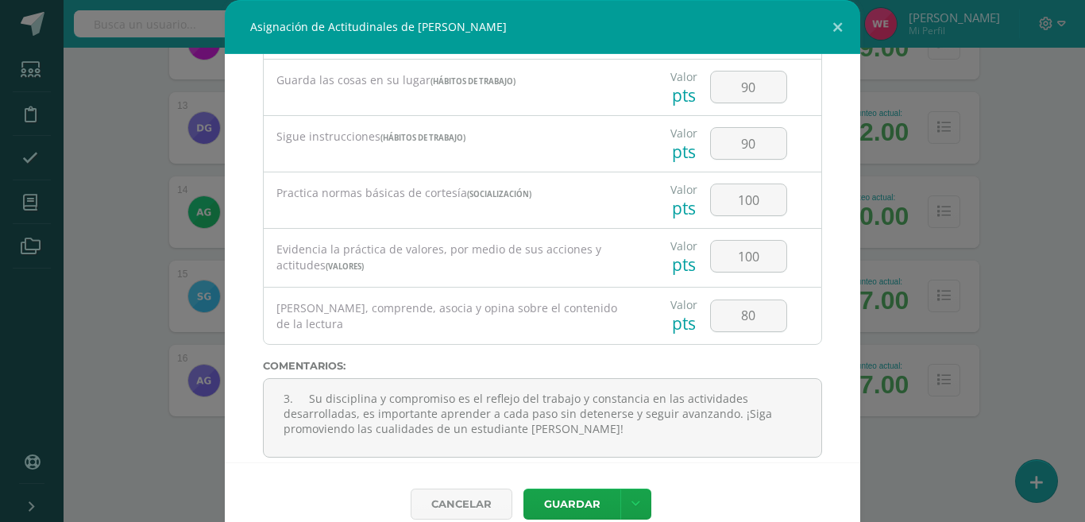
scroll to position [627, 0]
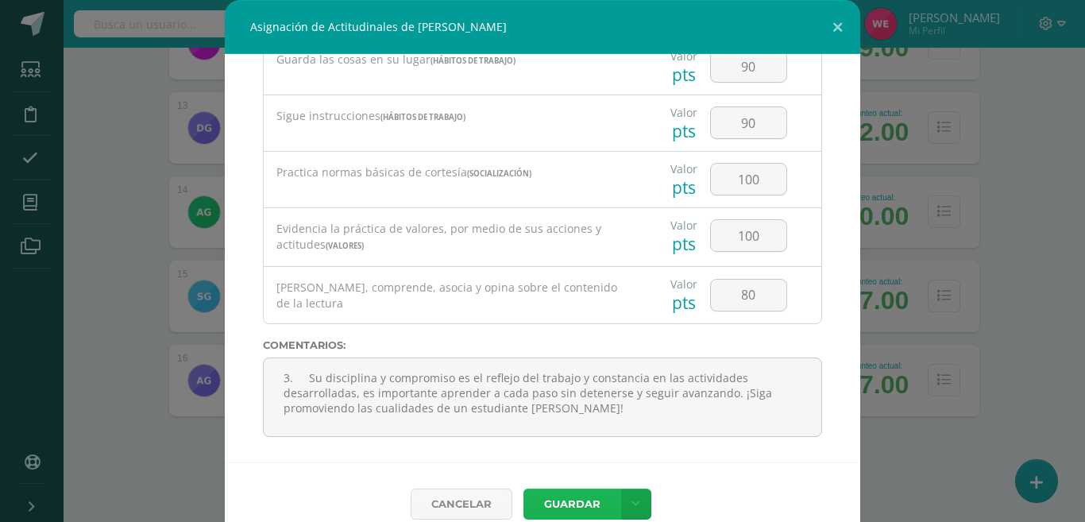
click at [573, 505] on button "Guardar" at bounding box center [571, 503] width 97 height 31
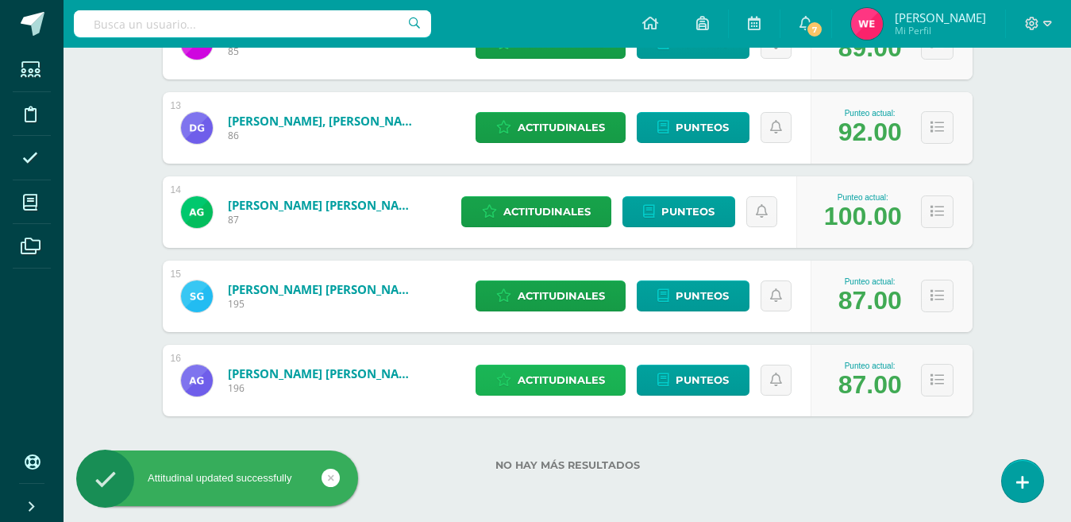
click at [557, 380] on span "Actitudinales" at bounding box center [561, 379] width 87 height 29
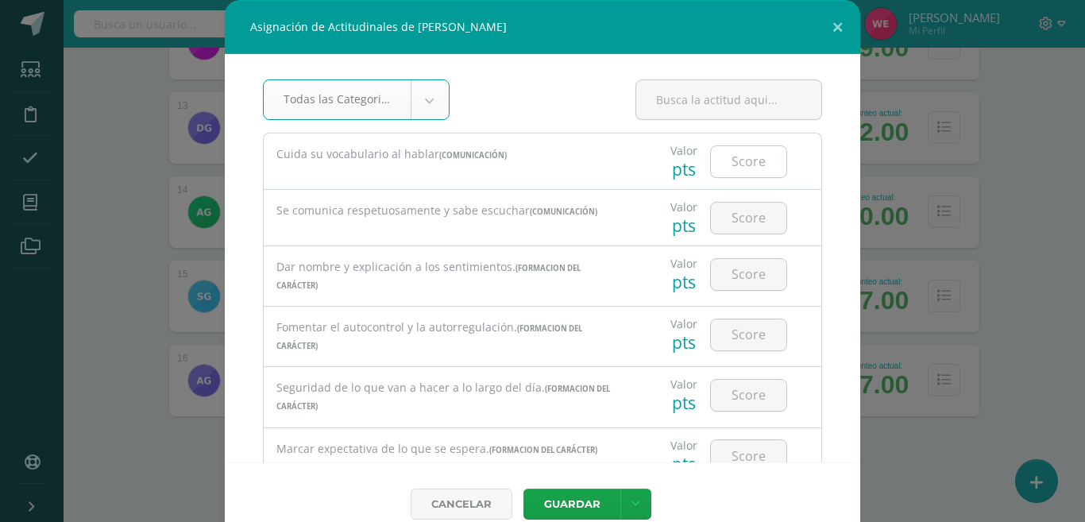
click at [737, 156] on input "number" at bounding box center [748, 161] width 75 height 31
click at [722, 209] on input "number" at bounding box center [748, 217] width 75 height 31
click at [711, 279] on input "number" at bounding box center [748, 274] width 75 height 31
click at [713, 337] on input "number" at bounding box center [748, 334] width 75 height 31
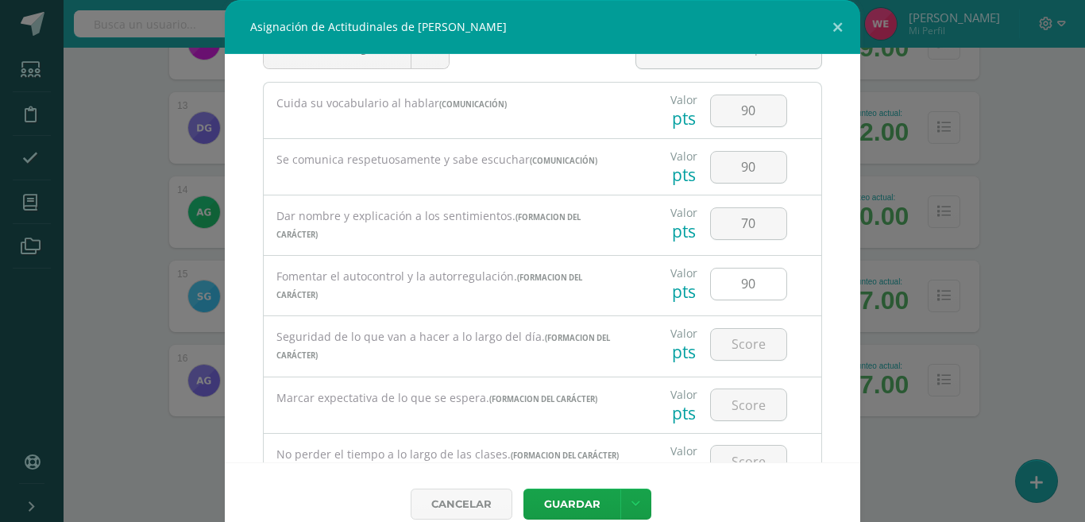
scroll to position [79, 0]
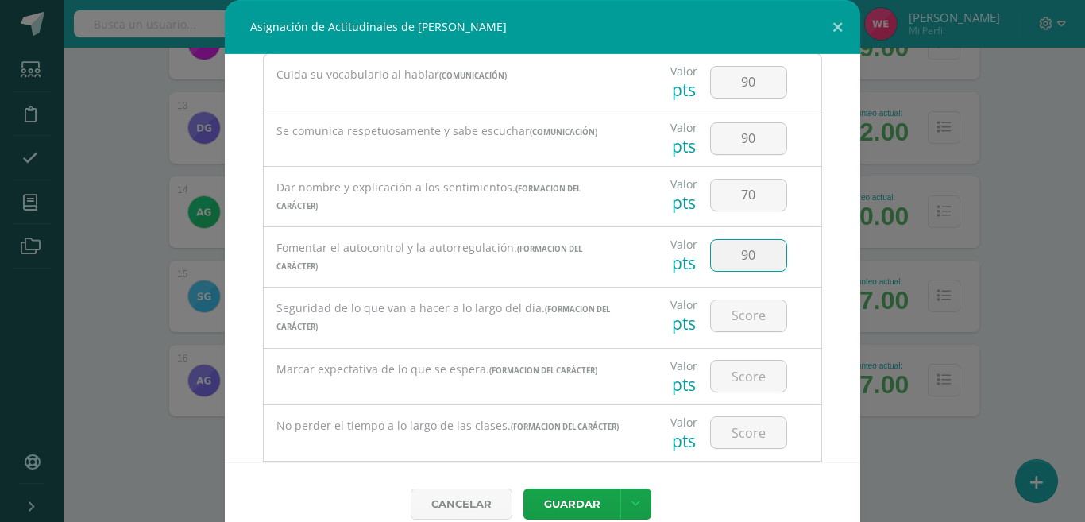
click at [746, 259] on input "90" at bounding box center [748, 255] width 75 height 31
click at [711, 313] on input "number" at bounding box center [748, 315] width 75 height 31
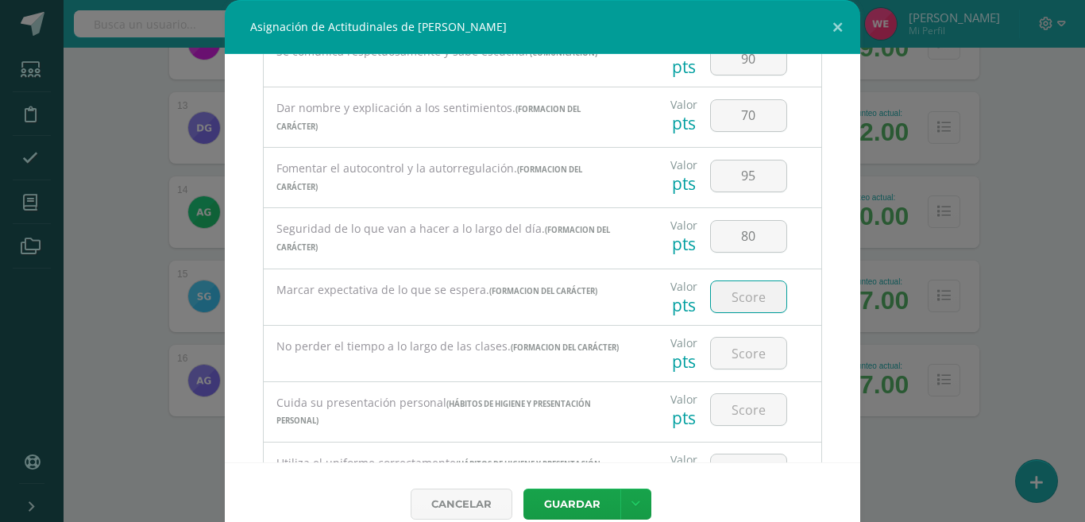
click at [715, 304] on input "number" at bounding box center [748, 296] width 75 height 31
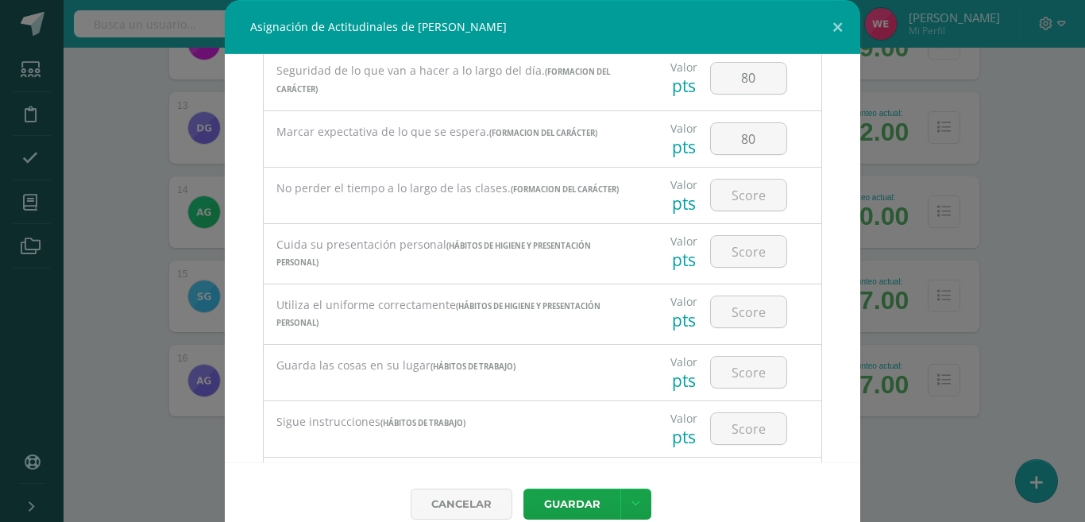
scroll to position [318, 0]
click at [719, 184] on input "number" at bounding box center [748, 194] width 75 height 31
click at [726, 249] on input "number" at bounding box center [748, 250] width 75 height 31
click at [727, 333] on div at bounding box center [748, 311] width 90 height 56
click at [731, 314] on input "number" at bounding box center [748, 310] width 75 height 31
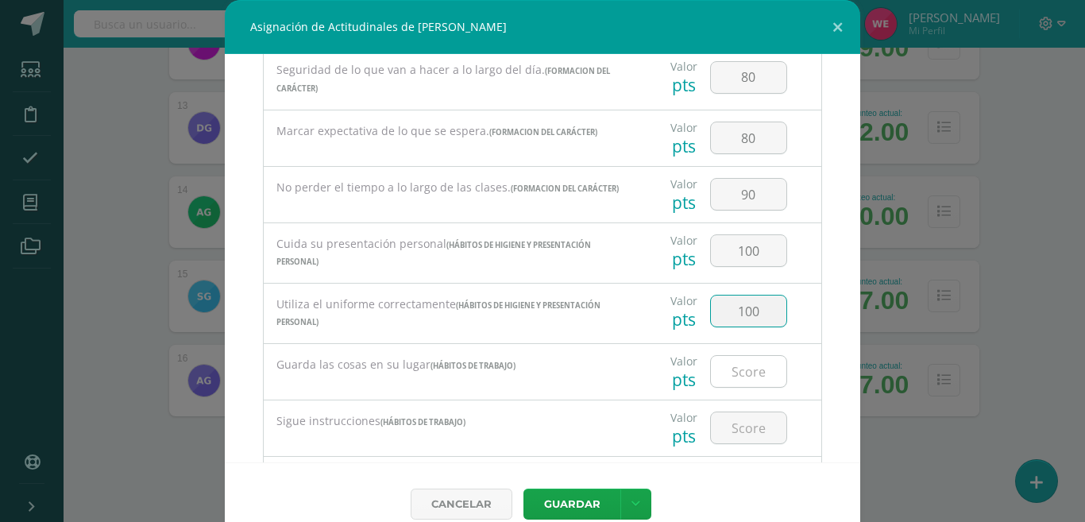
click at [729, 373] on input "number" at bounding box center [748, 371] width 75 height 31
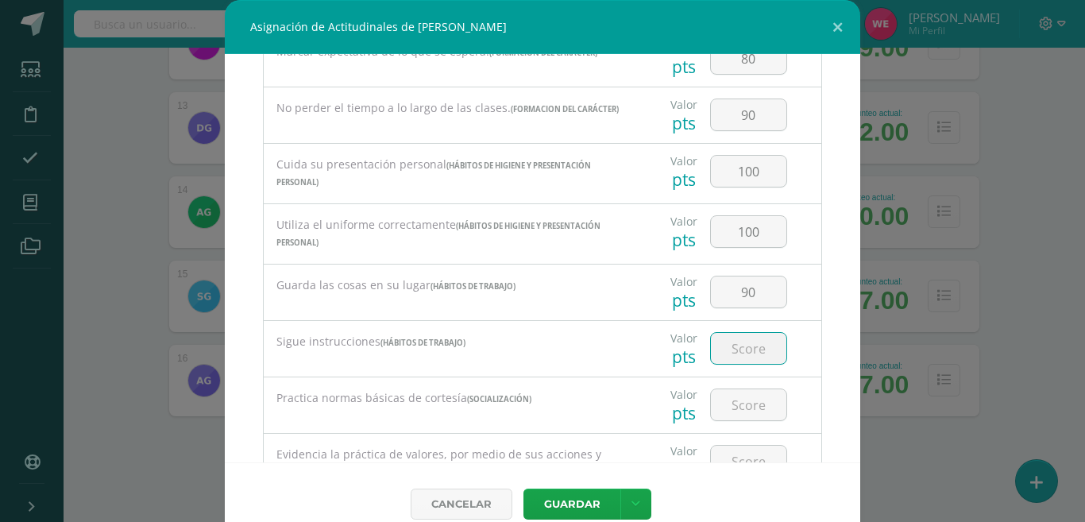
click at [733, 362] on input "number" at bounding box center [748, 348] width 75 height 31
click at [711, 419] on input "number" at bounding box center [748, 404] width 75 height 31
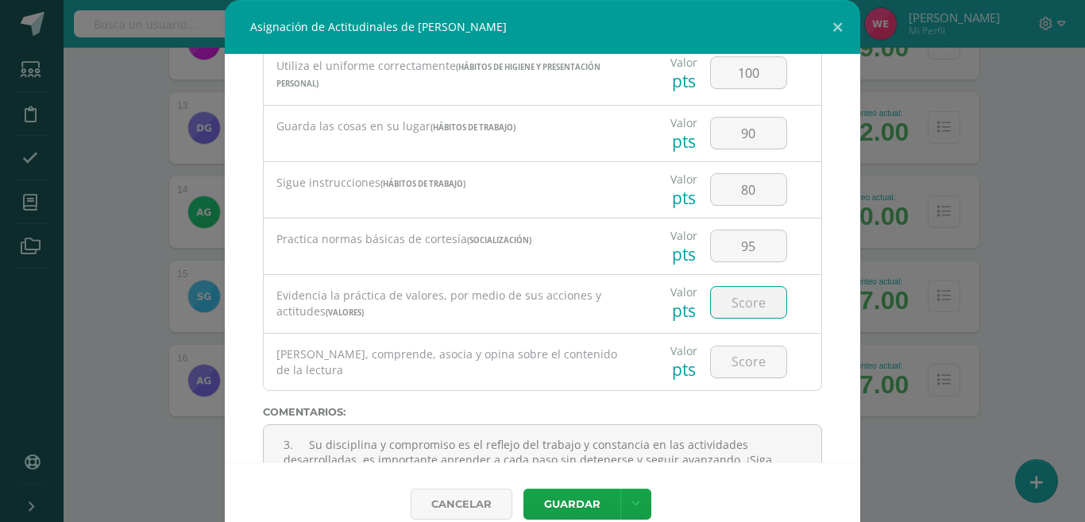
click at [723, 303] on input "number" at bounding box center [748, 302] width 75 height 31
click at [723, 364] on input "number" at bounding box center [748, 361] width 75 height 31
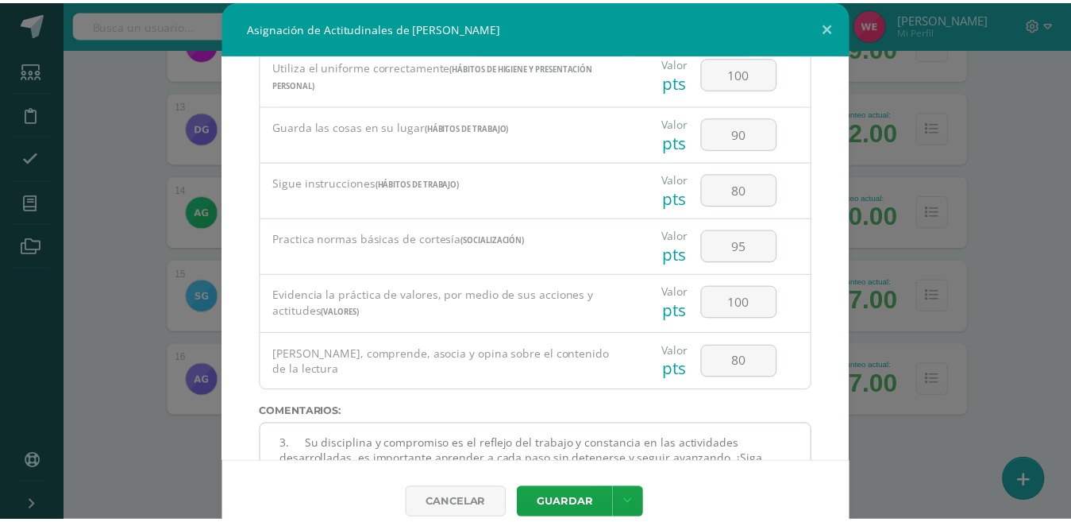
scroll to position [0, 0]
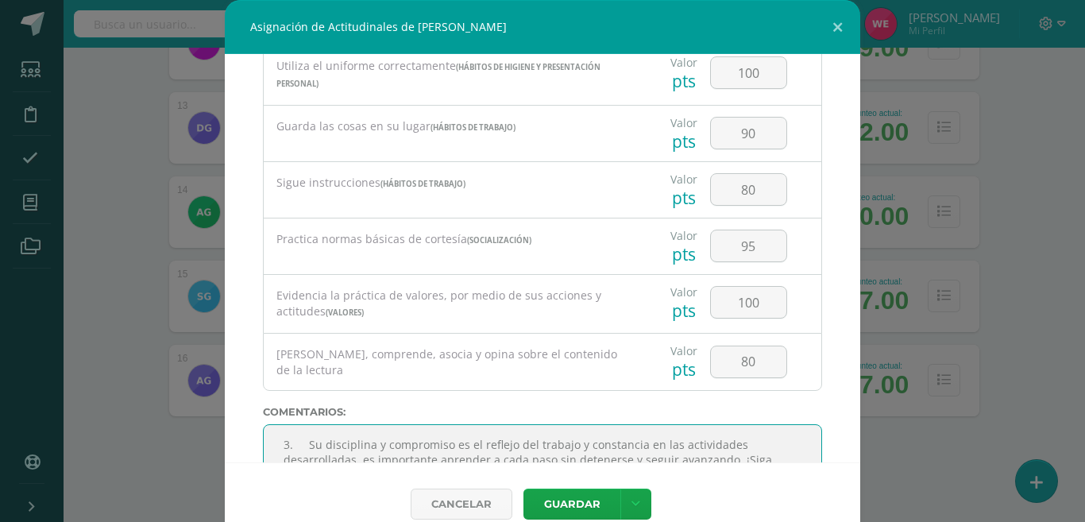
click at [369, 436] on textarea at bounding box center [542, 463] width 559 height 79
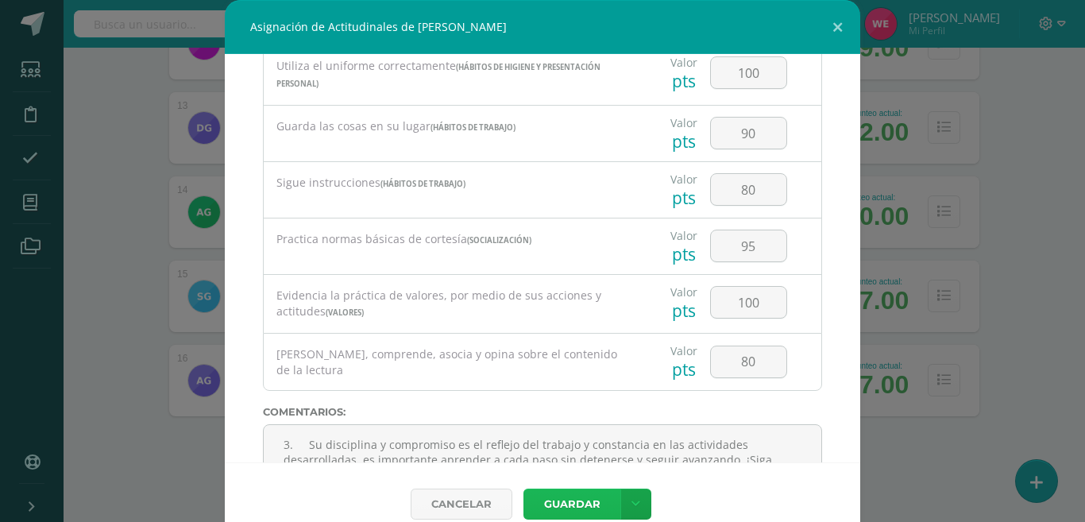
click at [576, 502] on button "Guardar" at bounding box center [571, 503] width 97 height 31
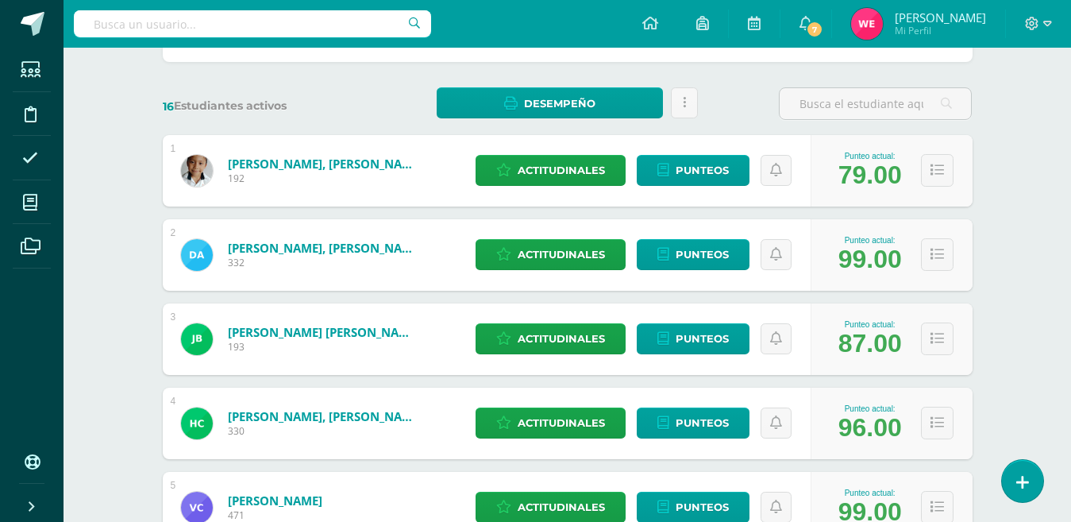
scroll to position [238, 0]
